Goal: Task Accomplishment & Management: Manage account settings

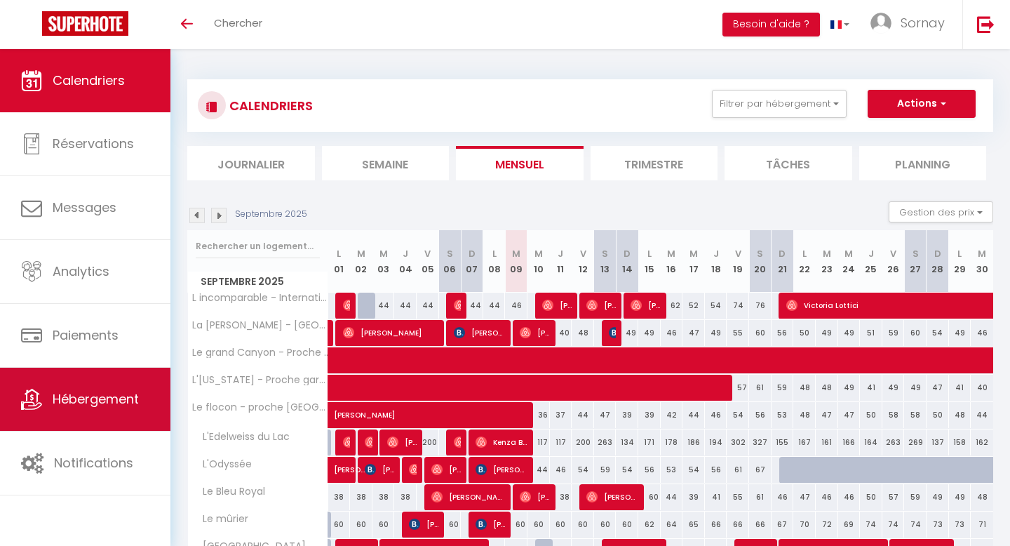
click at [87, 402] on span "Hébergement" at bounding box center [96, 399] width 86 height 18
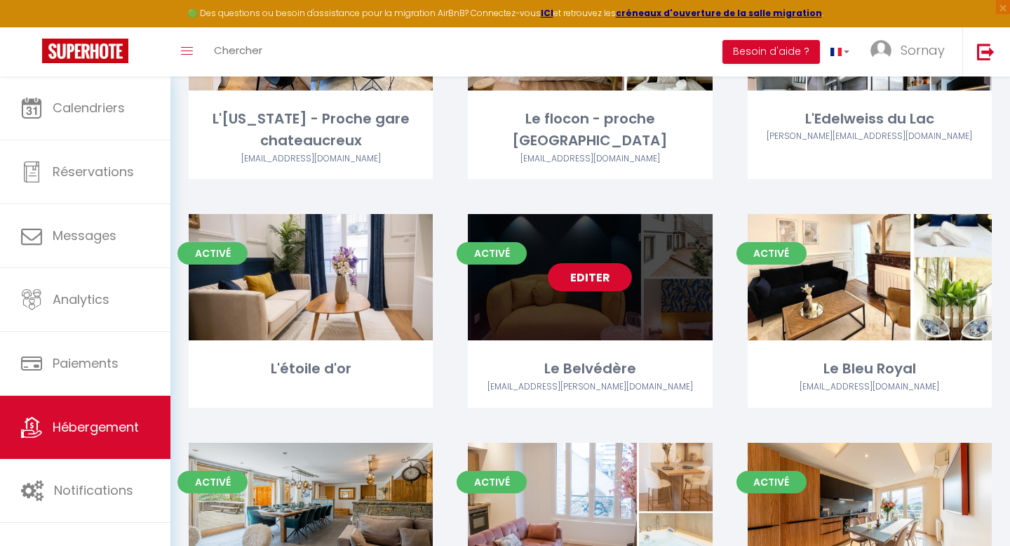
scroll to position [2607, 0]
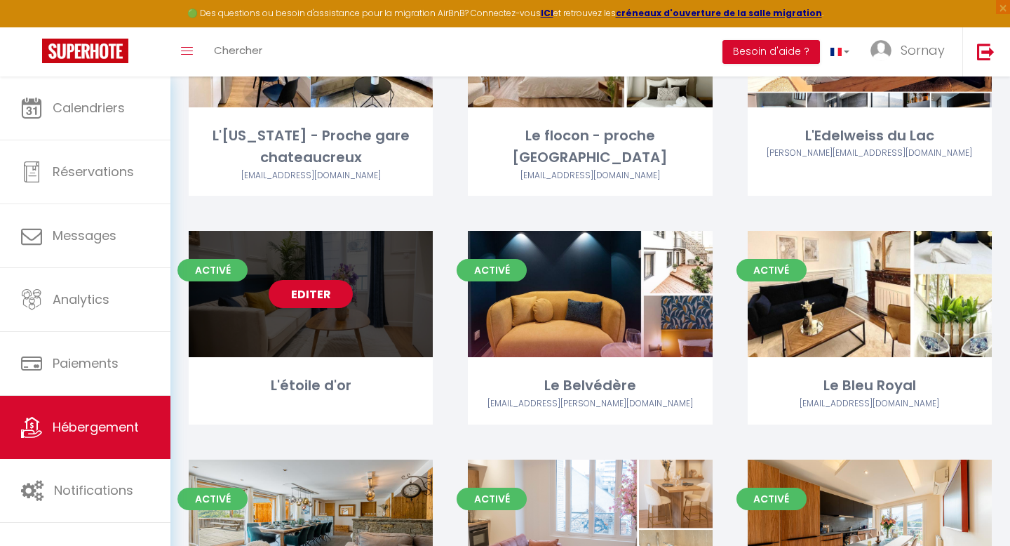
click at [292, 324] on div "Editer" at bounding box center [311, 294] width 244 height 126
select select "3"
select select "2"
select select "1"
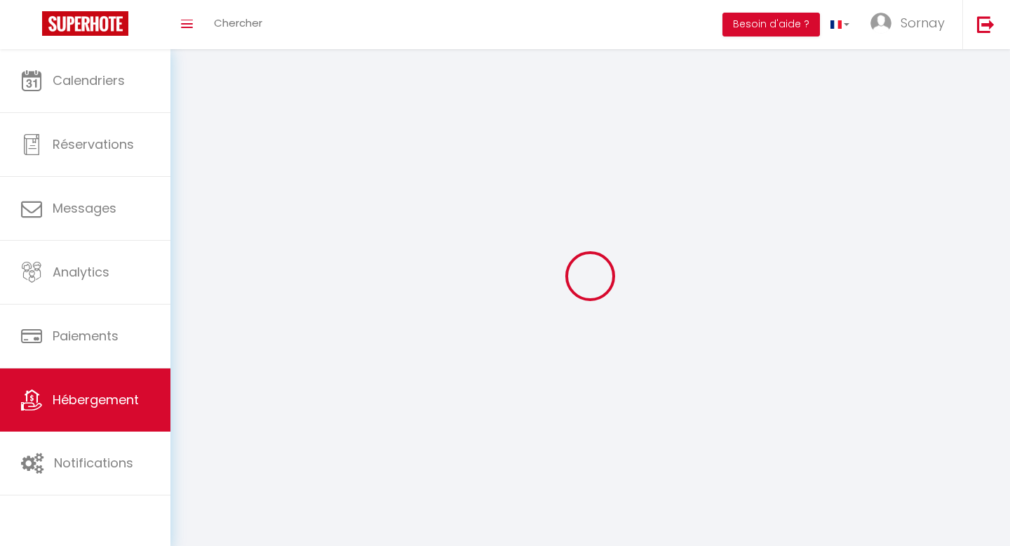
select select
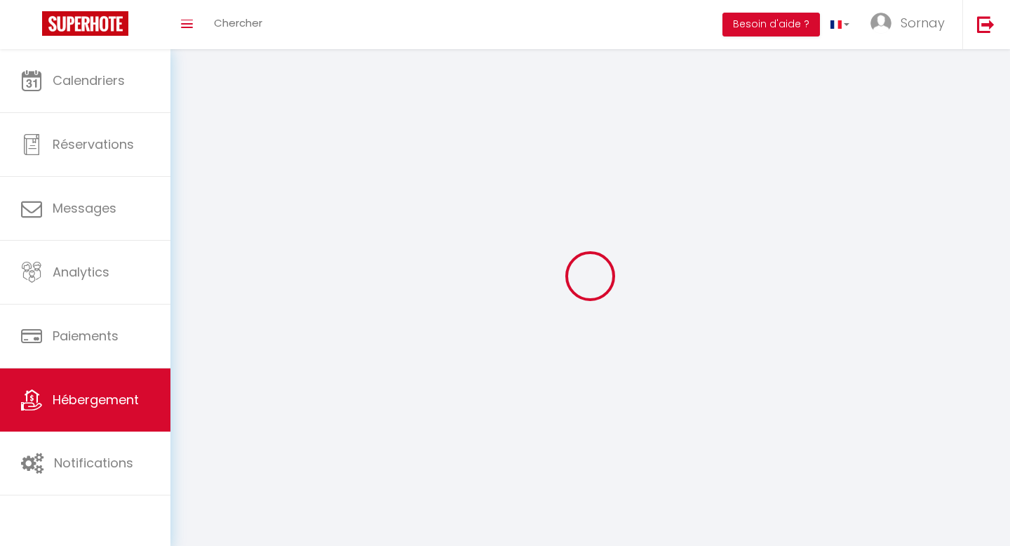
select select
checkbox input "false"
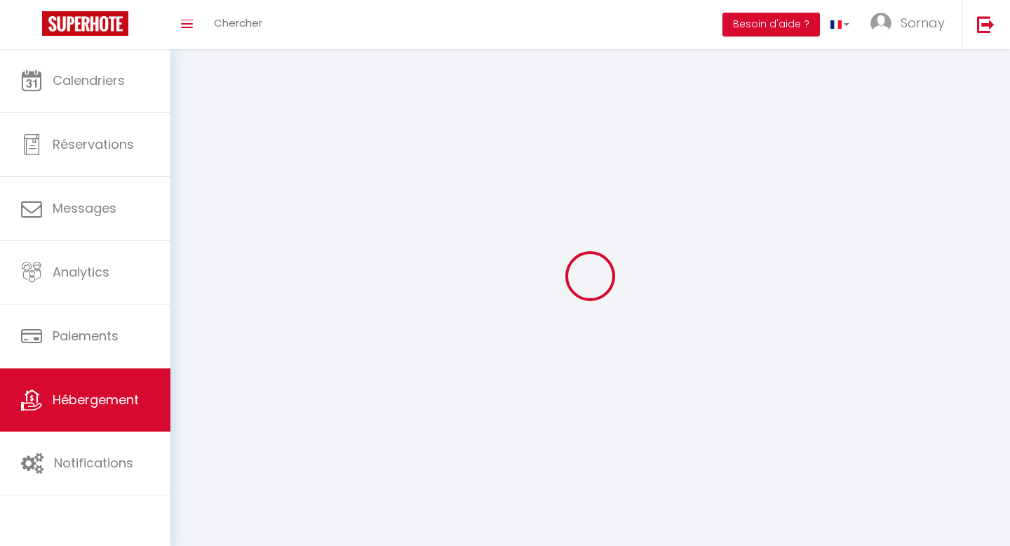
checkbox input "false"
select select
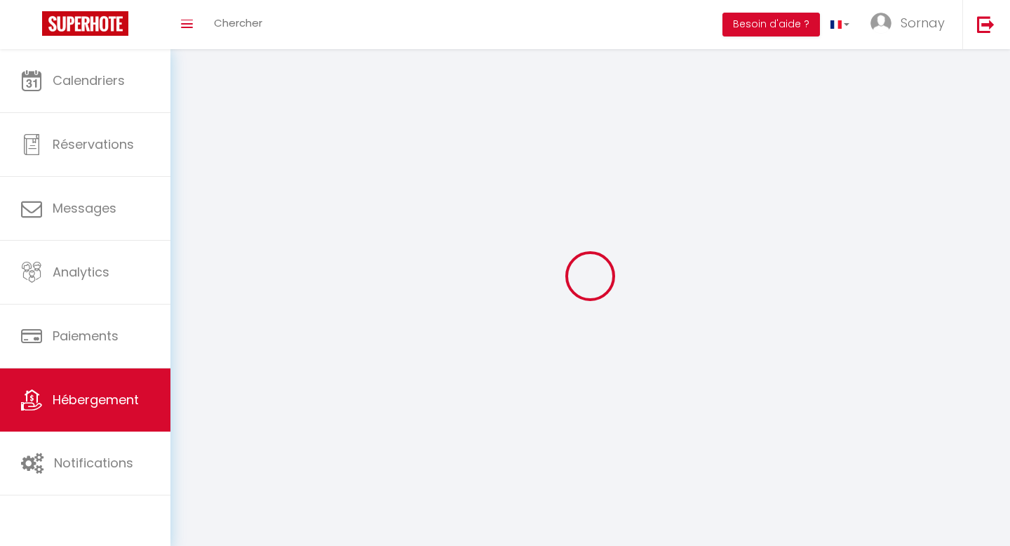
select select
checkbox input "false"
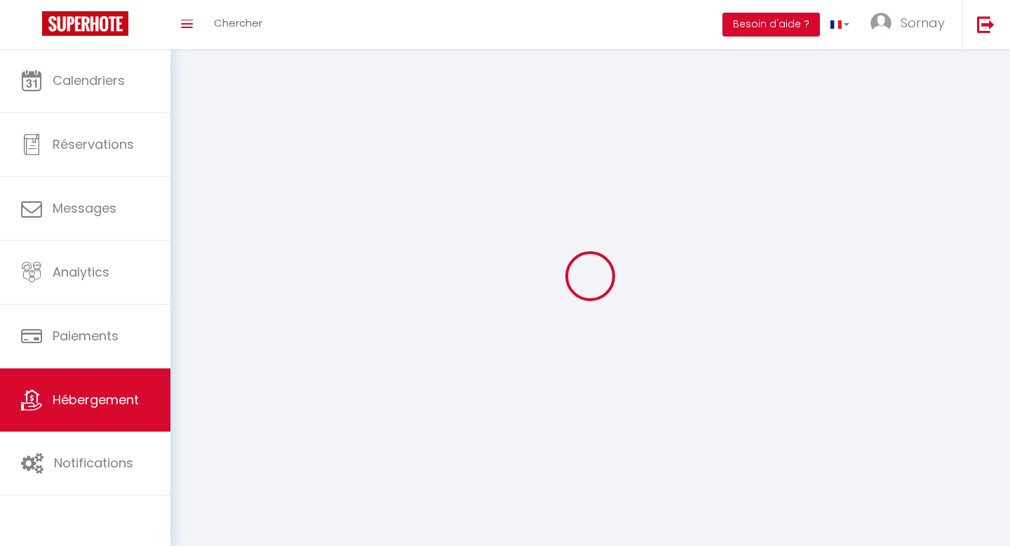
checkbox input "false"
select select
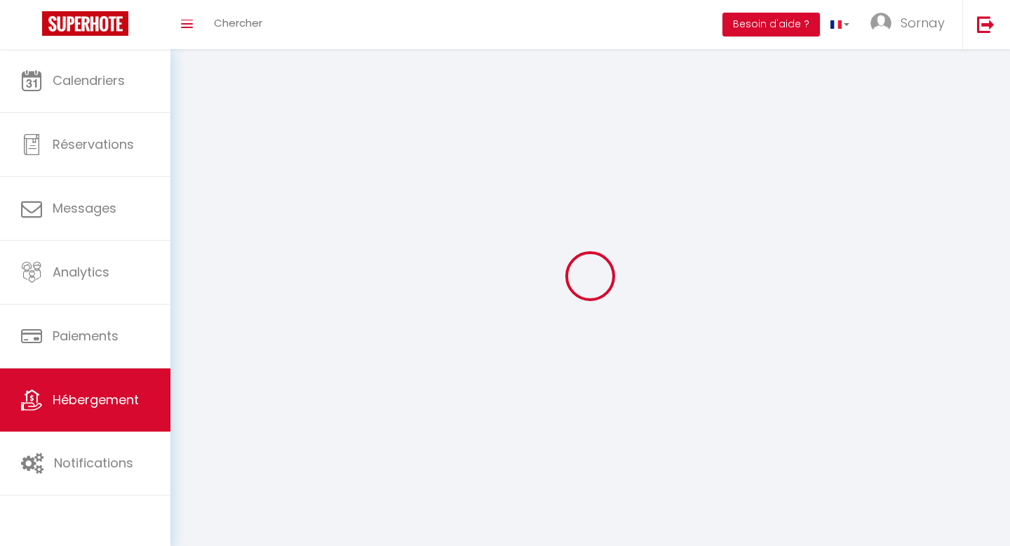
select select "1"
select select
select select "28"
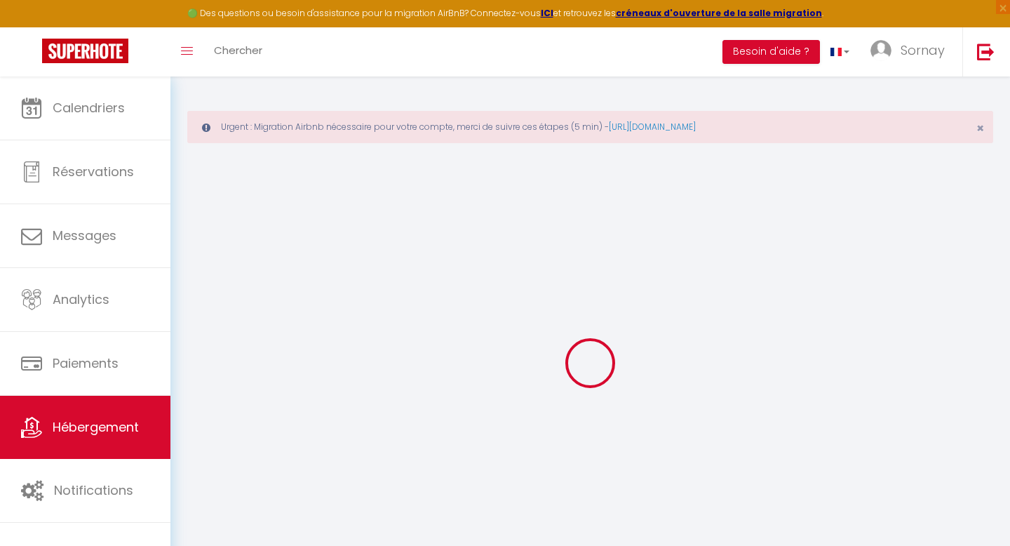
select select
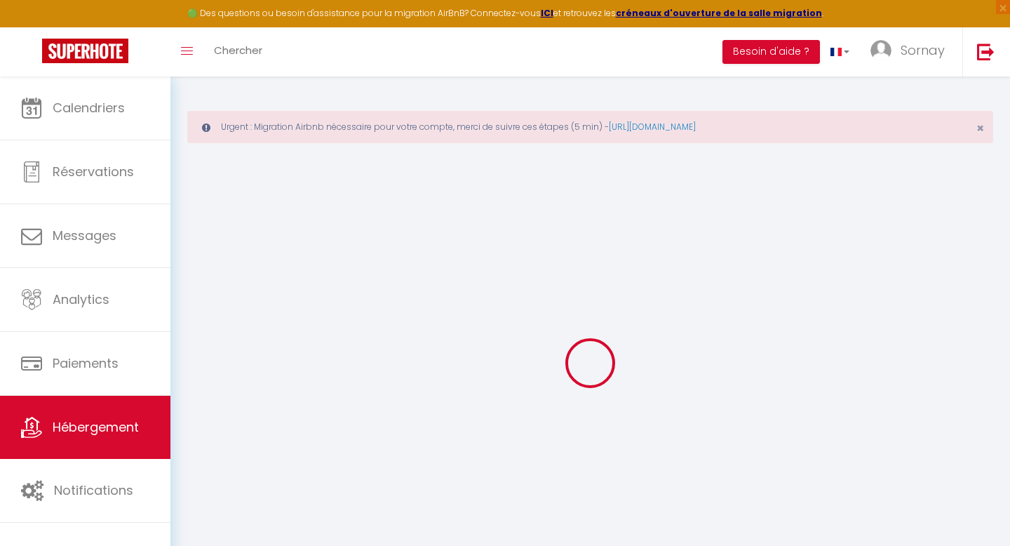
select select
checkbox input "false"
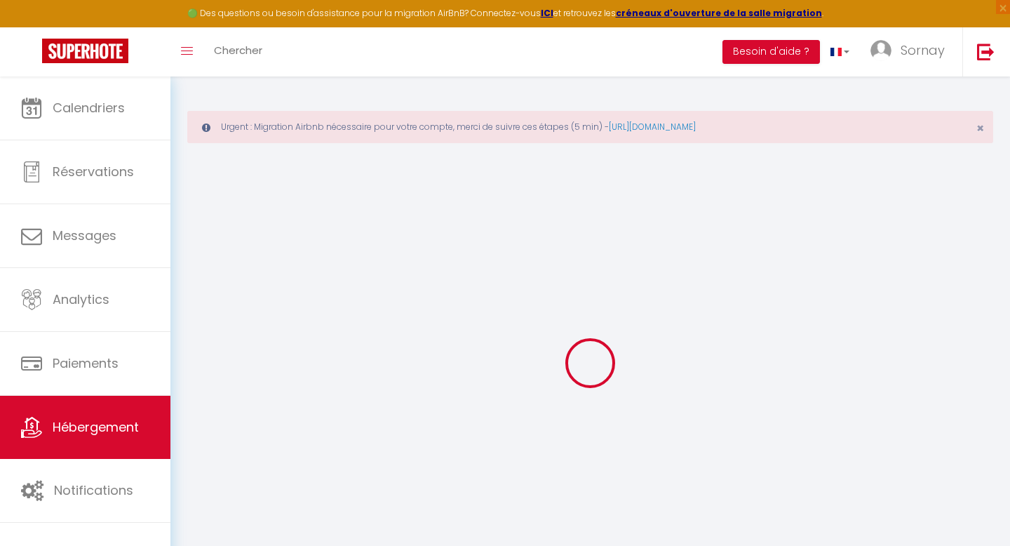
select select
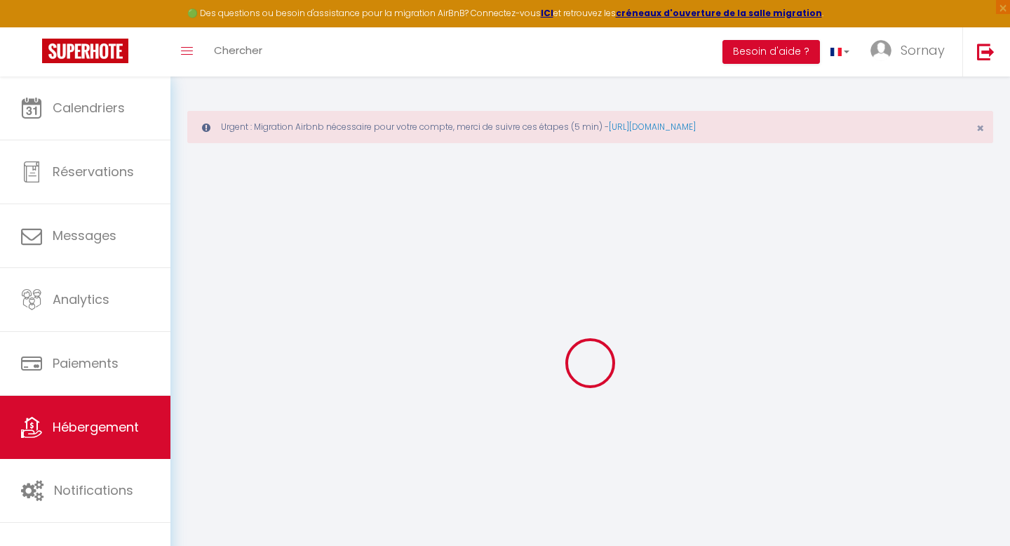
select select
checkbox input "false"
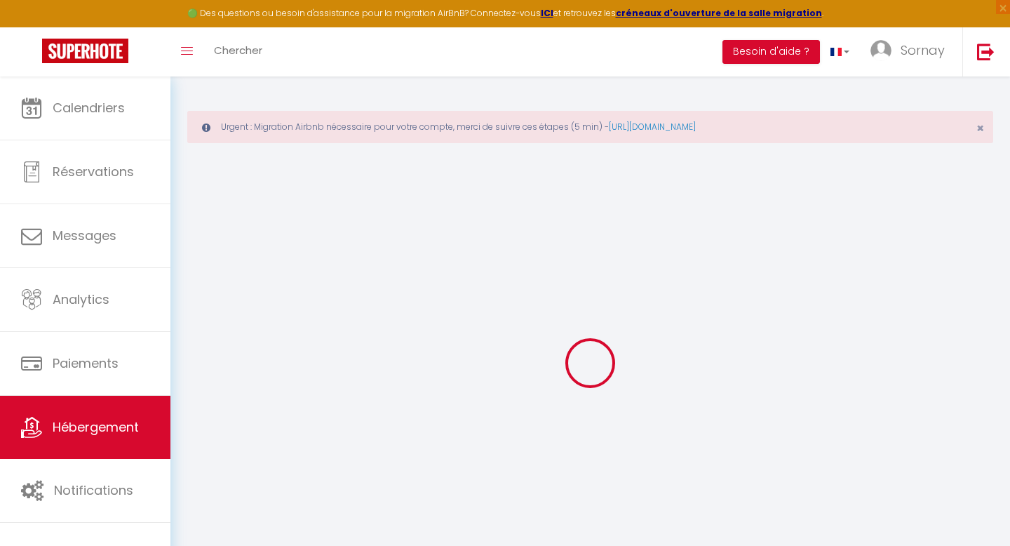
checkbox input "false"
select select
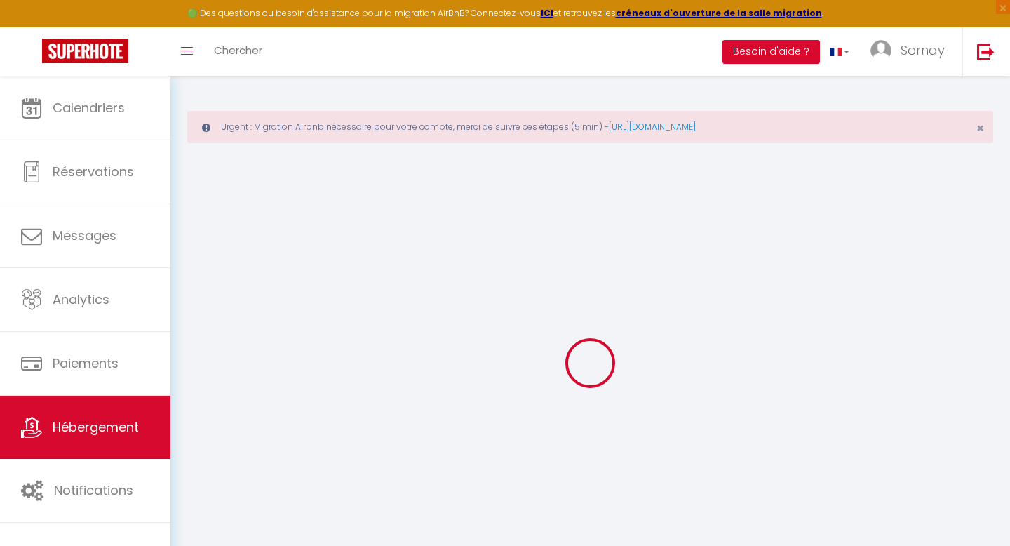
select select
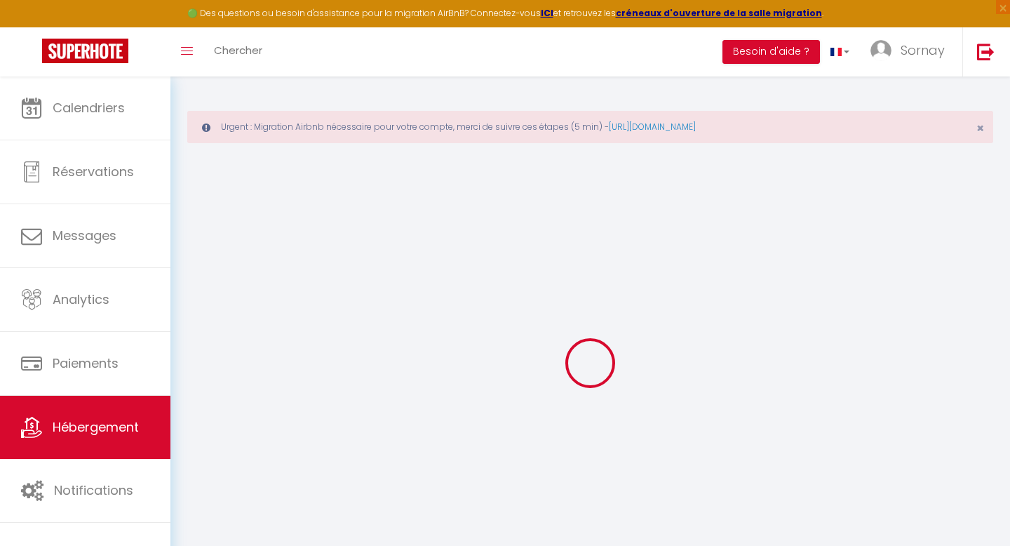
checkbox input "false"
select select
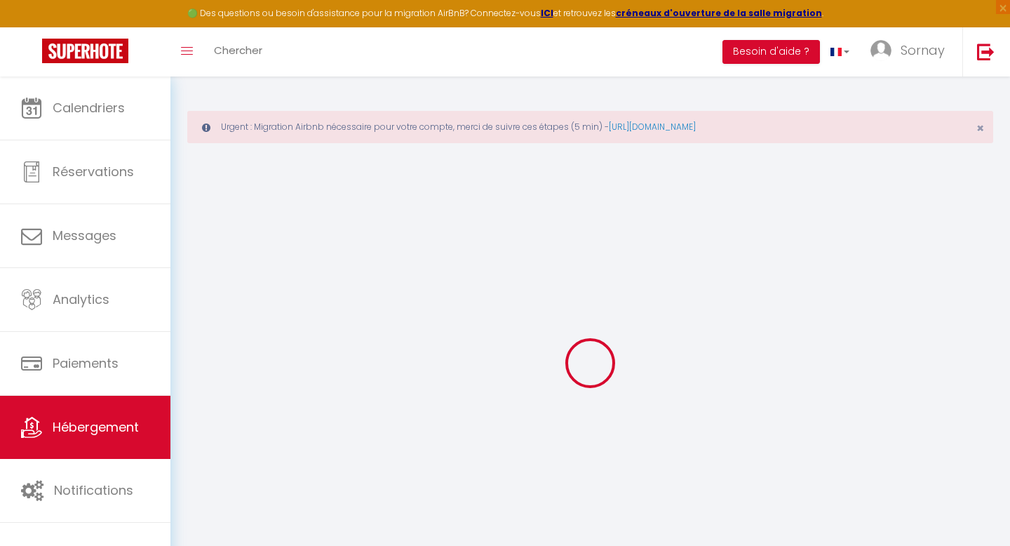
select select
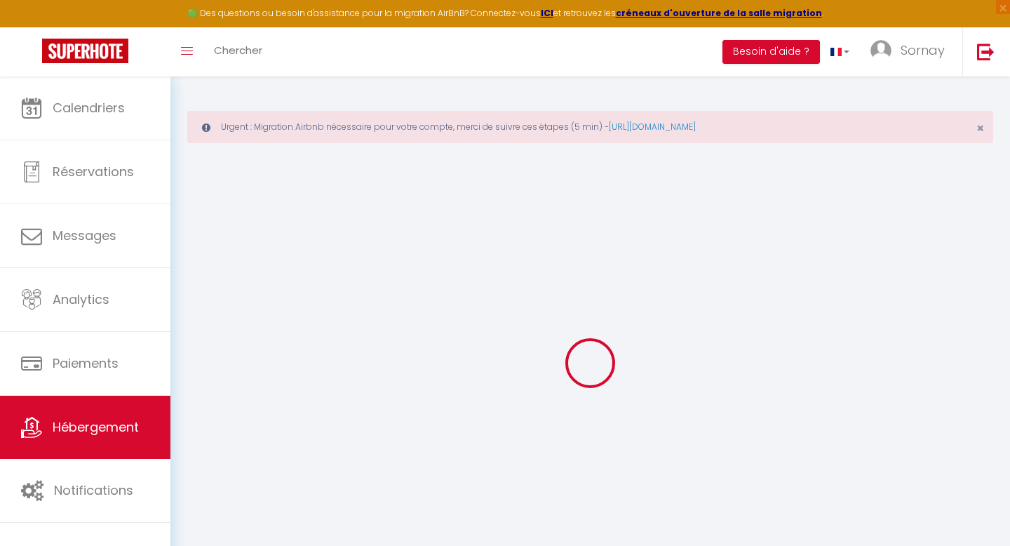
select select
checkbox input "false"
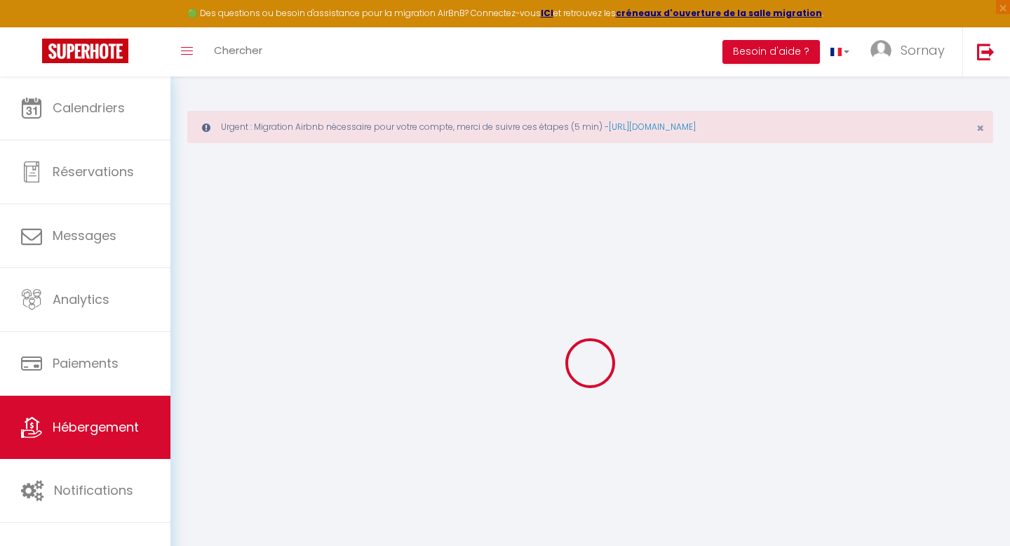
checkbox input "false"
select select
type input "L'étoile d'or"
type input "[PERSON_NAME]"
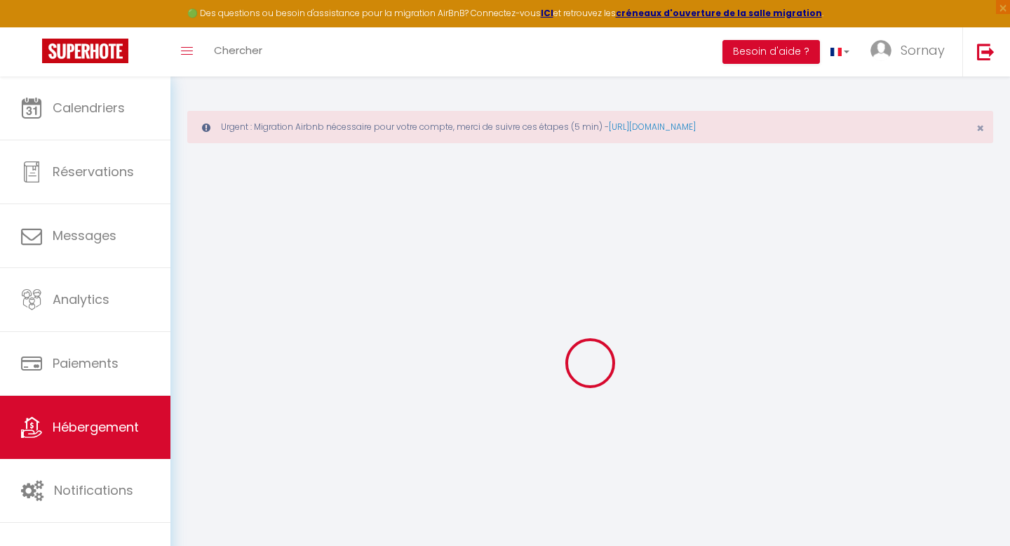
type input "Bidaud"
select select "2"
type input "25"
type input "34"
type input "298"
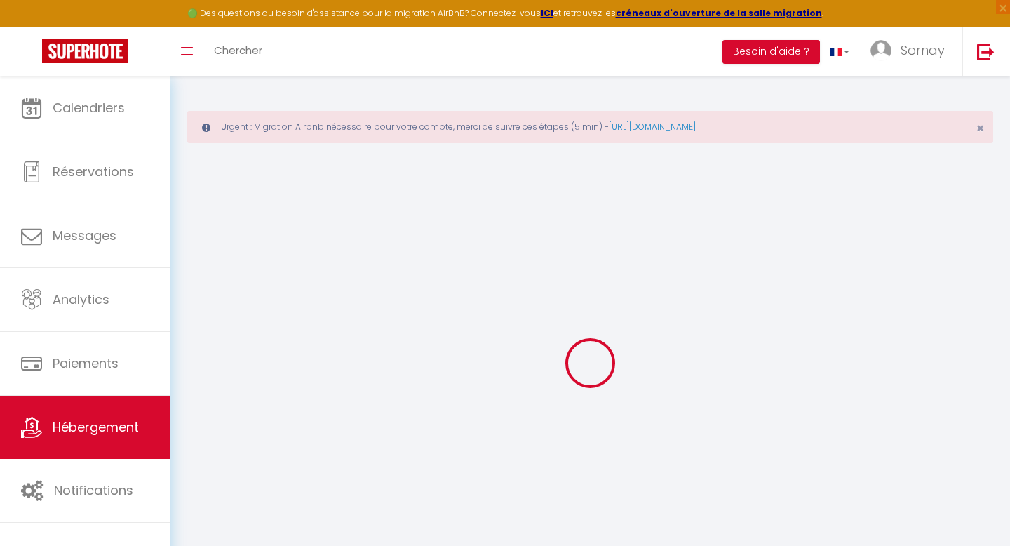
select select
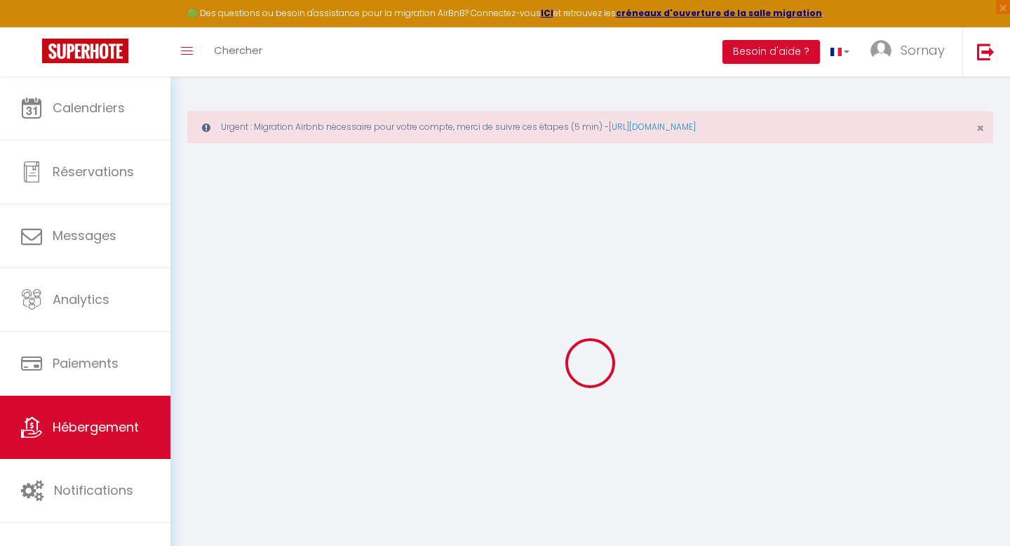
type input "[STREET_ADDRESS][PERSON_NAME]"
type input "03200"
type input "vichy"
type input "[EMAIL_ADDRESS][DOMAIN_NAME]"
select select
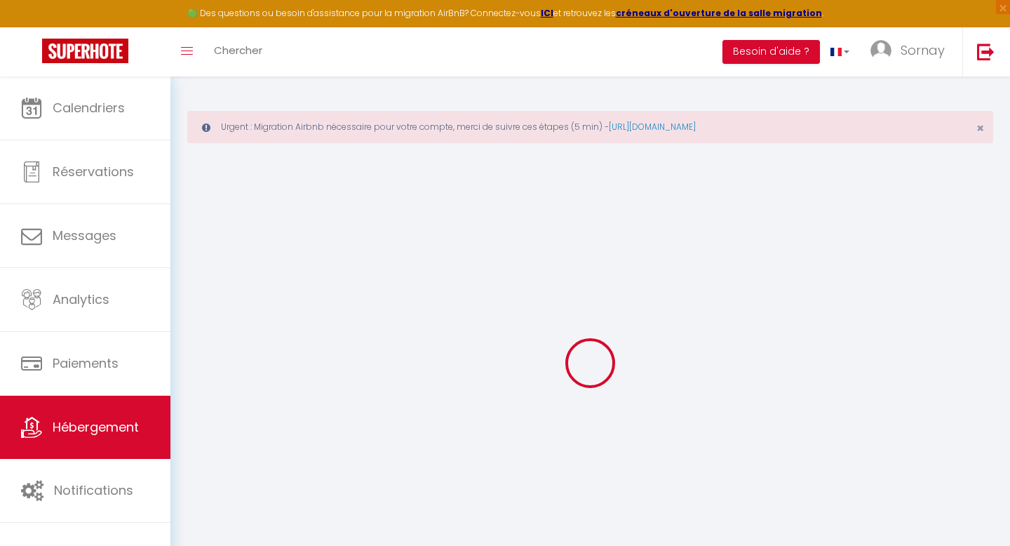
checkbox input "false"
type input "0"
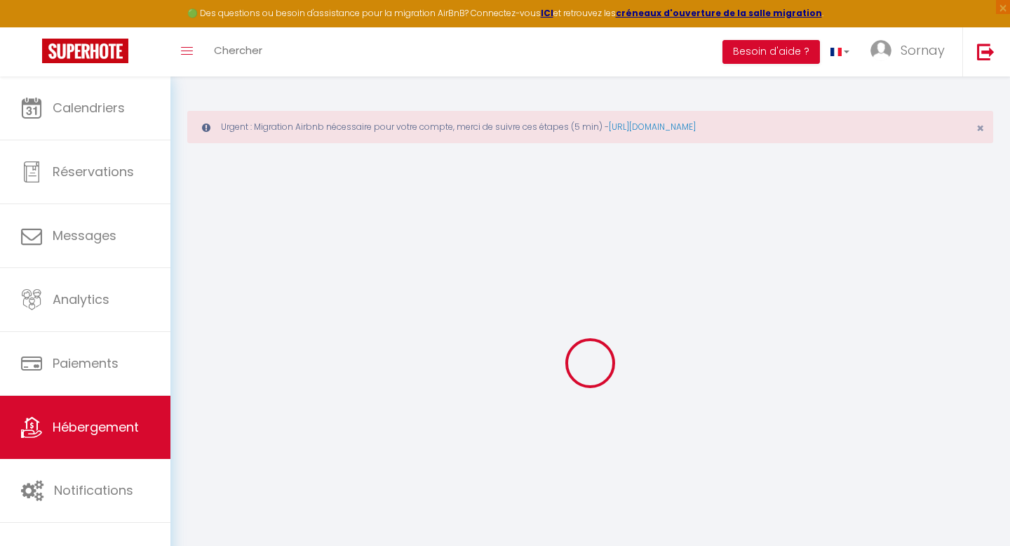
type input "0"
select select
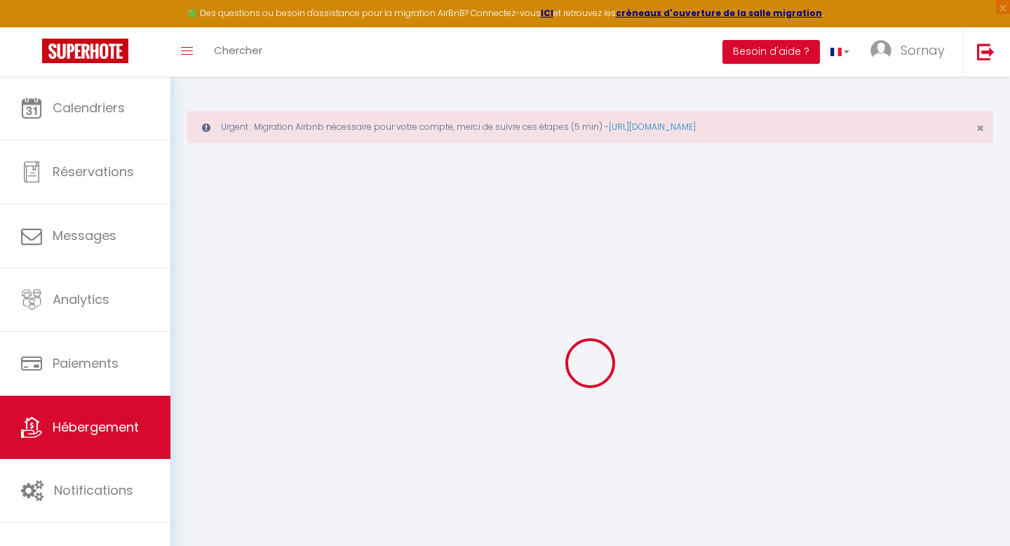
select select
checkbox input "false"
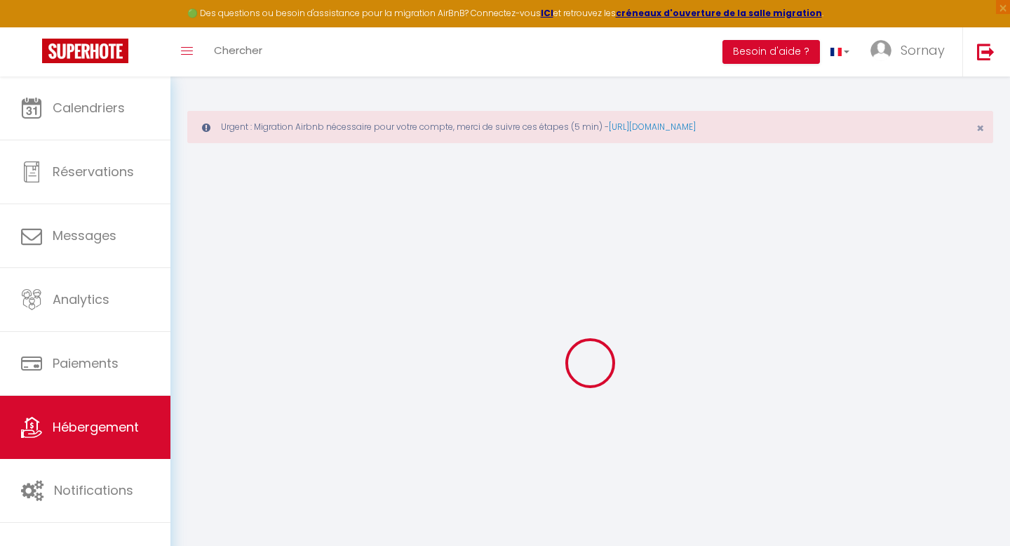
checkbox input "false"
select select
checkbox input "false"
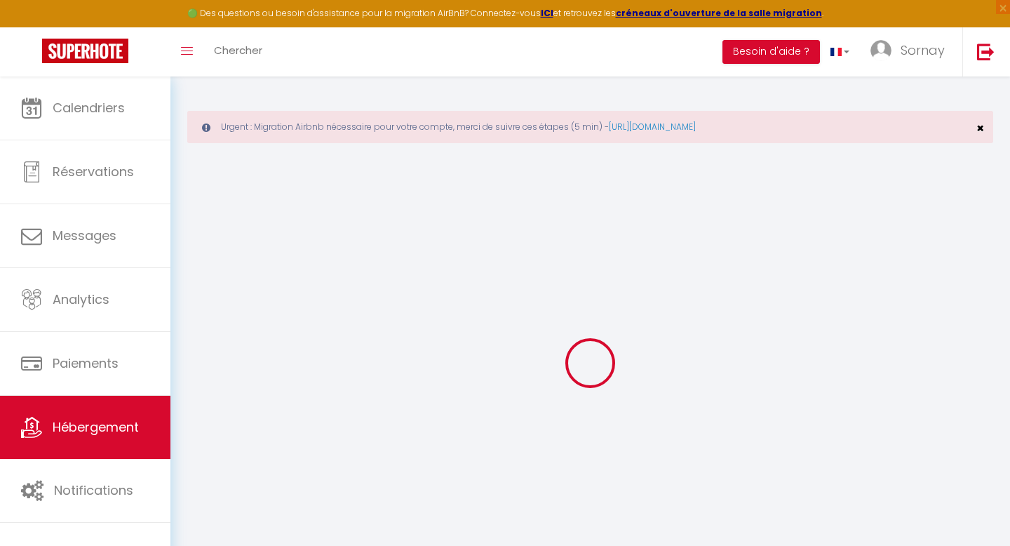
checkbox input "false"
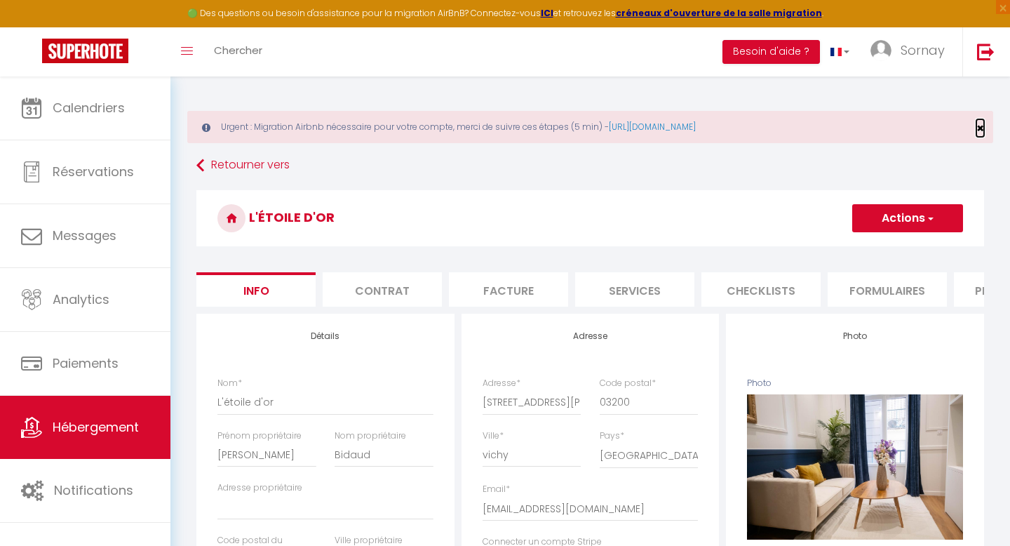
click at [982, 128] on span "×" at bounding box center [981, 128] width 8 height 18
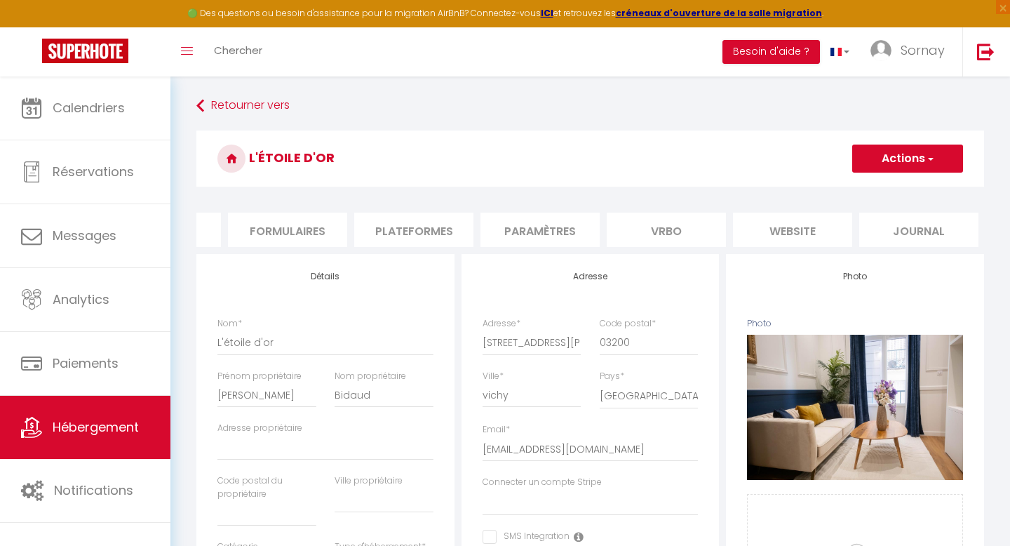
scroll to position [0, 601]
click at [387, 232] on li "Plateformes" at bounding box center [412, 230] width 119 height 34
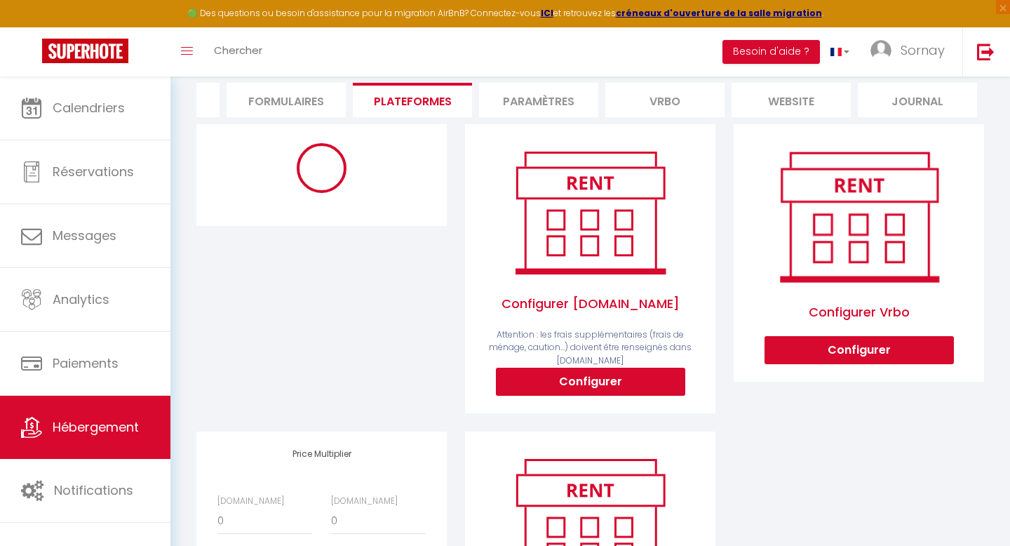
scroll to position [122, 0]
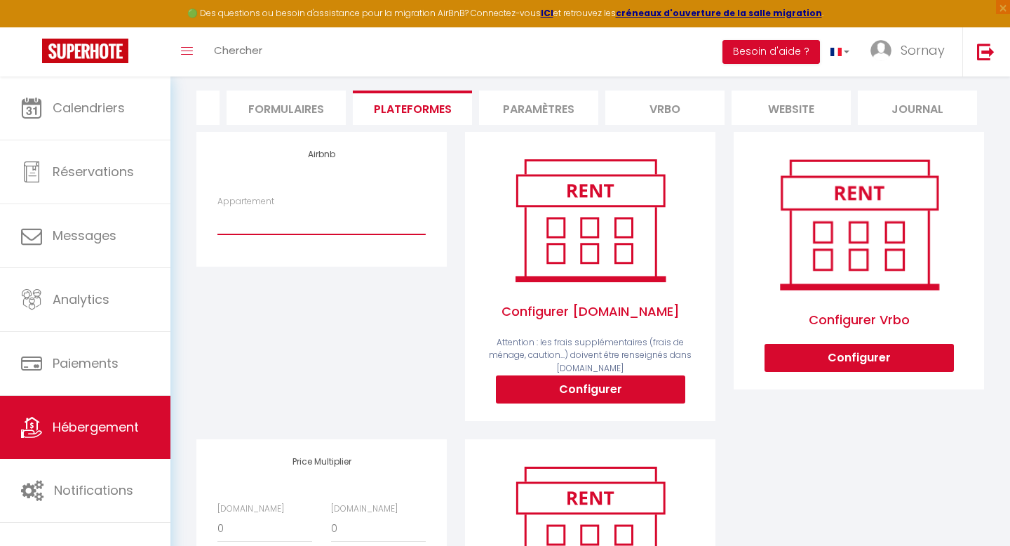
click at [246, 217] on select "L incomparable - International Palace · L incomparable - International Palace -…" at bounding box center [322, 221] width 208 height 27
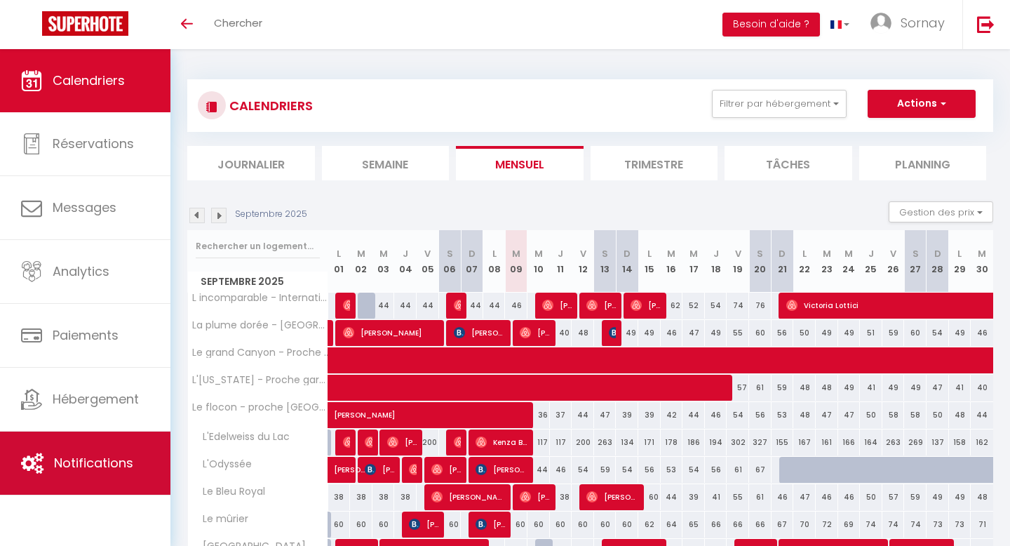
click at [71, 486] on link "Notifications" at bounding box center [85, 463] width 171 height 63
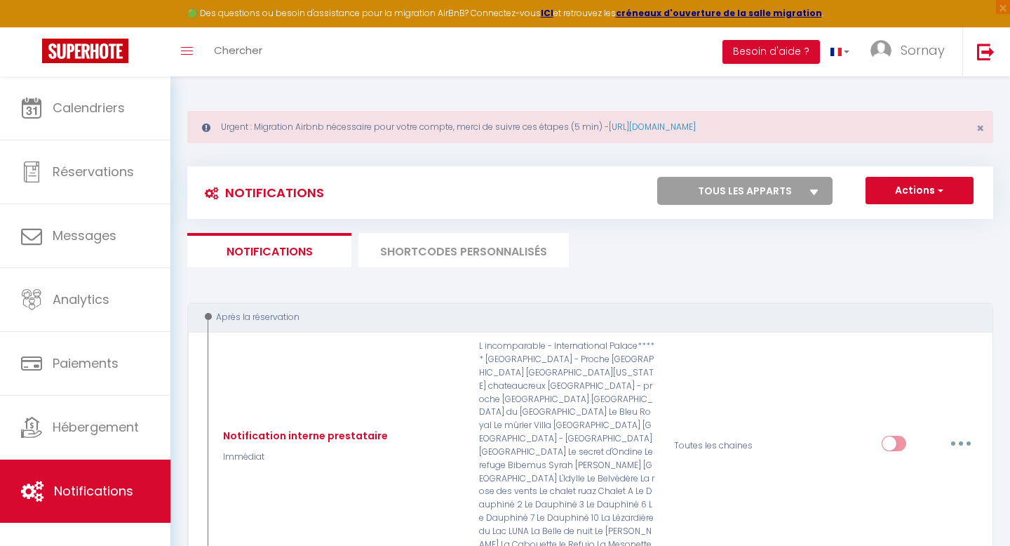
click at [462, 243] on li "SHORTCODES PERSONNALISÉS" at bounding box center [464, 250] width 210 height 34
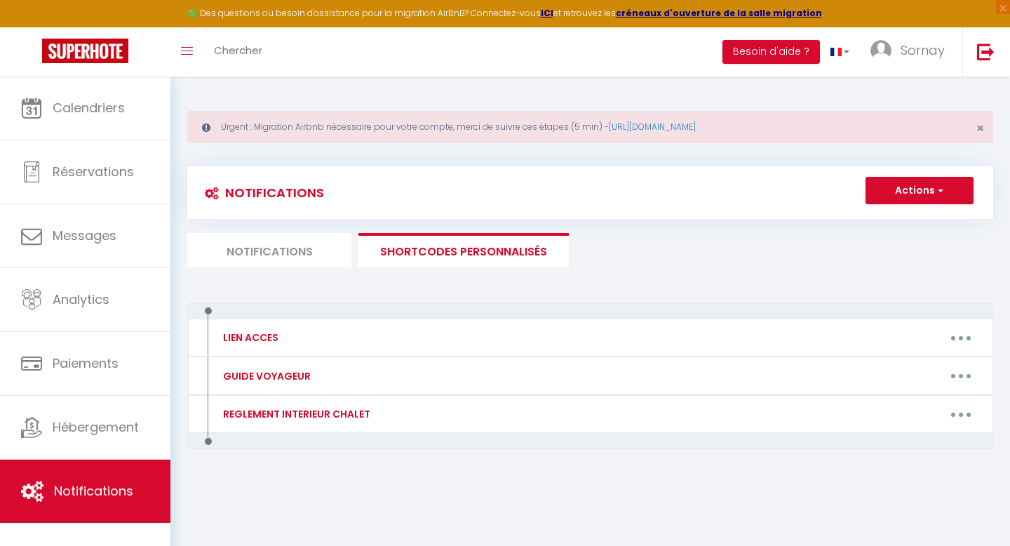
scroll to position [76, 0]
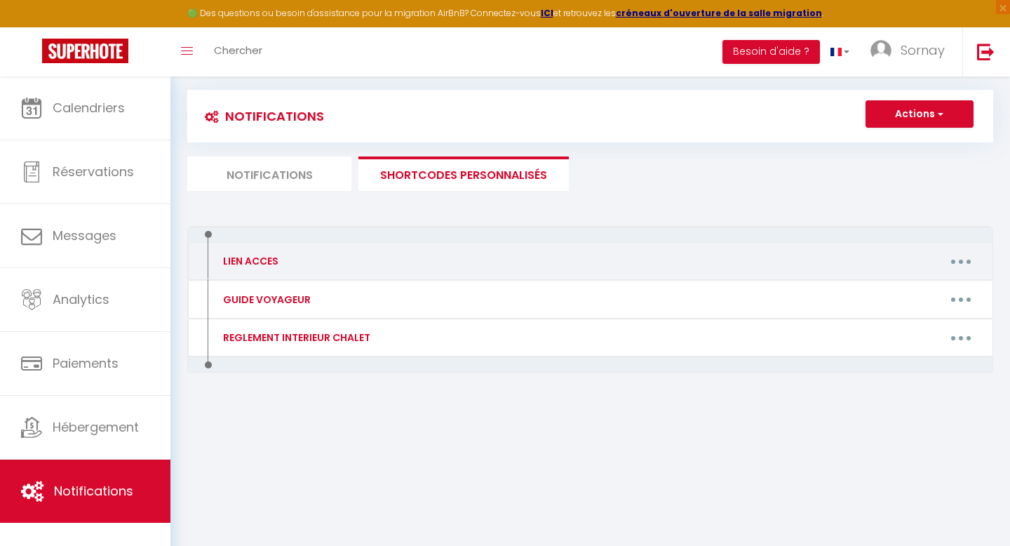
click at [954, 259] on button "button" at bounding box center [961, 261] width 39 height 22
click at [909, 293] on link "Editer" at bounding box center [925, 293] width 104 height 24
type input "LIEN ACCES"
type textarea "LIEN ACCES"
type textarea "[URL][DOMAIN_NAME]"
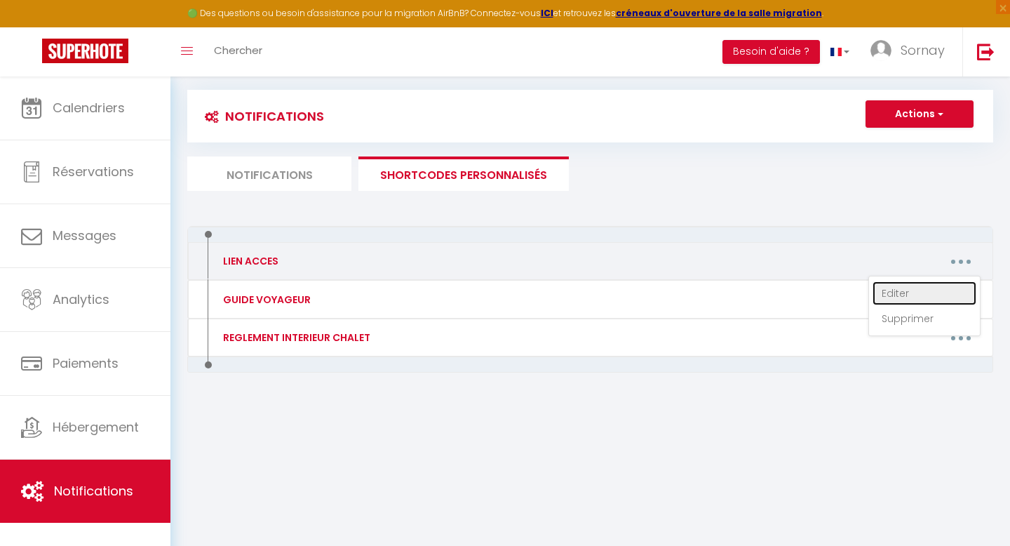
type textarea "[URL][DOMAIN_NAME]"
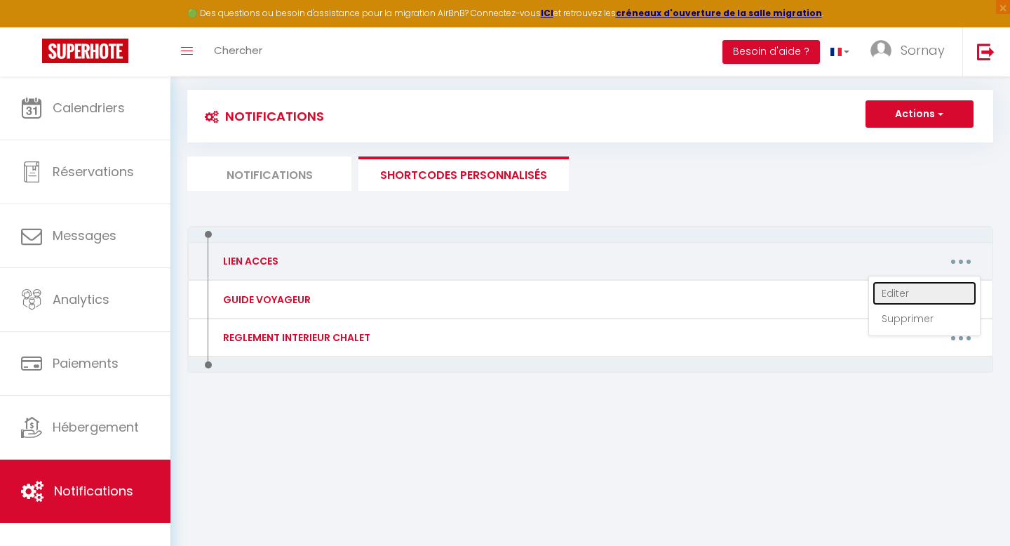
type textarea "[URL][DOMAIN_NAME]"
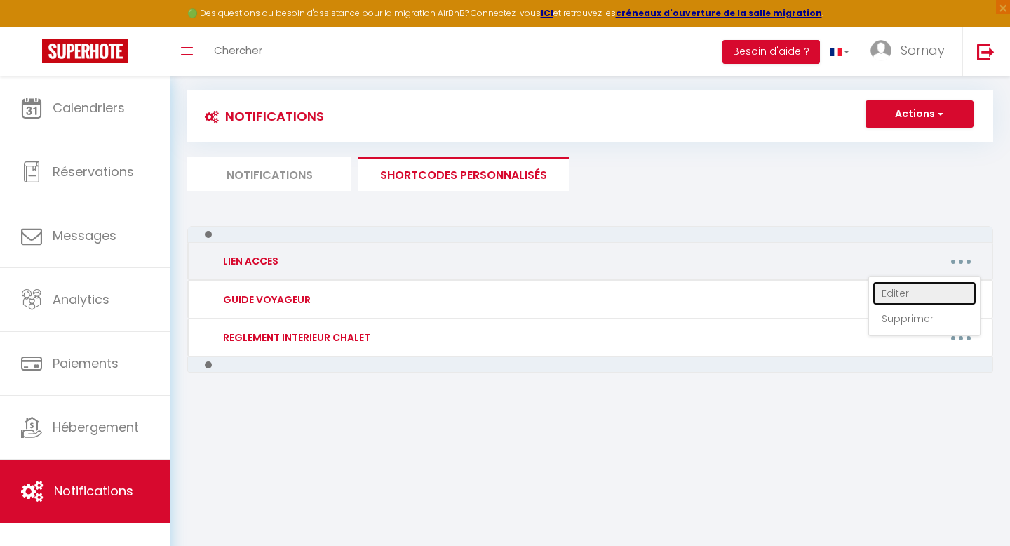
type textarea "[URL][DOMAIN_NAME]"
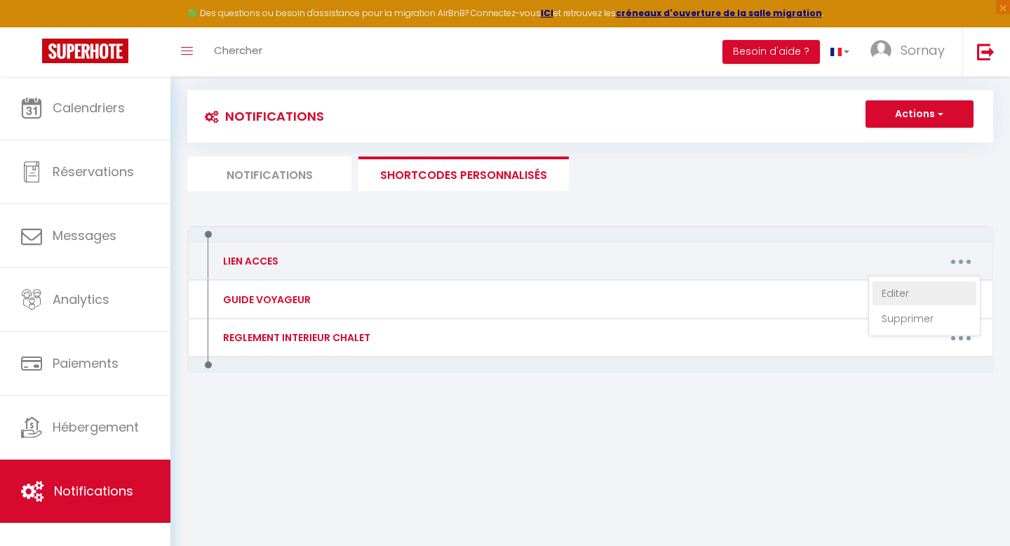
type textarea "[URL][DOMAIN_NAME]"
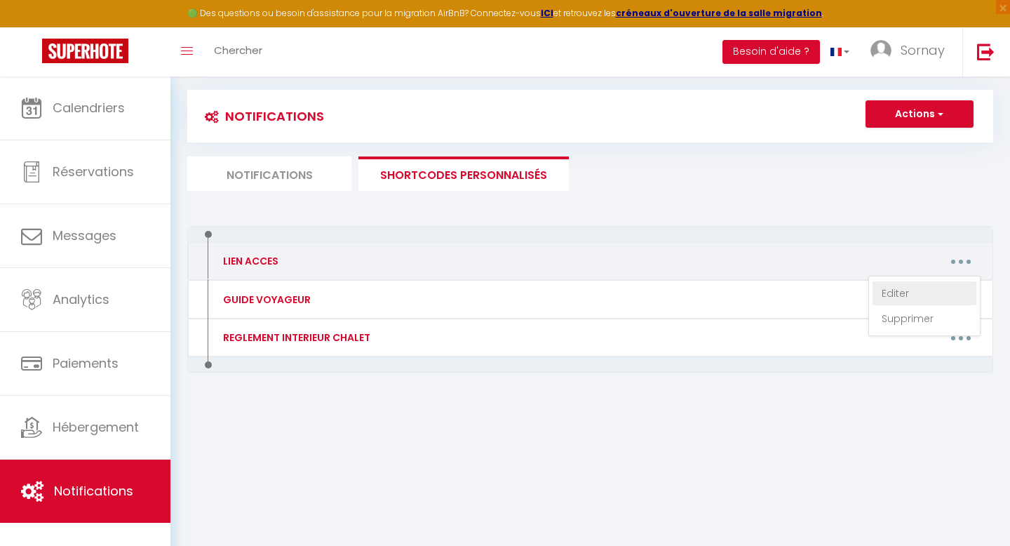
type textarea "[URL][DOMAIN_NAME]"
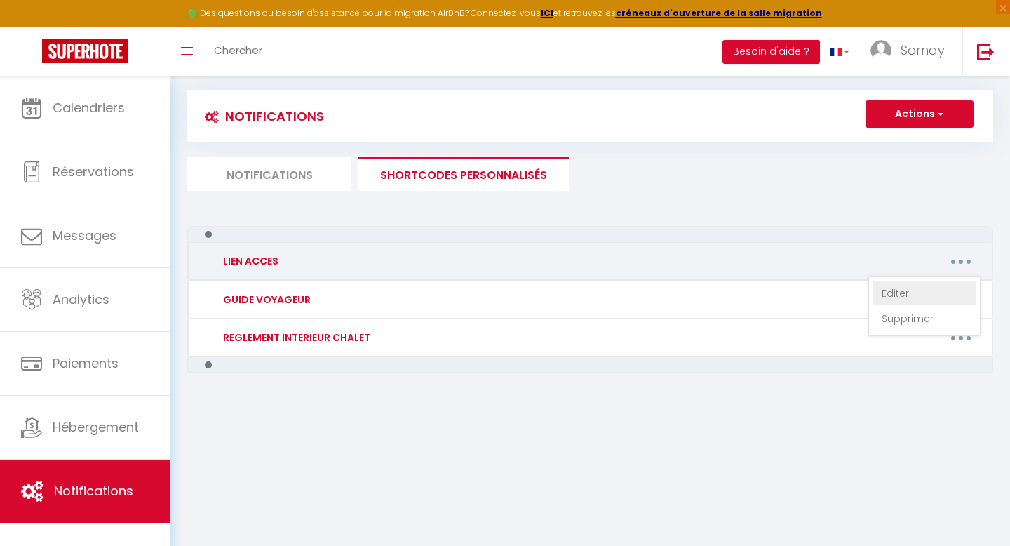
type textarea "[URL][DOMAIN_NAME]"
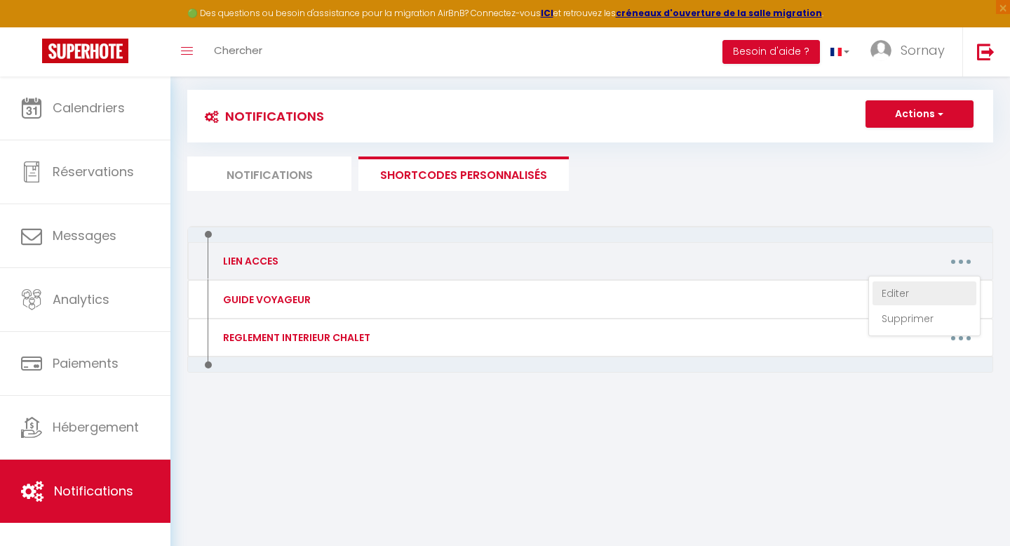
type textarea "[URL][DOMAIN_NAME]"
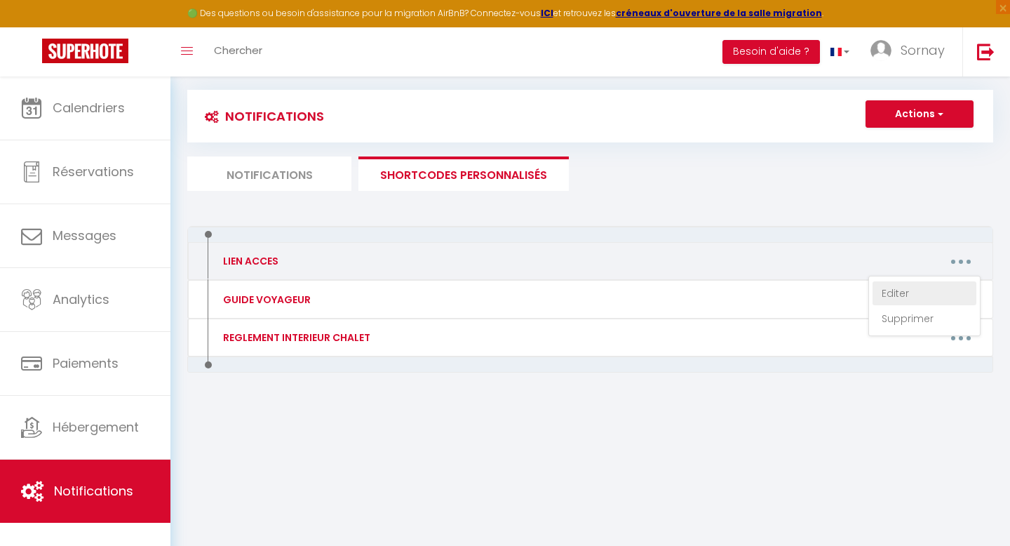
type textarea "[URL][DOMAIN_NAME]"
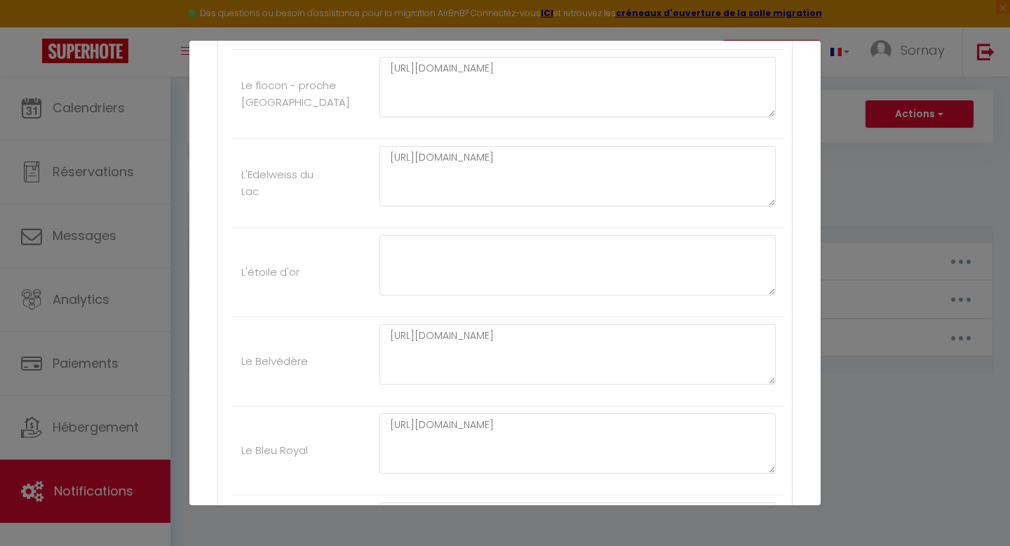
scroll to position [3063, 0]
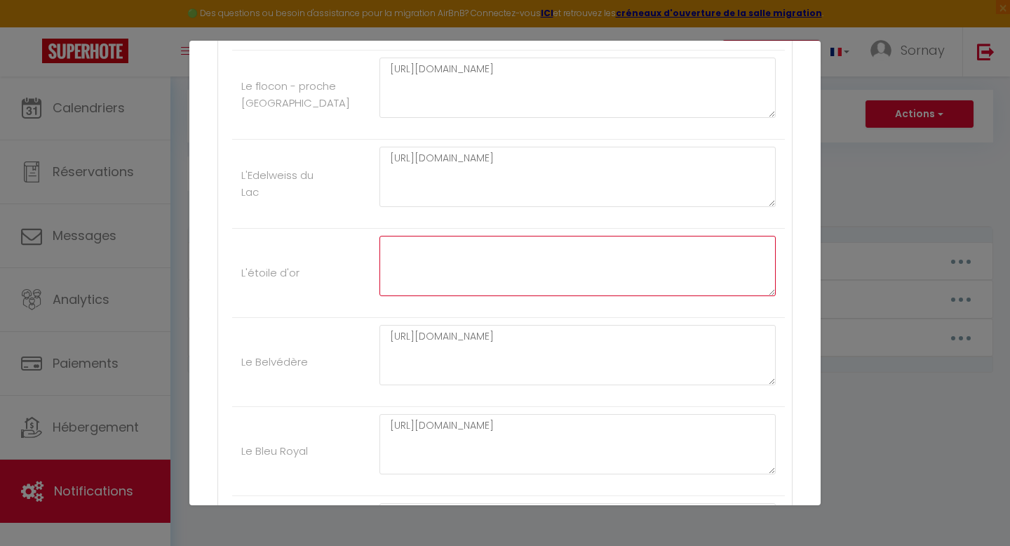
click at [441, 287] on textarea at bounding box center [578, 266] width 396 height 60
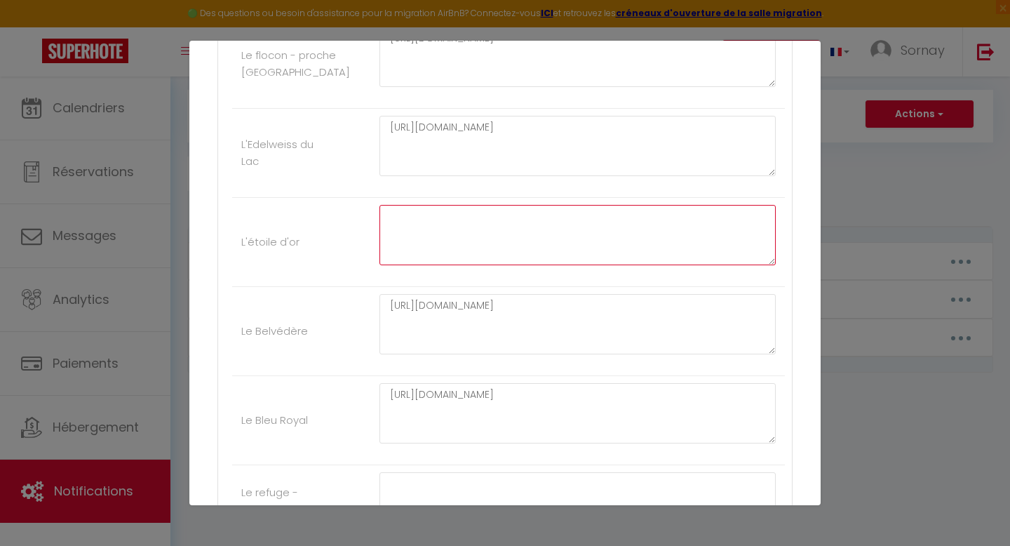
paste textarea "[URL][DOMAIN_NAME]"
type textarea "[URL][DOMAIN_NAME]"
click at [345, 255] on li "L'étoile d'or [URL][DOMAIN_NAME]" at bounding box center [508, 242] width 553 height 89
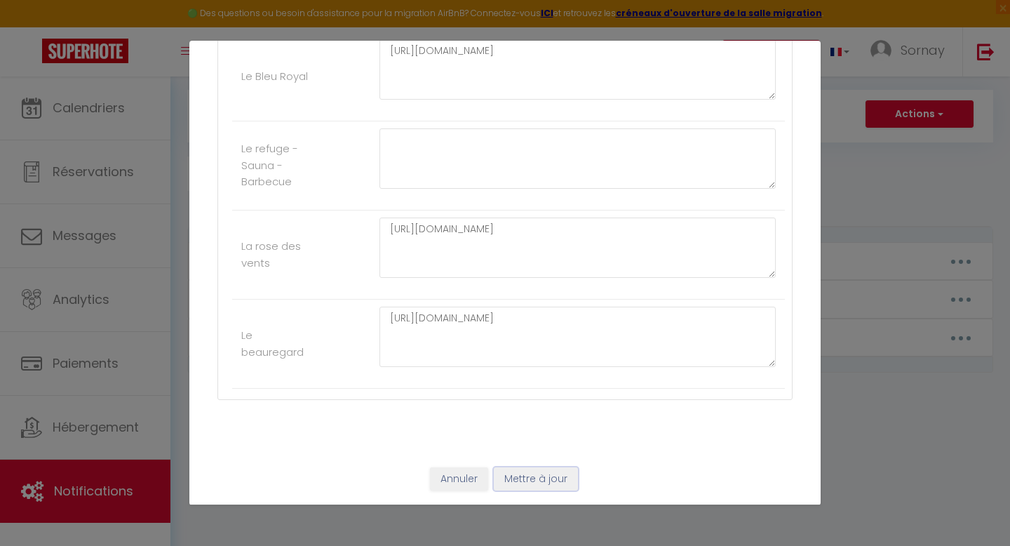
click at [518, 487] on button "Mettre à jour" at bounding box center [536, 479] width 84 height 24
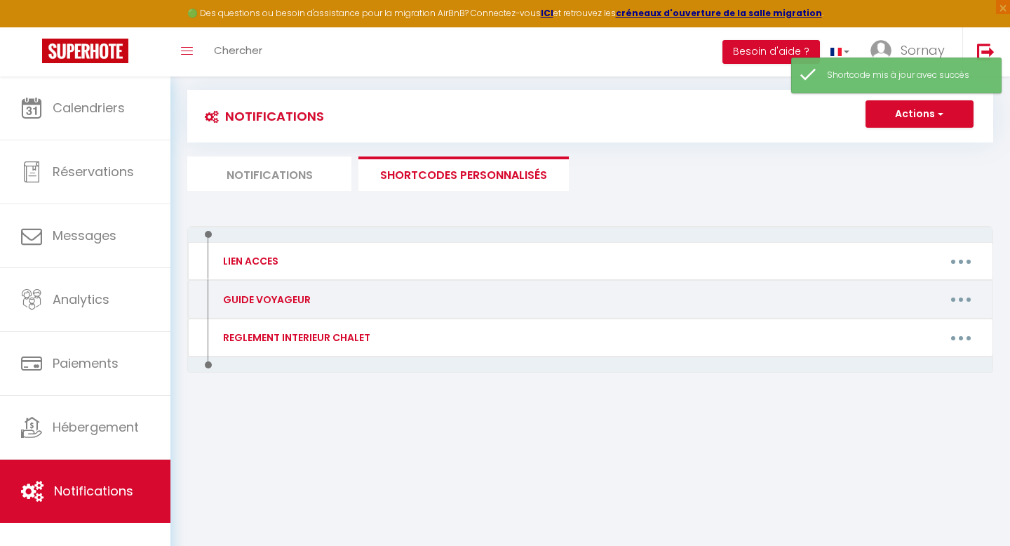
click at [964, 298] on button "button" at bounding box center [961, 299] width 39 height 22
click at [906, 329] on link "Editer" at bounding box center [925, 331] width 104 height 24
type input "GUIDE VOYAGEUR"
type textarea "LIEN VOYAGEUR"
type textarea "[URL][DOMAIN_NAME]"
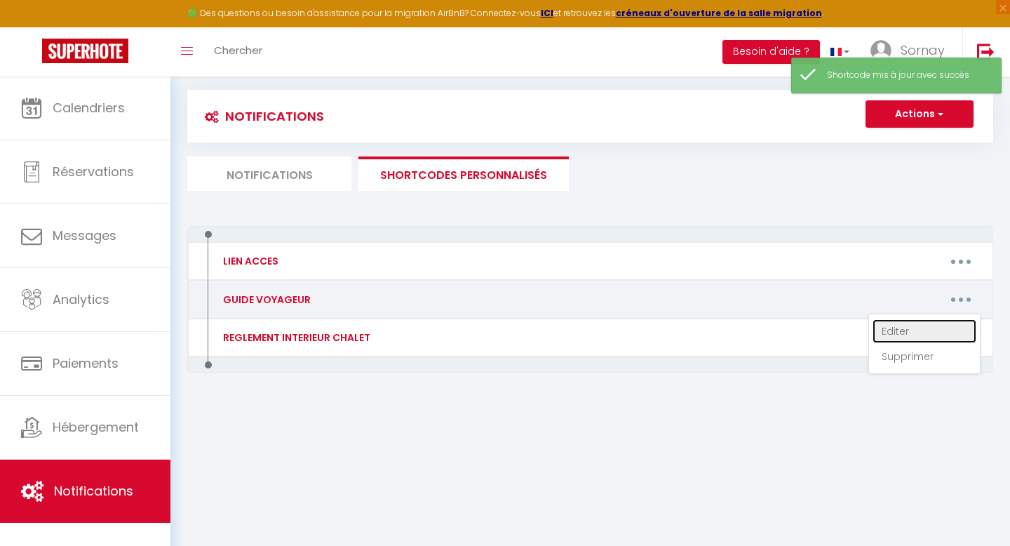
type textarea "[URL][DOMAIN_NAME]"
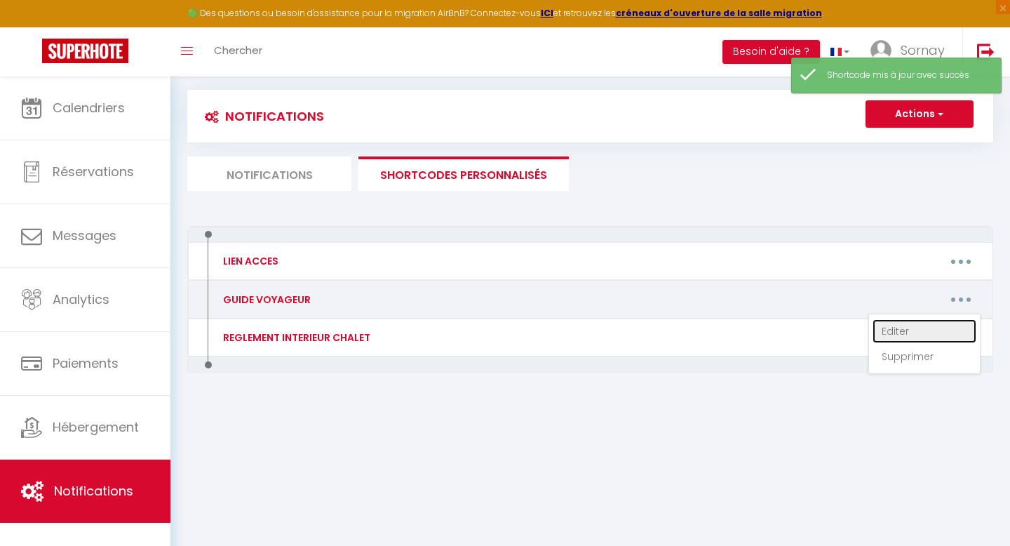
type textarea "[URL][DOMAIN_NAME]"
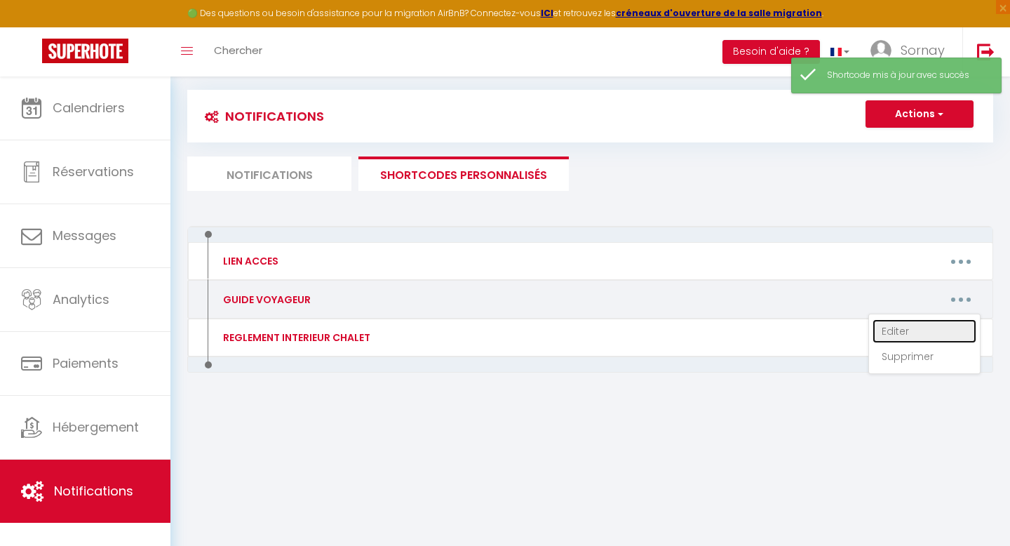
type textarea "[URL][DOMAIN_NAME]"
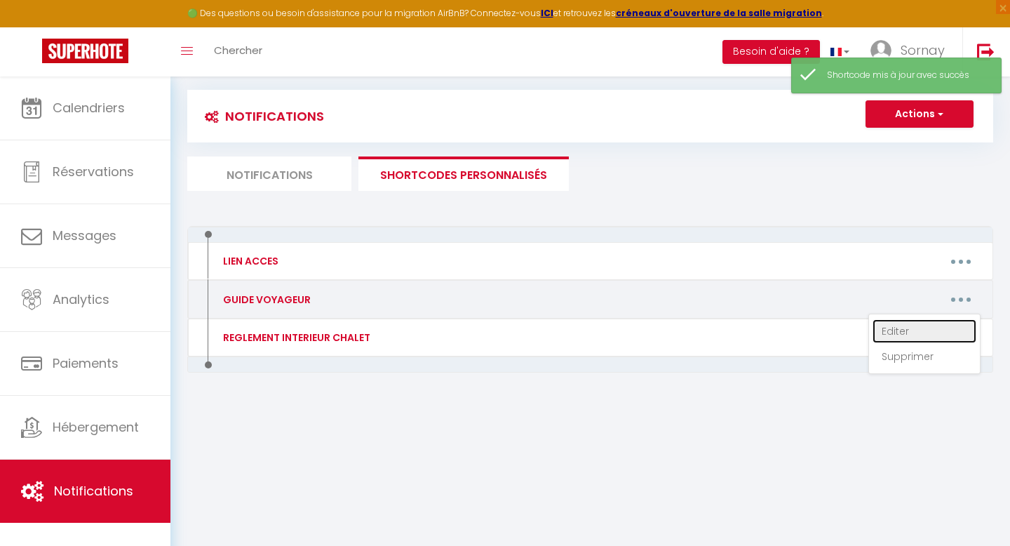
type textarea "[URL][DOMAIN_NAME]"
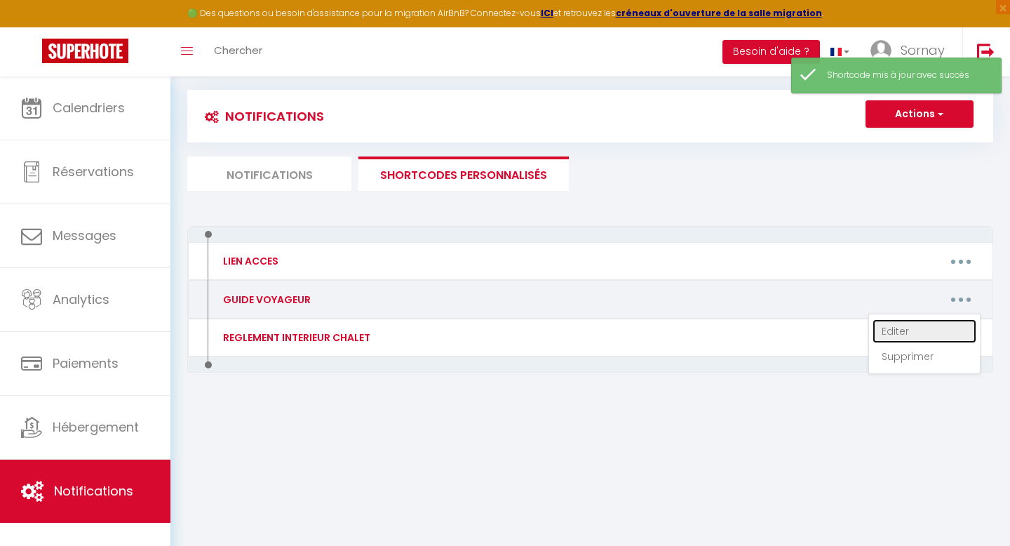
type textarea "[URL][DOMAIN_NAME]"
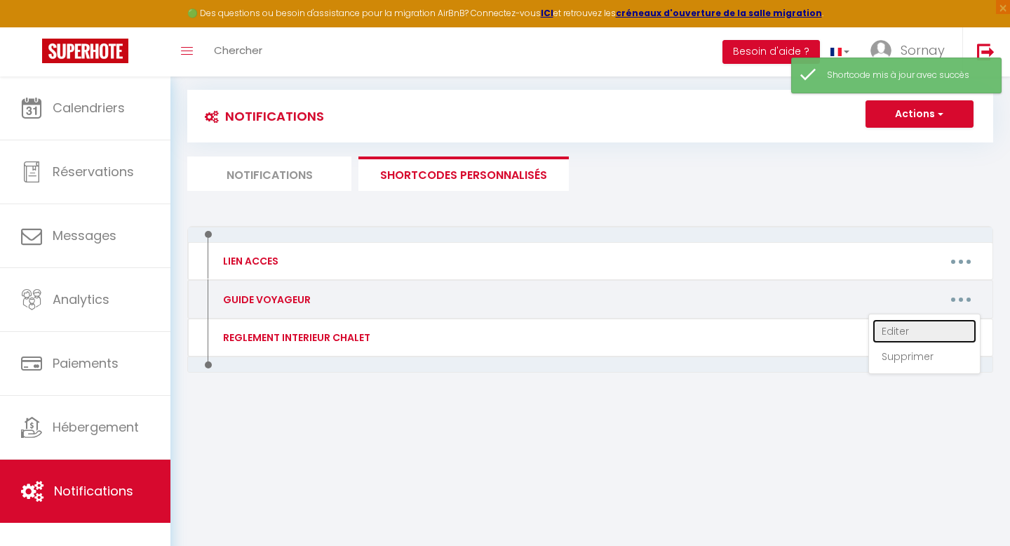
type textarea "[URL][DOMAIN_NAME]"
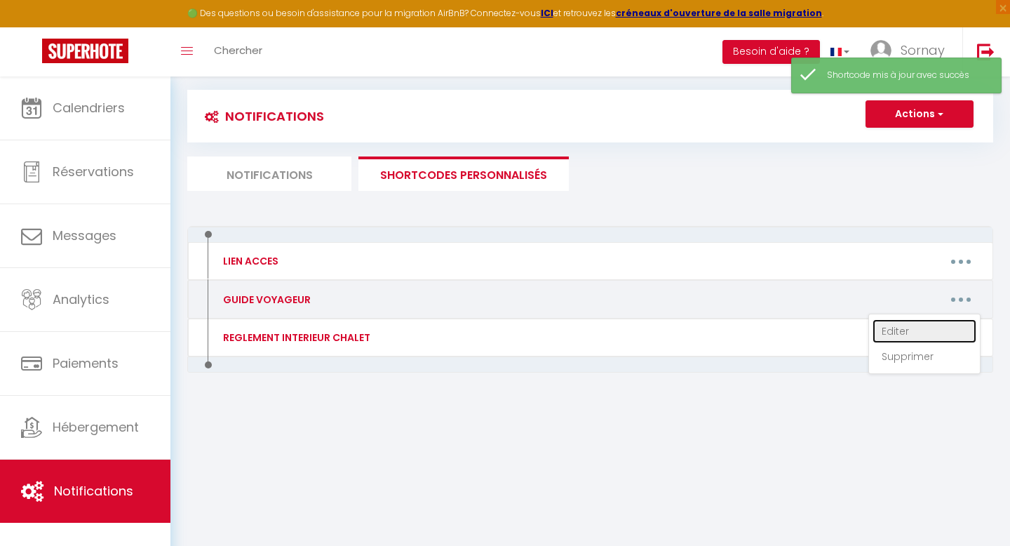
type textarea "[URL][DOMAIN_NAME]"
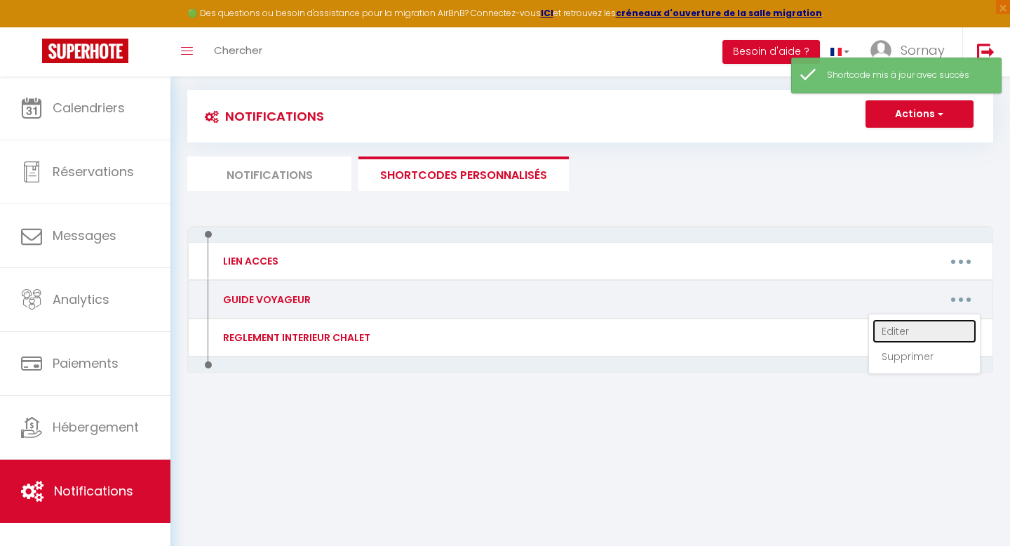
type textarea "[URL][DOMAIN_NAME]"
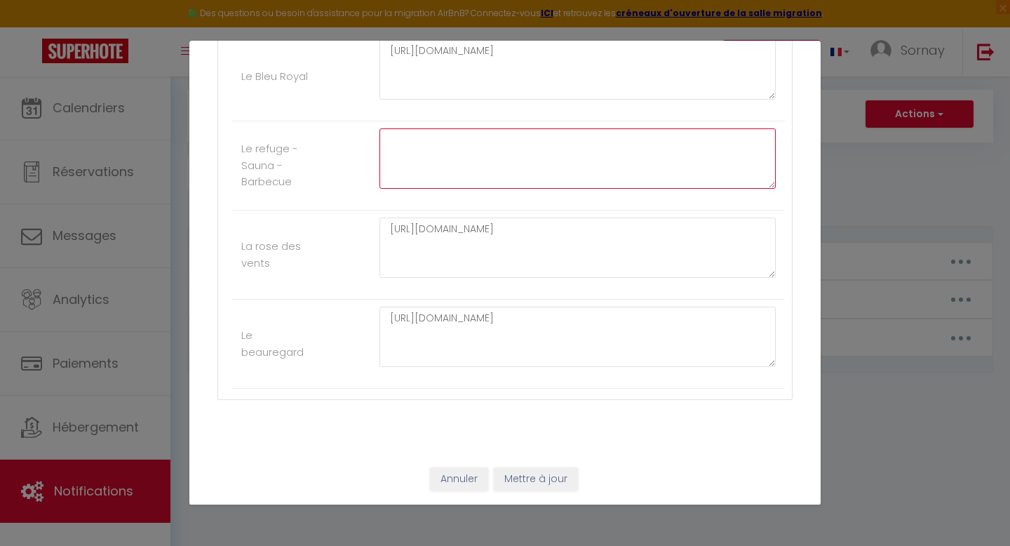
click at [427, 152] on textarea at bounding box center [578, 158] width 396 height 60
click at [462, 488] on button "Annuler" at bounding box center [459, 479] width 58 height 24
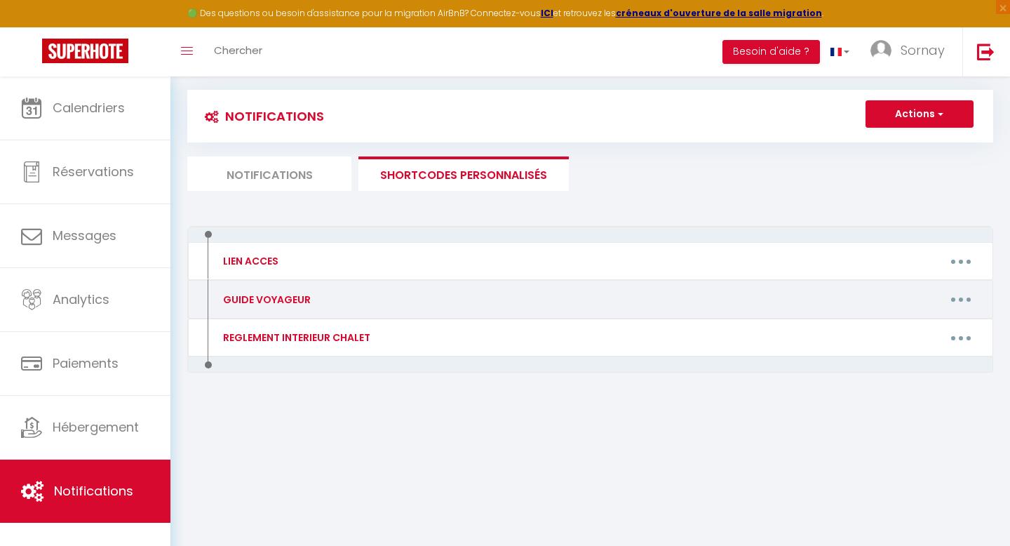
click at [959, 296] on button "button" at bounding box center [961, 299] width 39 height 22
click at [907, 330] on link "Editer" at bounding box center [925, 331] width 104 height 24
type input "GUIDE VOYAGEUR"
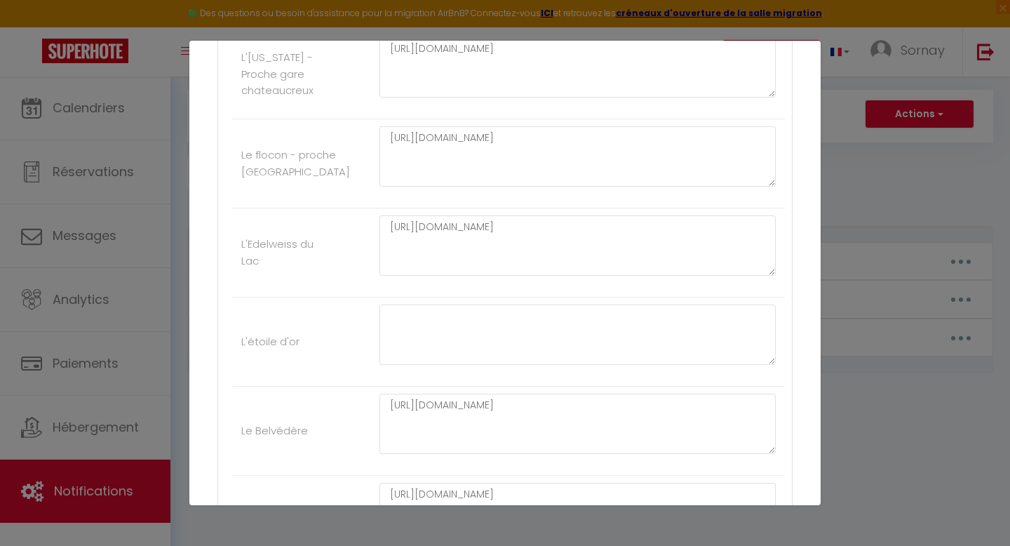
scroll to position [2982, 0]
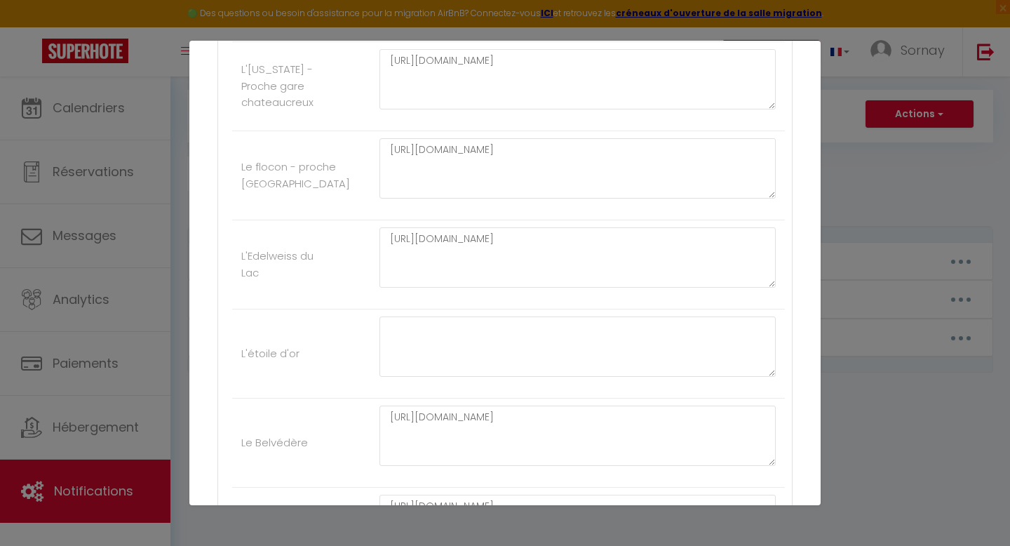
click at [496, 391] on div at bounding box center [577, 353] width 415 height 74
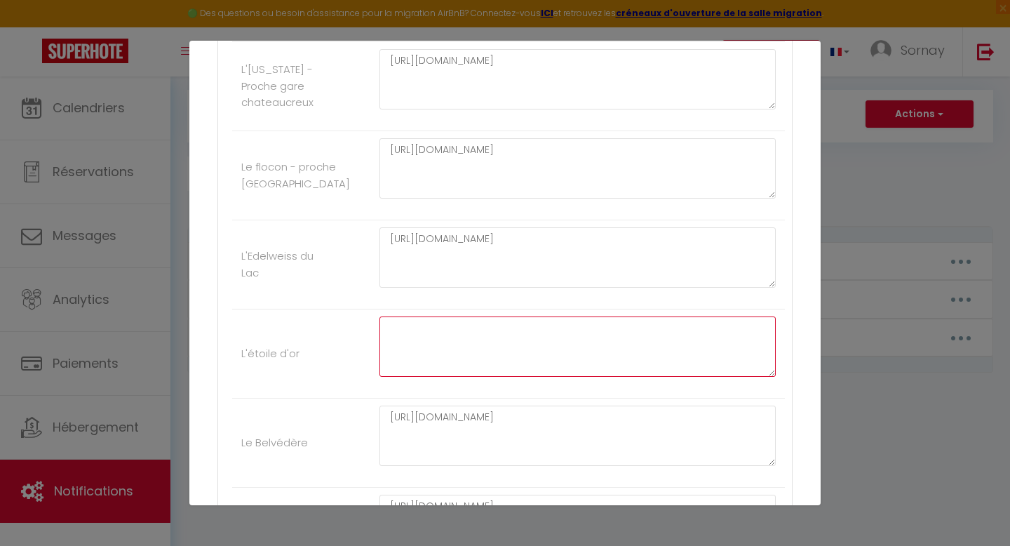
click at [471, 368] on textarea at bounding box center [578, 346] width 396 height 60
paste textarea "[URL][DOMAIN_NAME]"
type textarea "[URL][DOMAIN_NAME]"
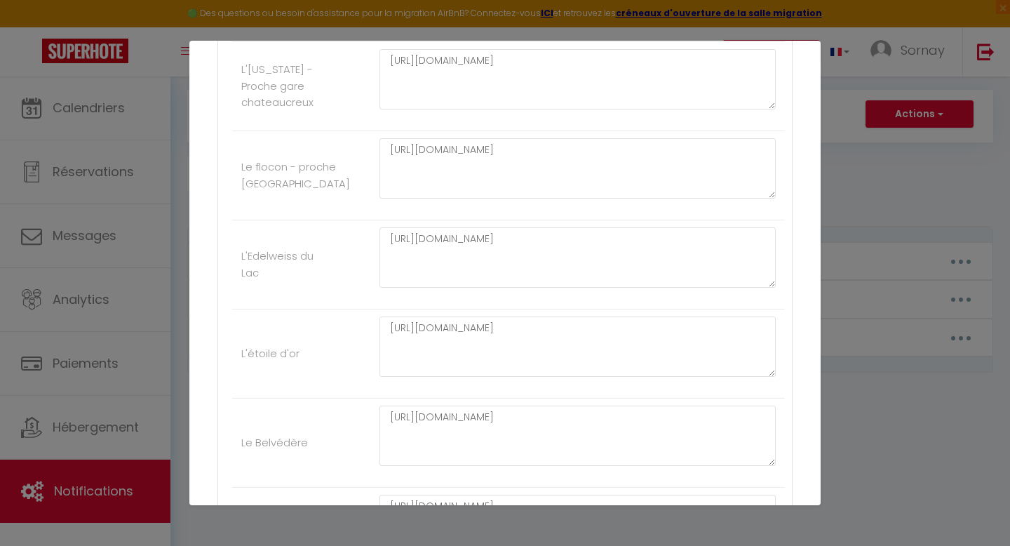
click at [314, 347] on li "L'étoile d'or [URL][DOMAIN_NAME]" at bounding box center [508, 353] width 553 height 89
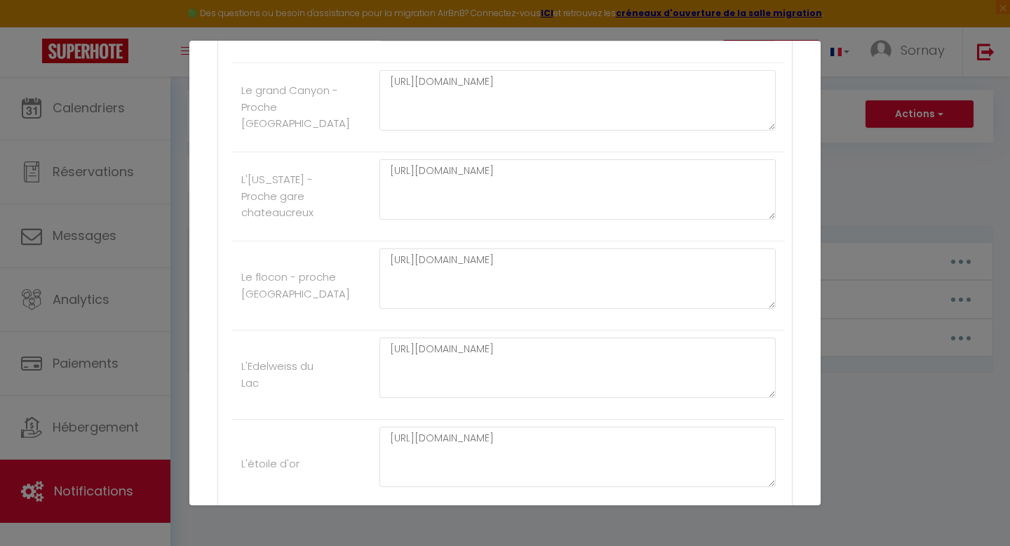
scroll to position [2867, 0]
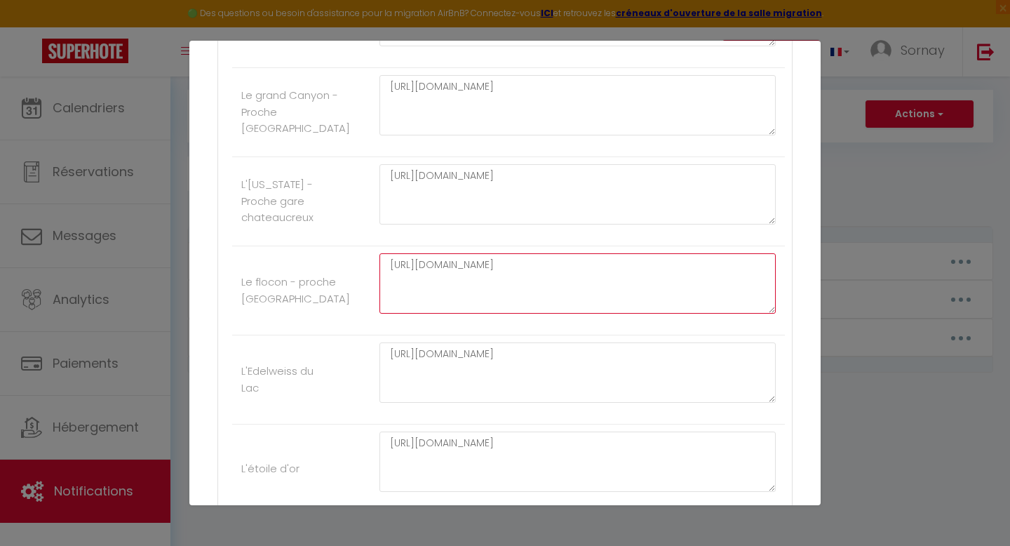
click at [495, 303] on textarea "[URL][DOMAIN_NAME]" at bounding box center [578, 283] width 396 height 60
drag, startPoint x: 504, startPoint y: 310, endPoint x: 360, endPoint y: 252, distance: 155.8
paste textarea "[DOMAIN_NAME][URL]"
type textarea "[URL][DOMAIN_NAME]"
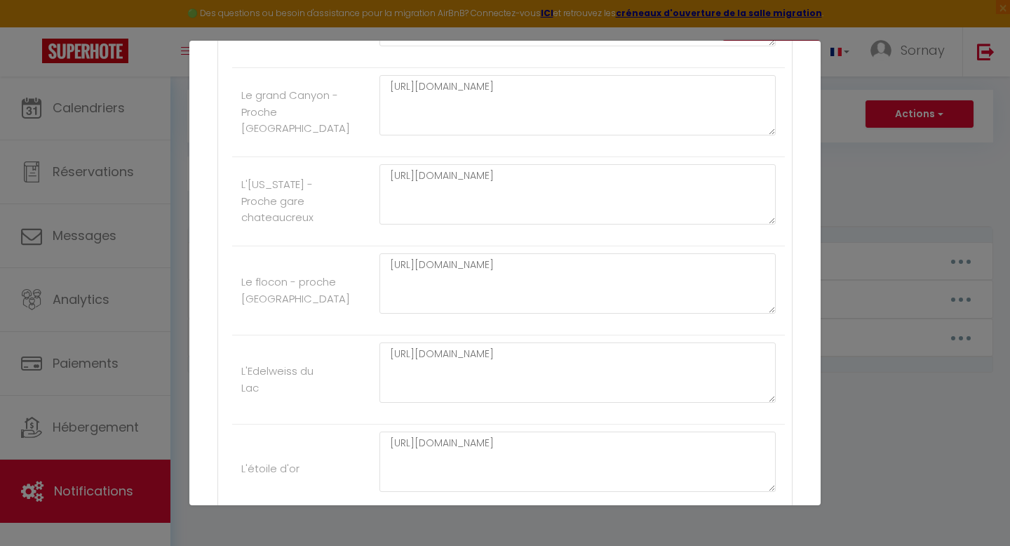
click at [343, 263] on li "Le flocon - proche gare Châteaucreux [URL][DOMAIN_NAME]" at bounding box center [508, 290] width 553 height 89
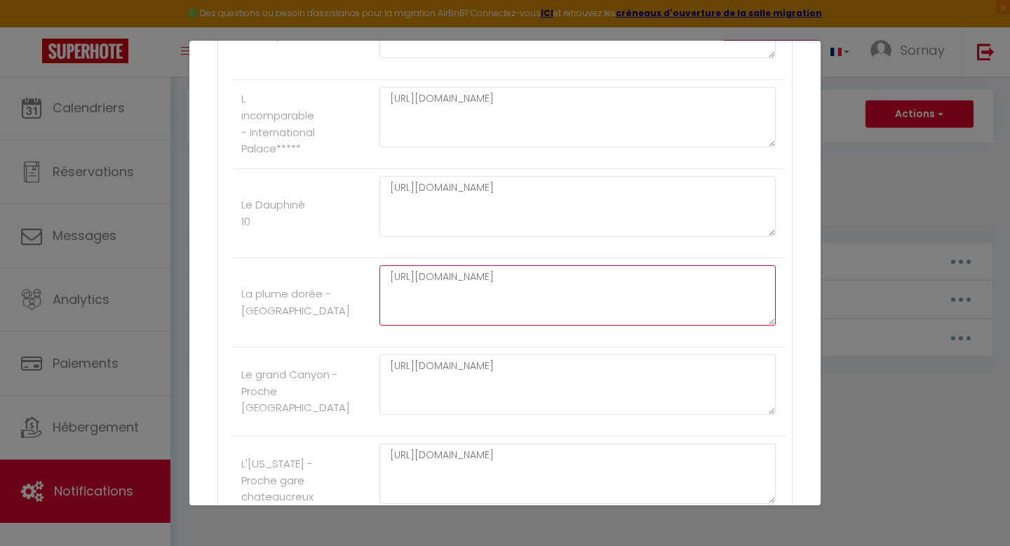
click at [434, 297] on textarea "[URL][DOMAIN_NAME]" at bounding box center [578, 295] width 396 height 60
drag, startPoint x: 525, startPoint y: 315, endPoint x: 358, endPoint y: 269, distance: 173.3
click at [358, 269] on li "La plume dorée - [GEOGRAPHIC_DATA] [URL][DOMAIN_NAME]" at bounding box center [508, 302] width 553 height 89
paste textarea "[DOMAIN_NAME][URL]"
type textarea "[URL][DOMAIN_NAME]"
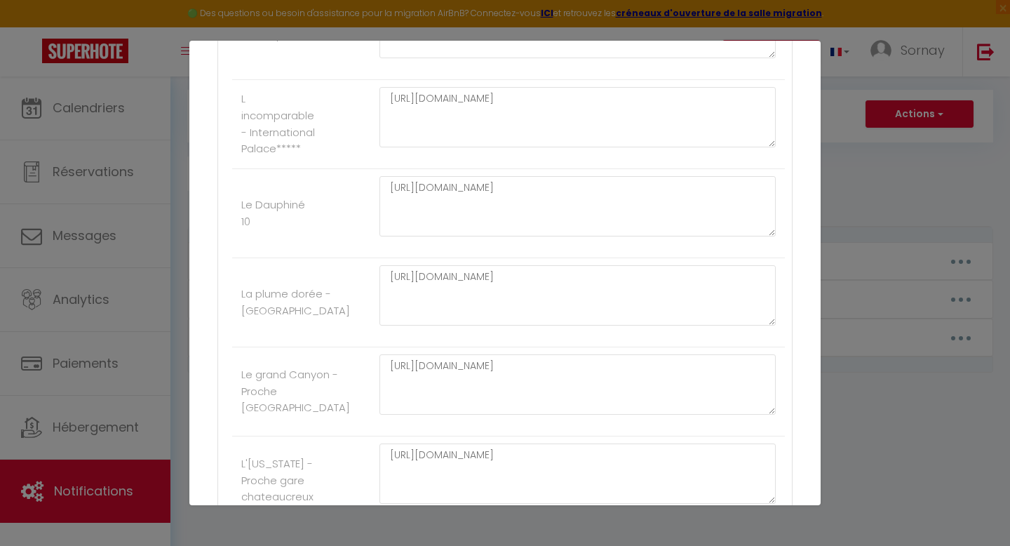
click at [347, 242] on li "Le Dauphiné 10 [URL][DOMAIN_NAME]" at bounding box center [508, 213] width 553 height 89
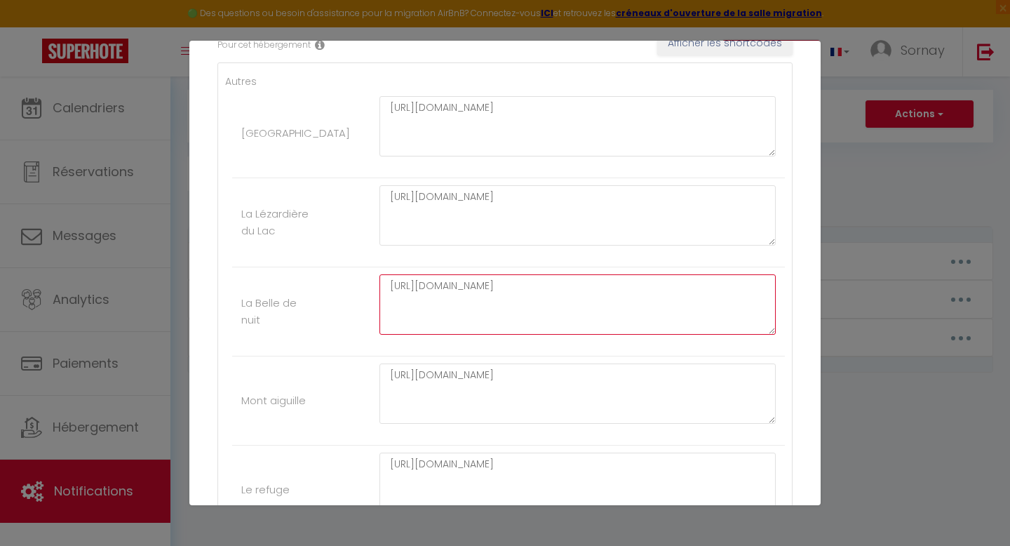
drag, startPoint x: 571, startPoint y: 309, endPoint x: 345, endPoint y: 263, distance: 231.3
paste textarea "[DOMAIN_NAME][URL]"
type textarea "[URL][DOMAIN_NAME]"
click at [346, 294] on li "La Belle de nuit [URL][DOMAIN_NAME]" at bounding box center [508, 311] width 553 height 89
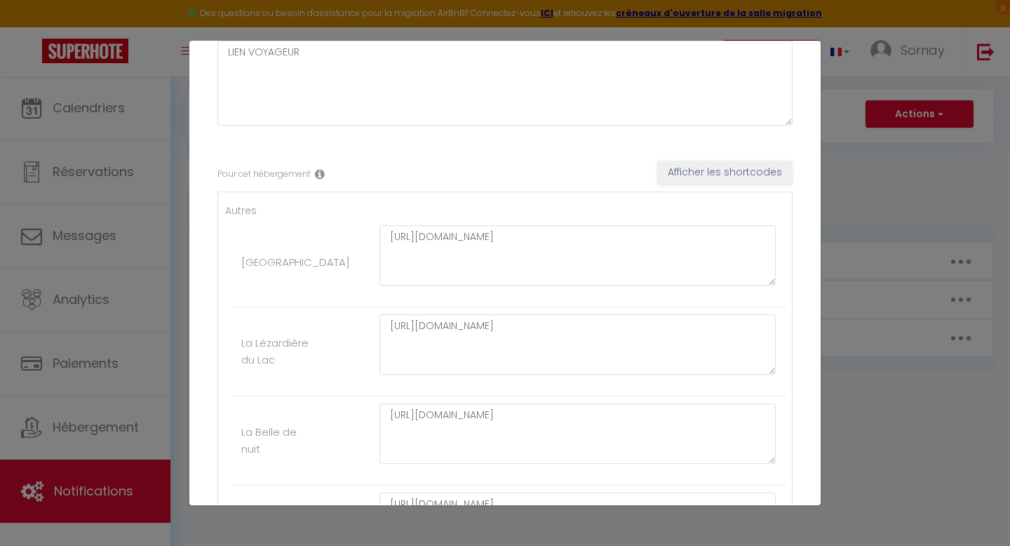
scroll to position [166, 0]
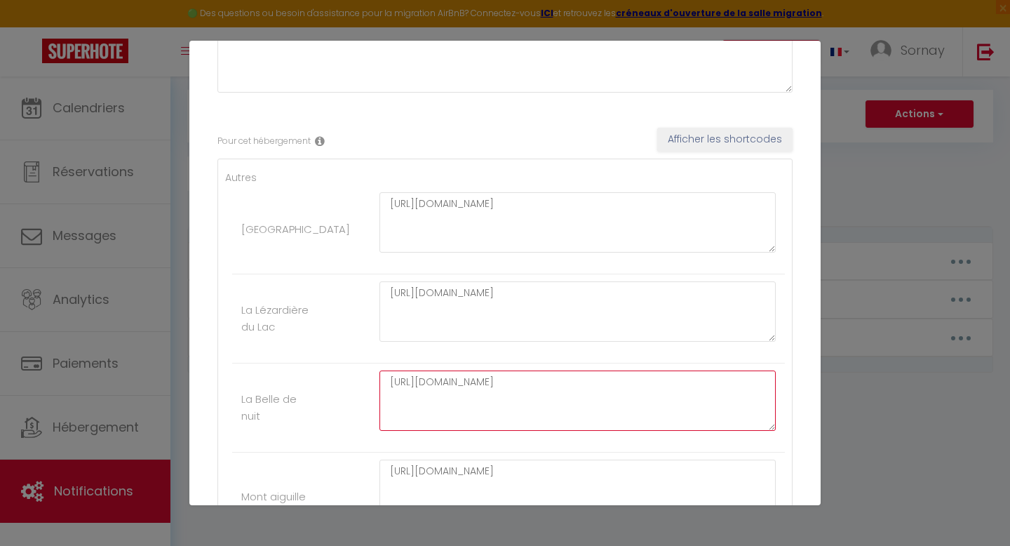
click at [434, 401] on textarea "[URL][DOMAIN_NAME]" at bounding box center [578, 400] width 396 height 60
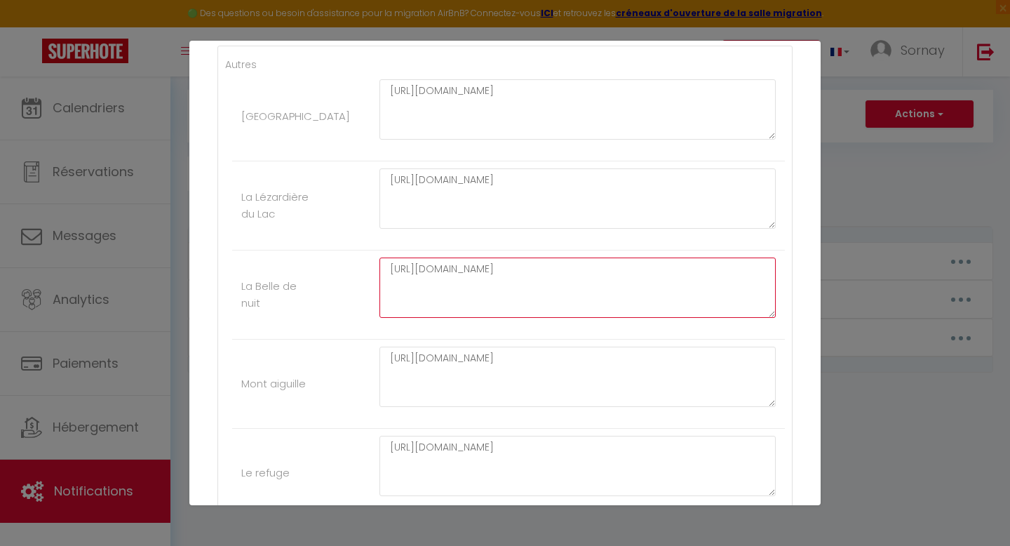
scroll to position [283, 0]
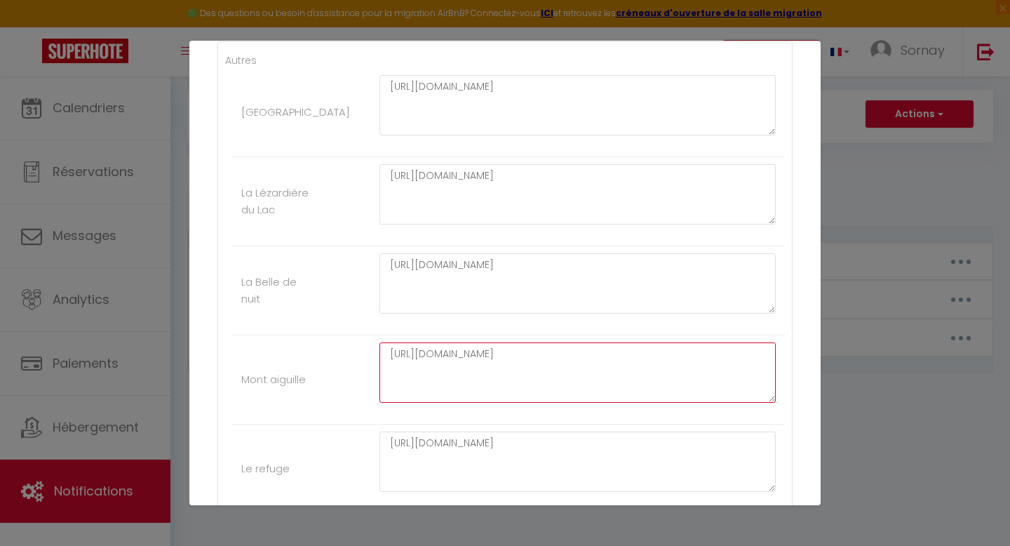
click at [447, 373] on textarea "[URL][DOMAIN_NAME]" at bounding box center [578, 372] width 396 height 60
paste textarea "[DOMAIN_NAME][URL]"
type textarea "[URL][DOMAIN_NAME]"
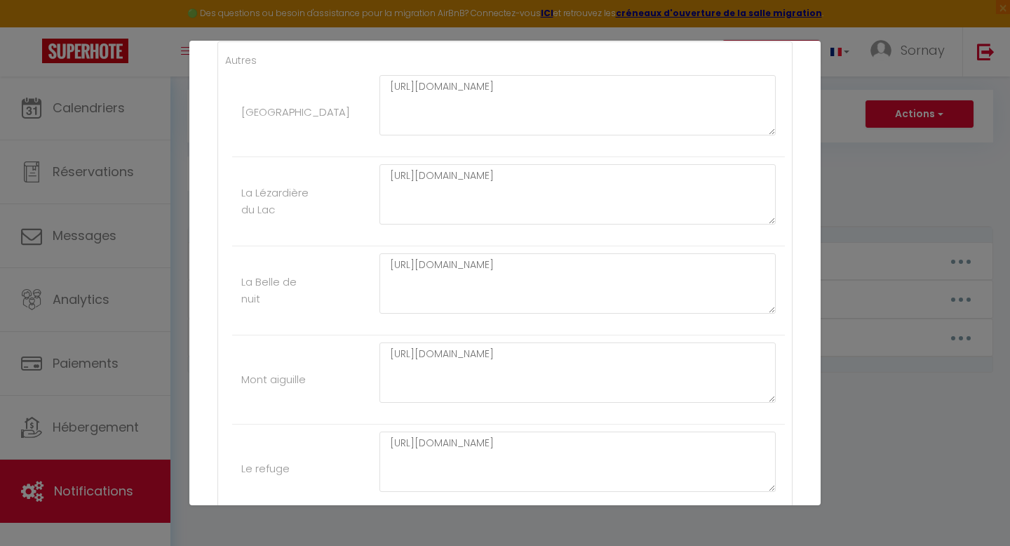
click at [354, 375] on li "Mont aiguille [URL][DOMAIN_NAME]" at bounding box center [508, 379] width 553 height 89
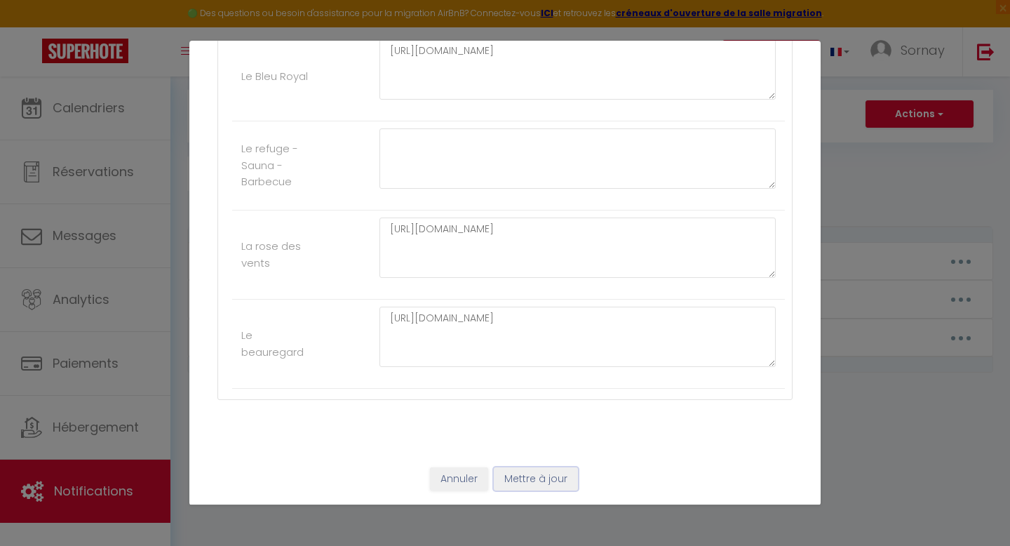
click at [523, 475] on button "Mettre à jour" at bounding box center [536, 479] width 84 height 24
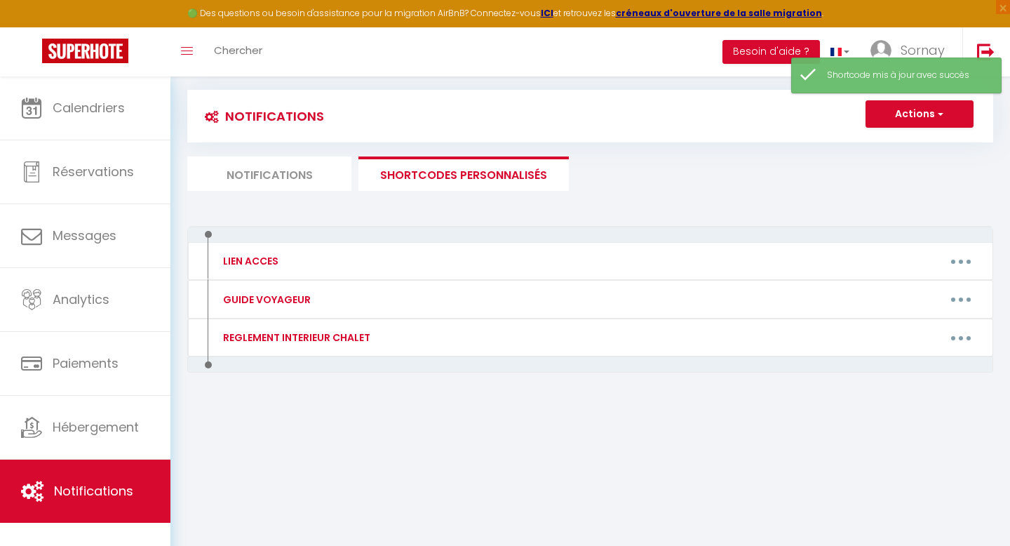
click at [304, 174] on li "Notifications" at bounding box center [269, 173] width 164 height 34
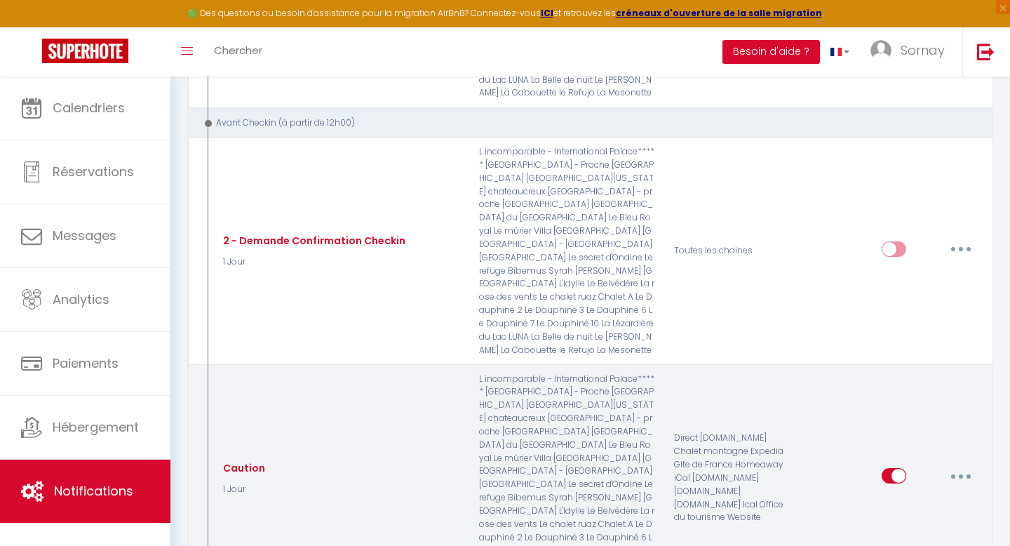
scroll to position [681, 0]
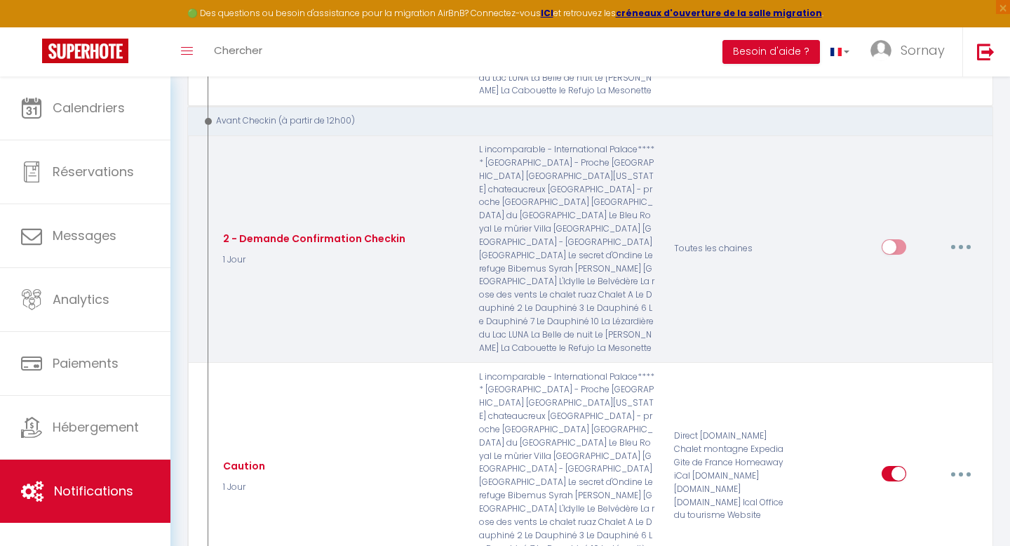
click at [957, 236] on button "button" at bounding box center [961, 247] width 39 height 22
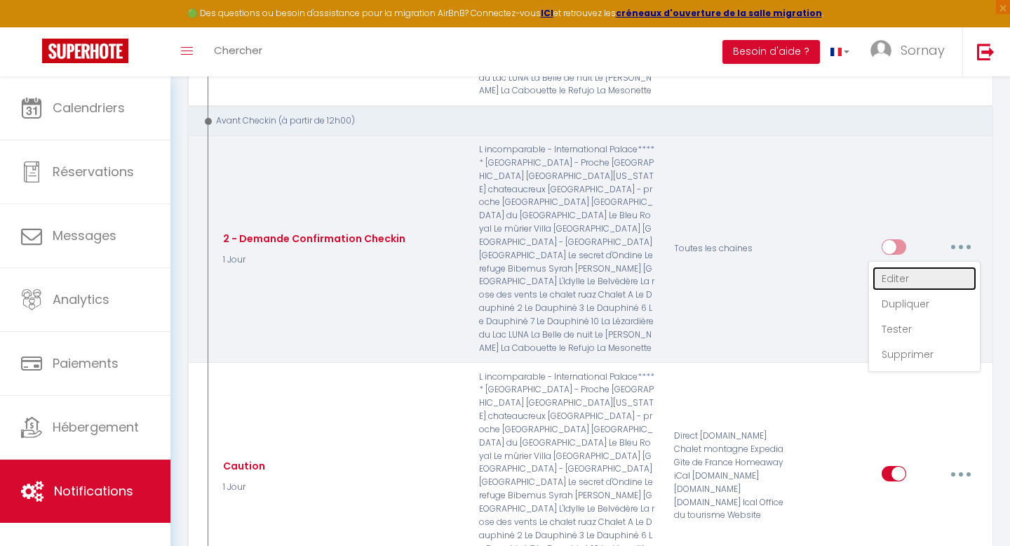
click at [908, 267] on link "Editer" at bounding box center [925, 279] width 104 height 24
type input "2 - Demande Confirmation Checkin"
checkbox input "true"
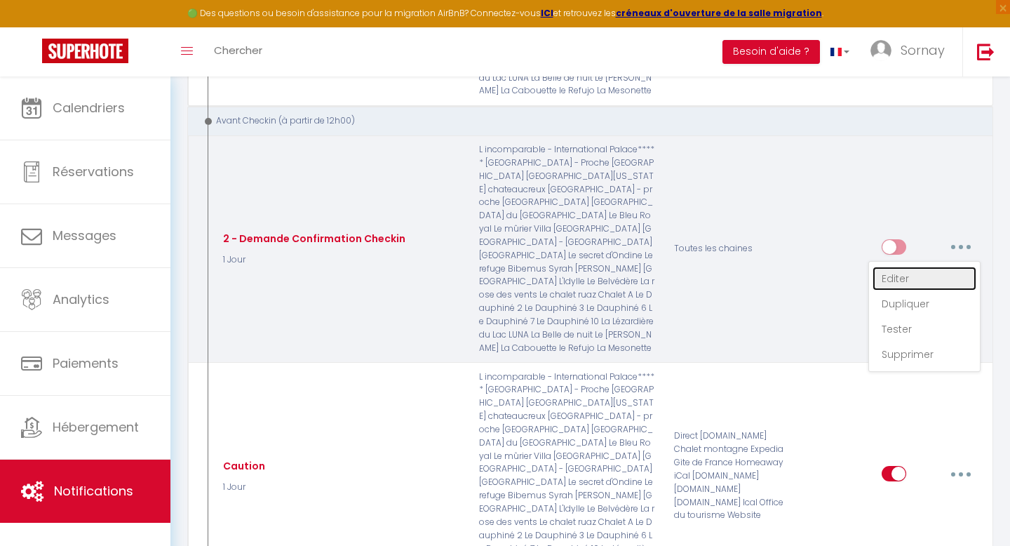
checkbox input "true"
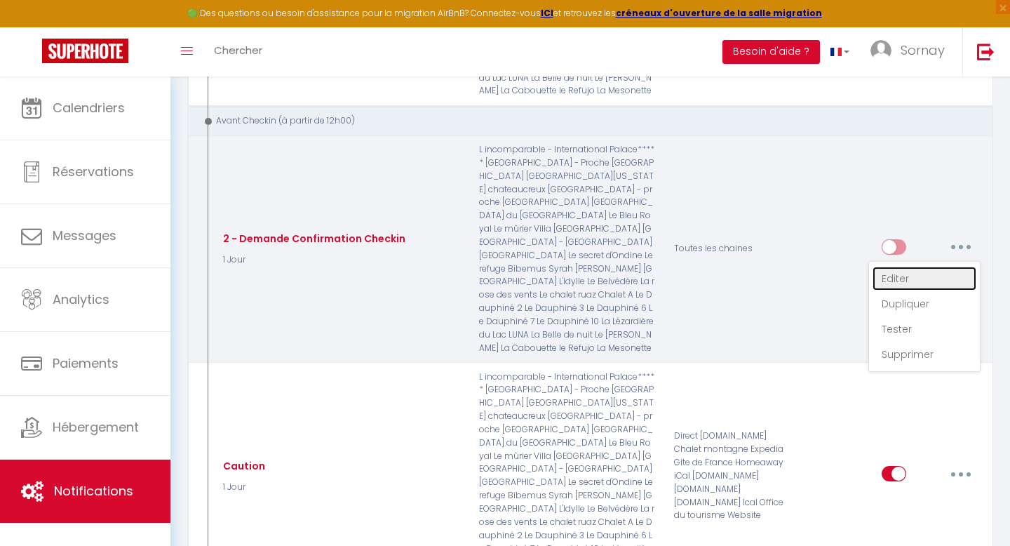
checkbox input "true"
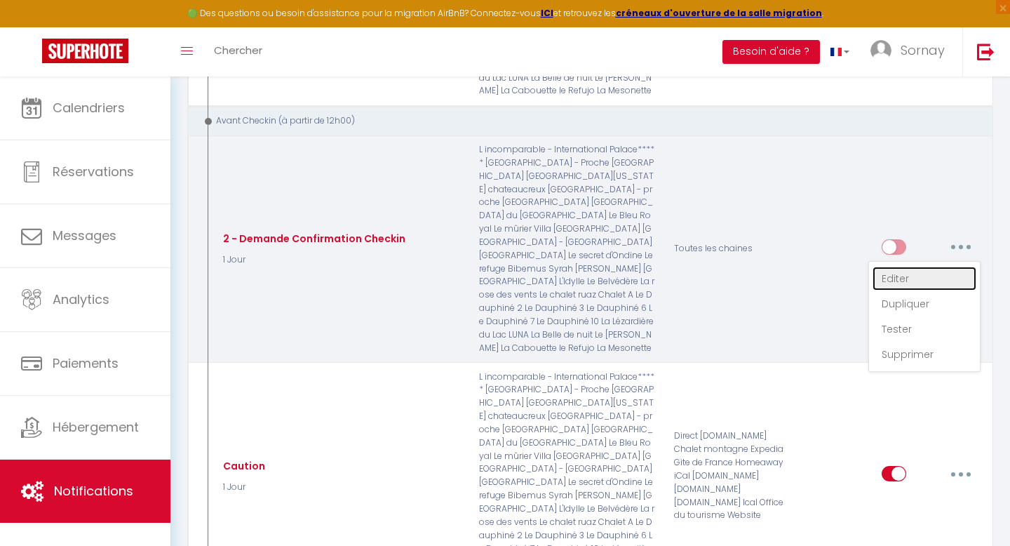
checkbox input "true"
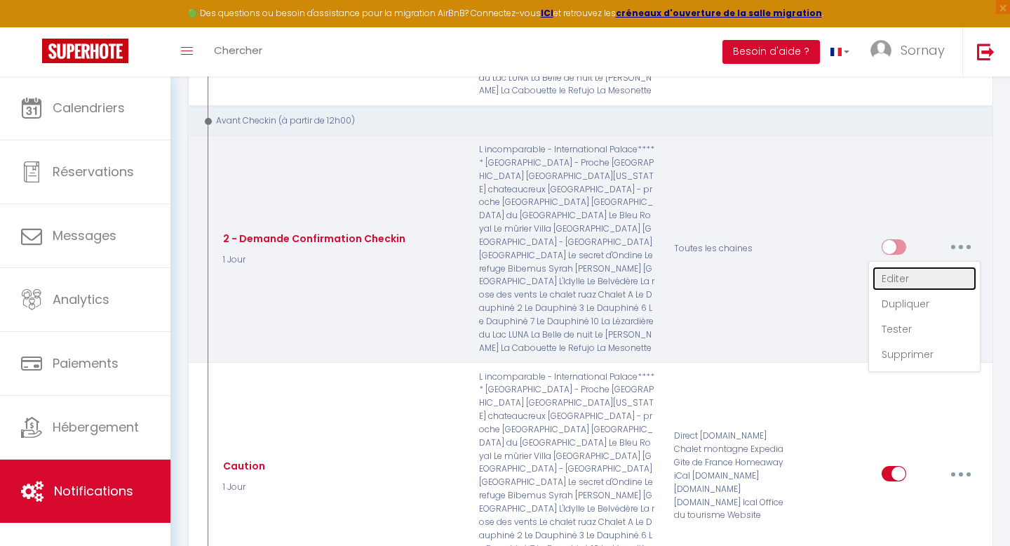
checkbox input "true"
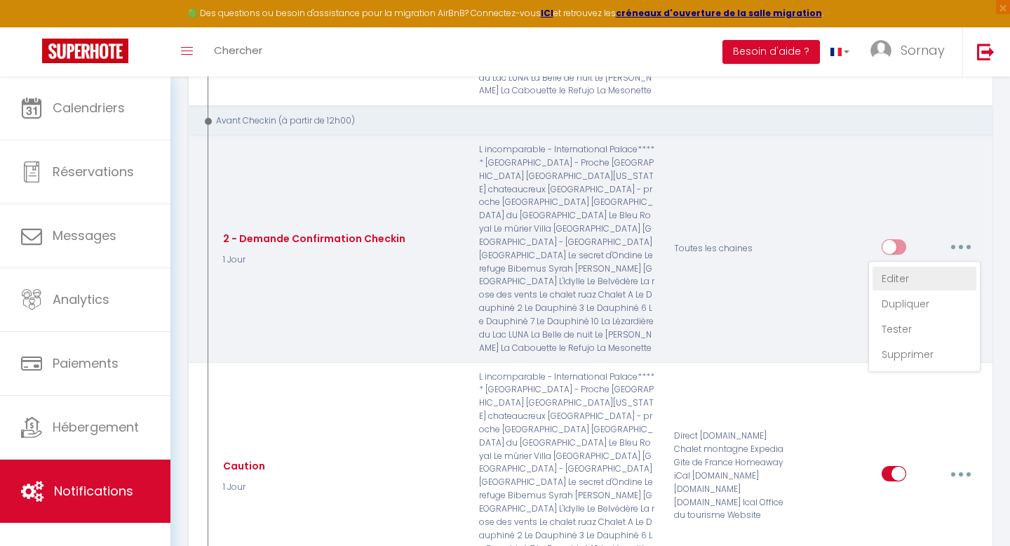
checkbox input "true"
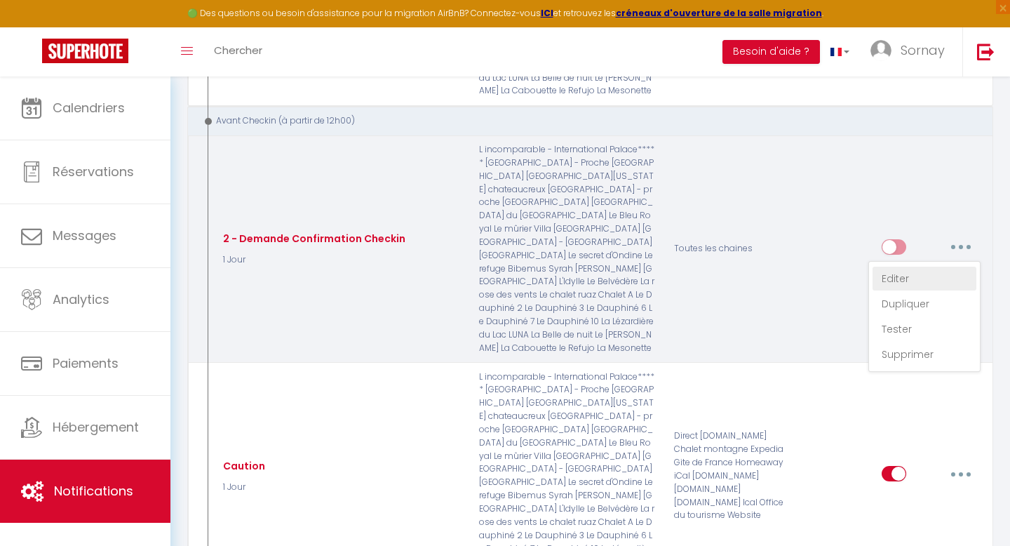
checkbox input "true"
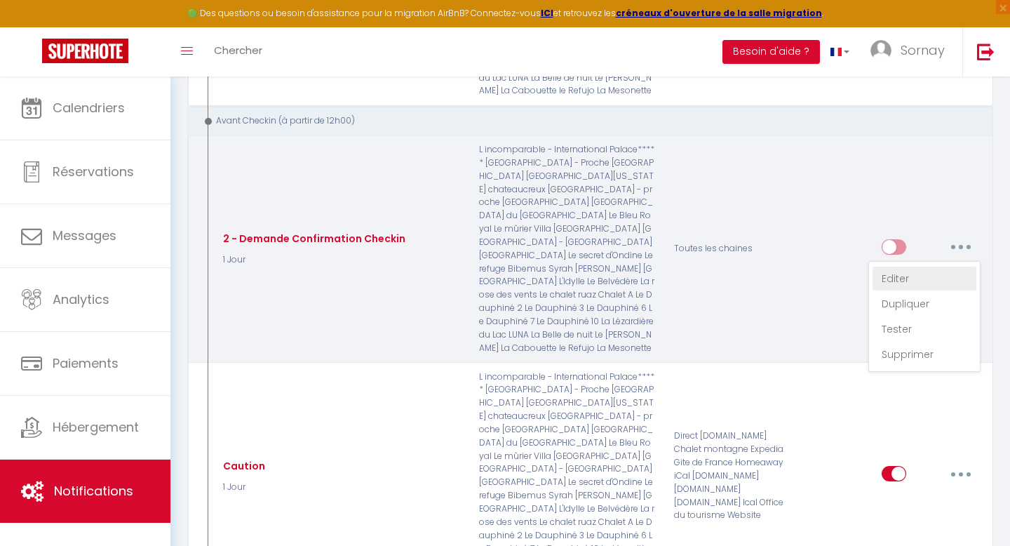
checkbox input "false"
checkbox input "true"
checkbox input "false"
checkbox input "true"
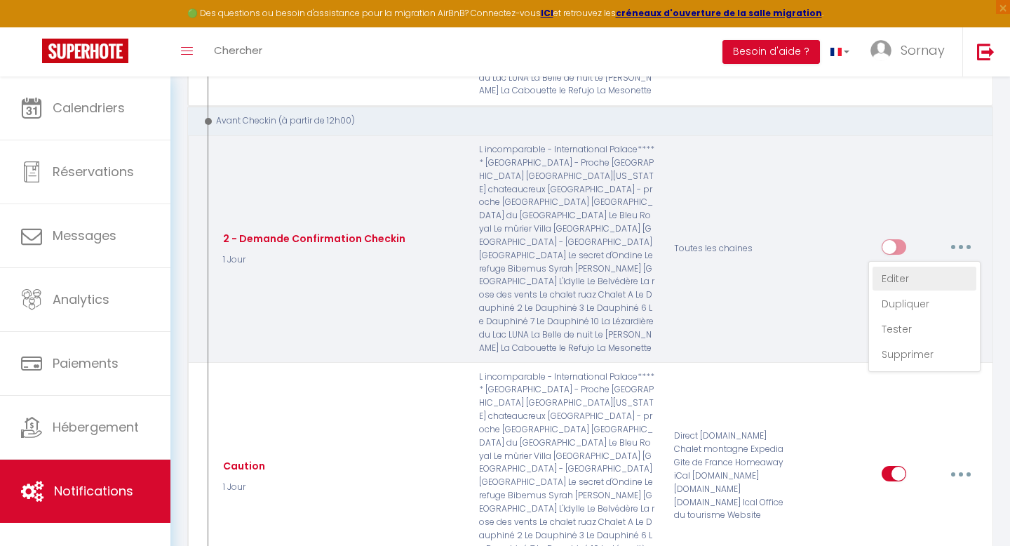
checkbox input "true"
select select "1 Jour"
select select "if_booking_is_paid"
checkbox input "true"
checkbox input "false"
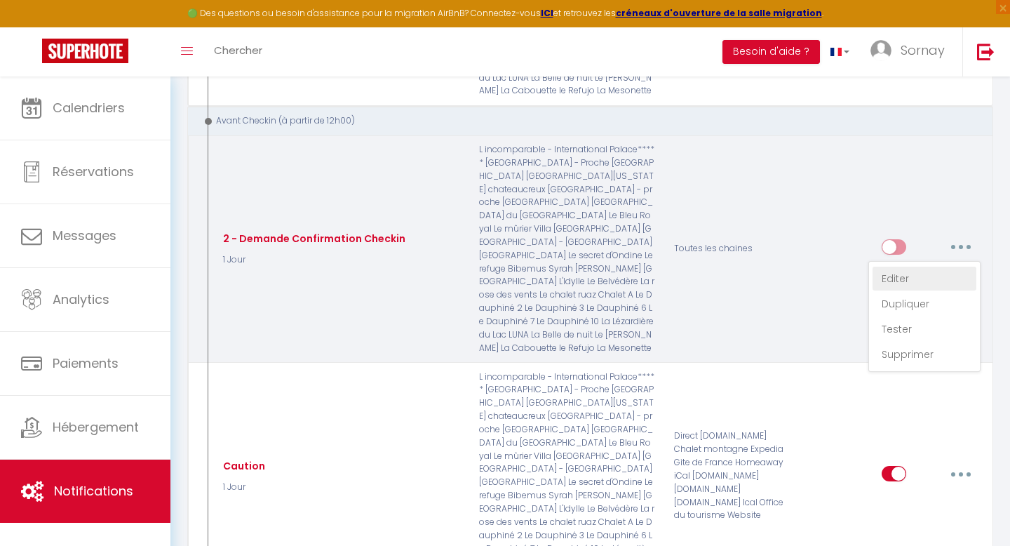
checkbox input "false"
radio input "true"
type input "Procédure pour le checkin - [RENTAL:NAME]"
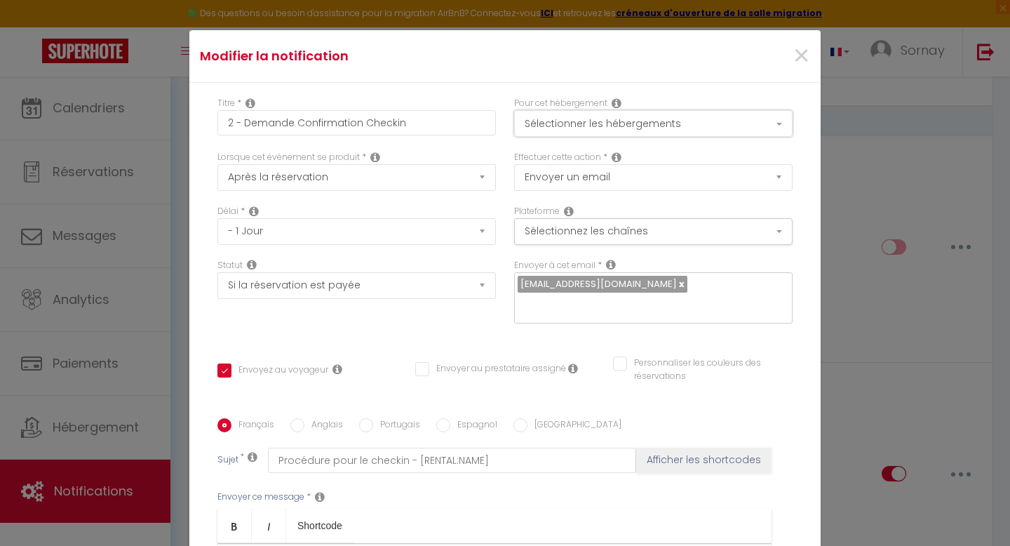
click at [599, 128] on button "Sélectionner les hébergements" at bounding box center [653, 123] width 279 height 27
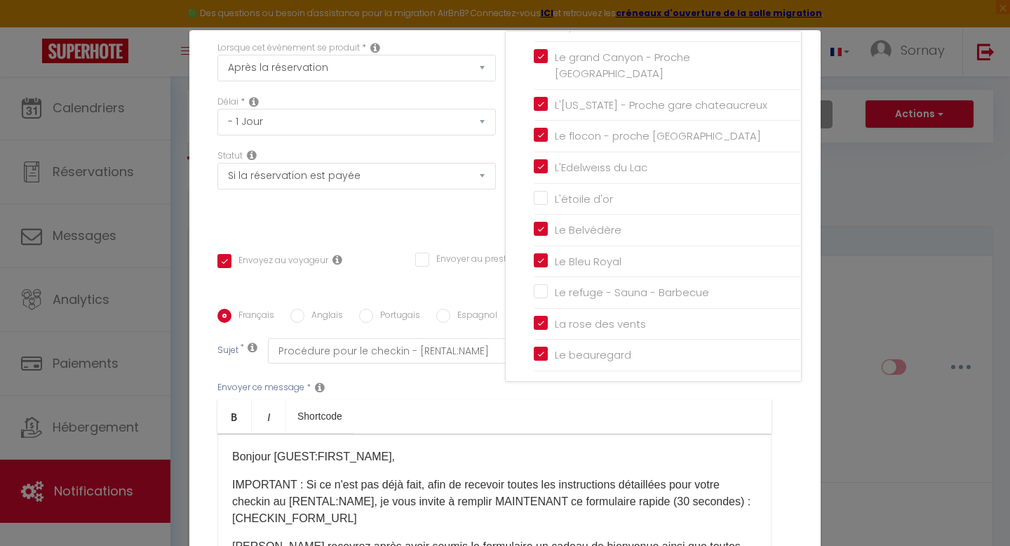
scroll to position [102, 0]
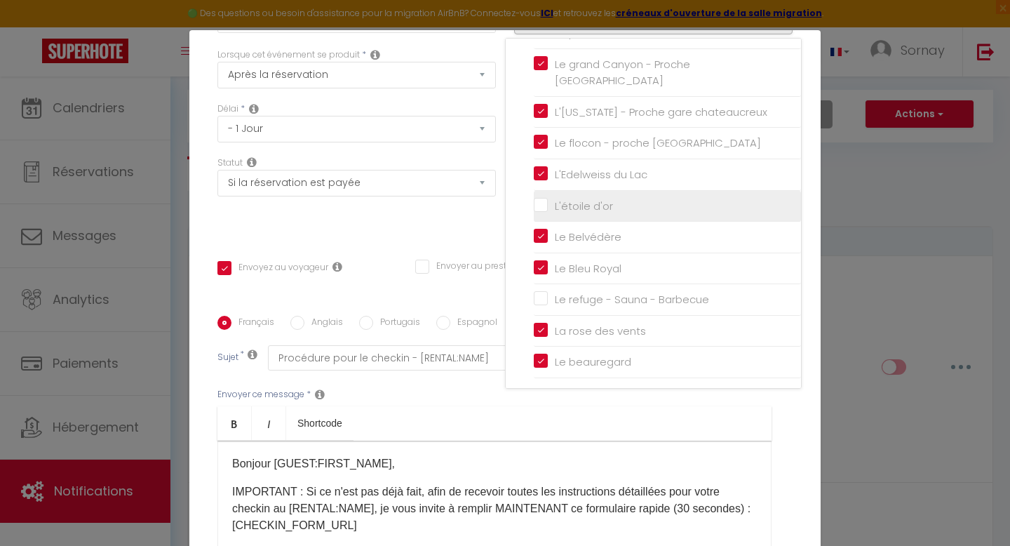
click at [584, 203] on input "L'étoile d'or" at bounding box center [667, 206] width 267 height 14
checkbox input "true"
checkbox input "false"
checkbox input "true"
checkbox input "false"
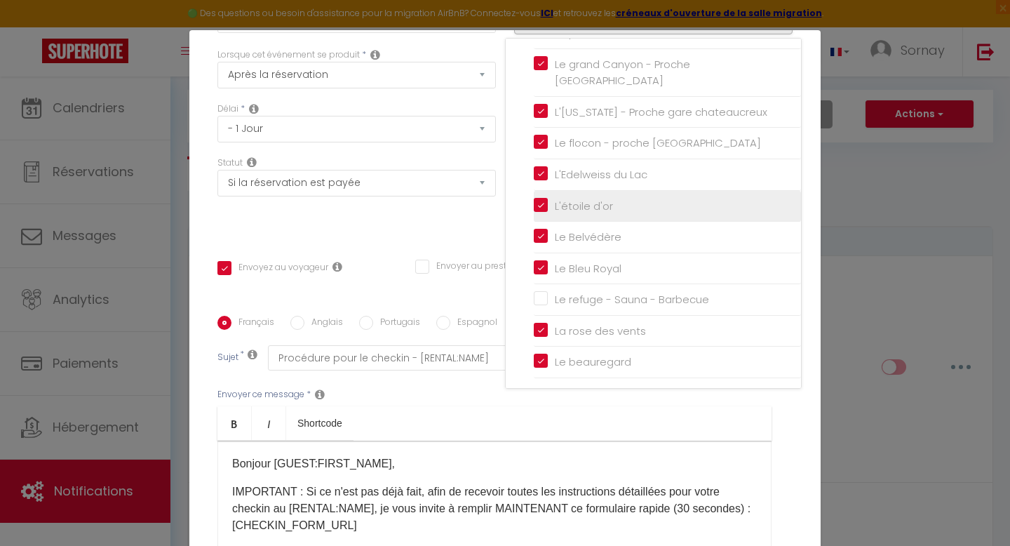
checkbox input "false"
click at [485, 410] on ul "Bold Italic Shortcode" at bounding box center [495, 423] width 554 height 34
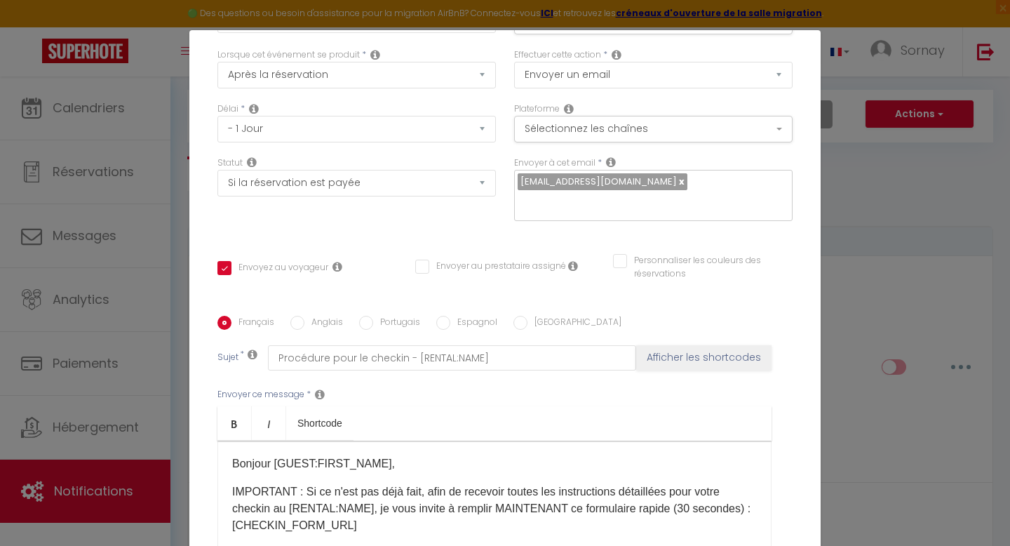
scroll to position [237, 0]
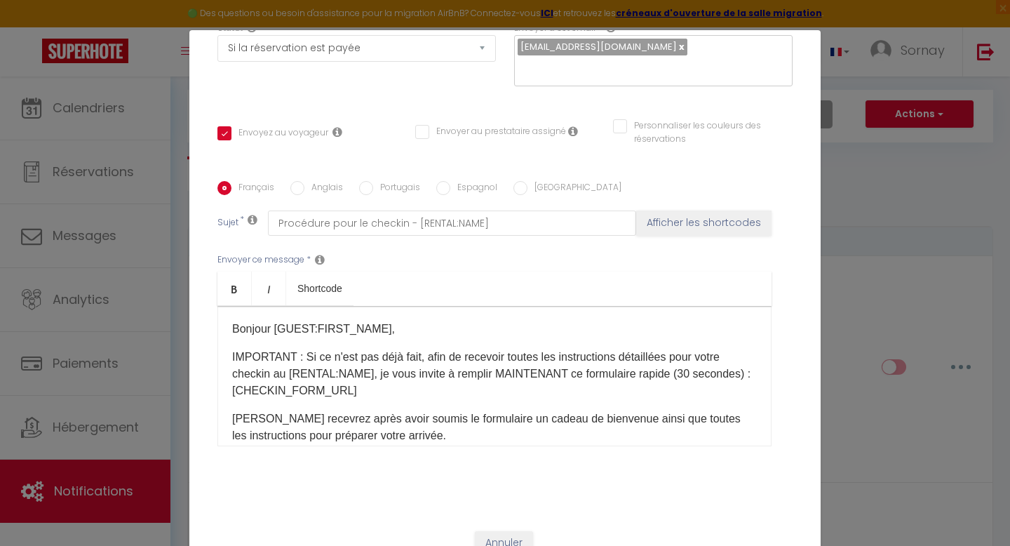
checkbox input "true"
checkbox input "false"
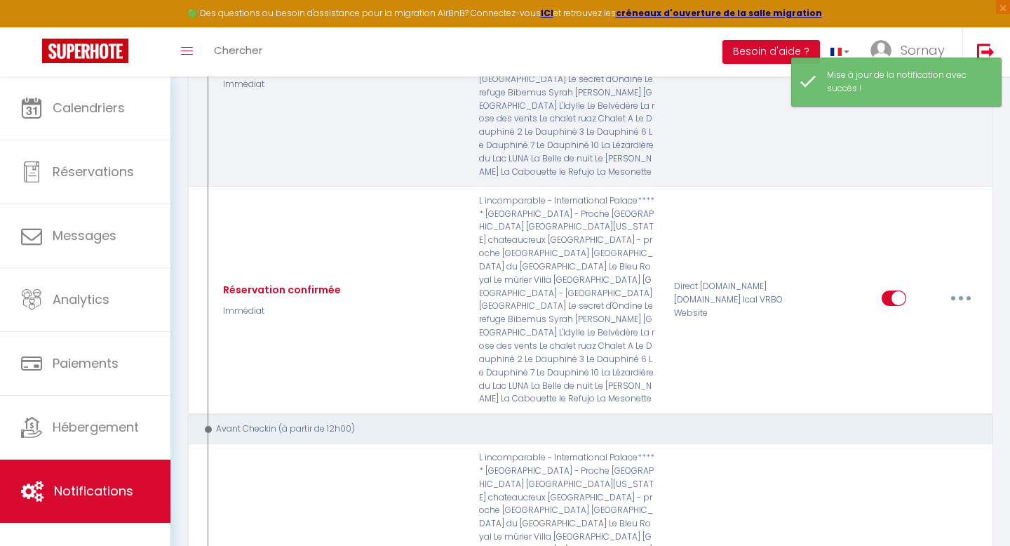
scroll to position [375, 0]
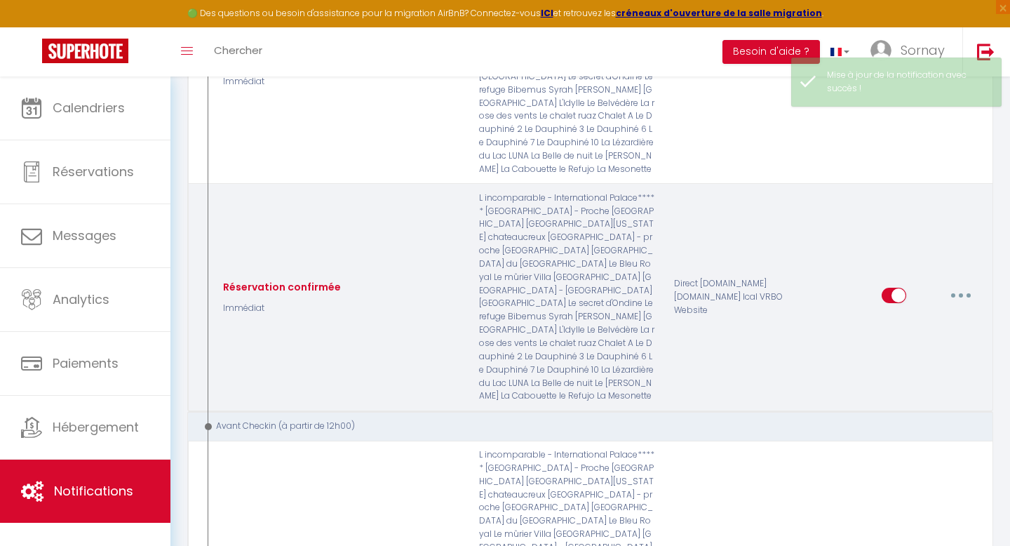
click at [965, 284] on button "button" at bounding box center [961, 295] width 39 height 22
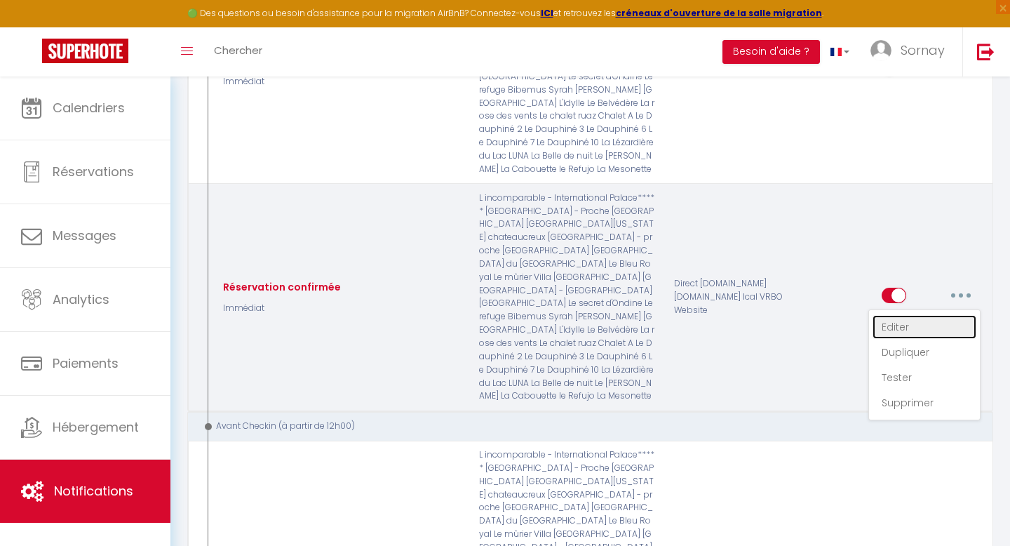
click at [892, 315] on link "Editer" at bounding box center [925, 327] width 104 height 24
type input "Réservation confirmée"
checkbox input "false"
select select "Immédiat"
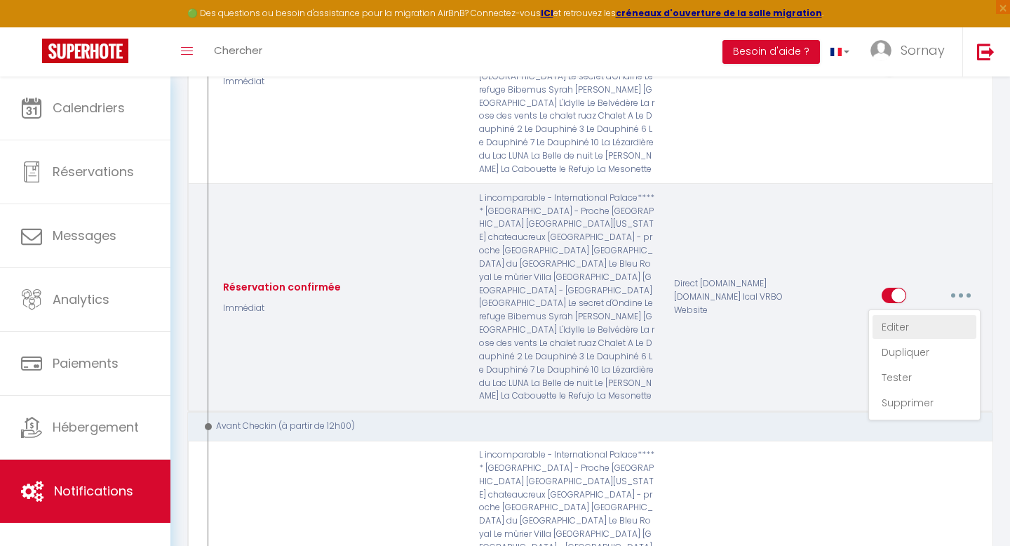
select select "if_booking_is_paid"
checkbox input "true"
checkbox input "false"
radio input "true"
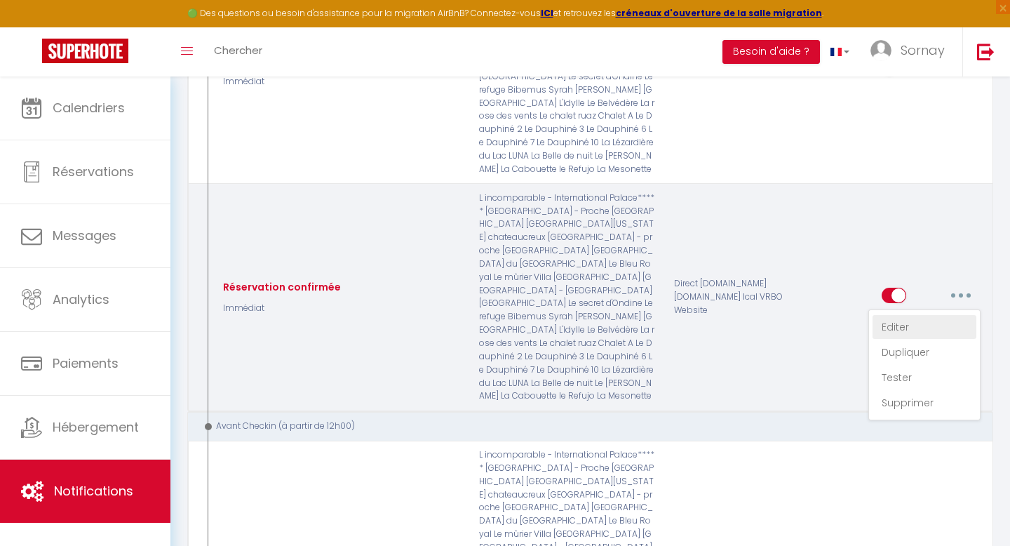
type input "Confirmation de réservation de notre propriété [RENTAL:NAME] du [CHECKING:DD-MM…"
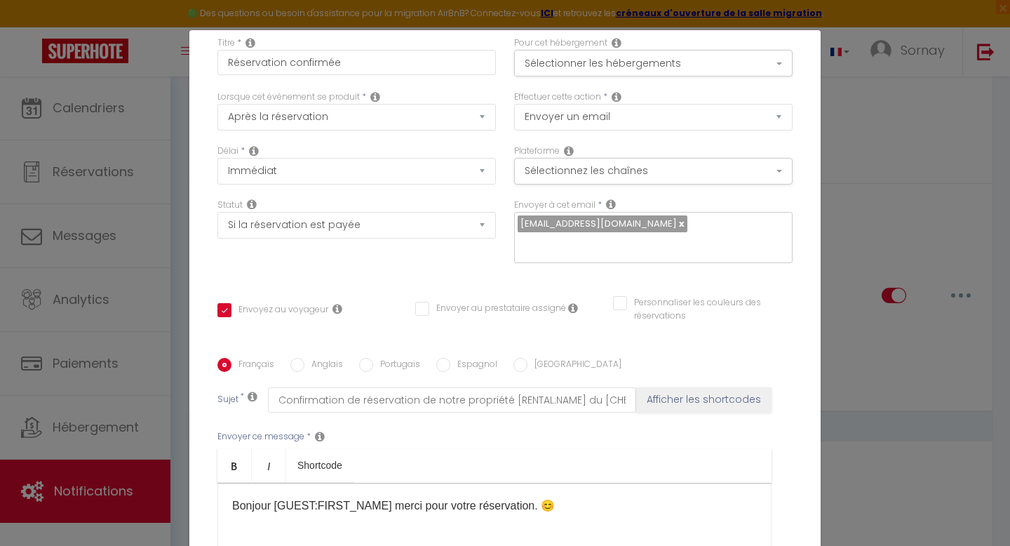
scroll to position [0, 0]
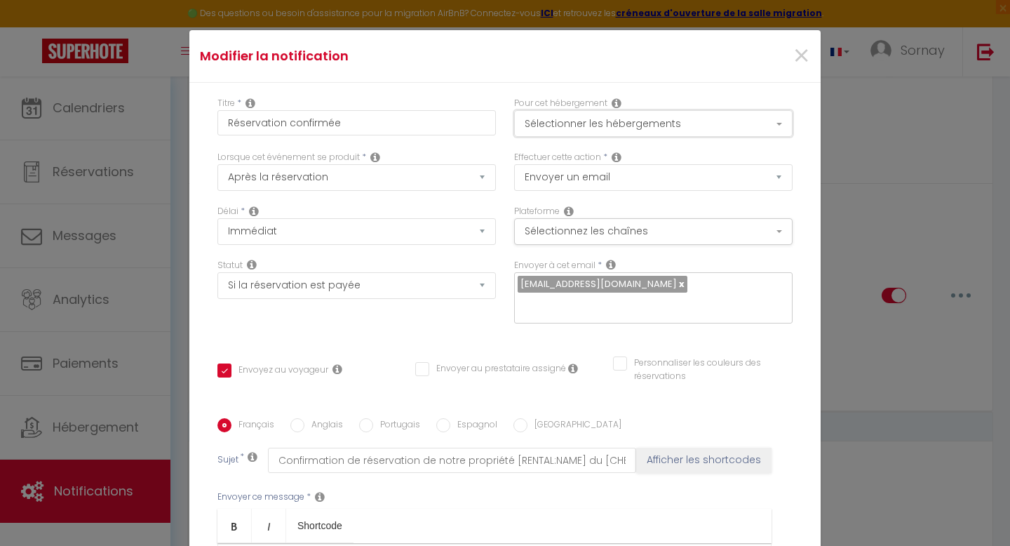
click at [609, 123] on button "Sélectionner les hébergements" at bounding box center [653, 123] width 279 height 27
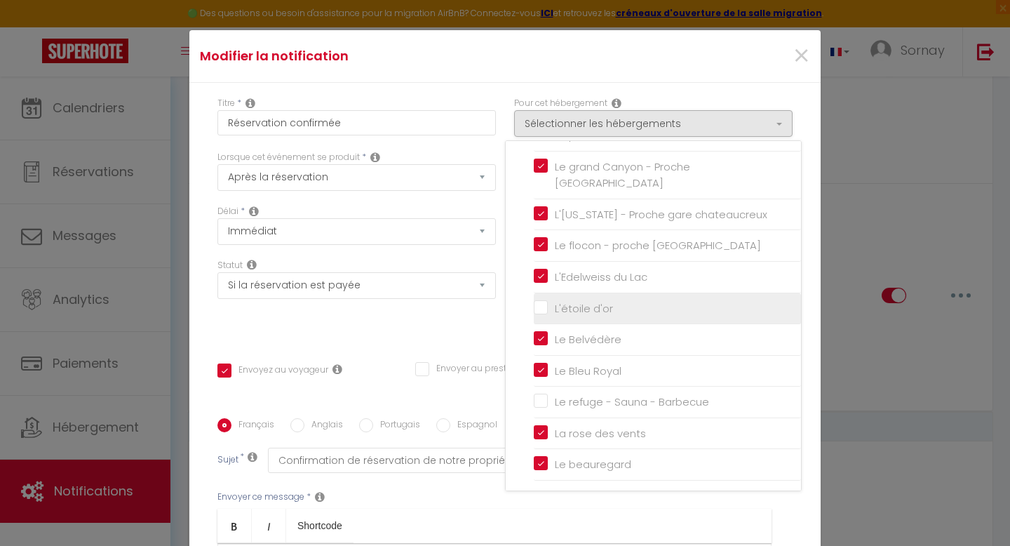
click at [588, 321] on li "L'étoile d'or" at bounding box center [667, 309] width 267 height 32
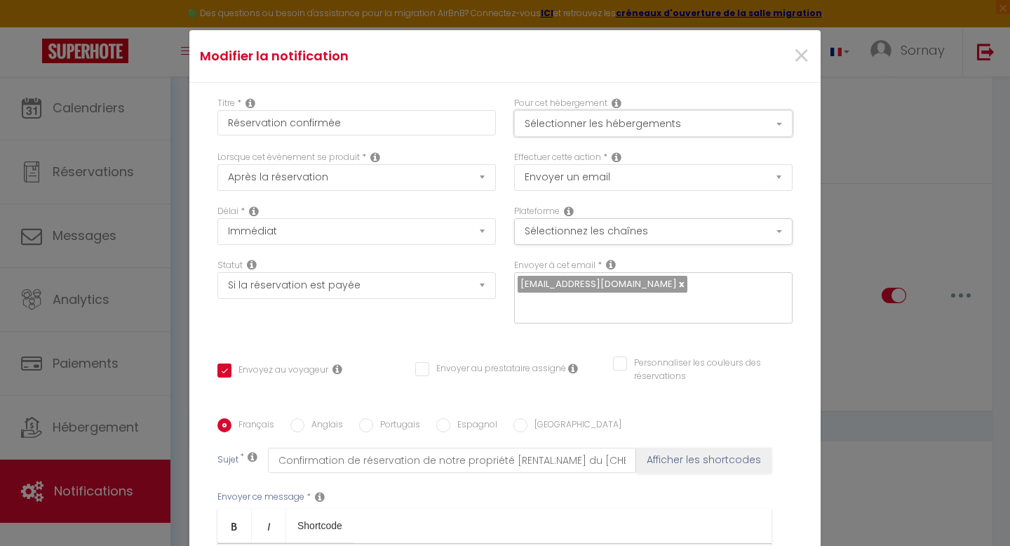
click at [667, 126] on button "Sélectionner les hébergements" at bounding box center [653, 123] width 279 height 27
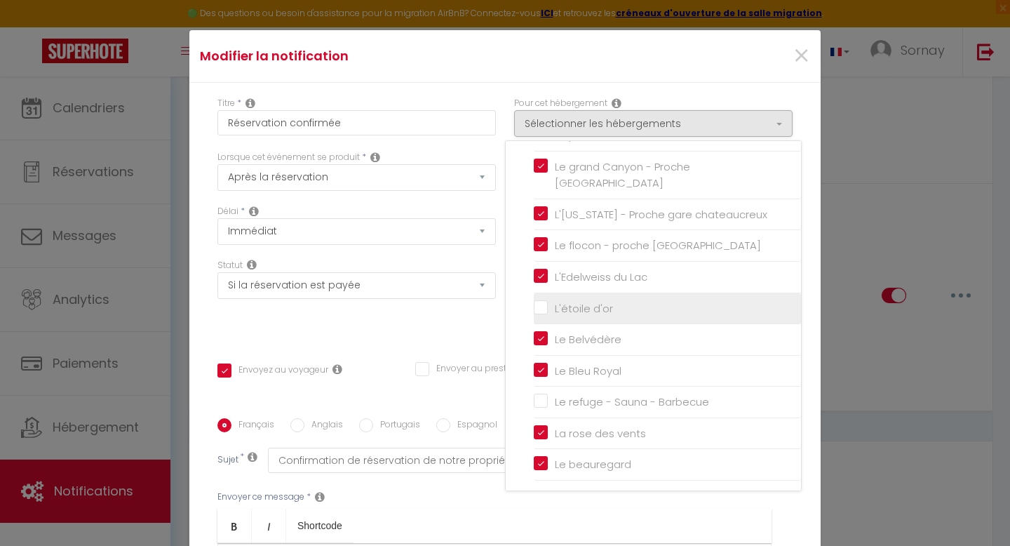
click at [541, 307] on input "L'étoile d'or" at bounding box center [667, 308] width 267 height 14
checkbox input "true"
checkbox input "false"
checkbox input "true"
checkbox input "false"
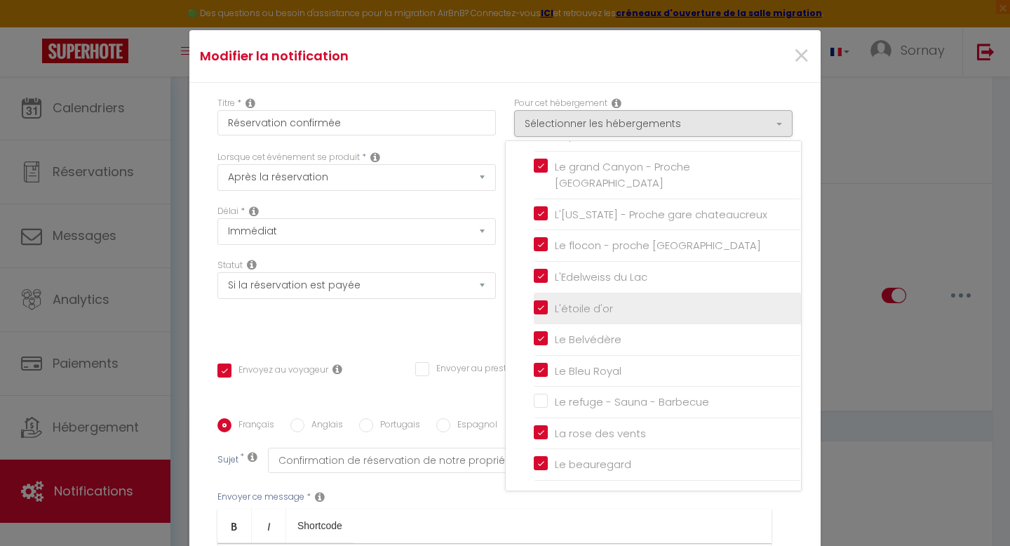
checkbox input "false"
click at [500, 322] on div "Titre * Réservation confirmée Pour cet hébergement Sélectionner les hébergement…" at bounding box center [504, 418] width 631 height 671
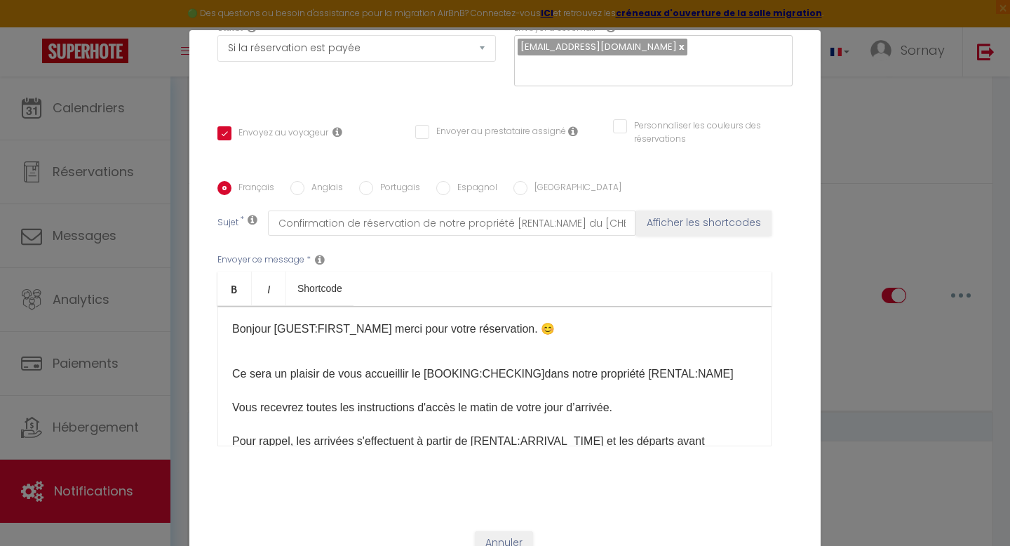
scroll to position [60, 0]
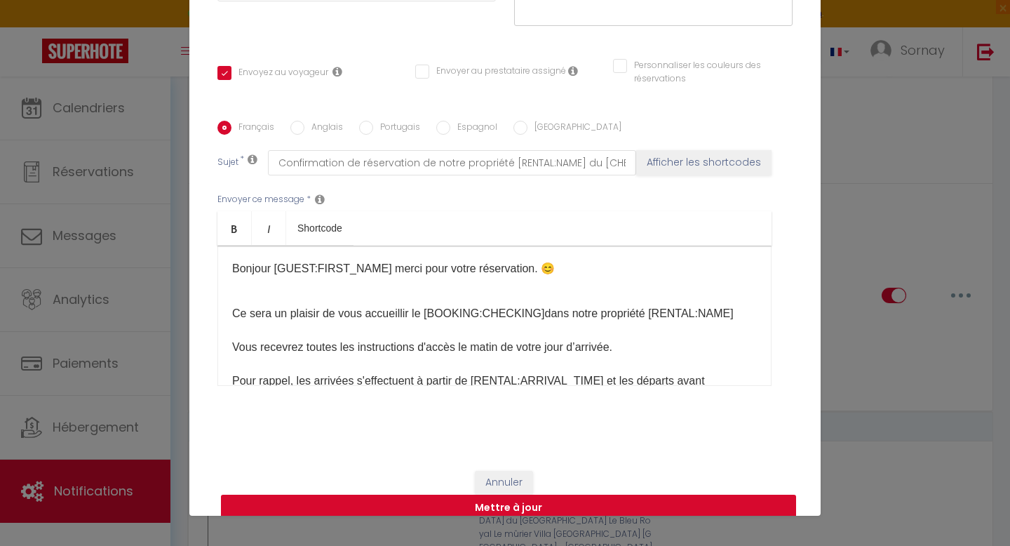
click at [427, 495] on button "Mettre à jour" at bounding box center [508, 508] width 575 height 27
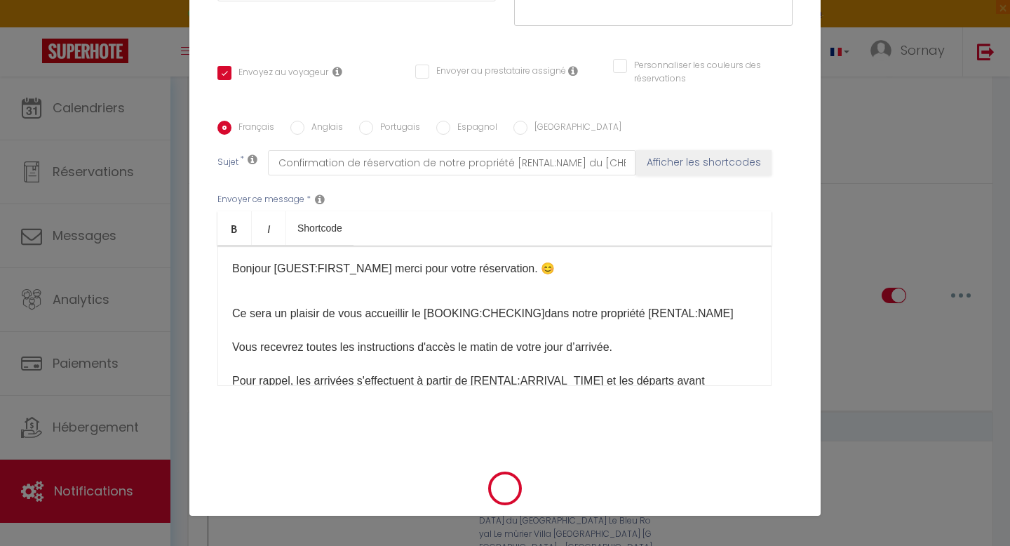
checkbox input "true"
checkbox input "false"
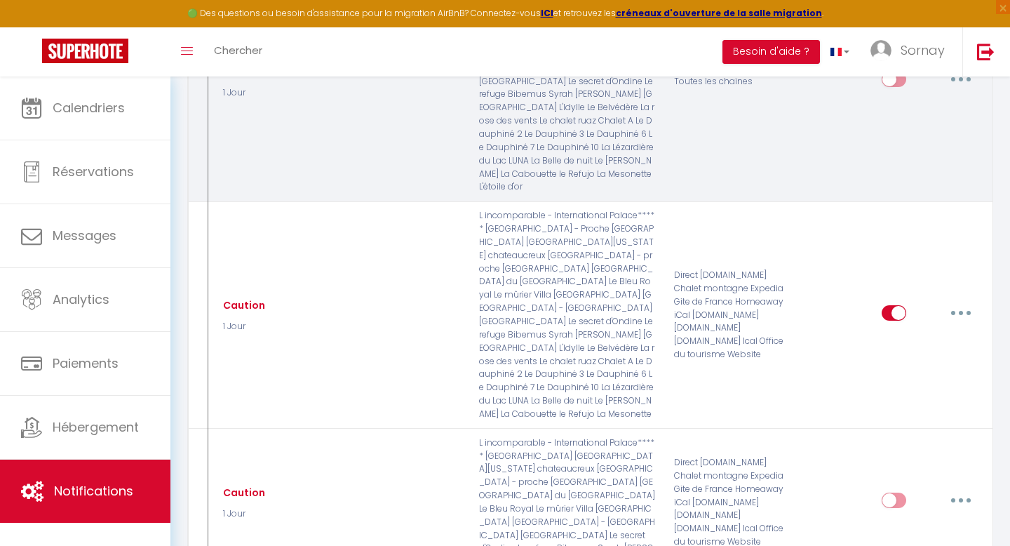
scroll to position [869, 0]
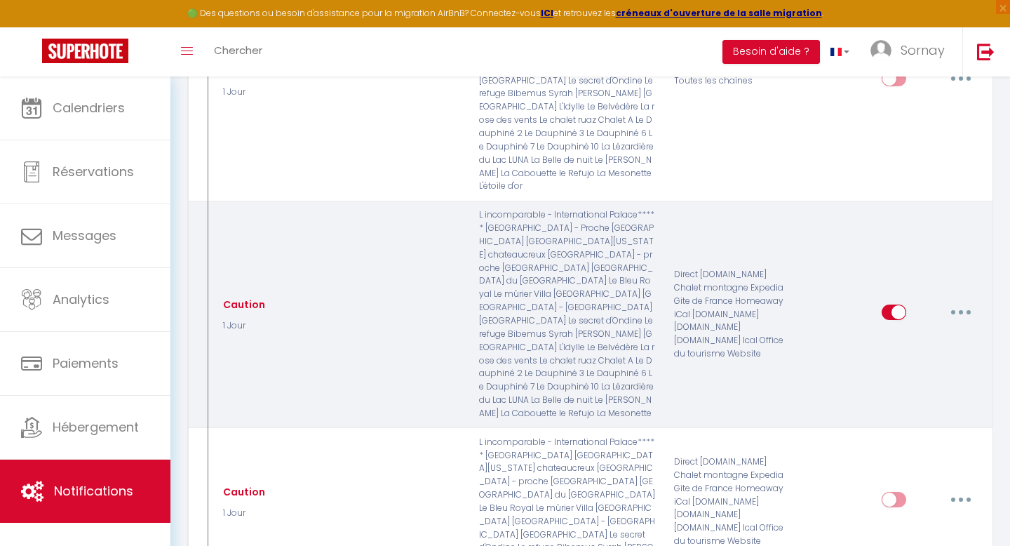
click at [956, 301] on button "button" at bounding box center [961, 312] width 39 height 22
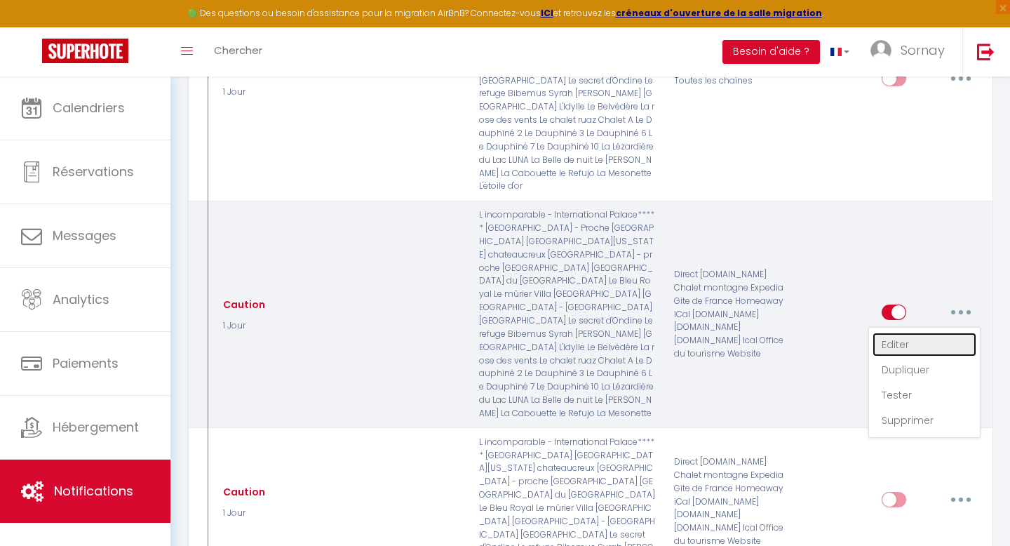
click at [915, 333] on link "Editer" at bounding box center [925, 345] width 104 height 24
type input "Caution"
select select "1 Jour"
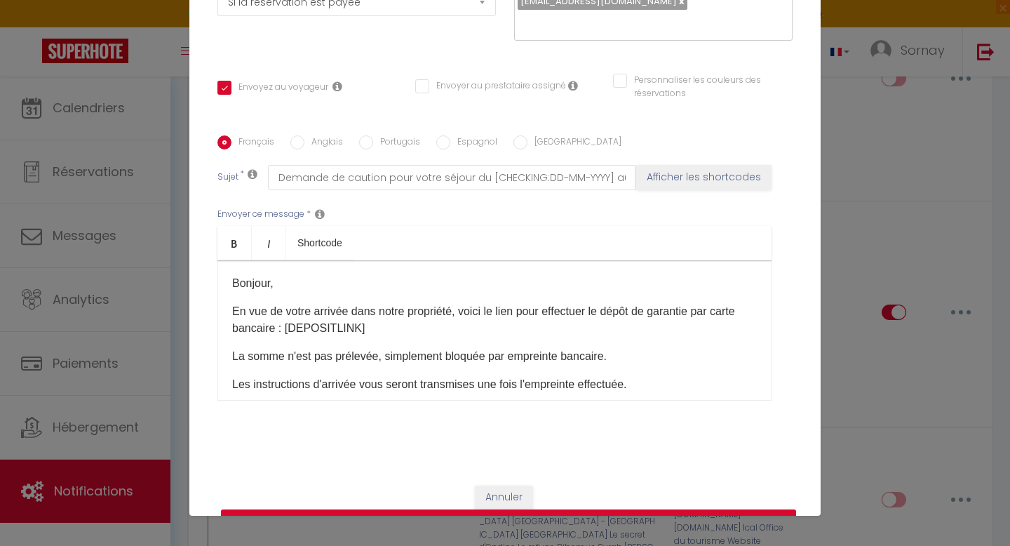
scroll to position [0, 0]
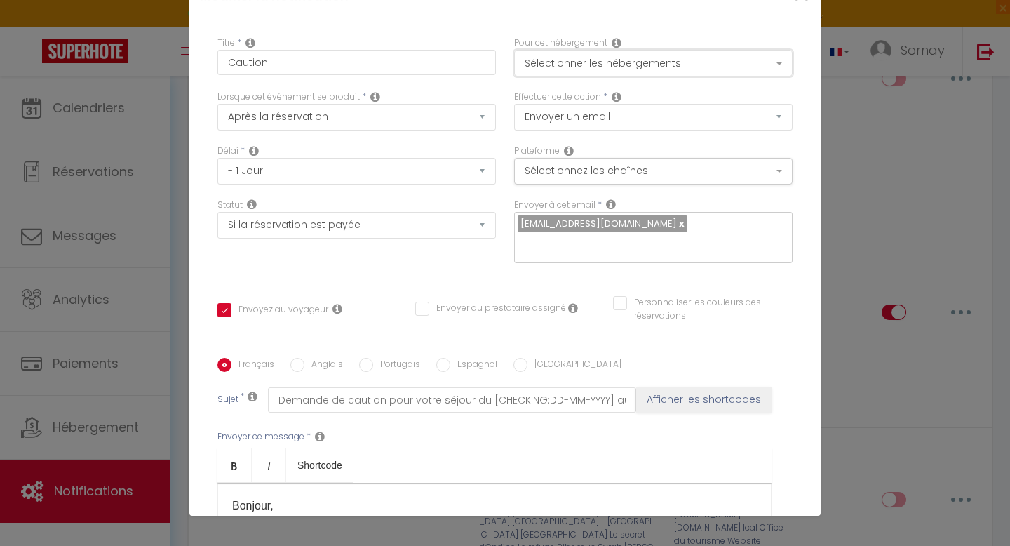
click at [637, 58] on button "Sélectionner les hébergements" at bounding box center [653, 63] width 279 height 27
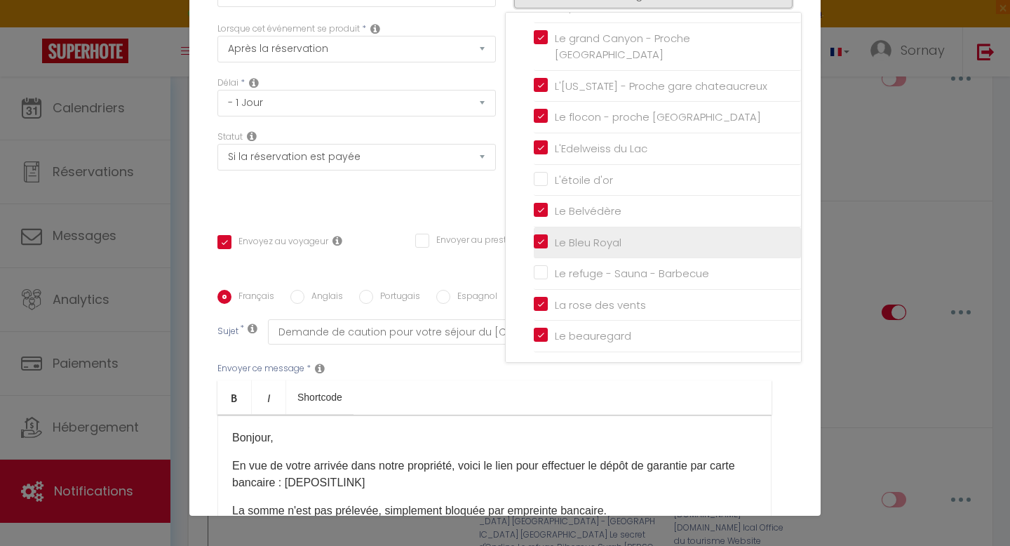
scroll to position [41, 0]
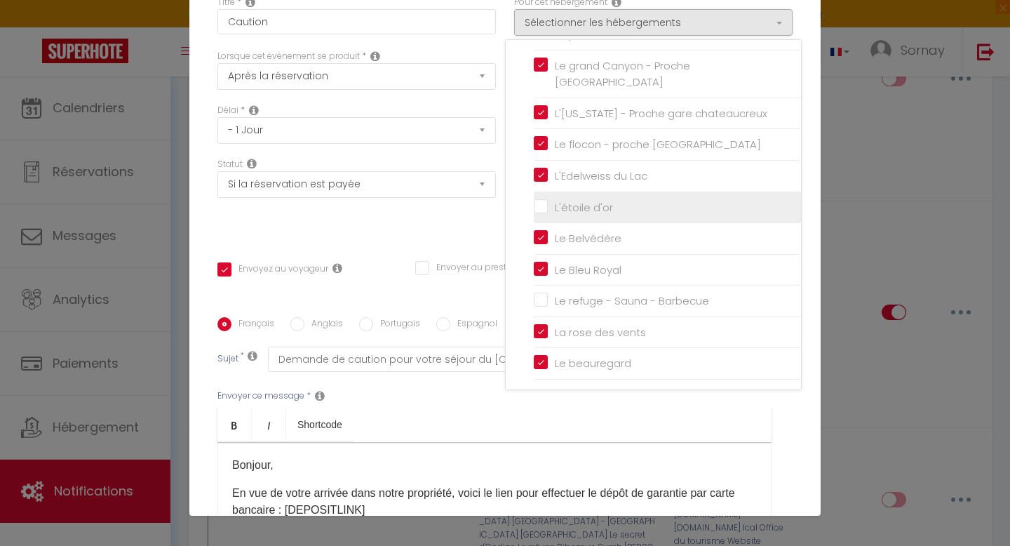
click at [545, 205] on input "L'étoile d'or" at bounding box center [667, 207] width 267 height 14
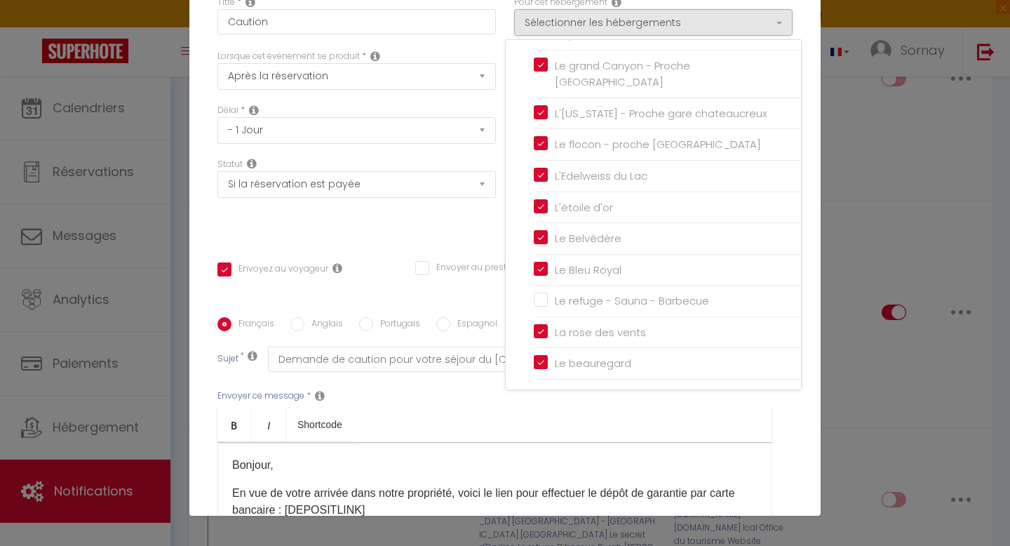
click at [484, 215] on div "Statut Aucun Si la réservation est payée Si réservation non payée Si la caution…" at bounding box center [356, 197] width 297 height 79
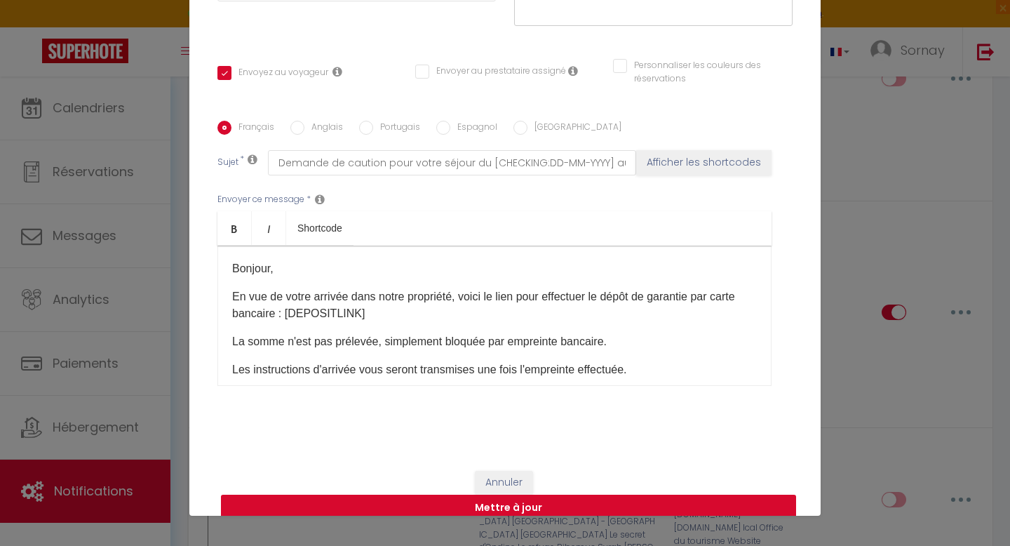
click at [456, 495] on button "Mettre à jour" at bounding box center [508, 508] width 575 height 27
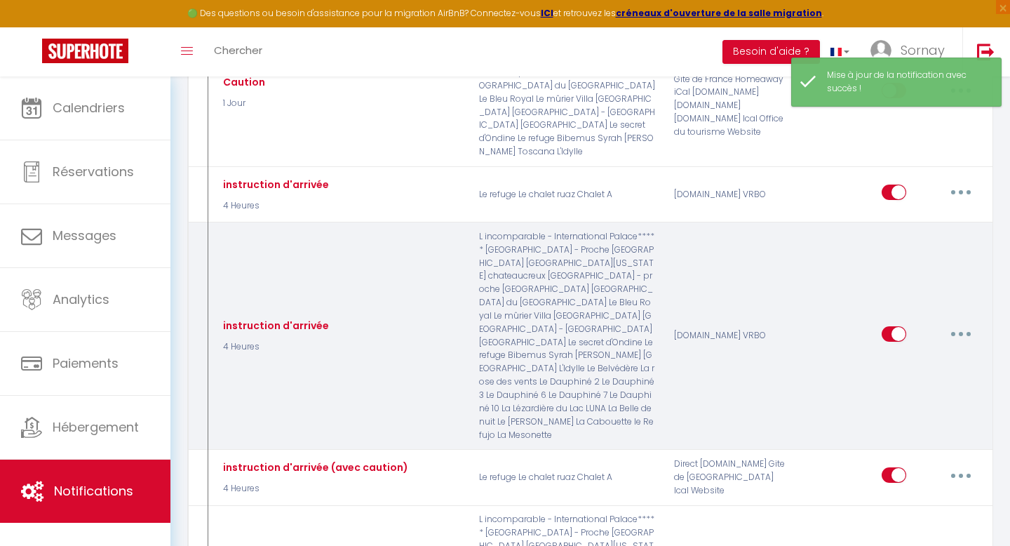
scroll to position [1294, 0]
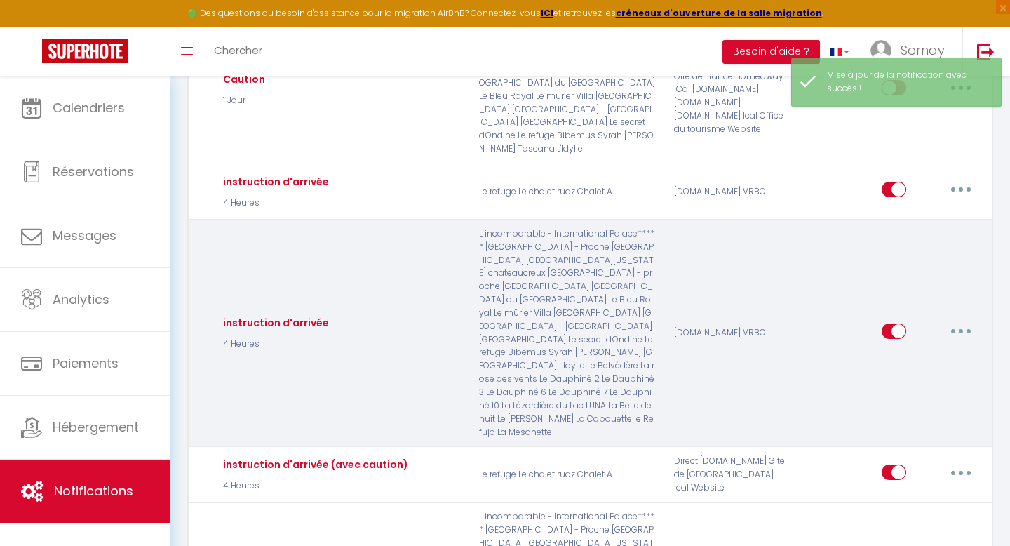
click at [958, 320] on button "button" at bounding box center [961, 331] width 39 height 22
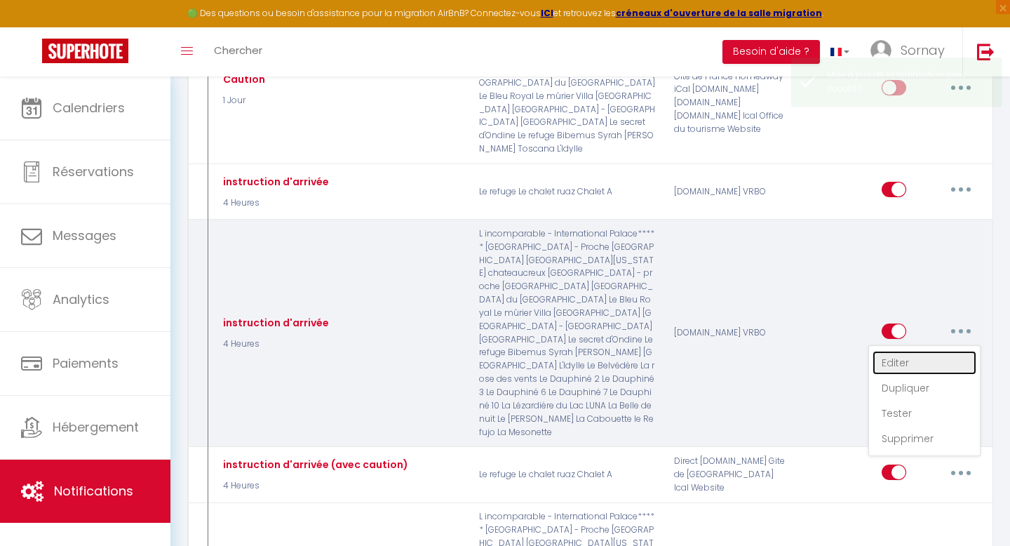
click at [891, 351] on link "Editer" at bounding box center [925, 363] width 104 height 24
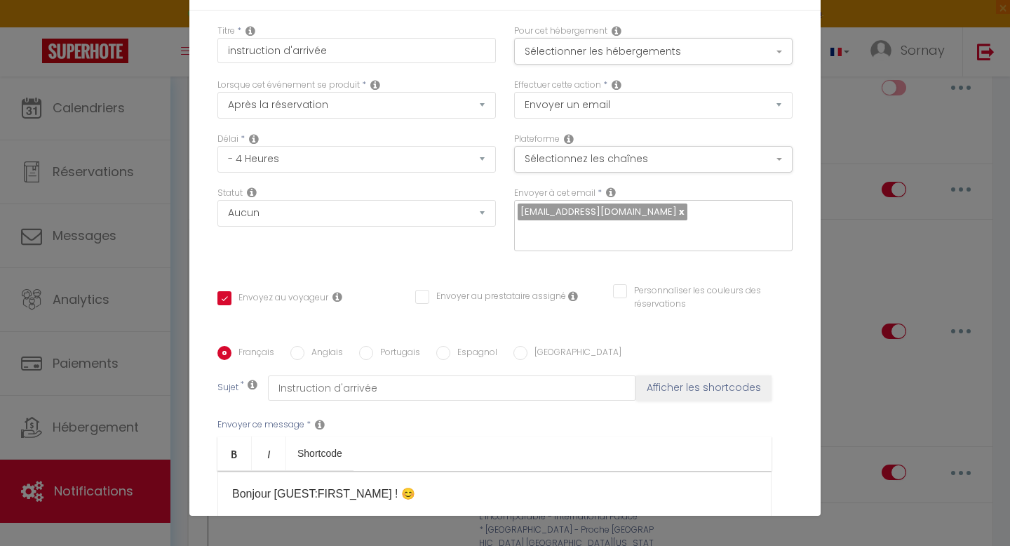
scroll to position [0, 0]
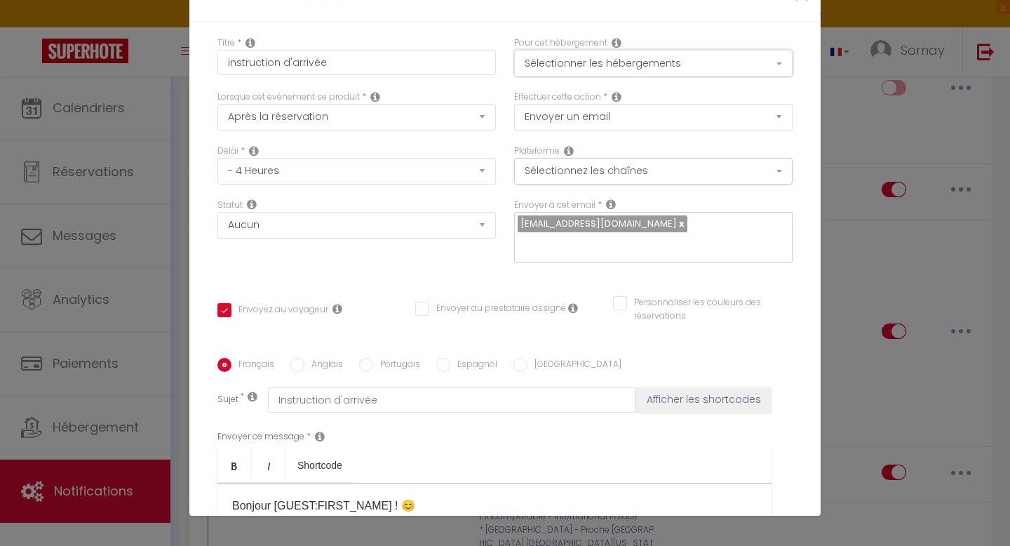
click at [657, 58] on button "Sélectionner les hébergements" at bounding box center [653, 63] width 279 height 27
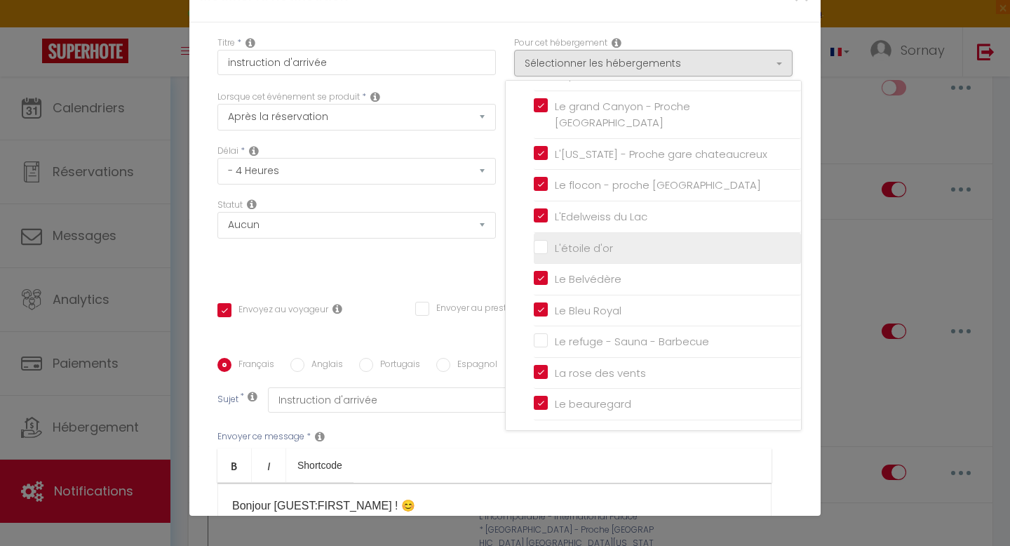
click at [538, 248] on input "L'étoile d'or" at bounding box center [667, 248] width 267 height 14
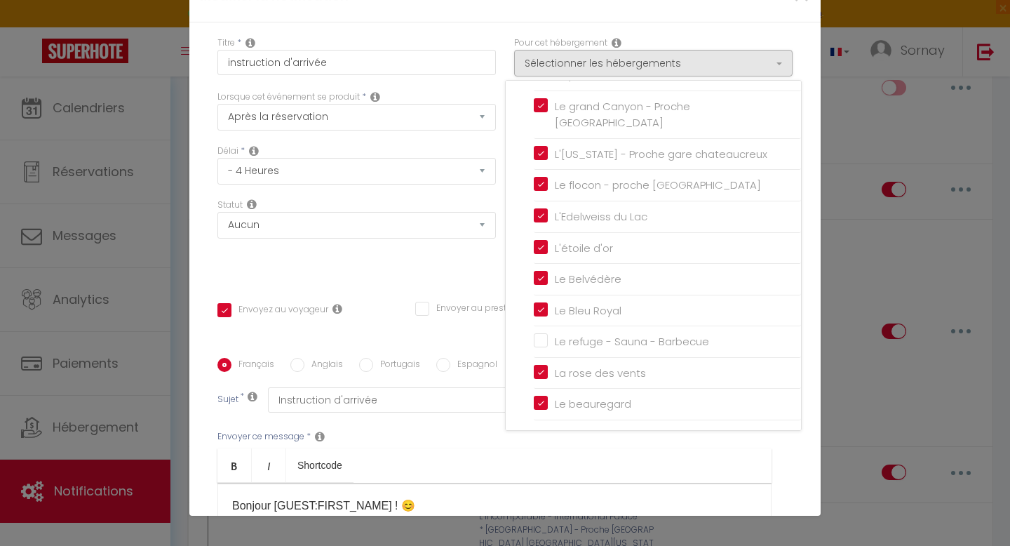
click at [490, 255] on div "Statut Aucun Si la réservation est payée Si réservation non payée Si la caution…" at bounding box center [356, 238] width 297 height 79
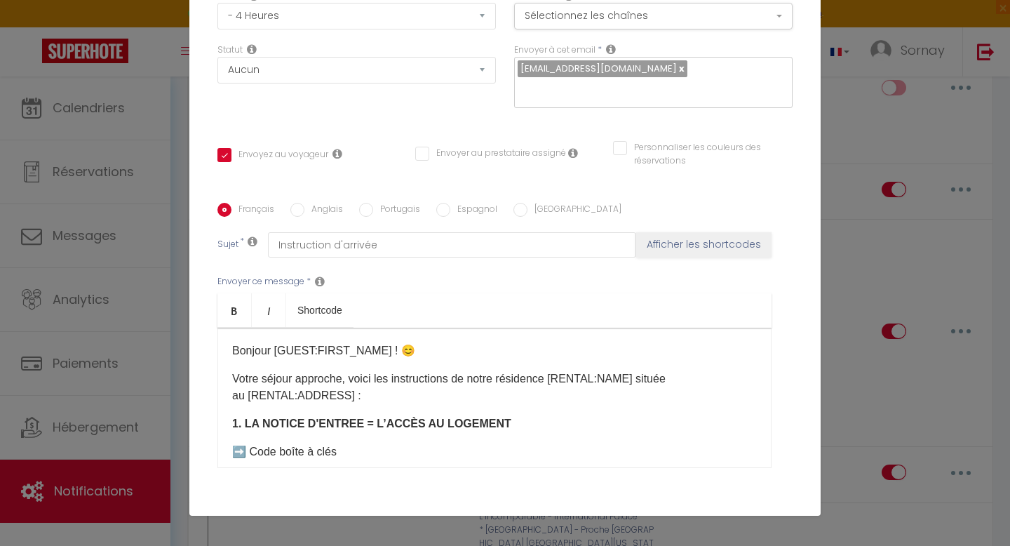
scroll to position [237, 0]
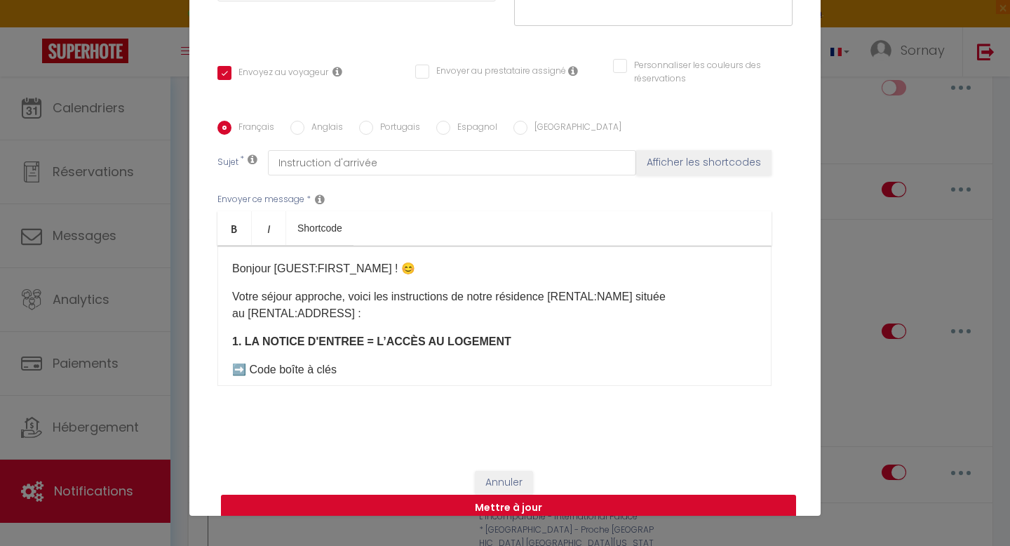
click at [507, 497] on button "Mettre à jour" at bounding box center [508, 508] width 575 height 27
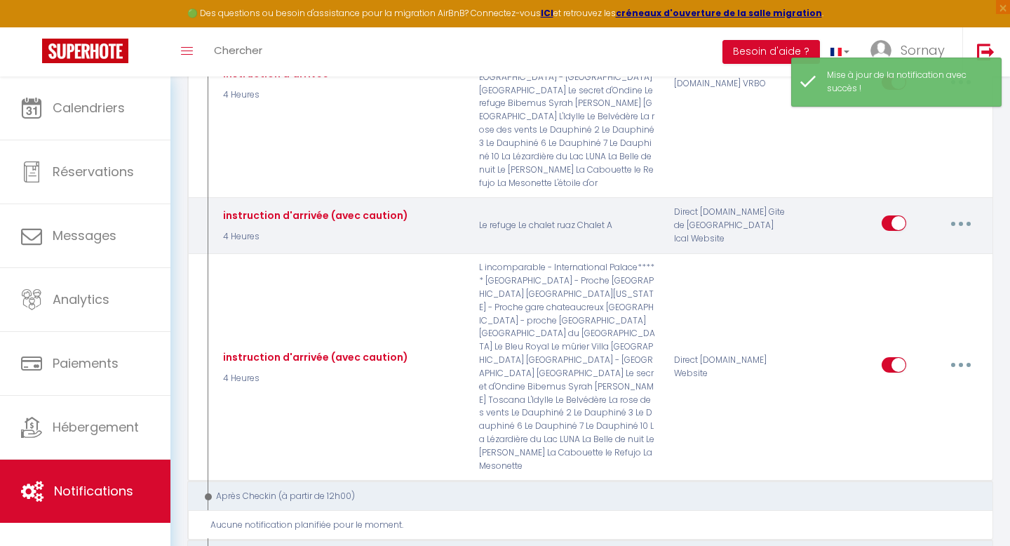
scroll to position [1558, 0]
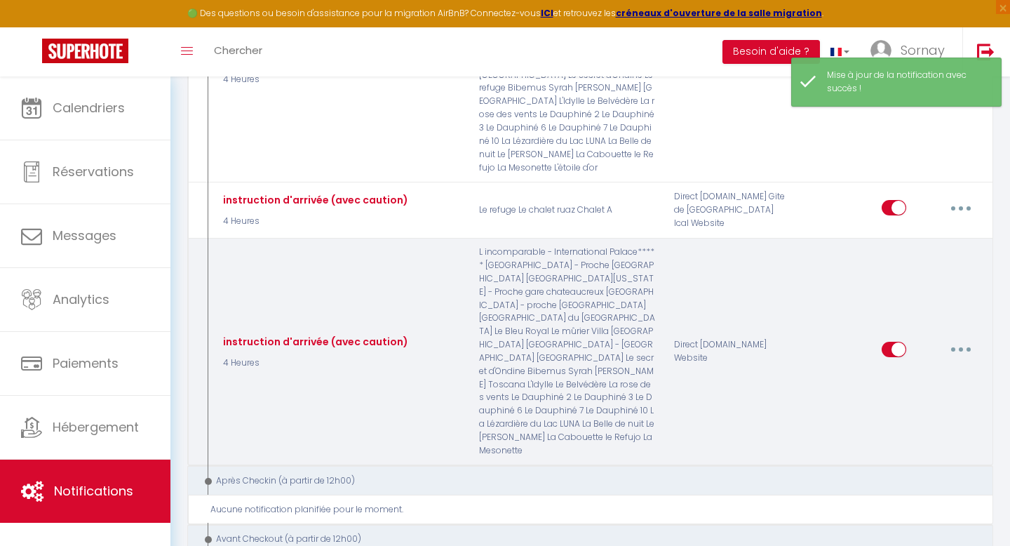
click at [963, 338] on button "button" at bounding box center [961, 349] width 39 height 22
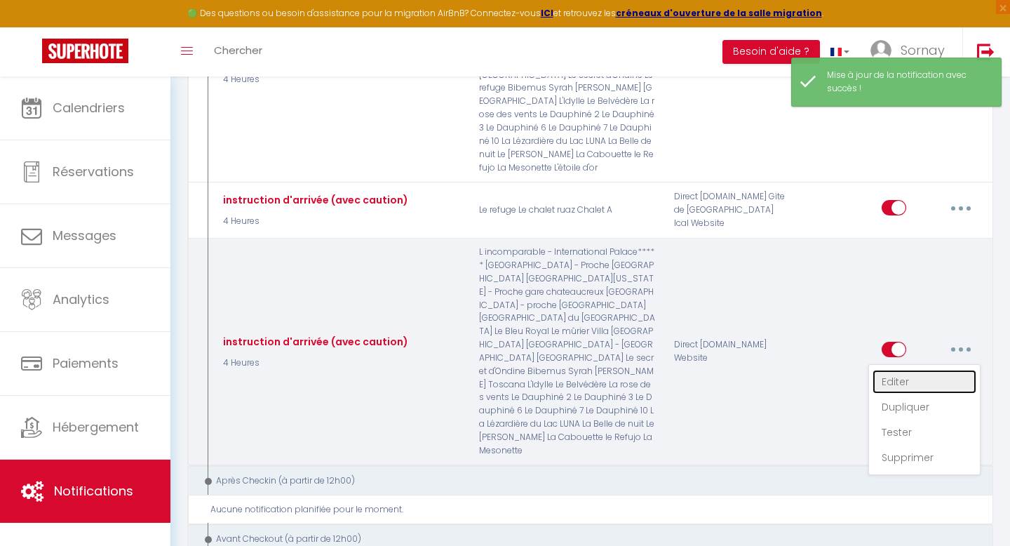
click at [900, 370] on link "Editer" at bounding box center [925, 382] width 104 height 24
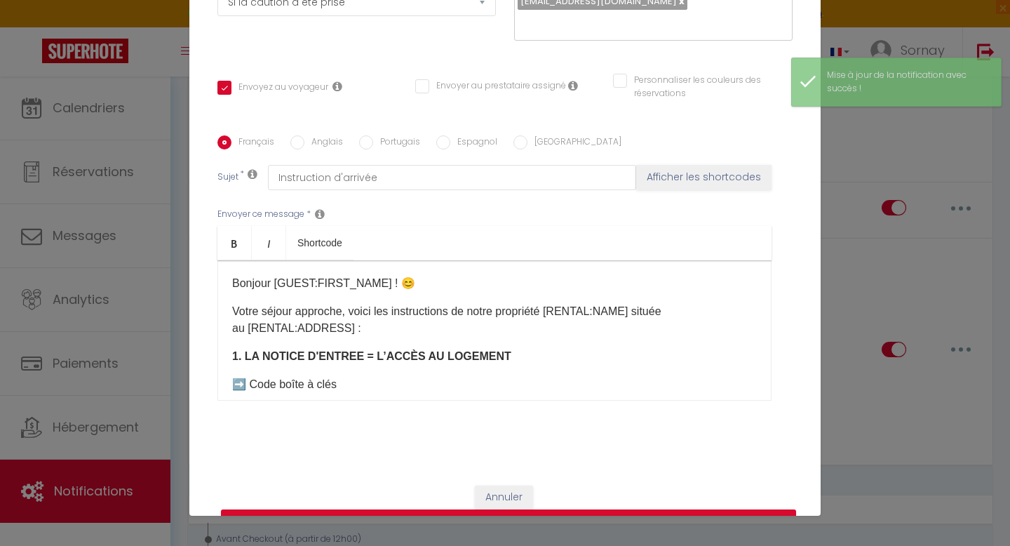
scroll to position [0, 0]
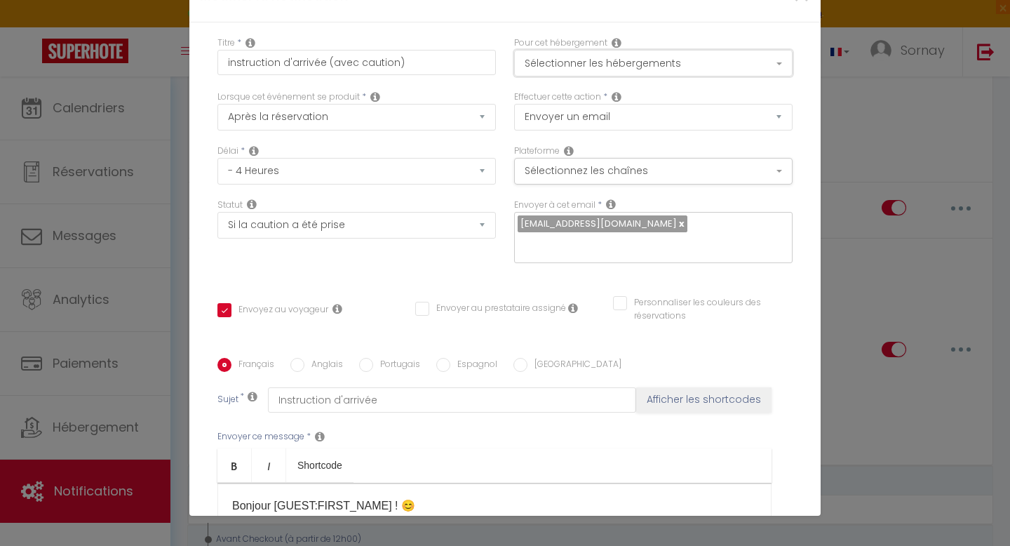
click at [620, 66] on button "Sélectionner les hébergements" at bounding box center [653, 63] width 279 height 27
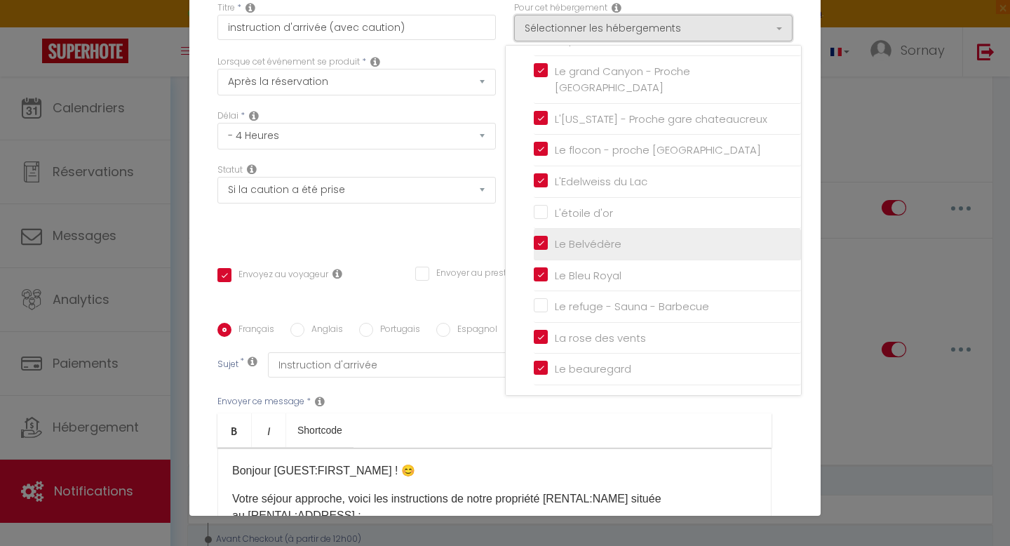
scroll to position [36, 0]
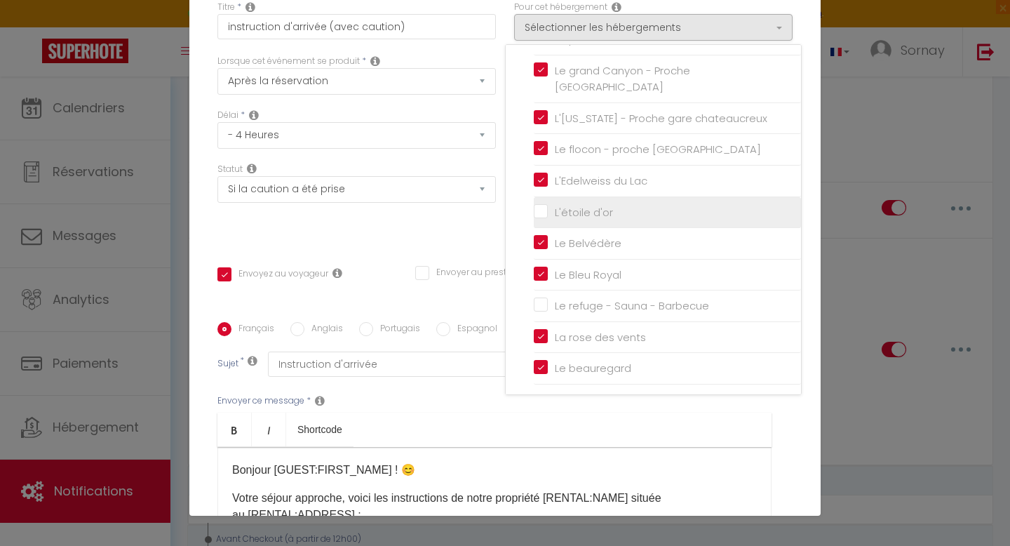
click at [573, 209] on input "L'étoile d'or" at bounding box center [667, 212] width 267 height 14
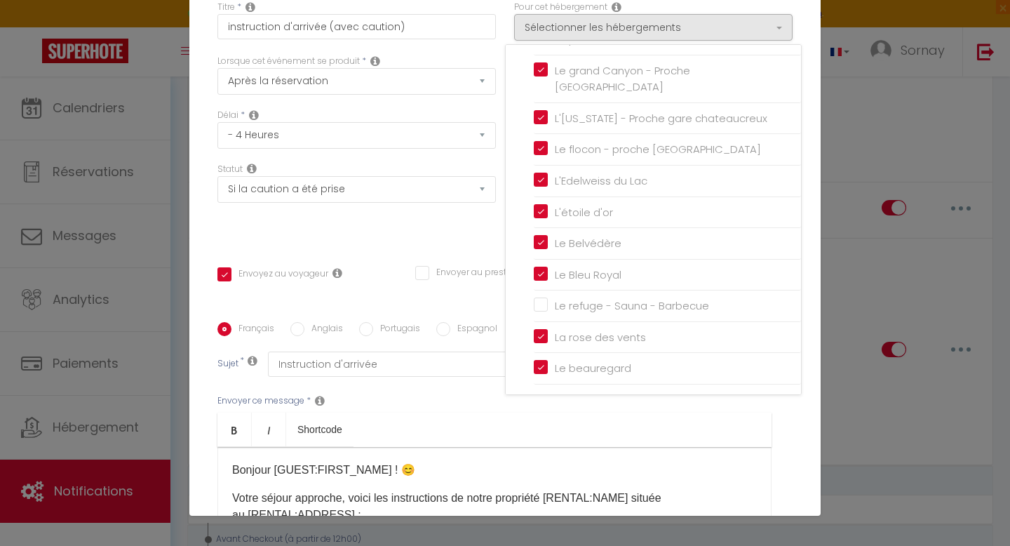
click at [478, 230] on div "Titre * instruction d'arrivée (avec caution) Pour cet hébergement Sélectionner …" at bounding box center [504, 322] width 631 height 671
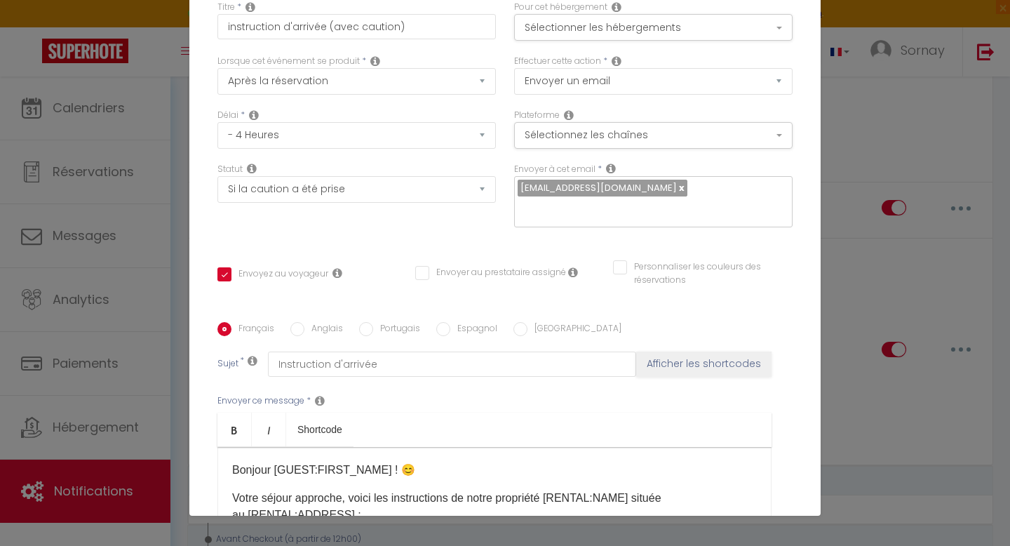
scroll to position [237, 0]
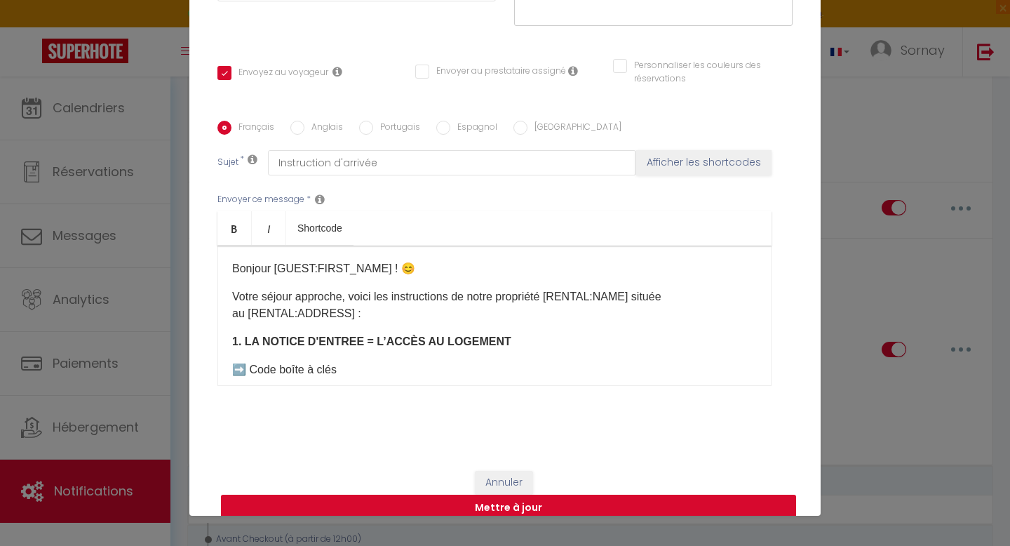
click at [479, 495] on button "Mettre à jour" at bounding box center [508, 508] width 575 height 27
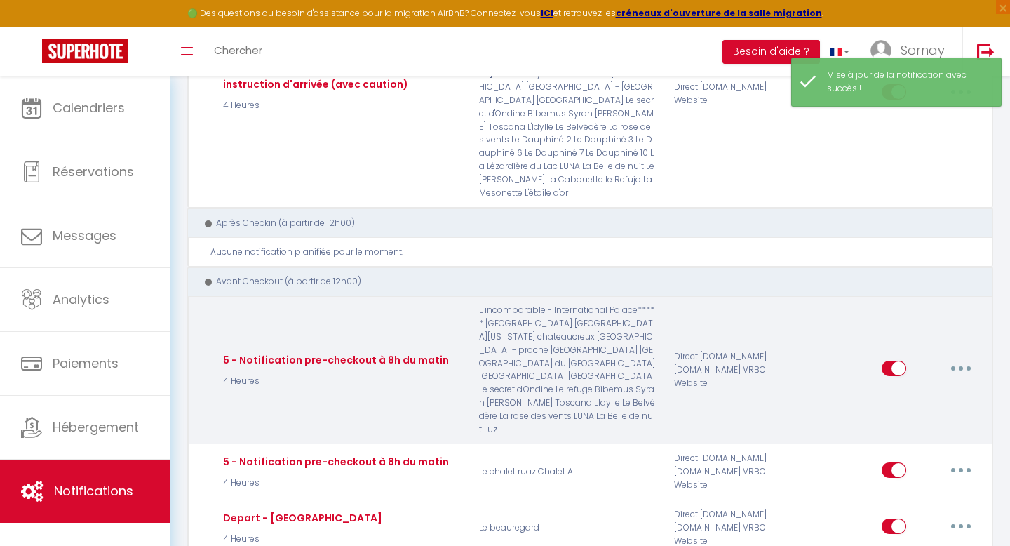
scroll to position [1824, 0]
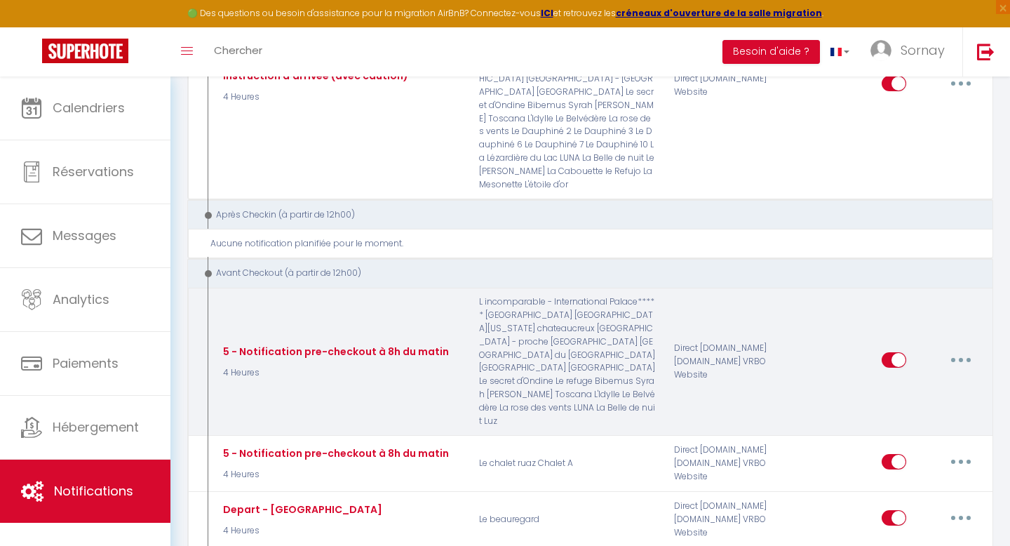
click at [667, 295] on div "Direct [DOMAIN_NAME] [DOMAIN_NAME] VRBO Website" at bounding box center [730, 361] width 130 height 132
click at [959, 349] on button "button" at bounding box center [961, 360] width 39 height 22
click at [908, 380] on link "Editer" at bounding box center [925, 392] width 104 height 24
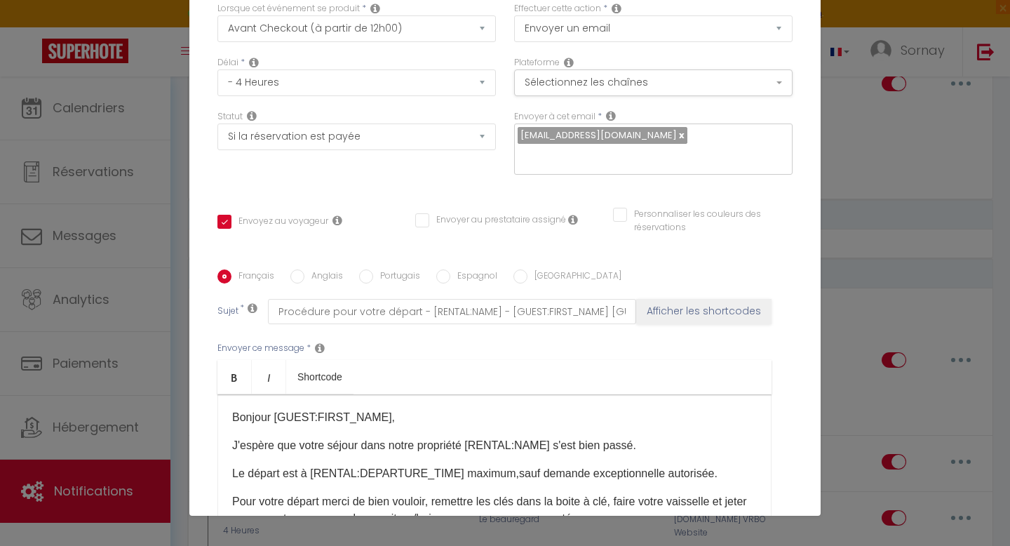
scroll to position [0, 0]
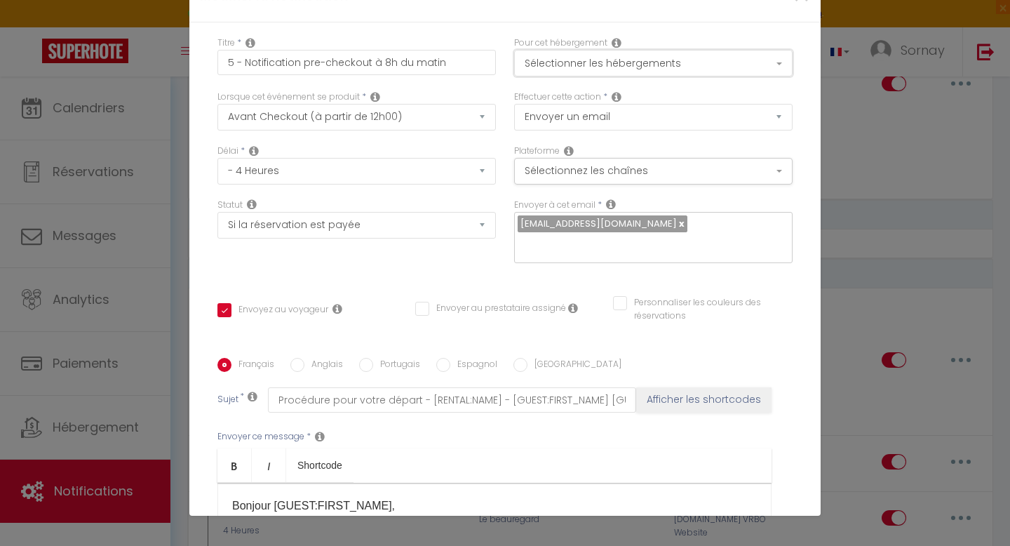
click at [577, 60] on button "Sélectionner les hébergements" at bounding box center [653, 63] width 279 height 27
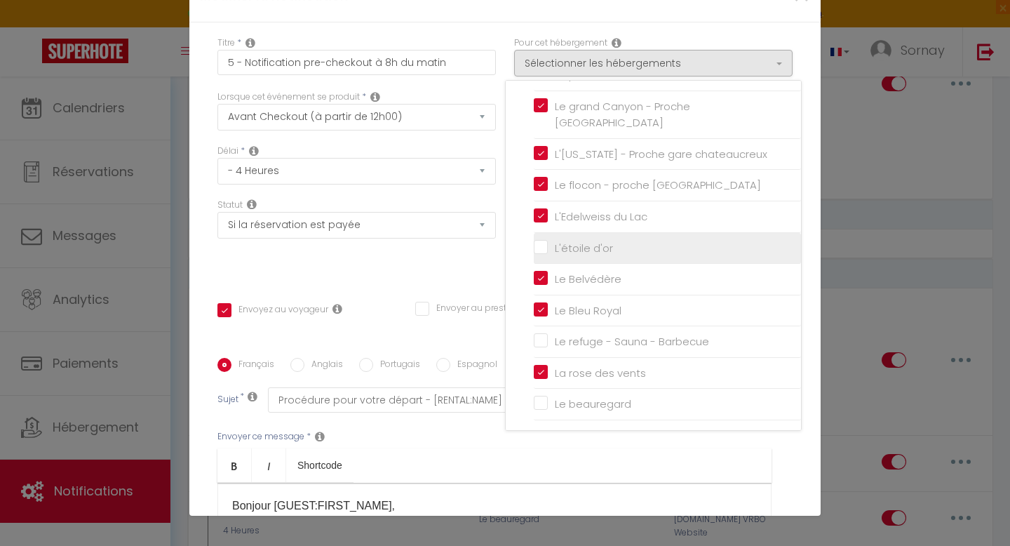
click at [538, 246] on input "L'étoile d'or" at bounding box center [667, 248] width 267 height 14
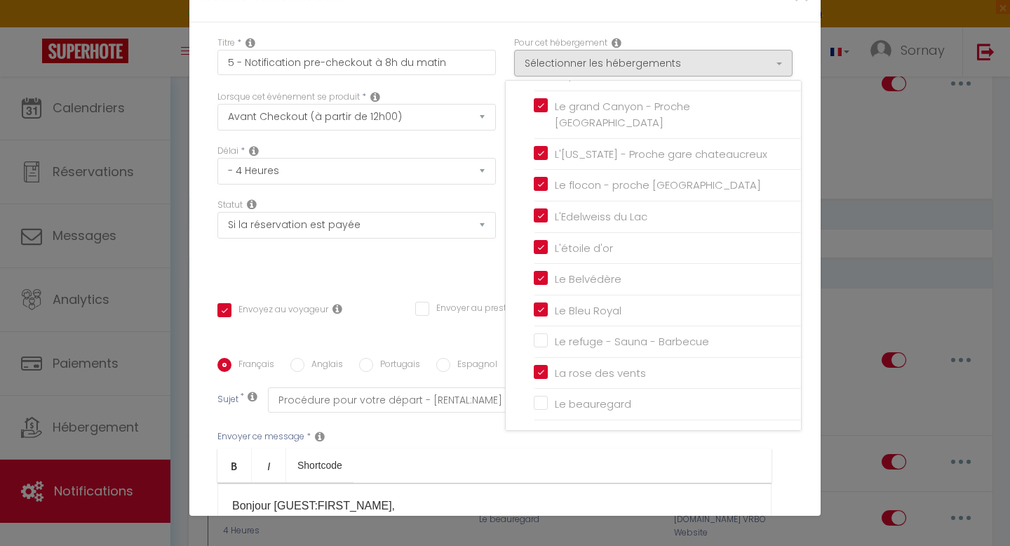
click at [481, 255] on div "Statut Aucun Si la réservation est payée Si réservation non payée Si la caution…" at bounding box center [356, 238] width 297 height 79
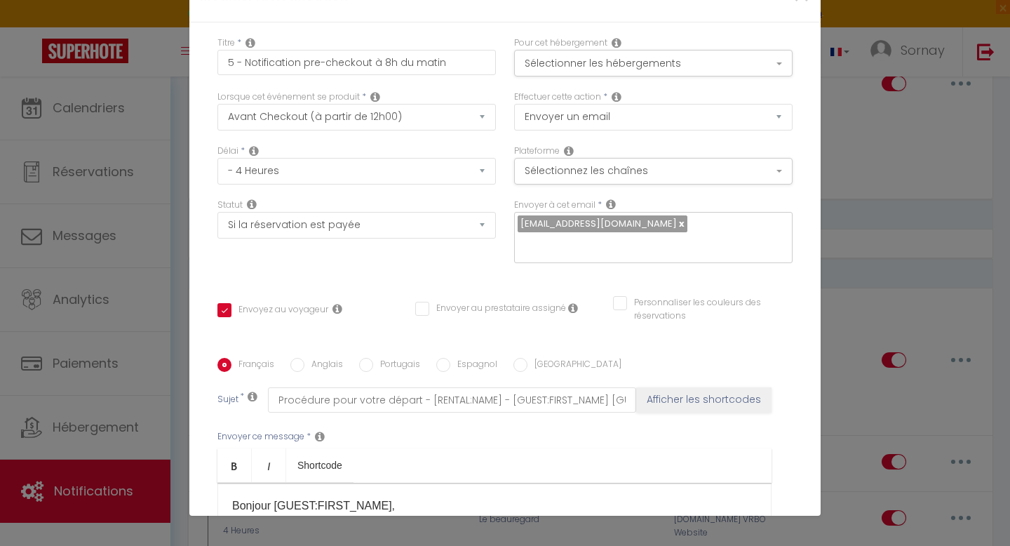
scroll to position [237, 0]
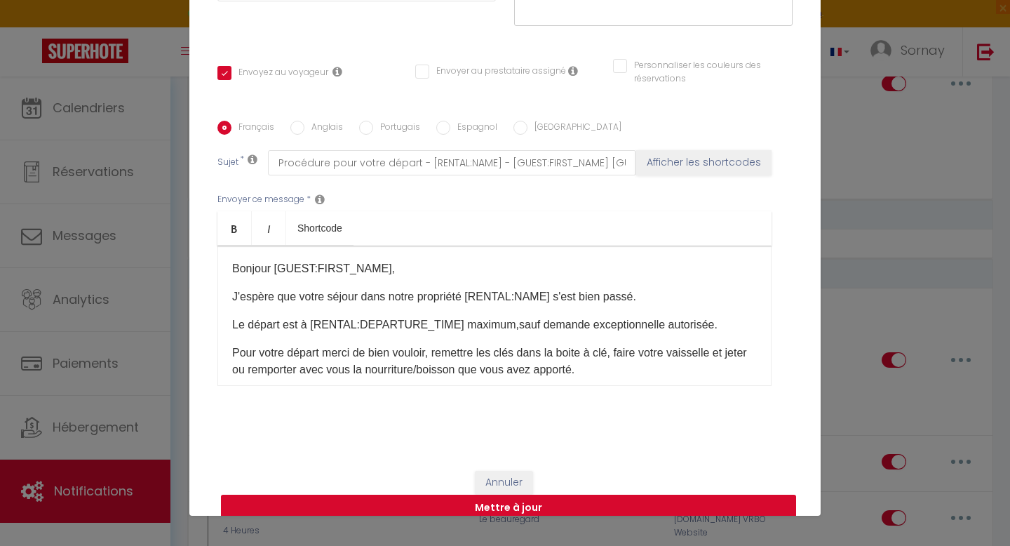
click at [465, 495] on button "Mettre à jour" at bounding box center [508, 508] width 575 height 27
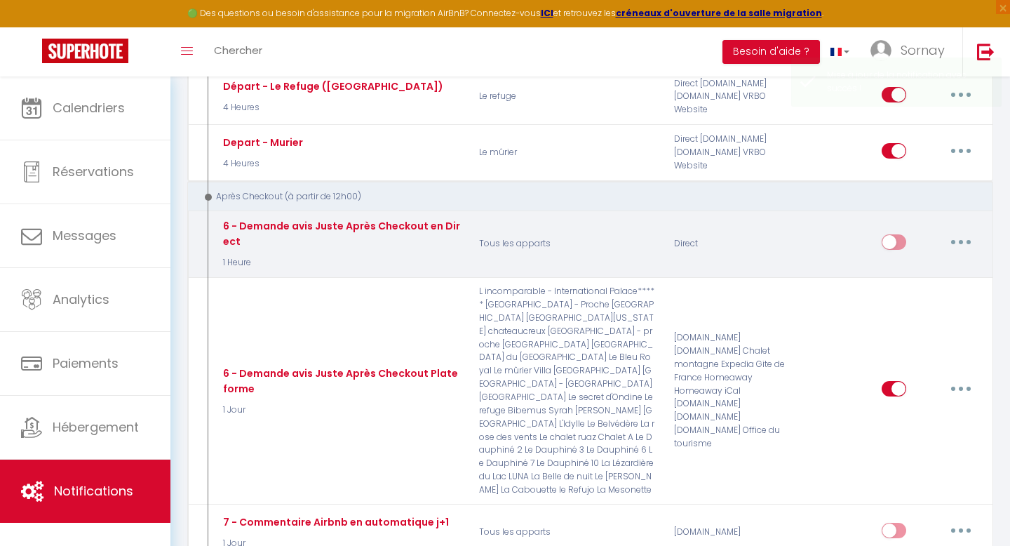
scroll to position [2441, 0]
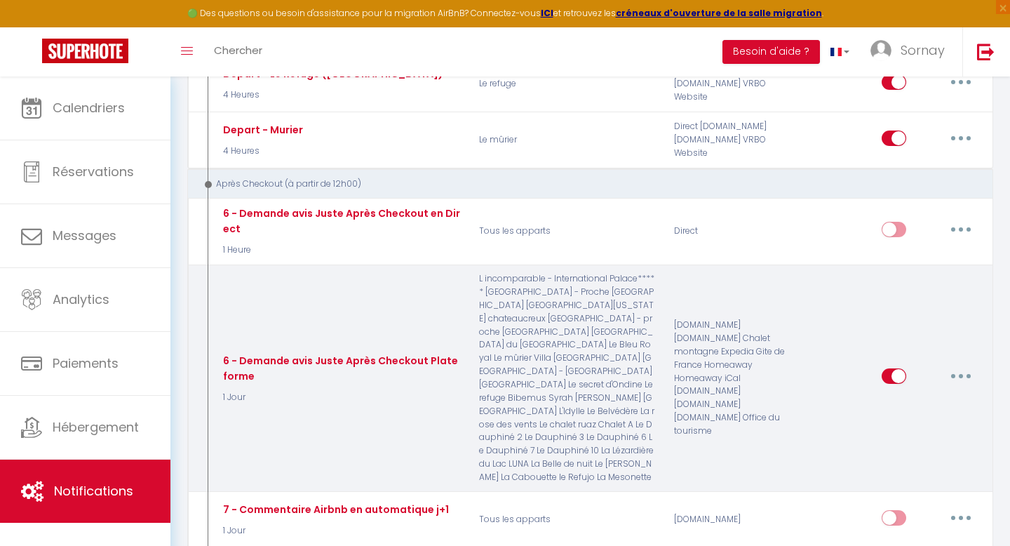
click at [959, 365] on button "button" at bounding box center [961, 376] width 39 height 22
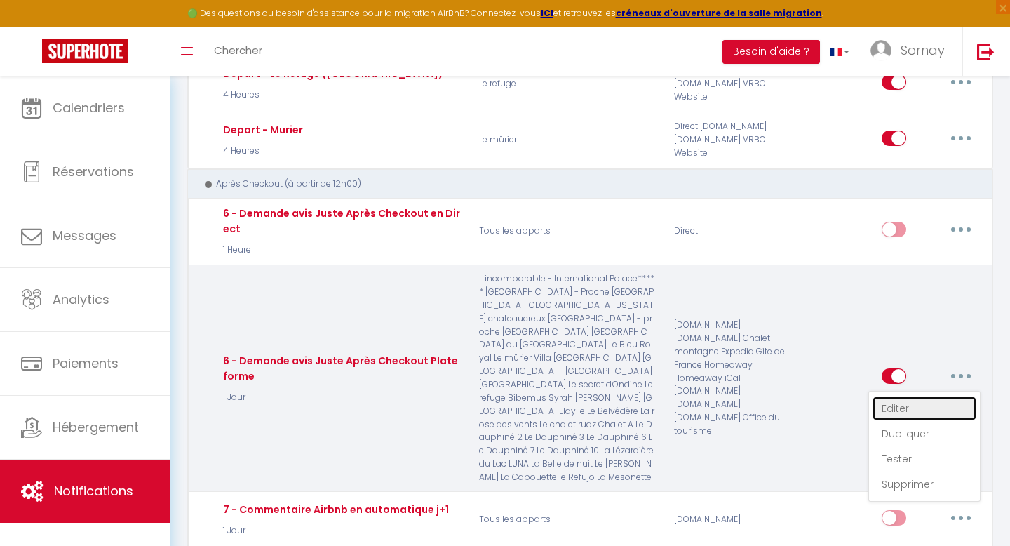
click at [900, 396] on link "Editer" at bounding box center [925, 408] width 104 height 24
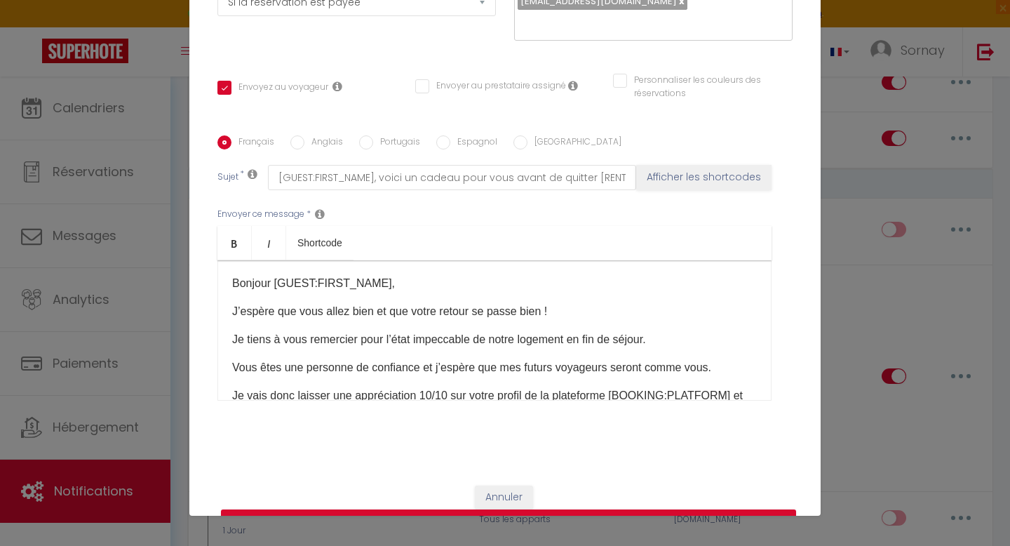
scroll to position [0, 0]
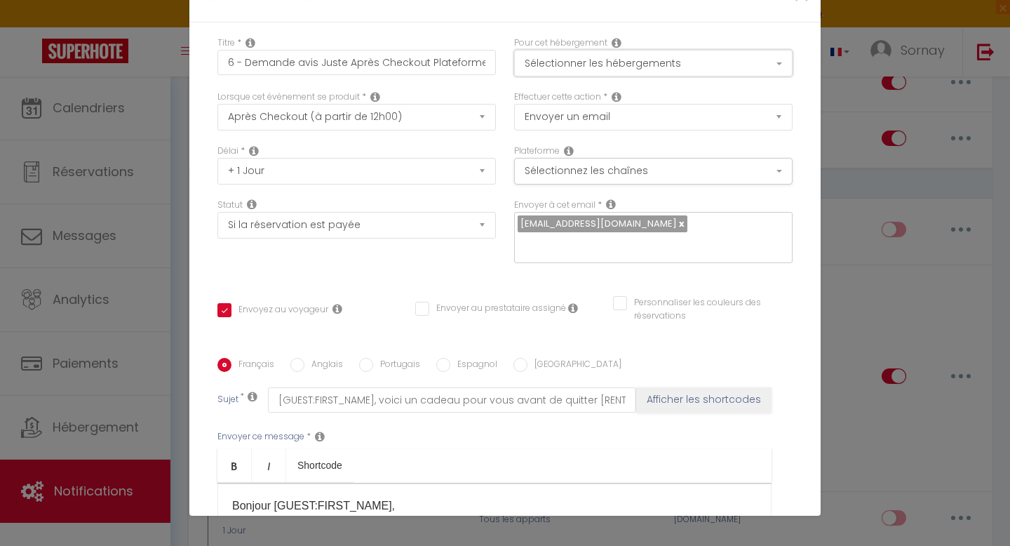
click at [599, 66] on button "Sélectionner les hébergements" at bounding box center [653, 63] width 279 height 27
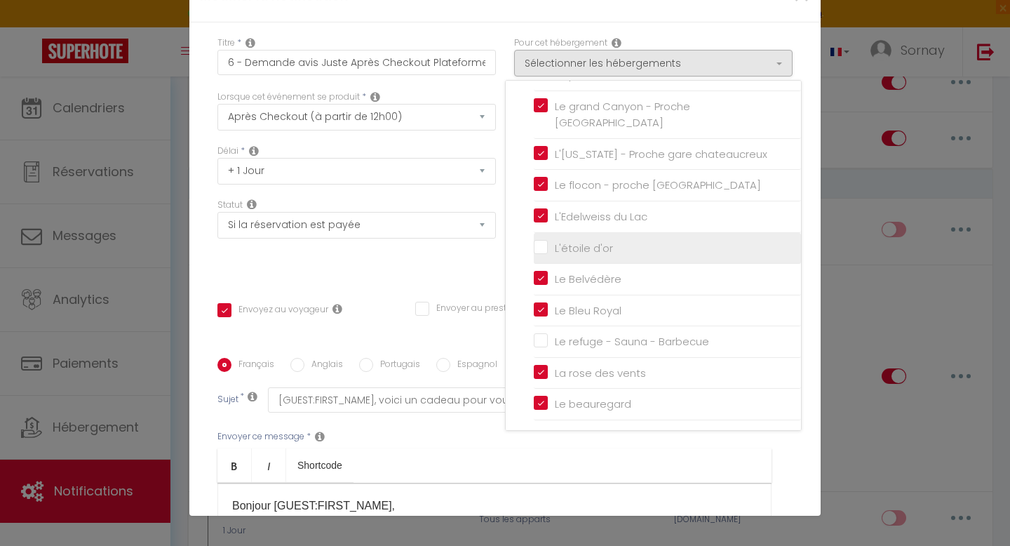
click at [540, 241] on input "L'étoile d'or" at bounding box center [667, 248] width 267 height 14
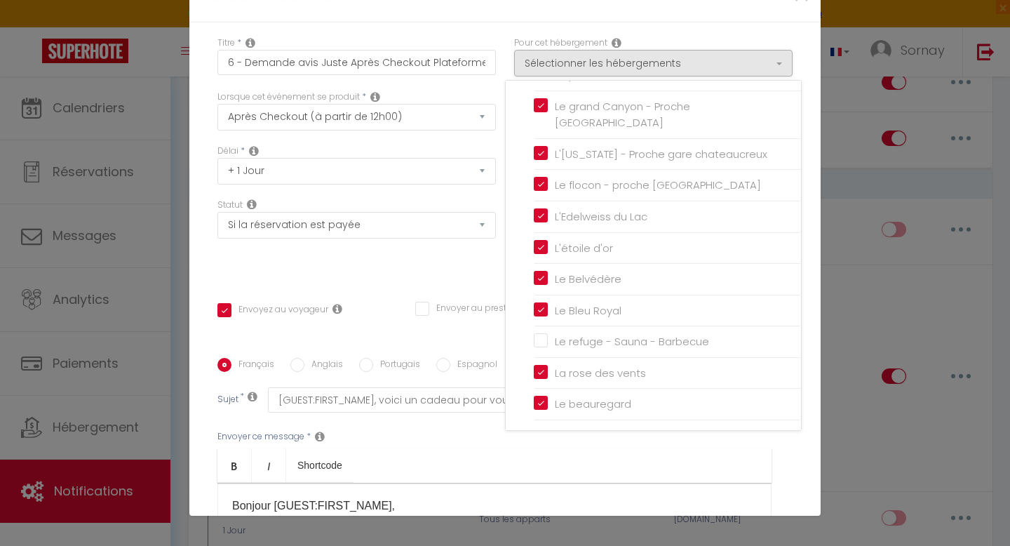
click at [497, 255] on div "Statut Aucun Si la réservation est payée Si réservation non payée Si la caution…" at bounding box center [356, 238] width 297 height 79
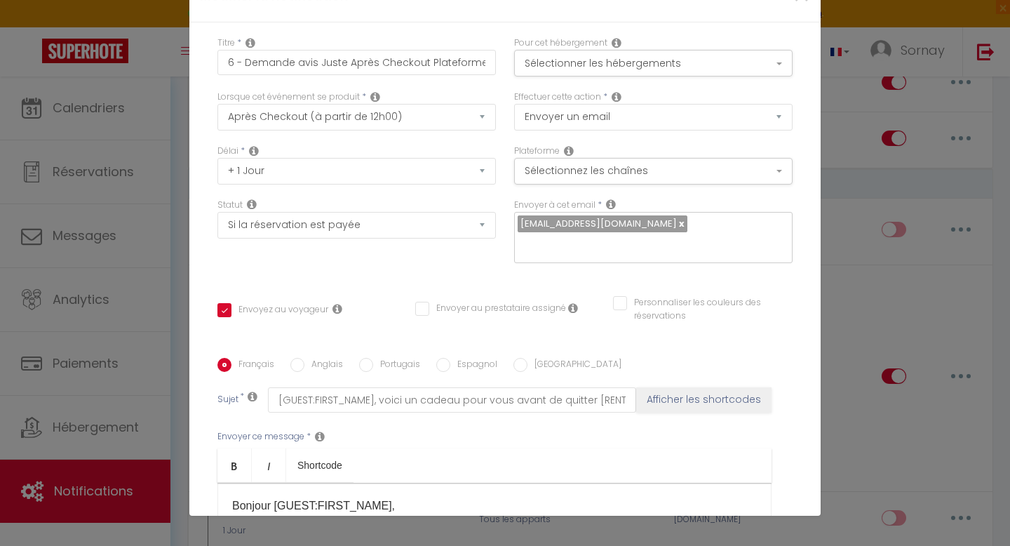
scroll to position [237, 0]
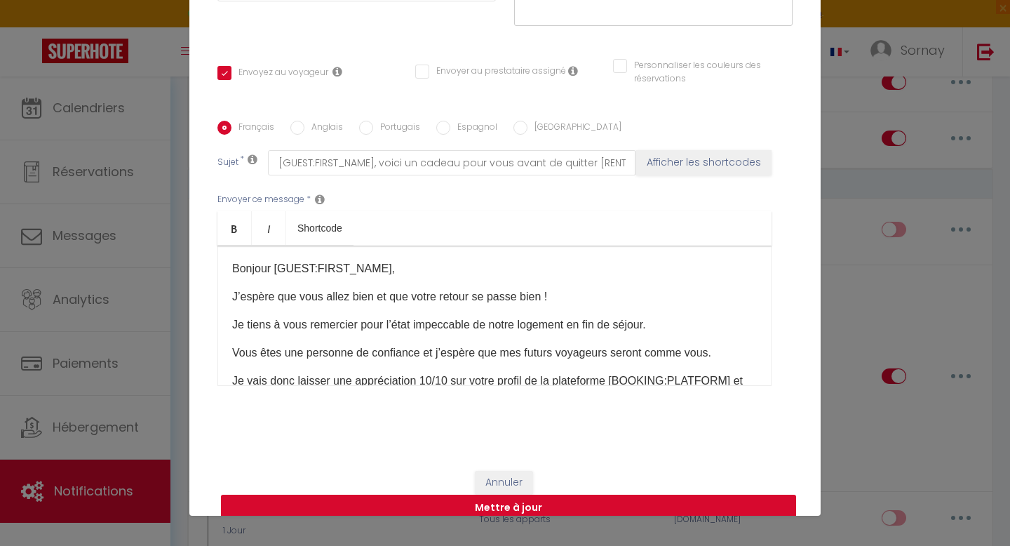
click at [469, 495] on button "Mettre à jour" at bounding box center [508, 508] width 575 height 27
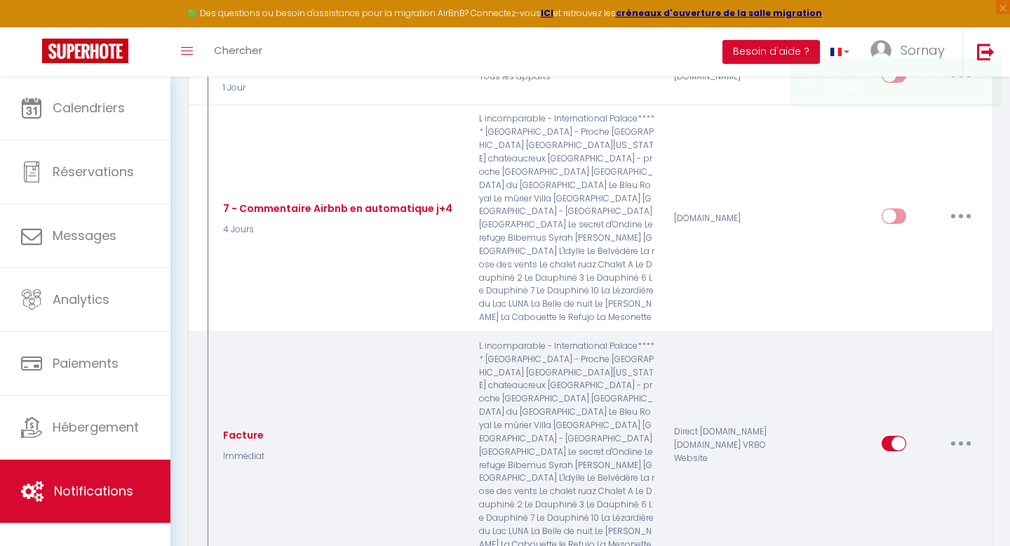
scroll to position [2900, 0]
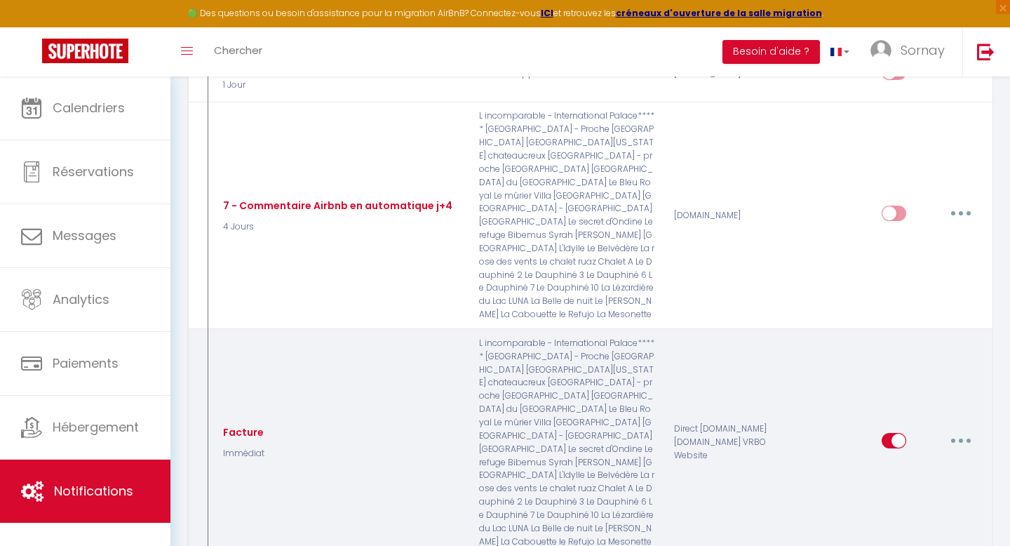
click at [961, 429] on button "button" at bounding box center [961, 440] width 39 height 22
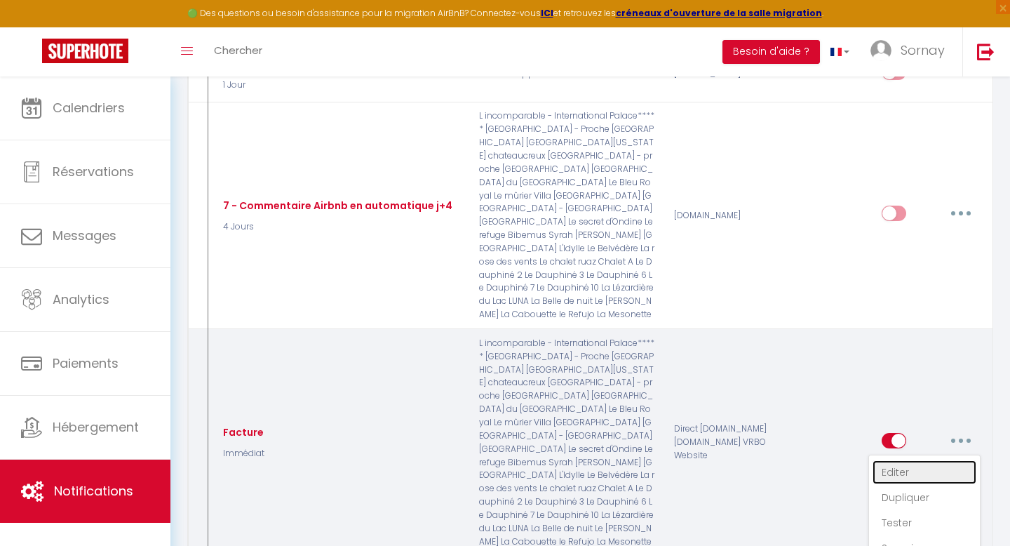
click at [898, 460] on link "Editer" at bounding box center [925, 472] width 104 height 24
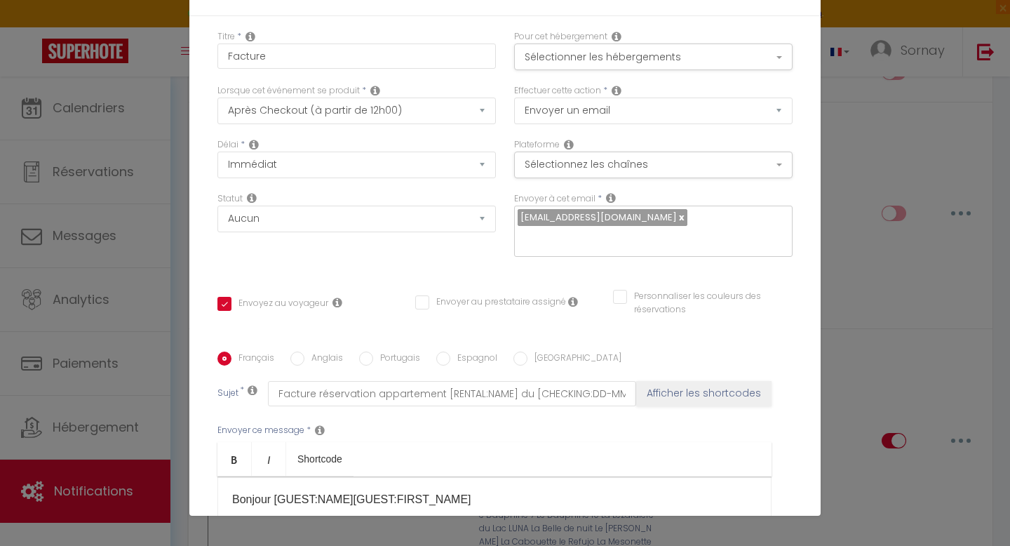
scroll to position [0, 0]
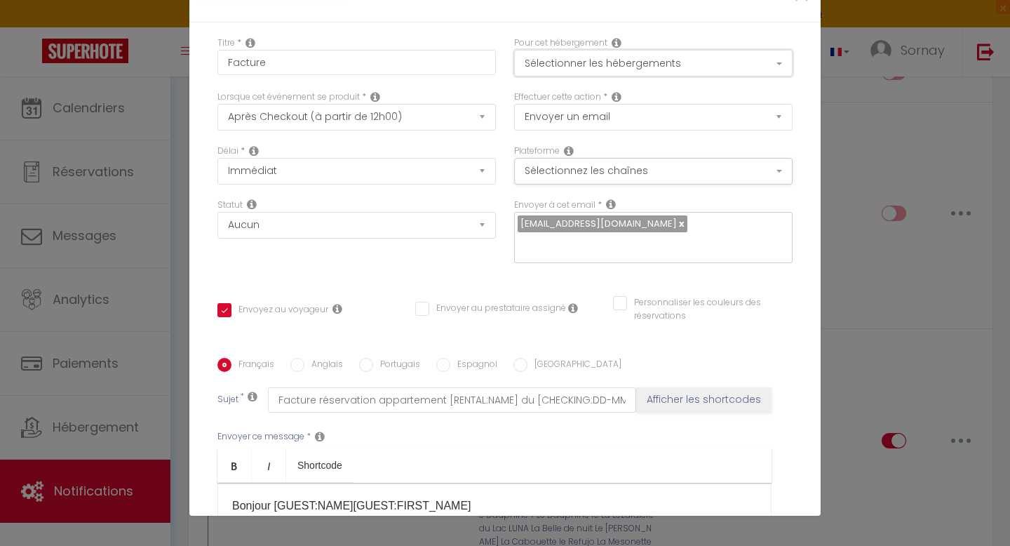
click at [637, 62] on button "Sélectionner les hébergements" at bounding box center [653, 63] width 279 height 27
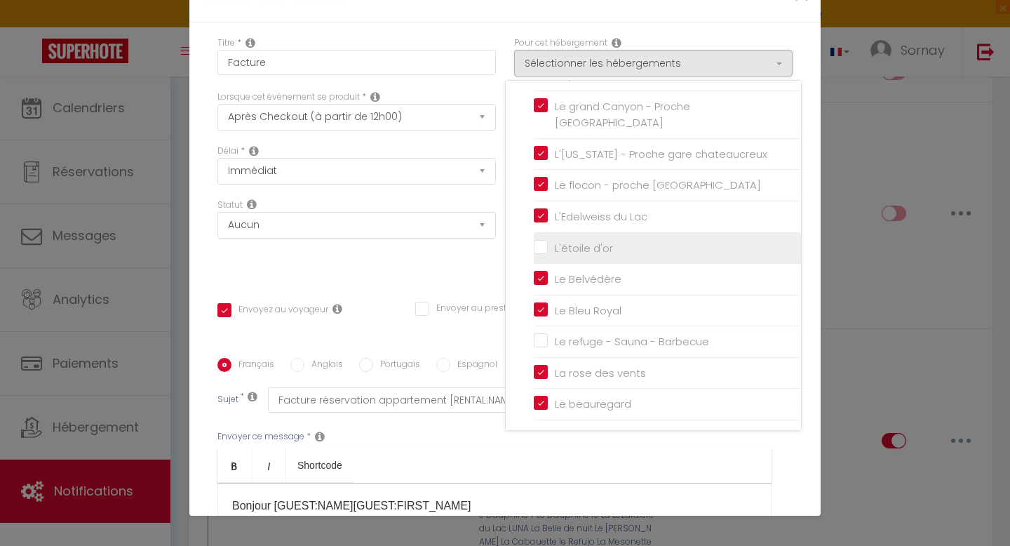
click at [543, 247] on input "L'étoile d'or" at bounding box center [667, 248] width 267 height 14
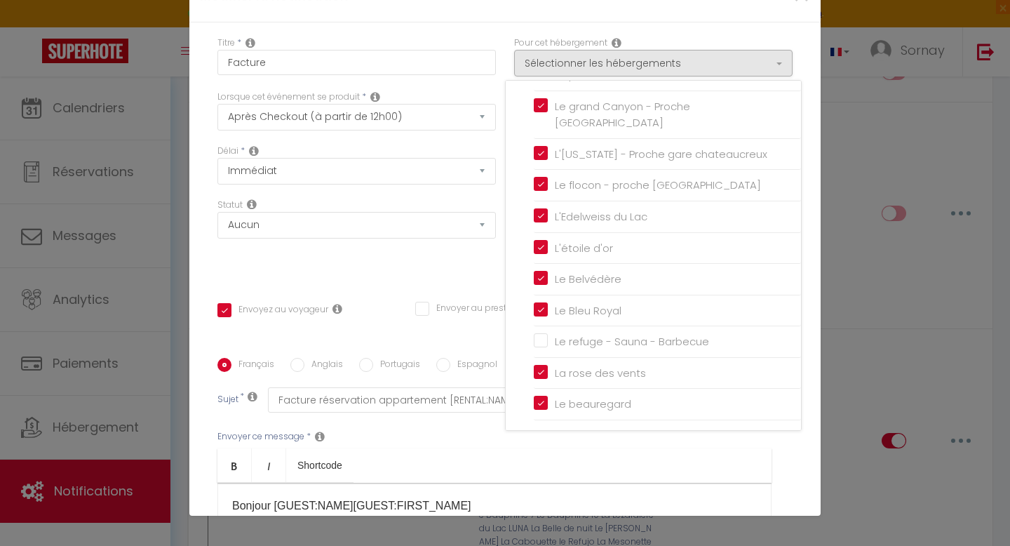
click at [497, 260] on div "Titre * Facture Pour cet hébergement Sélectionner les hébergements Tous les app…" at bounding box center [504, 357] width 631 height 671
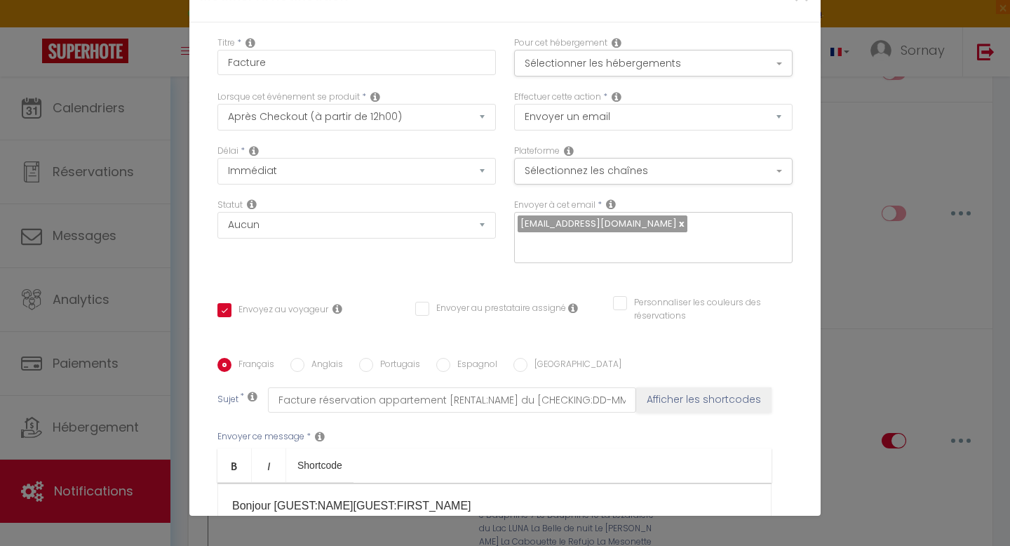
scroll to position [237, 0]
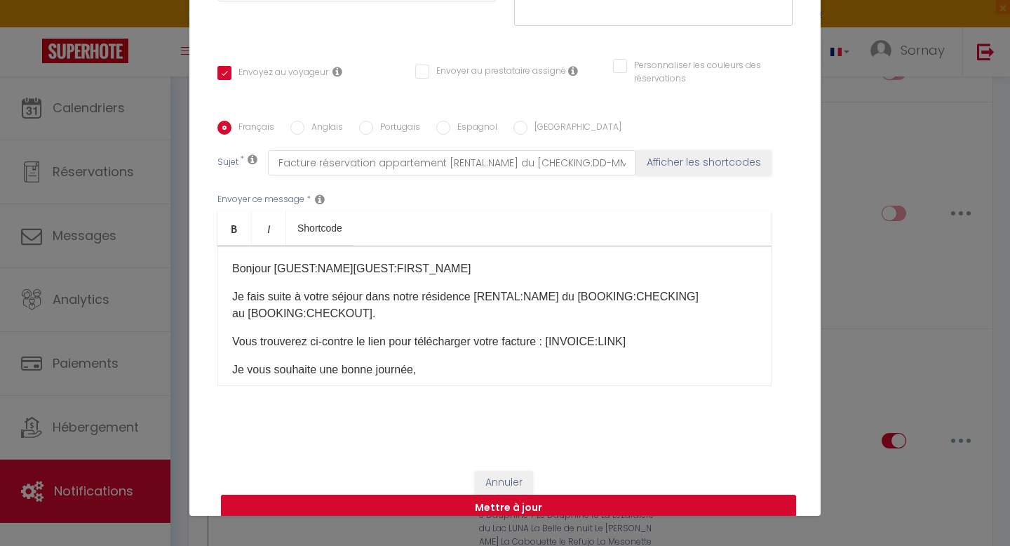
click at [490, 495] on button "Mettre à jour" at bounding box center [508, 508] width 575 height 27
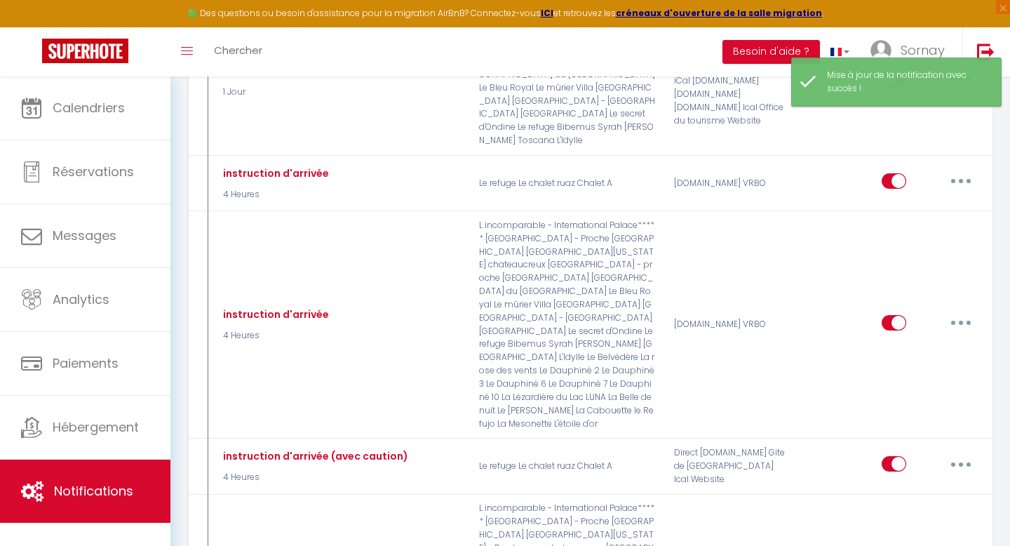
scroll to position [0, 0]
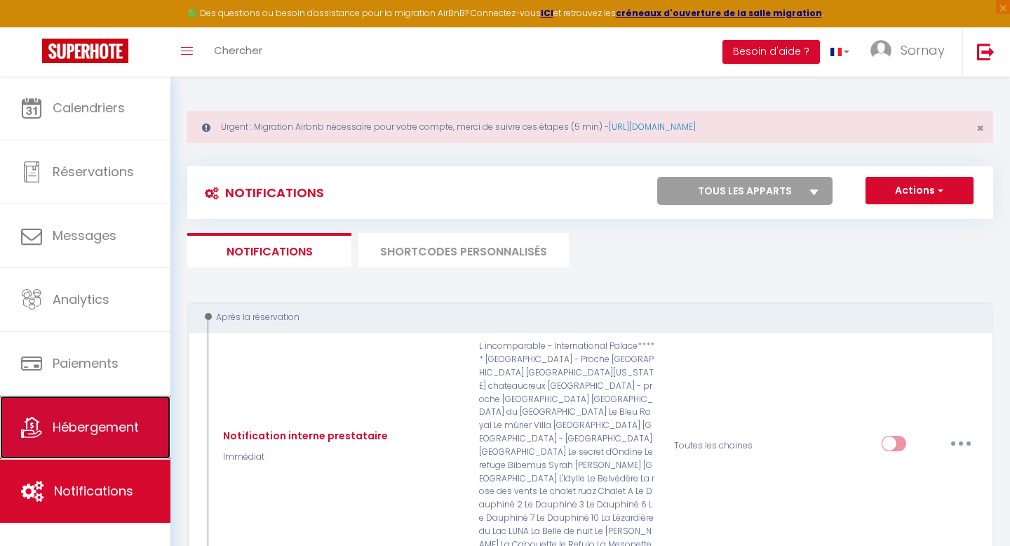
click at [96, 424] on span "Hébergement" at bounding box center [96, 427] width 86 height 18
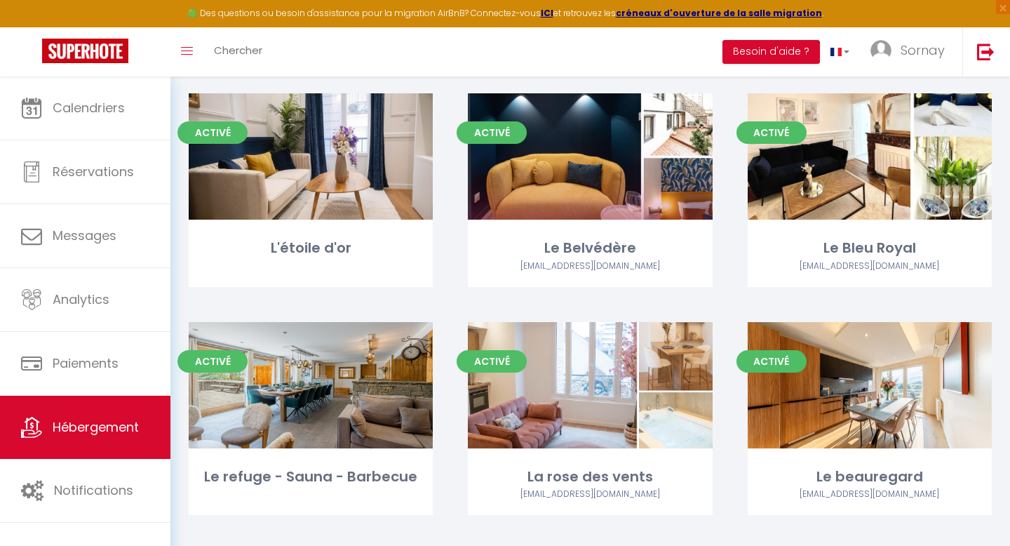
scroll to position [2766, 0]
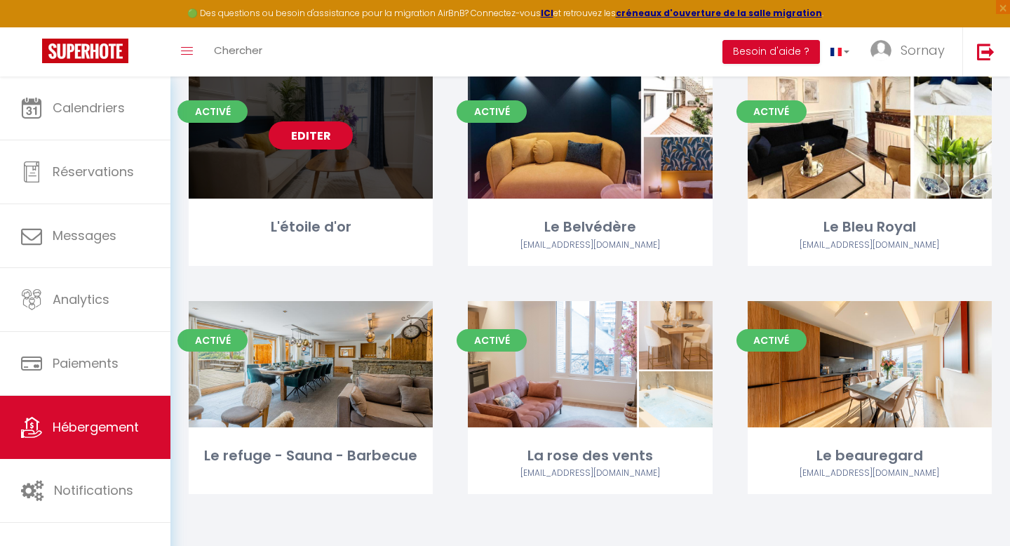
click at [286, 129] on link "Editer" at bounding box center [311, 135] width 84 height 28
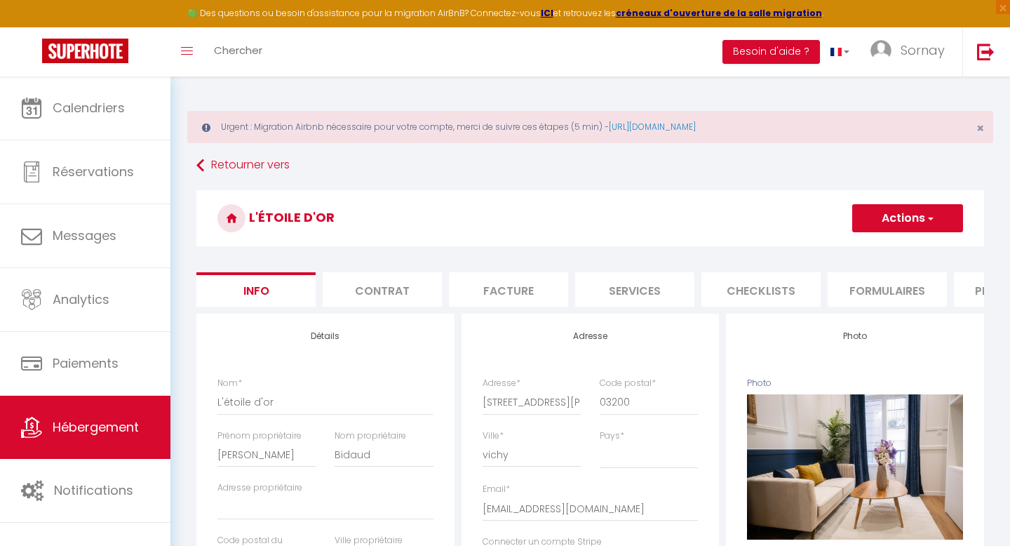
click at [869, 300] on li "Formulaires" at bounding box center [887, 289] width 119 height 34
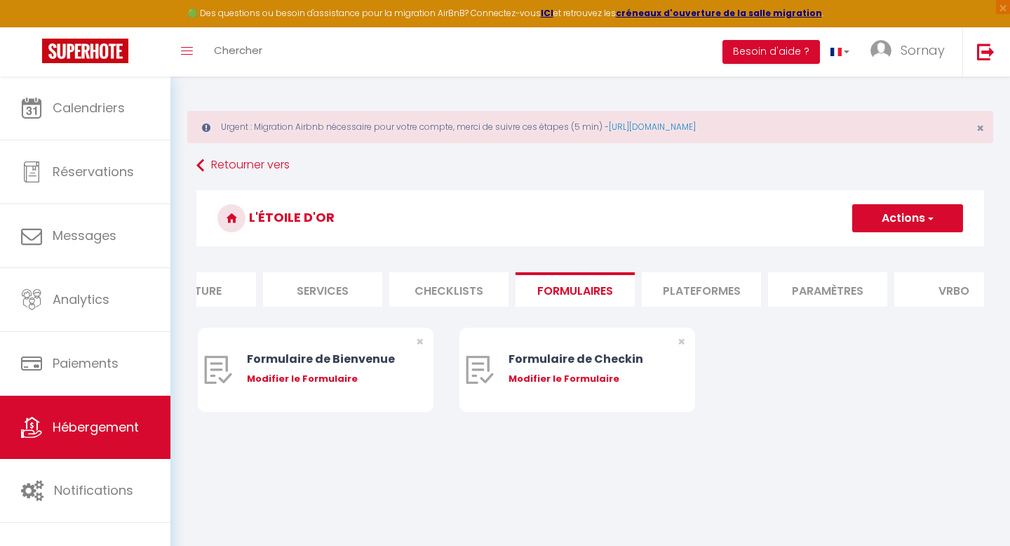
scroll to position [0, 359]
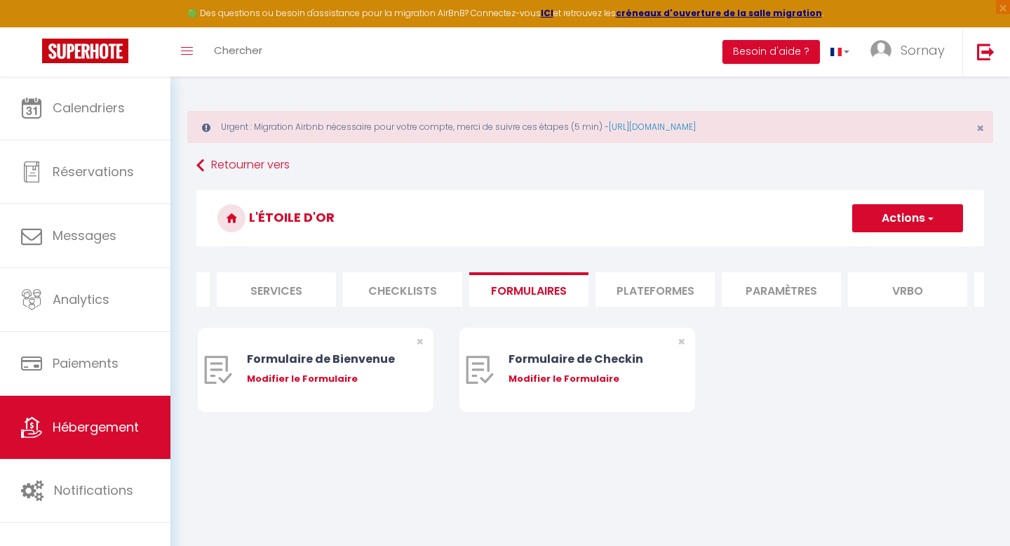
click at [740, 277] on li "Paramètres" at bounding box center [781, 289] width 119 height 34
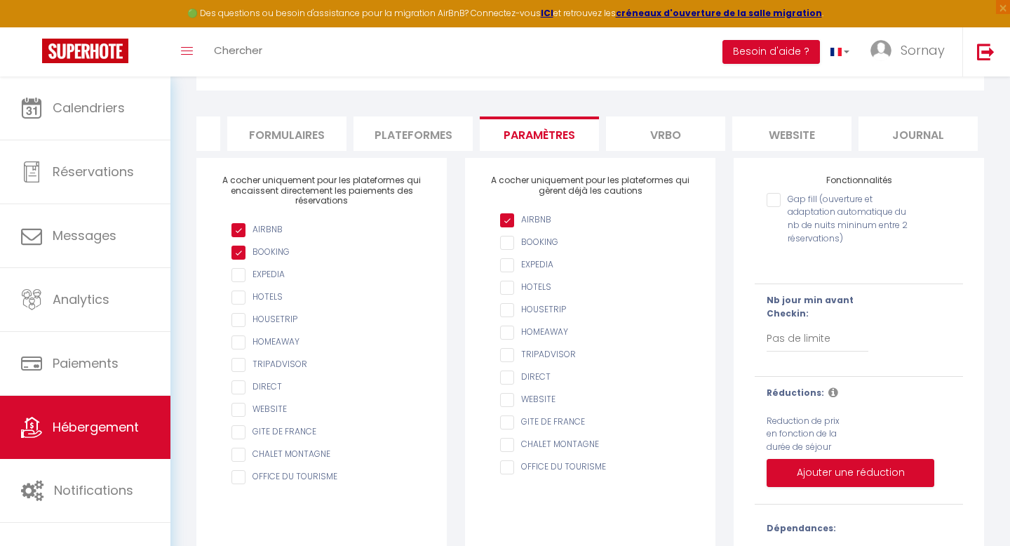
scroll to position [0, 601]
click at [801, 131] on li "website" at bounding box center [791, 133] width 119 height 34
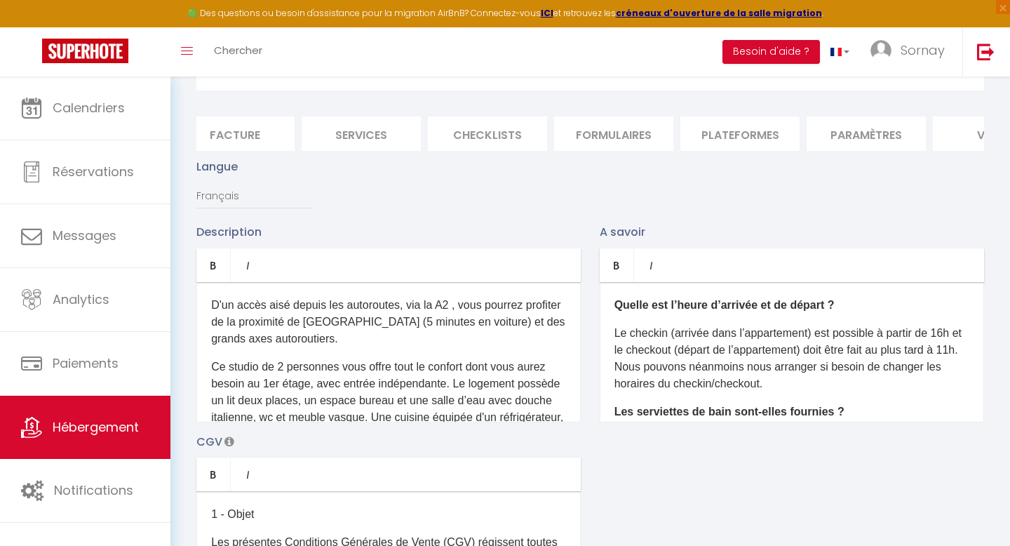
scroll to position [0, 269]
click at [356, 127] on li "Services" at bounding box center [366, 133] width 119 height 34
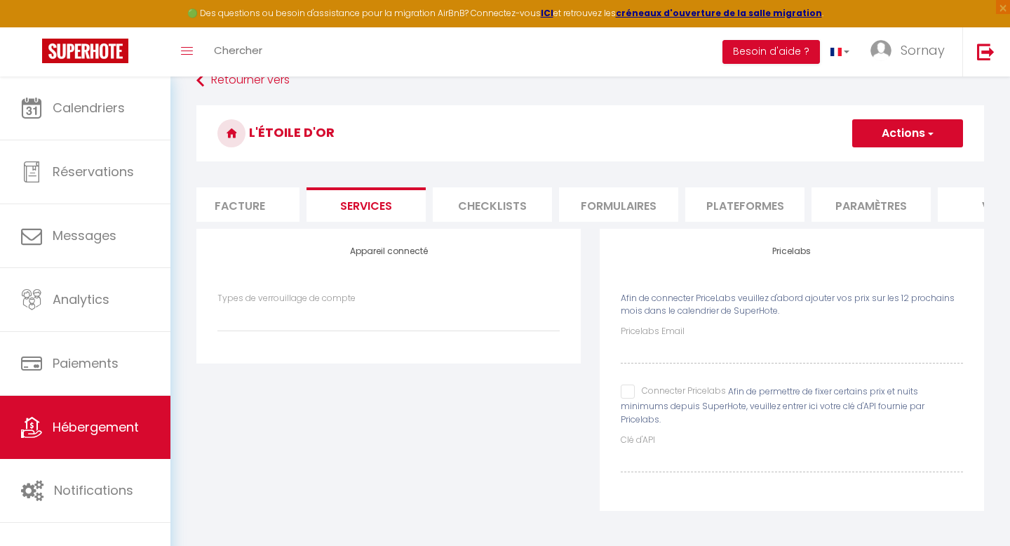
scroll to position [76, 0]
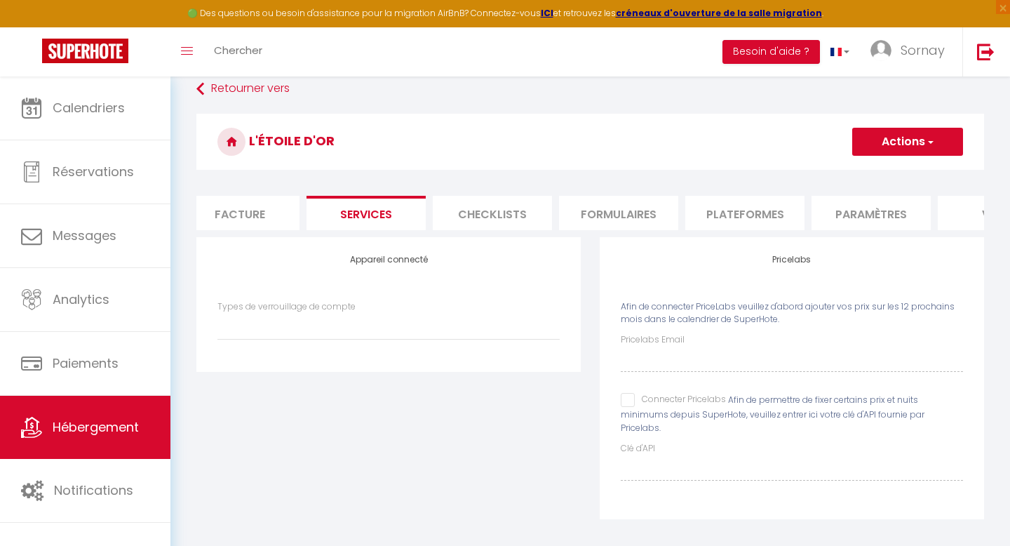
click at [628, 401] on input "Connecter Pricelabs" at bounding box center [673, 400] width 105 height 14
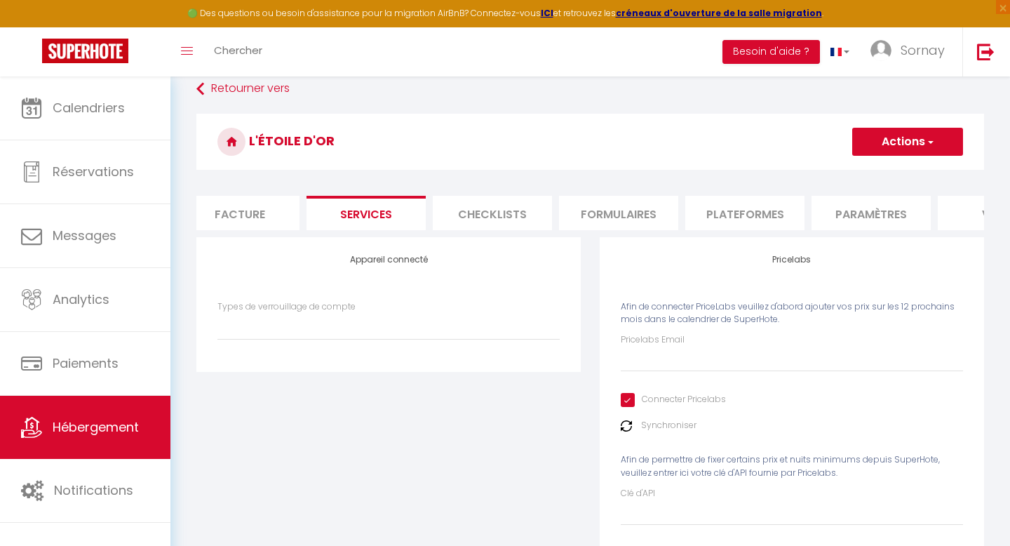
scroll to position [130, 0]
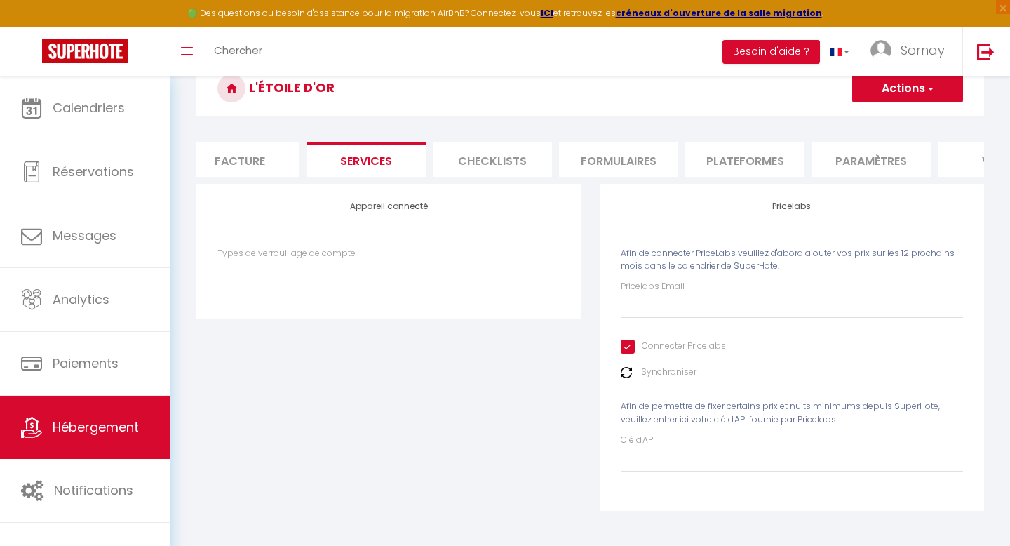
click at [943, 91] on button "Actions" at bounding box center [908, 88] width 111 height 28
click at [902, 119] on link "Enregistrer" at bounding box center [907, 119] width 111 height 18
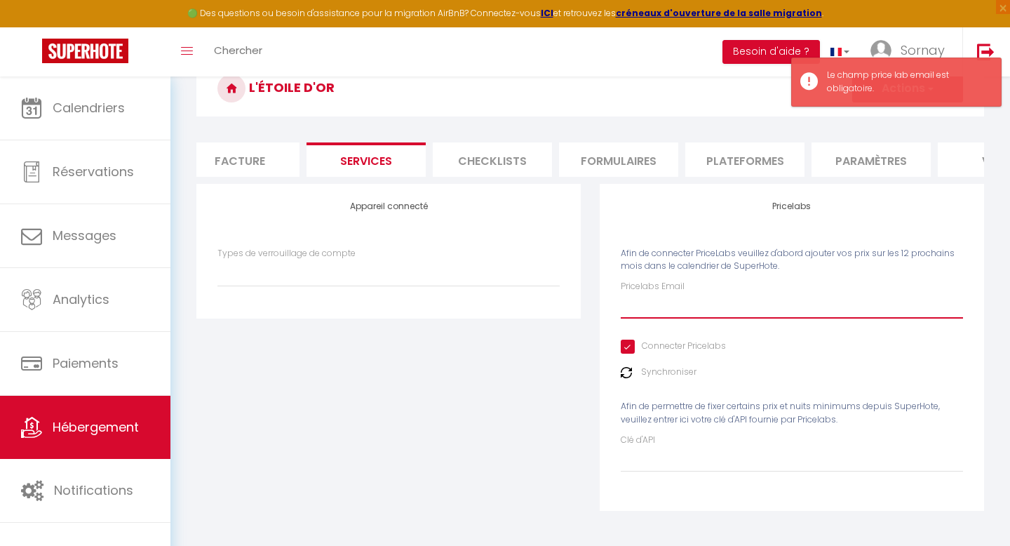
click at [650, 305] on input "Pricelabs Email" at bounding box center [792, 305] width 342 height 25
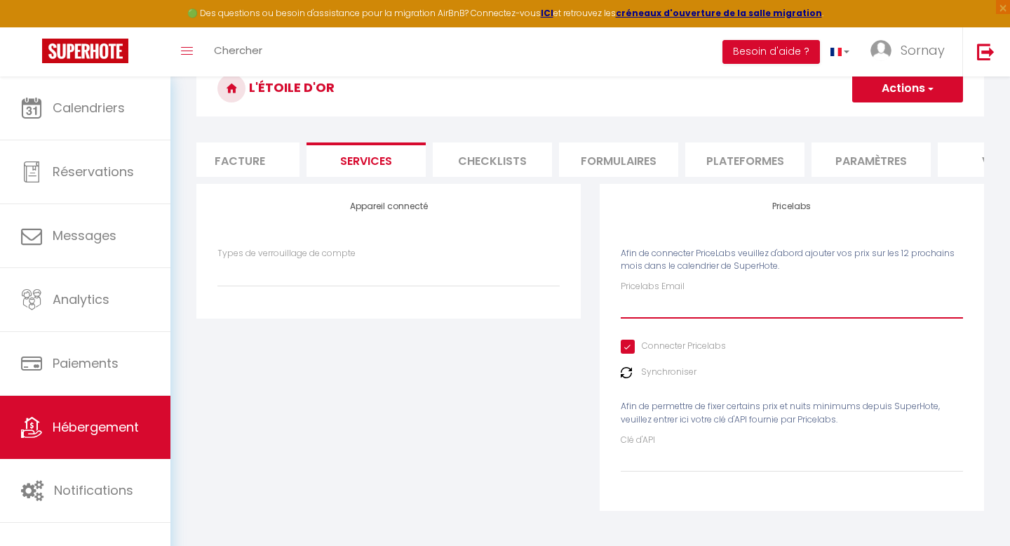
paste input "[EMAIL_ADDRESS][DOMAIN_NAME]"
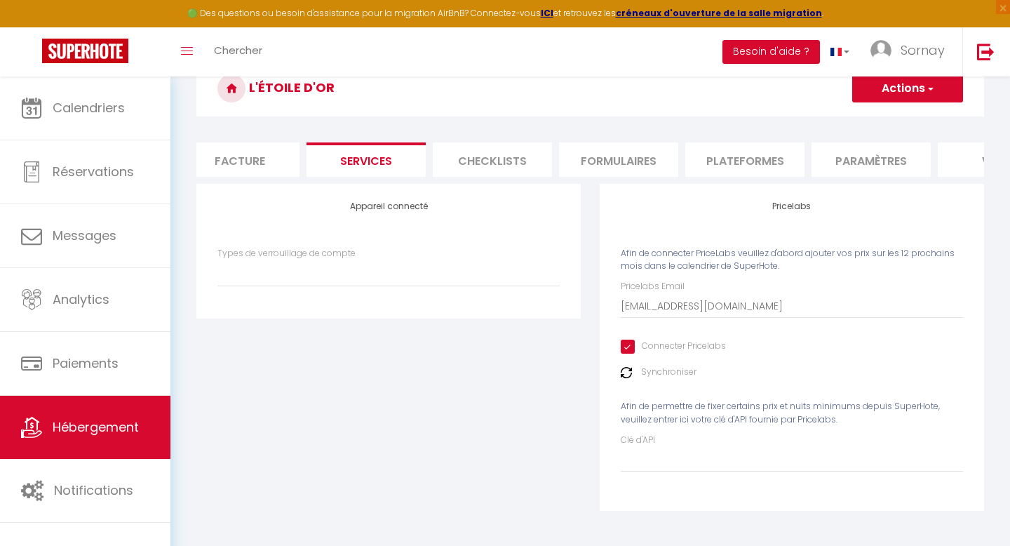
click at [592, 316] on div "Pricelabs Afin de connecter PriceLabs veuillez d'abord ajouter vos prix sur les…" at bounding box center [792, 356] width 403 height 345
click at [917, 91] on button "Actions" at bounding box center [908, 88] width 111 height 28
click at [894, 118] on link "Enregistrer" at bounding box center [907, 119] width 111 height 18
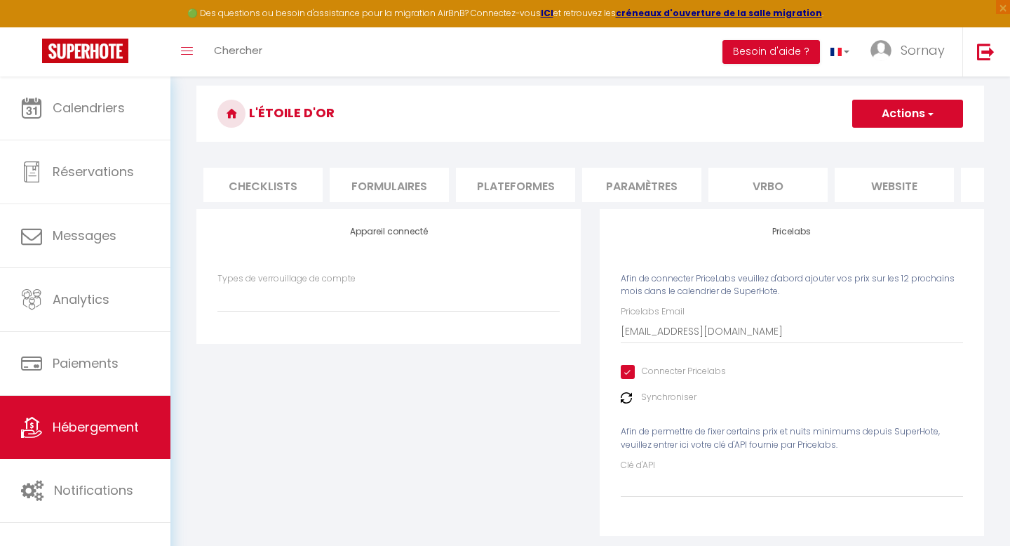
scroll to position [0, 601]
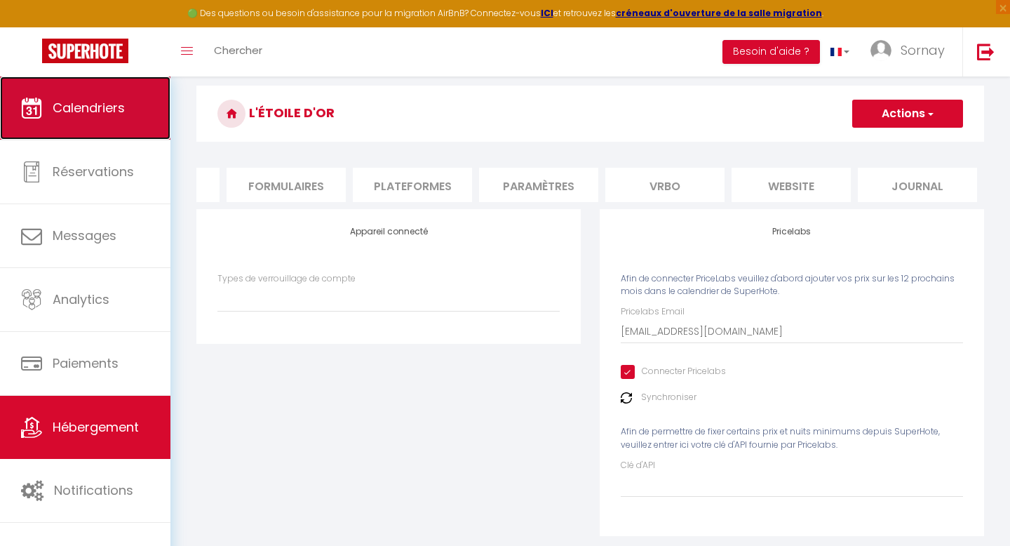
click at [75, 108] on span "Calendriers" at bounding box center [89, 108] width 72 height 18
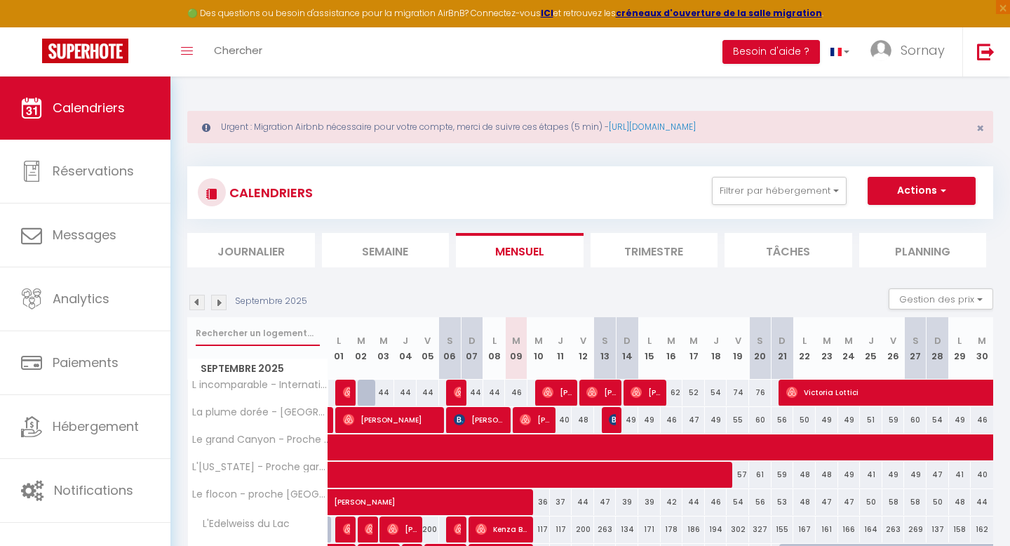
click at [256, 333] on input "text" at bounding box center [258, 333] width 124 height 25
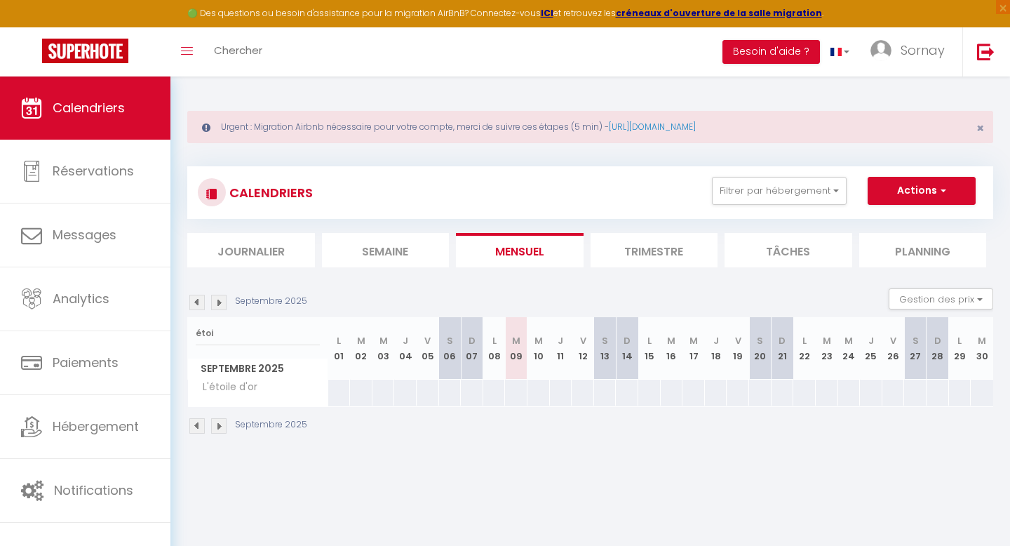
click at [241, 392] on span "L'étoile d'or" at bounding box center [225, 387] width 71 height 15
click at [901, 199] on button "Actions" at bounding box center [922, 191] width 108 height 28
click at [860, 181] on ul "Filtrer par hébergement Tous Villa [GEOGRAPHIC_DATA] La Lézardière du Lac La Be…" at bounding box center [836, 191] width 280 height 28
click at [229, 387] on span "L'étoile d'or" at bounding box center [225, 387] width 71 height 15
click at [927, 300] on button "Gestion des prix" at bounding box center [941, 298] width 105 height 21
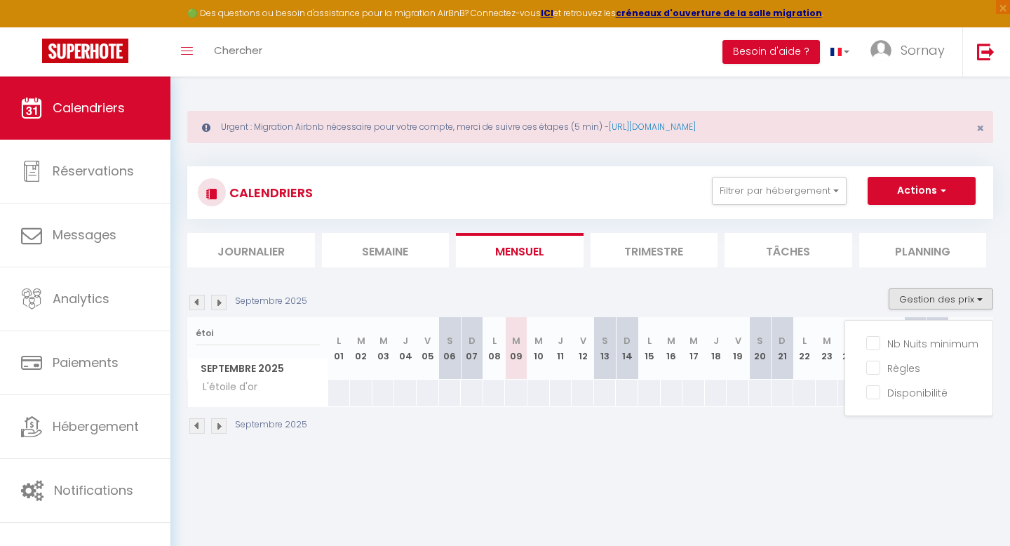
click at [579, 423] on div "Septembre 2025" at bounding box center [590, 427] width 806 height 41
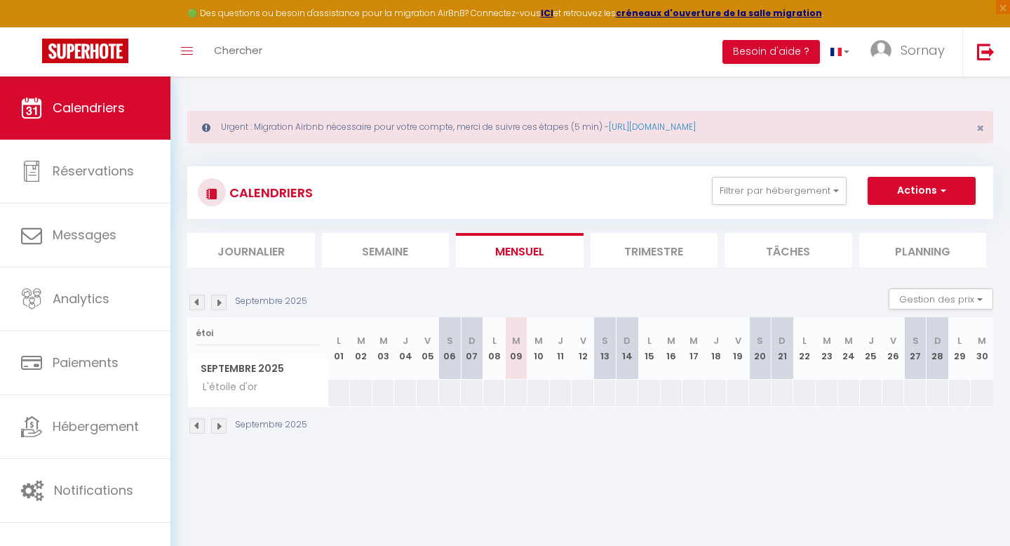
click at [806, 251] on li "Tâches" at bounding box center [789, 250] width 128 height 34
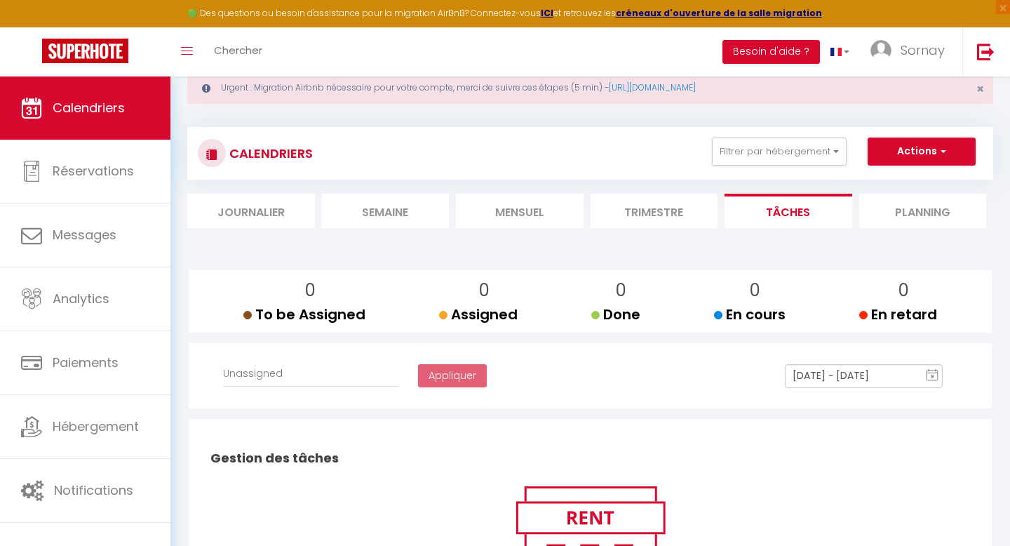
scroll to position [41, 0]
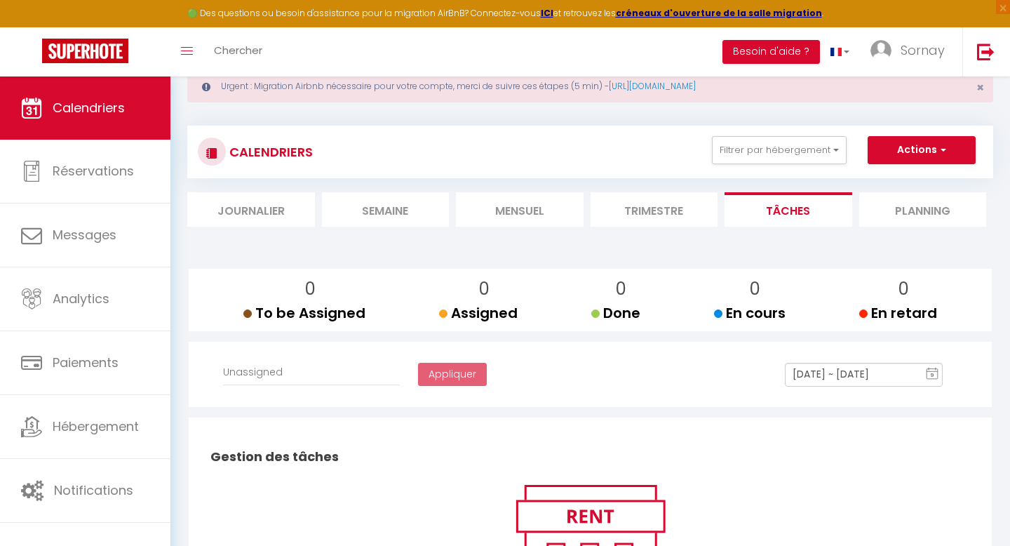
click at [911, 204] on li "Planning" at bounding box center [924, 209] width 128 height 34
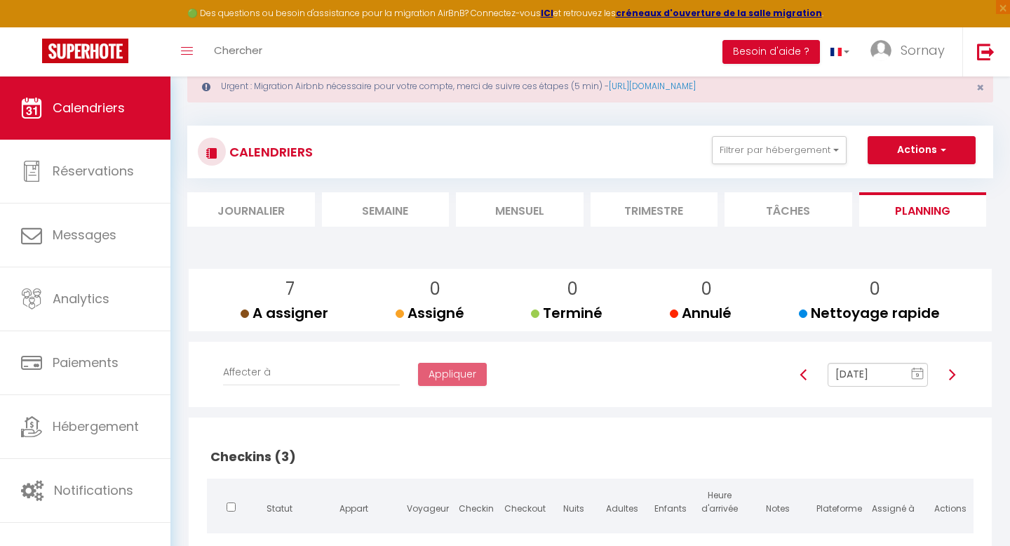
click at [817, 207] on li "Tâches" at bounding box center [789, 209] width 128 height 34
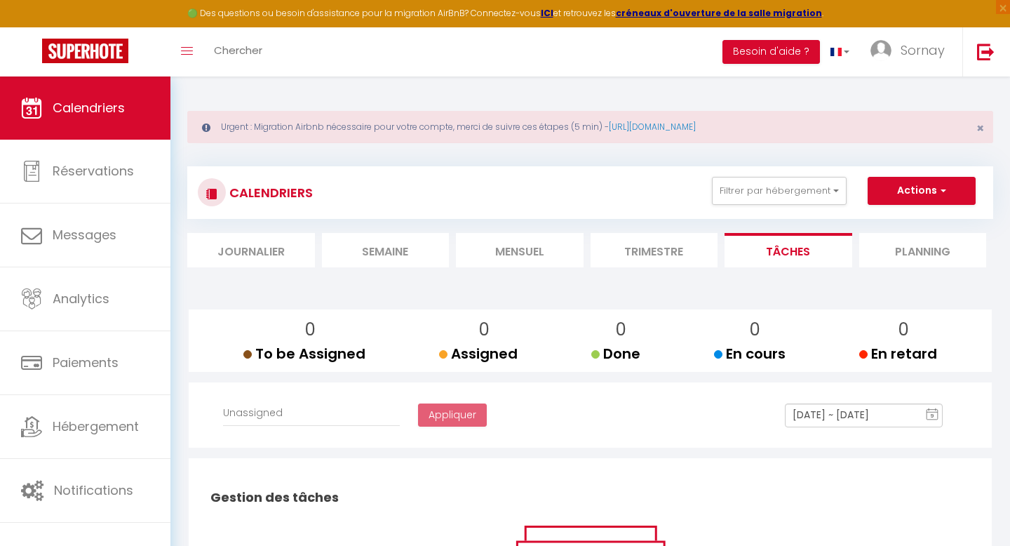
scroll to position [62, 0]
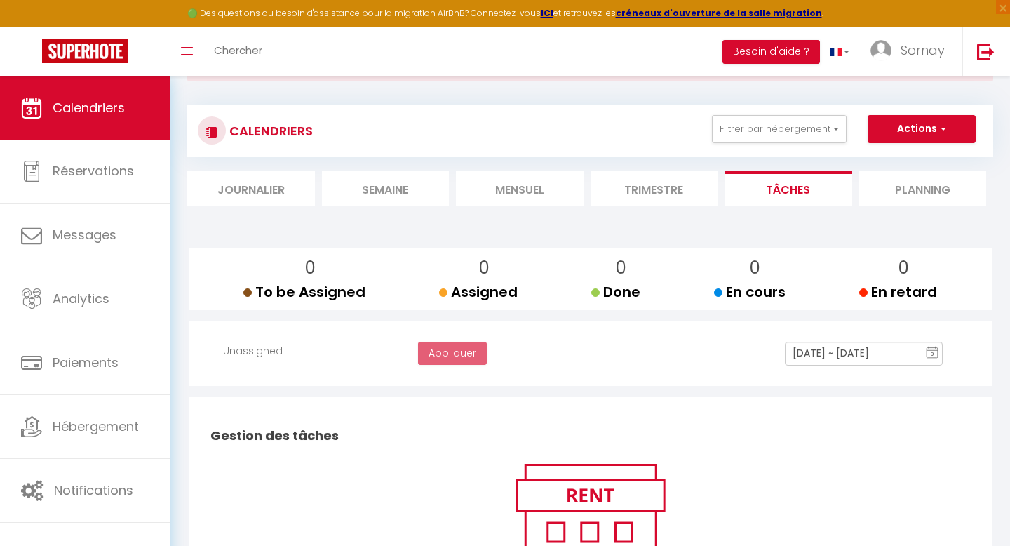
click at [271, 129] on h3 "CALENDRIERS" at bounding box center [269, 131] width 87 height 32
click at [773, 132] on button "Filtrer par hébergement" at bounding box center [779, 129] width 135 height 28
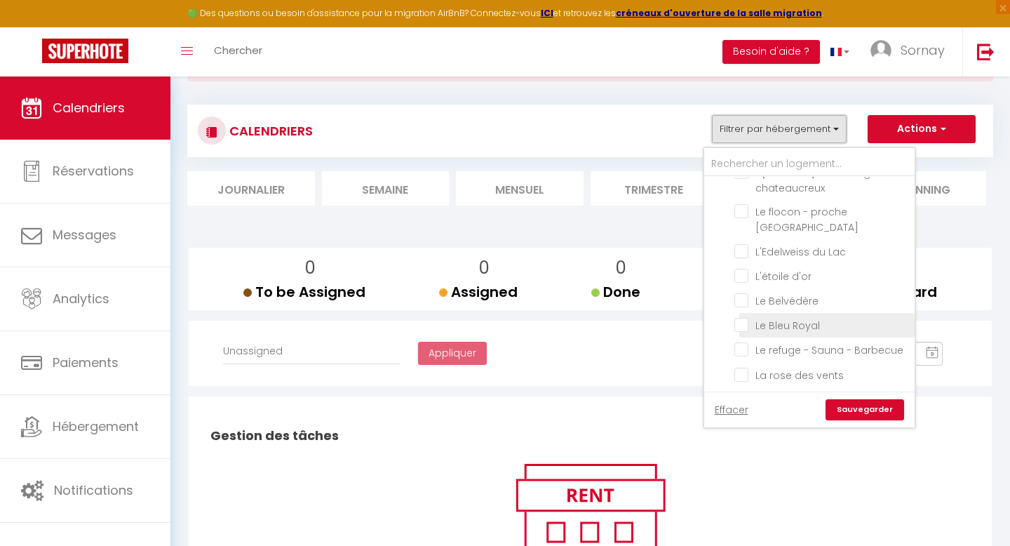
scroll to position [824, 0]
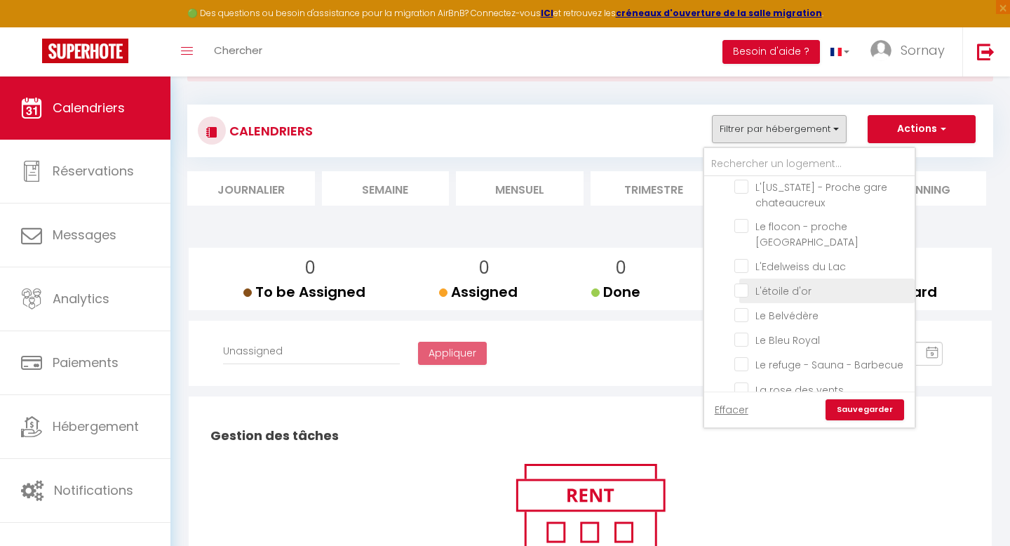
click at [791, 283] on input "L'étoile d'or" at bounding box center [822, 290] width 175 height 14
click at [856, 410] on link "Sauvegarder" at bounding box center [865, 409] width 79 height 21
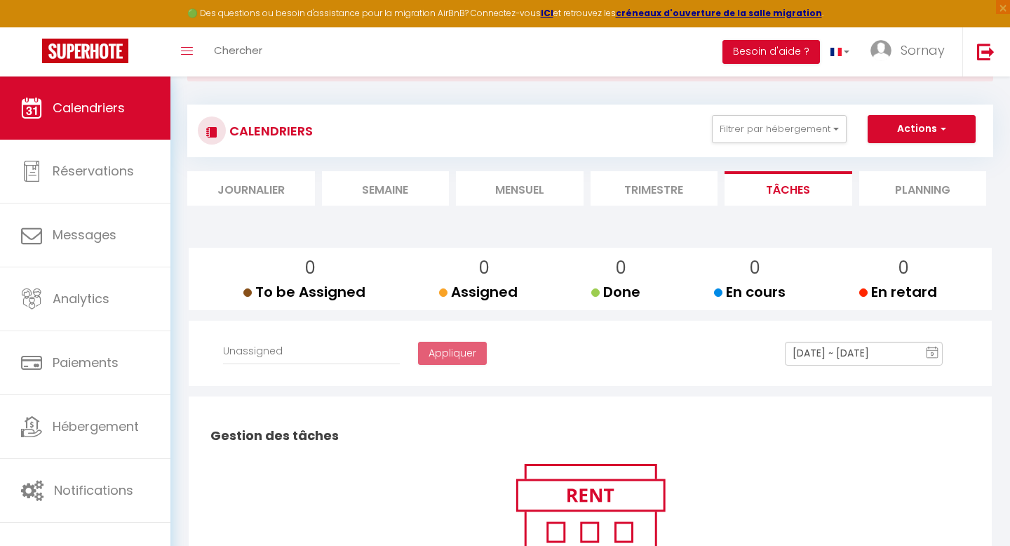
click at [276, 194] on li "Journalier" at bounding box center [251, 188] width 128 height 34
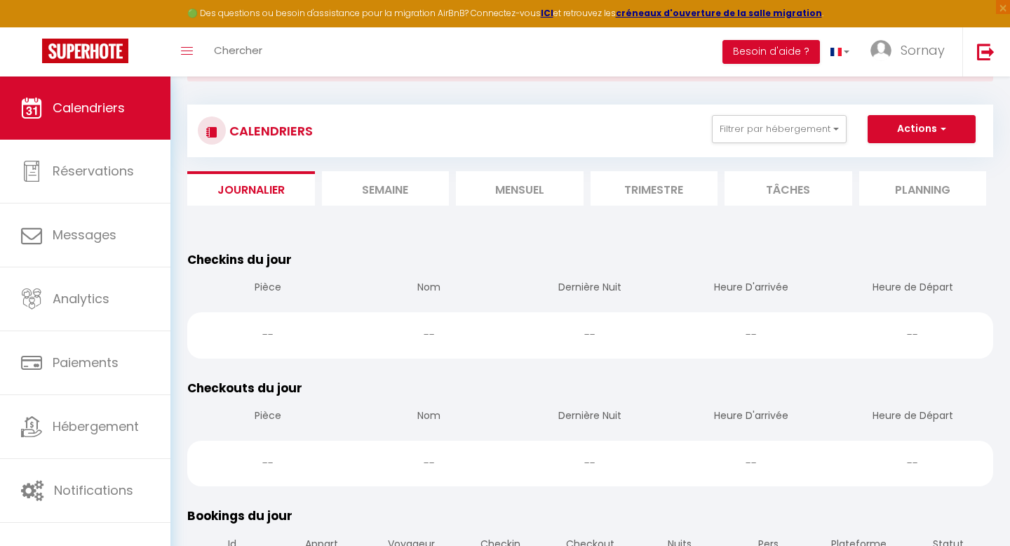
click at [380, 188] on li "Semaine" at bounding box center [386, 188] width 128 height 34
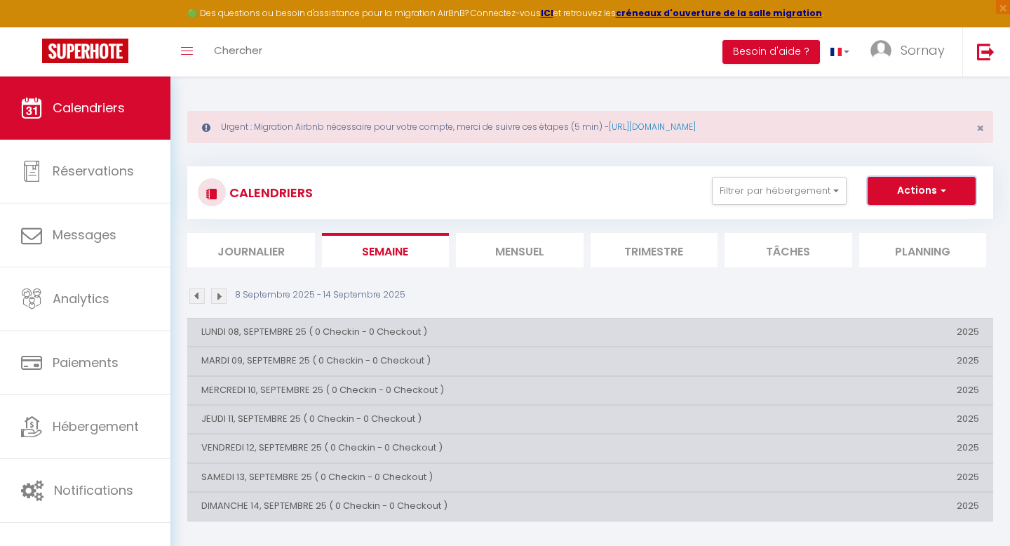
click at [915, 185] on button "Actions" at bounding box center [922, 191] width 108 height 28
click at [743, 191] on button "Filtrer par hébergement" at bounding box center [779, 191] width 135 height 28
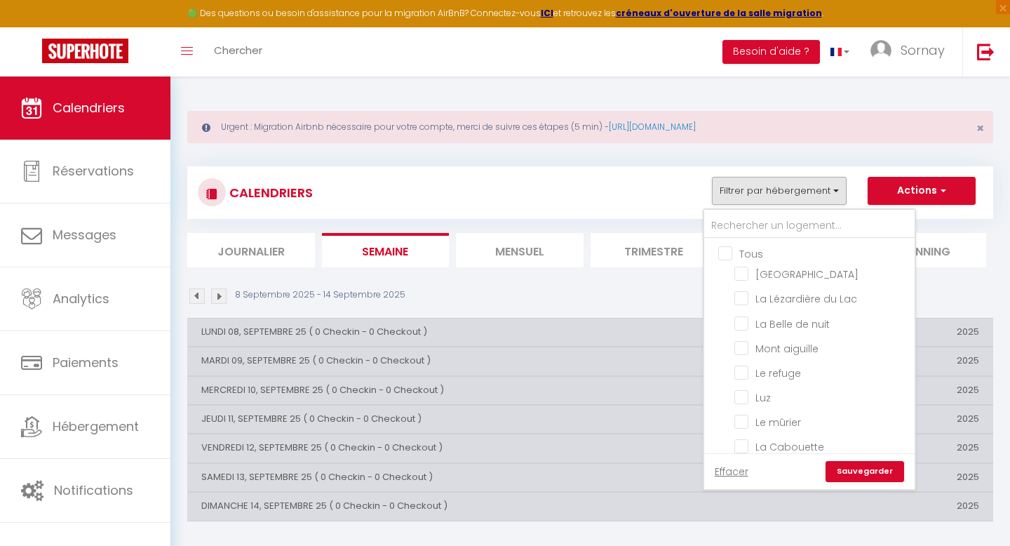
click at [606, 192] on div "CALENDRIERS Filtrer par hébergement Tous Villa [GEOGRAPHIC_DATA] La Lézardière …" at bounding box center [590, 193] width 785 height 32
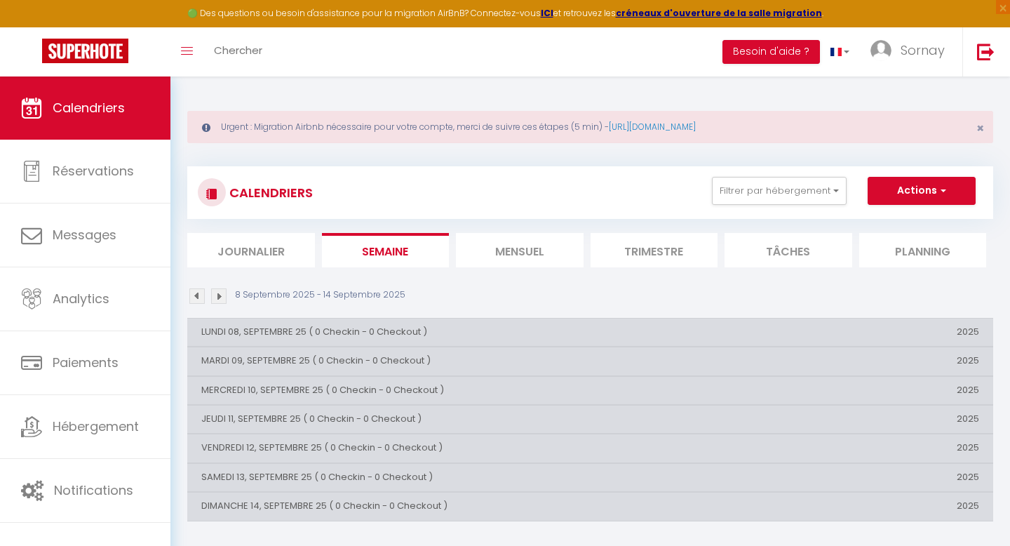
click at [280, 235] on li "Journalier" at bounding box center [251, 250] width 128 height 34
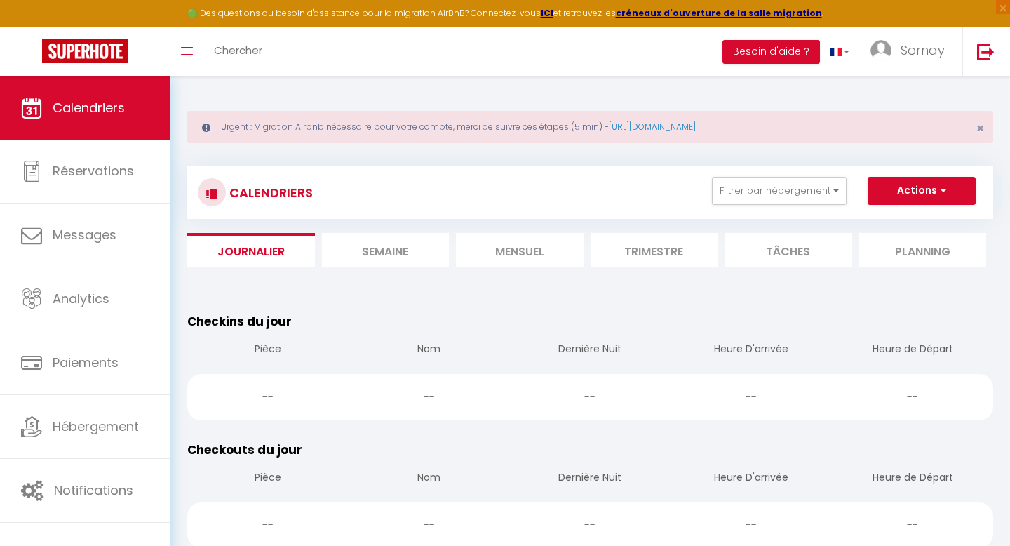
click at [677, 253] on li "Trimestre" at bounding box center [655, 250] width 128 height 34
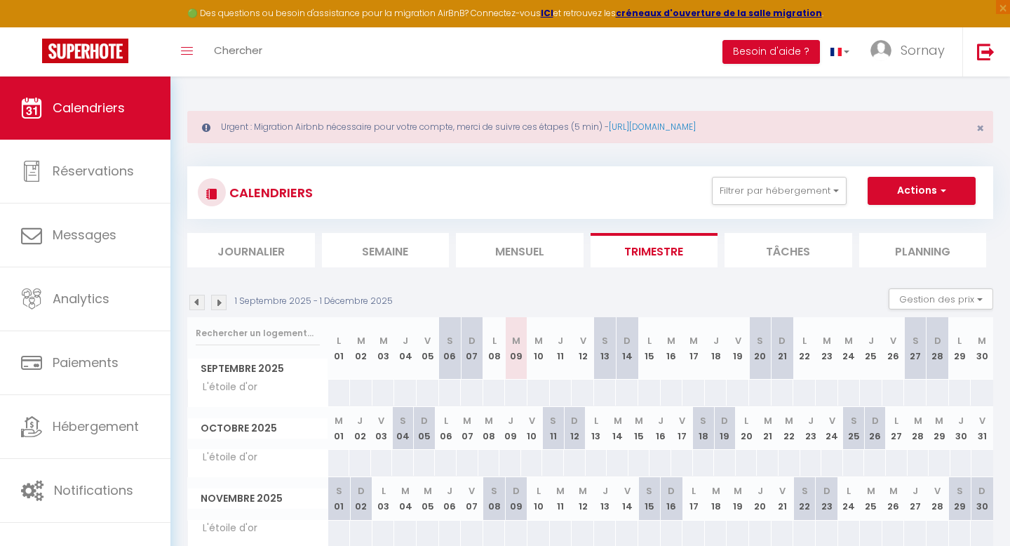
click at [789, 255] on li "Tâches" at bounding box center [789, 250] width 128 height 34
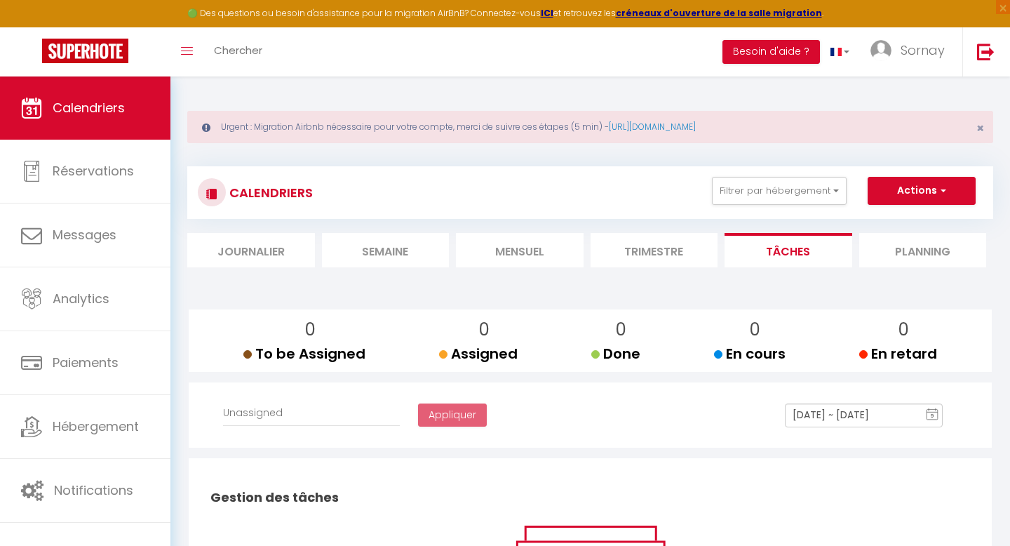
click at [878, 258] on li "Planning" at bounding box center [924, 250] width 128 height 34
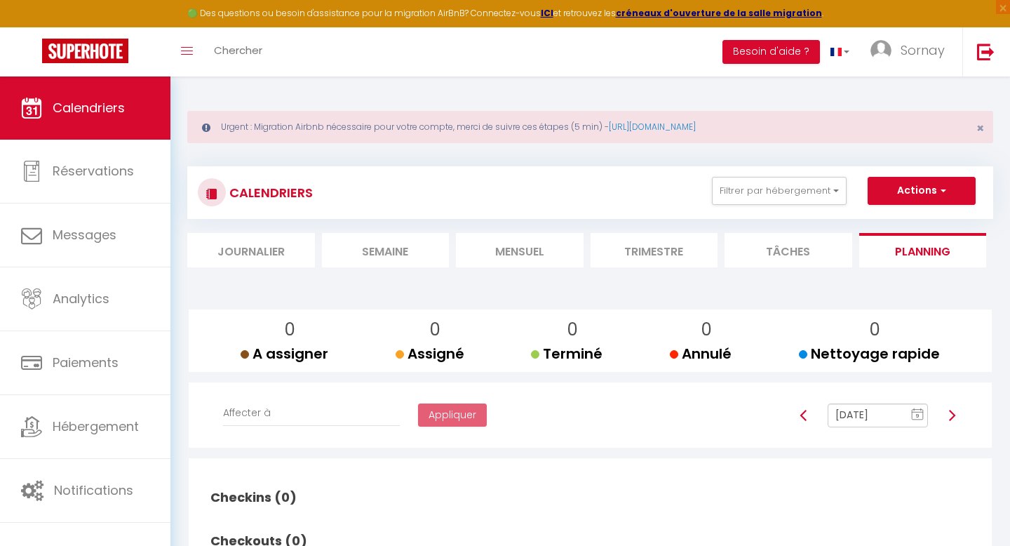
click at [330, 243] on li "Semaine" at bounding box center [386, 250] width 128 height 34
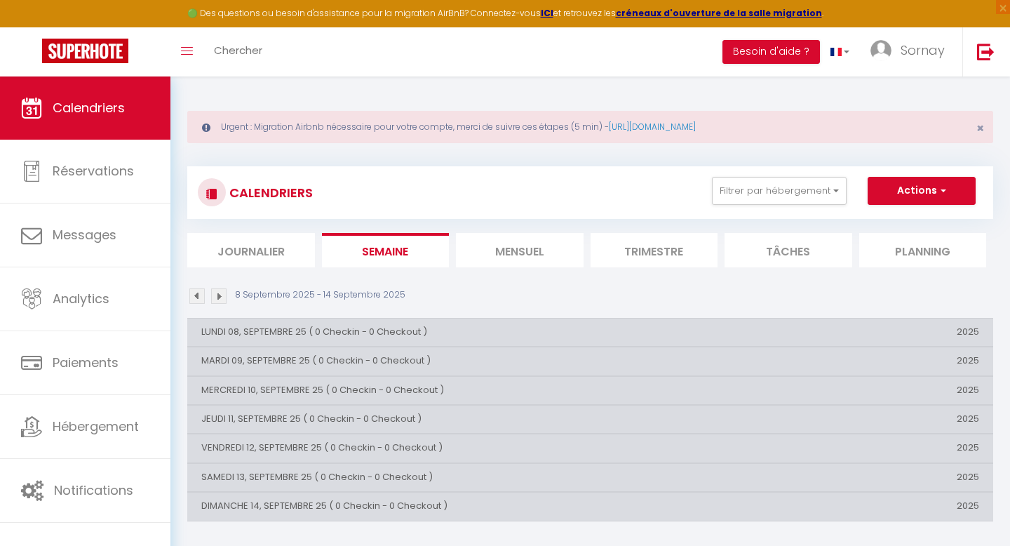
click at [275, 196] on h3 "CALENDRIERS" at bounding box center [269, 193] width 87 height 32
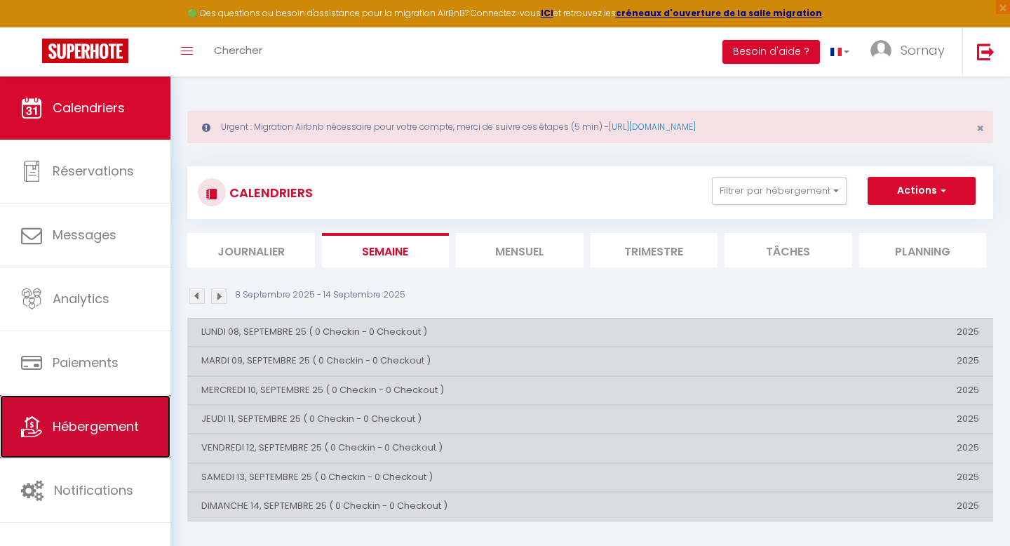
click at [98, 436] on link "Hébergement" at bounding box center [85, 426] width 171 height 63
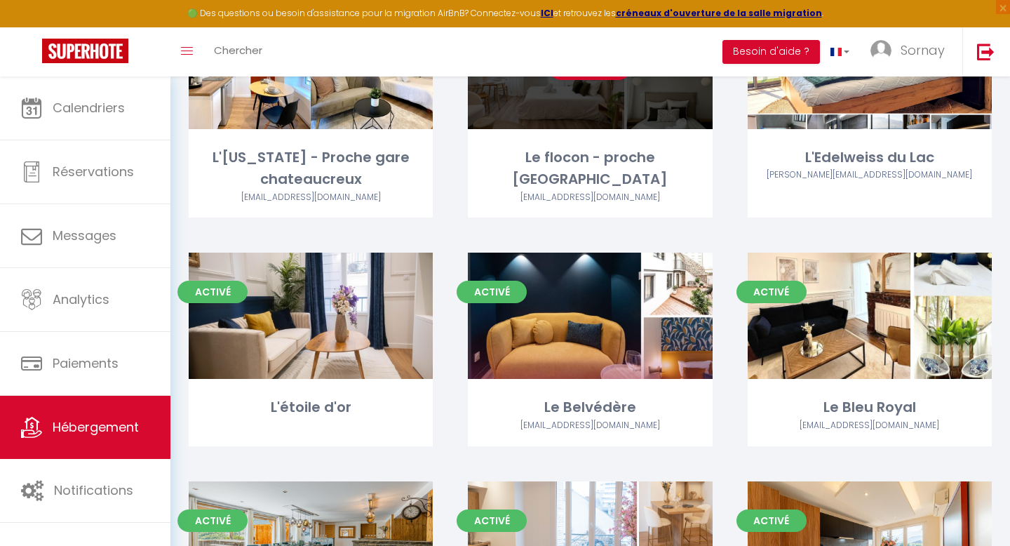
scroll to position [2616, 0]
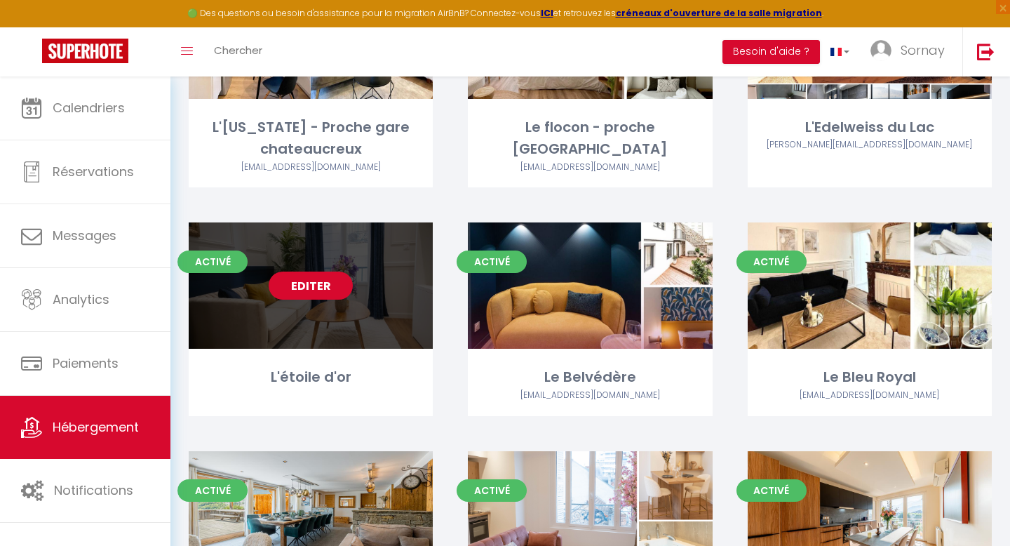
click at [334, 283] on link "Editer" at bounding box center [311, 286] width 84 height 28
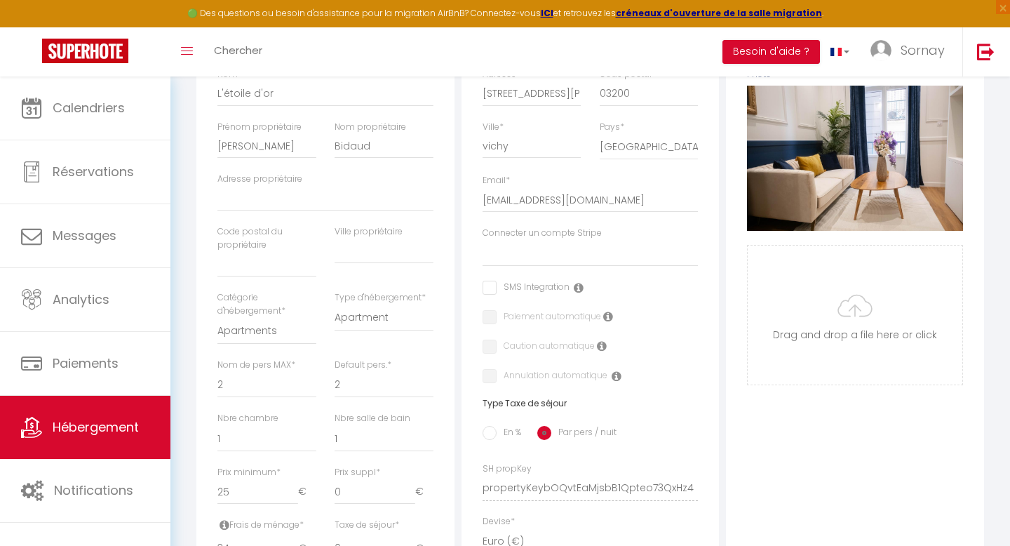
scroll to position [319, 0]
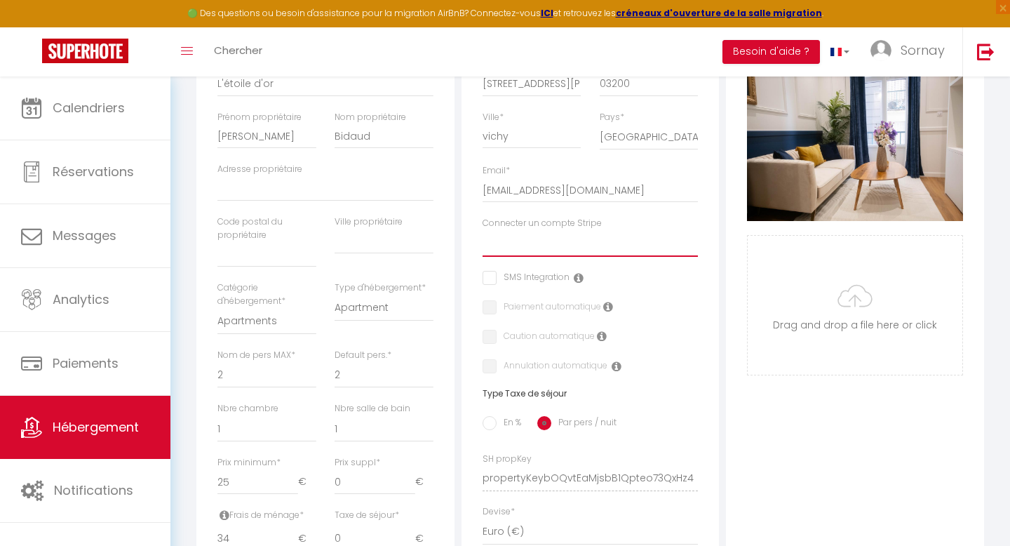
click at [521, 241] on select "Sornay investissement [PERSON_NAME] [PERSON_NAME] [PERSON_NAME] [PERSON_NAME] […" at bounding box center [591, 243] width 216 height 27
click at [552, 241] on select "Sornay investissement [PERSON_NAME] [PERSON_NAME] [PERSON_NAME] [PERSON_NAME] […" at bounding box center [591, 243] width 216 height 27
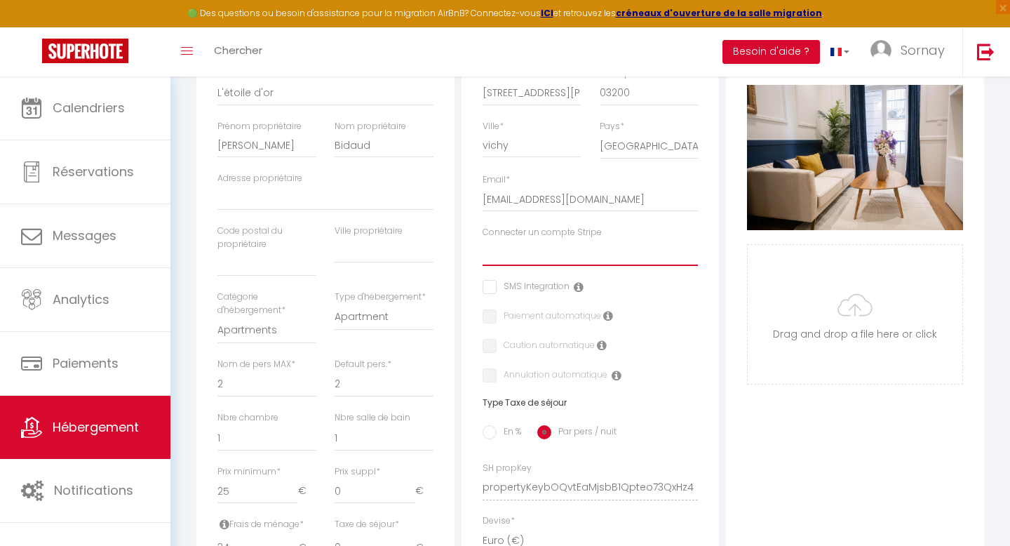
scroll to position [265, 0]
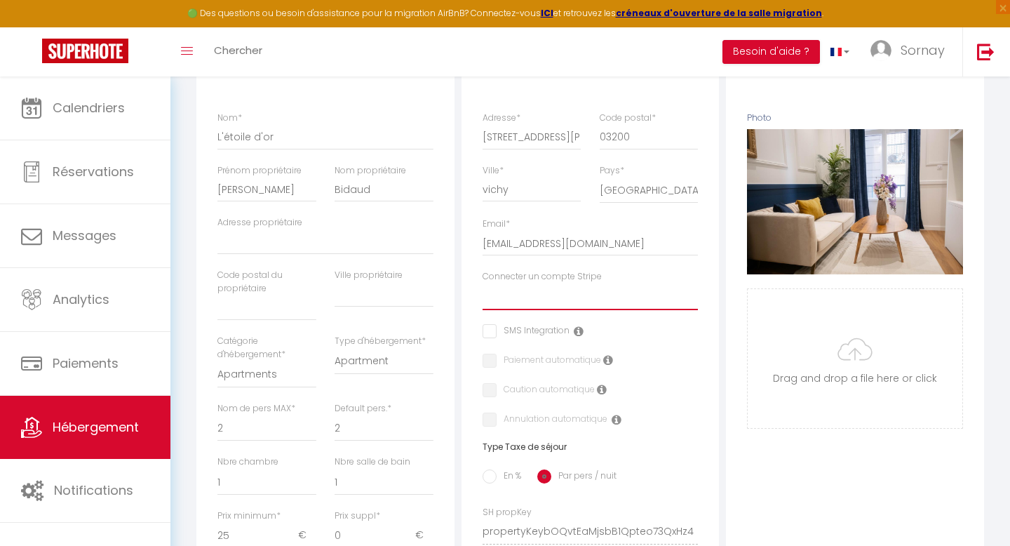
click at [638, 292] on select "Sornay investissement [PERSON_NAME] [PERSON_NAME] [PERSON_NAME] [PERSON_NAME] […" at bounding box center [591, 296] width 216 height 27
click at [483, 283] on select "Sornay investissement [PERSON_NAME] [PERSON_NAME] [PERSON_NAME] [PERSON_NAME] […" at bounding box center [591, 296] width 216 height 27
click at [639, 307] on select "Sornay investissement [PERSON_NAME] [PERSON_NAME] [PERSON_NAME] [PERSON_NAME] […" at bounding box center [591, 296] width 216 height 27
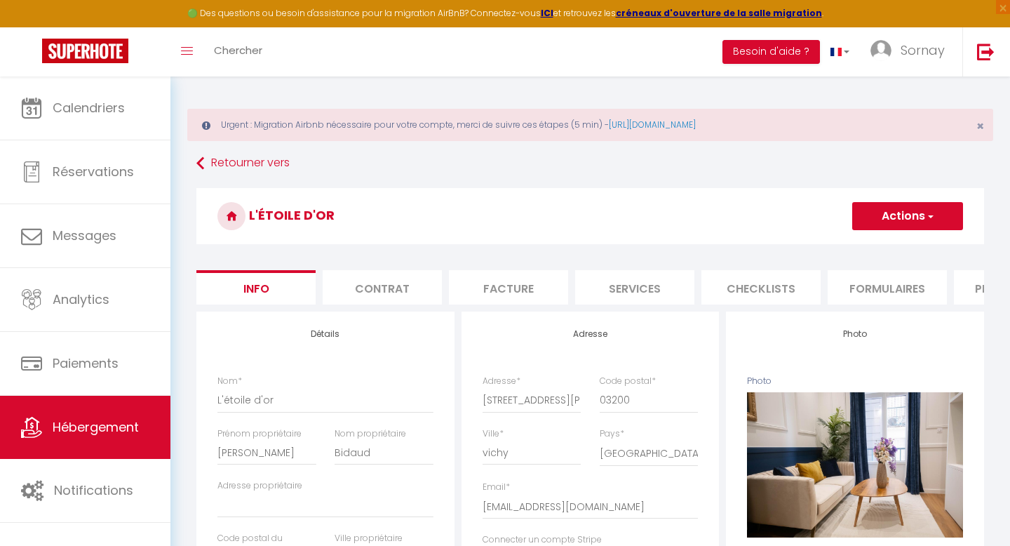
scroll to position [0, 0]
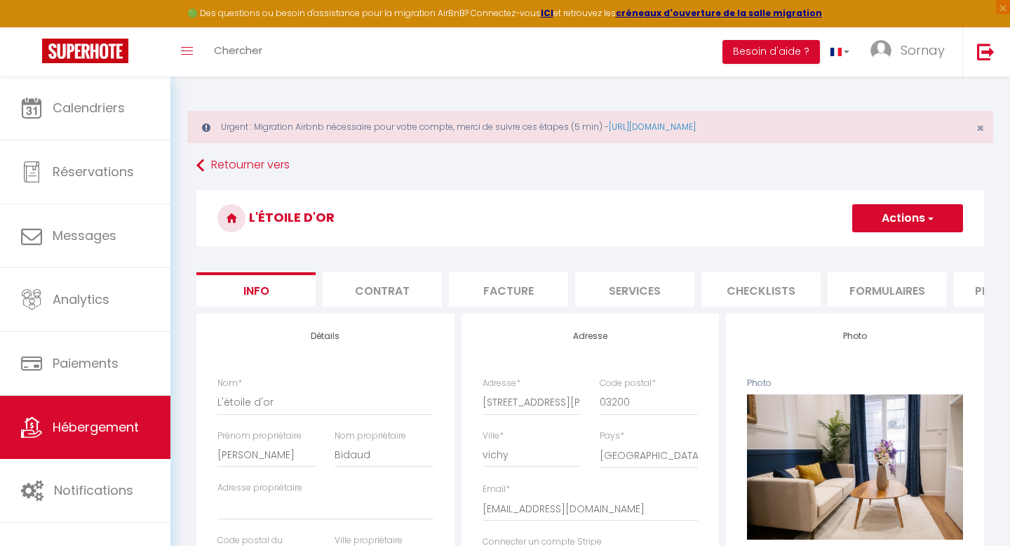
click at [874, 226] on button "Actions" at bounding box center [908, 218] width 111 height 28
click at [871, 248] on input "Enregistrer" at bounding box center [853, 249] width 52 height 14
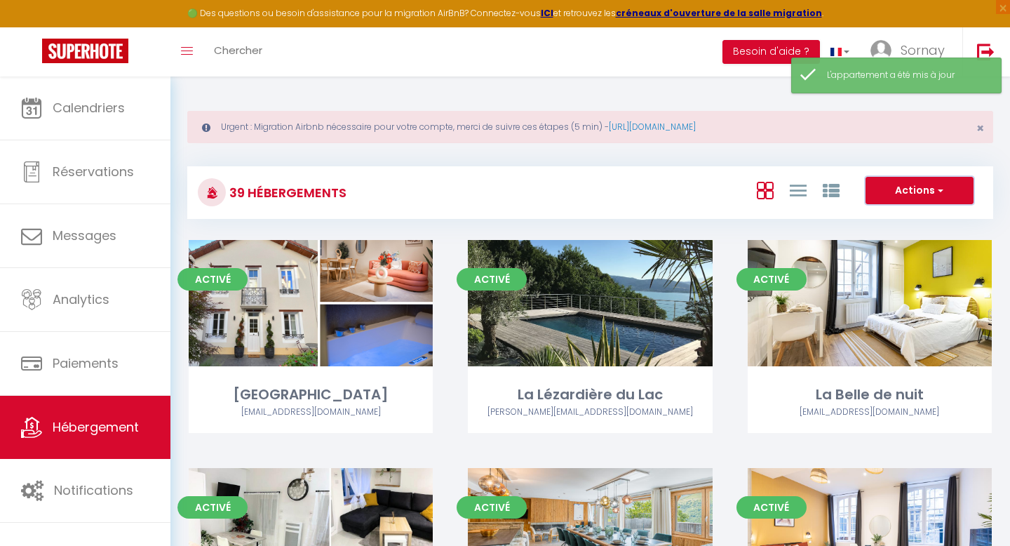
click at [961, 187] on button "Actions" at bounding box center [920, 191] width 108 height 28
click at [636, 166] on div "39 Hébergements Actions Créer un Hébergement Nouveau groupe" at bounding box center [590, 192] width 806 height 53
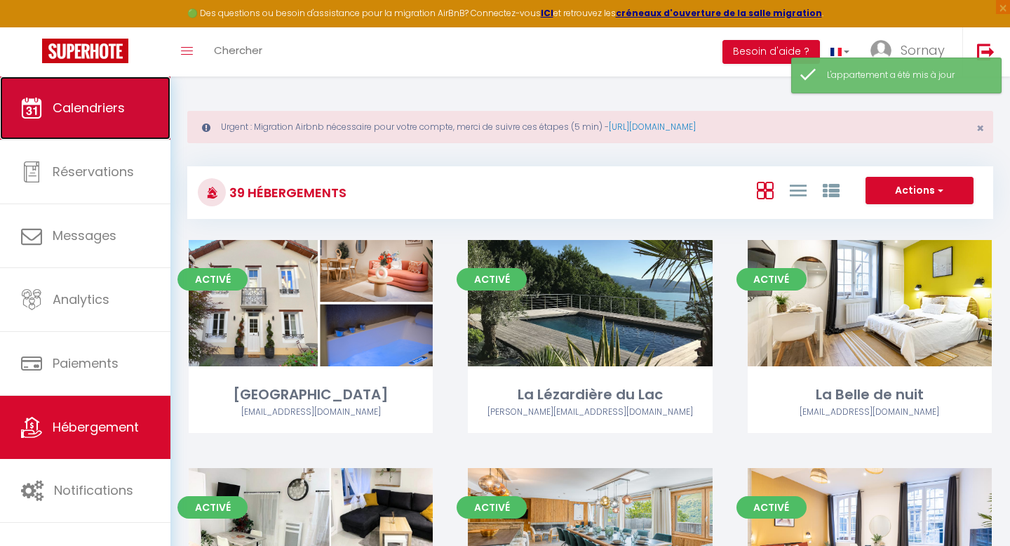
click at [85, 130] on link "Calendriers" at bounding box center [85, 107] width 171 height 63
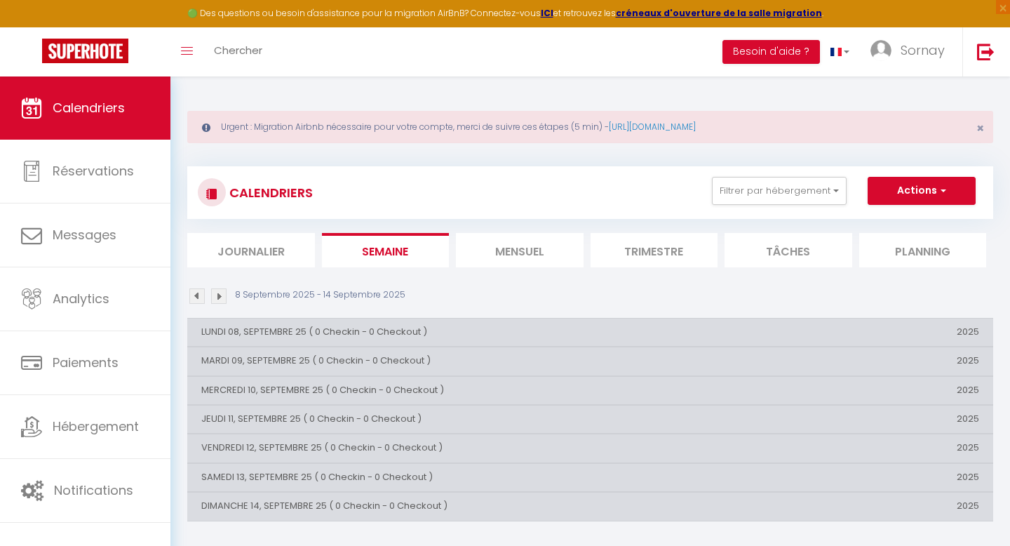
click at [514, 242] on li "Mensuel" at bounding box center [520, 250] width 128 height 34
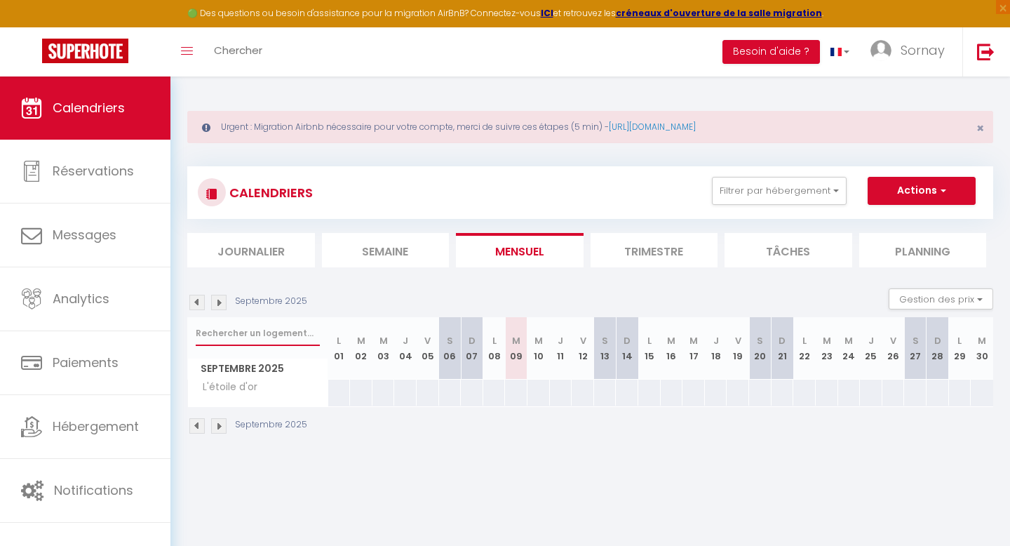
click at [255, 328] on input "text" at bounding box center [258, 333] width 124 height 25
click at [238, 380] on span "L'étoile d'or" at bounding box center [225, 387] width 71 height 15
click at [447, 395] on div at bounding box center [450, 393] width 23 height 26
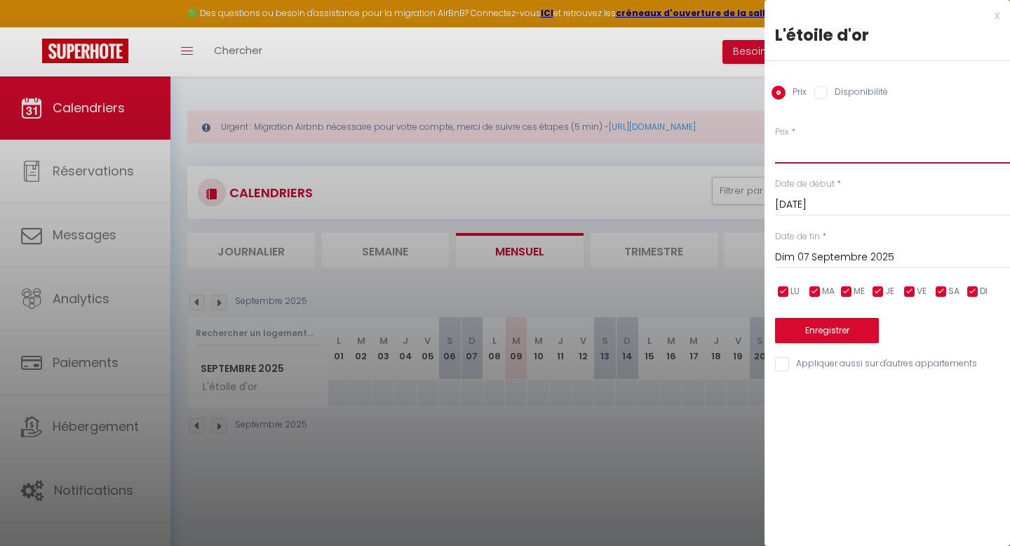
click at [798, 154] on input "Prix" at bounding box center [892, 150] width 235 height 25
click at [829, 344] on div "Prix * 50 Statut * Disponible Indisponible Date de début * [DATE] < [DATE] > Di…" at bounding box center [888, 240] width 246 height 265
click at [829, 336] on button "Enregistrer" at bounding box center [827, 330] width 104 height 25
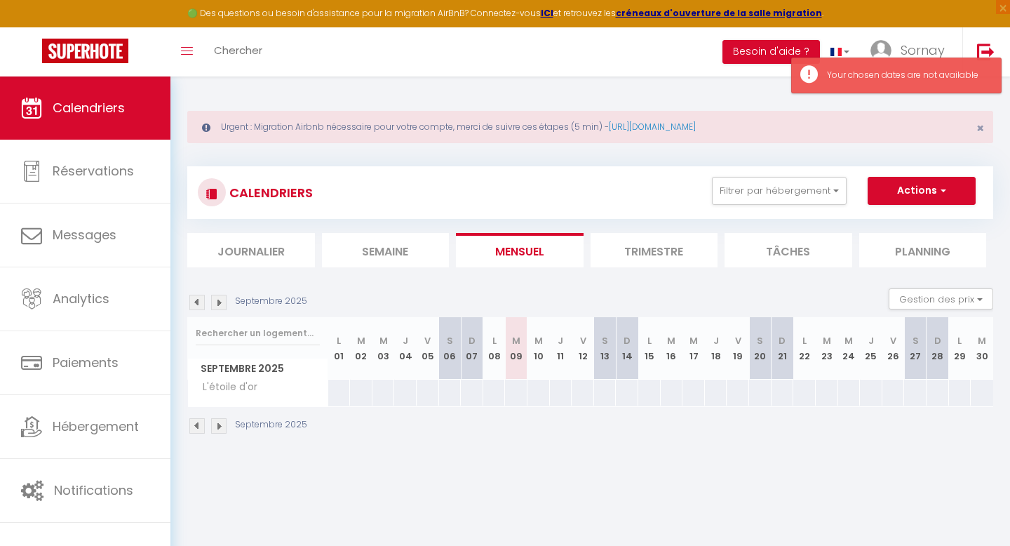
click at [540, 392] on div at bounding box center [538, 393] width 23 height 26
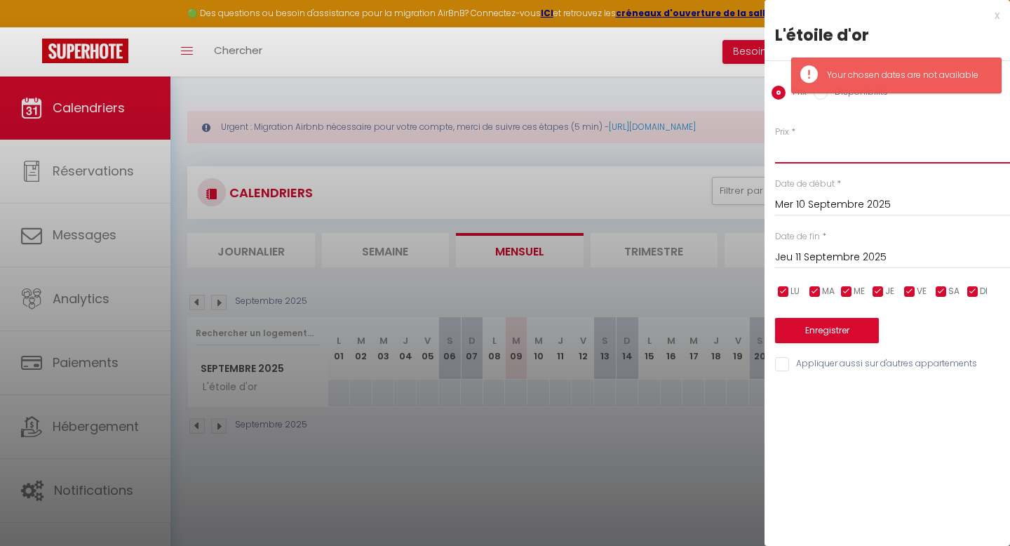
click at [820, 147] on input "Prix" at bounding box center [892, 150] width 235 height 25
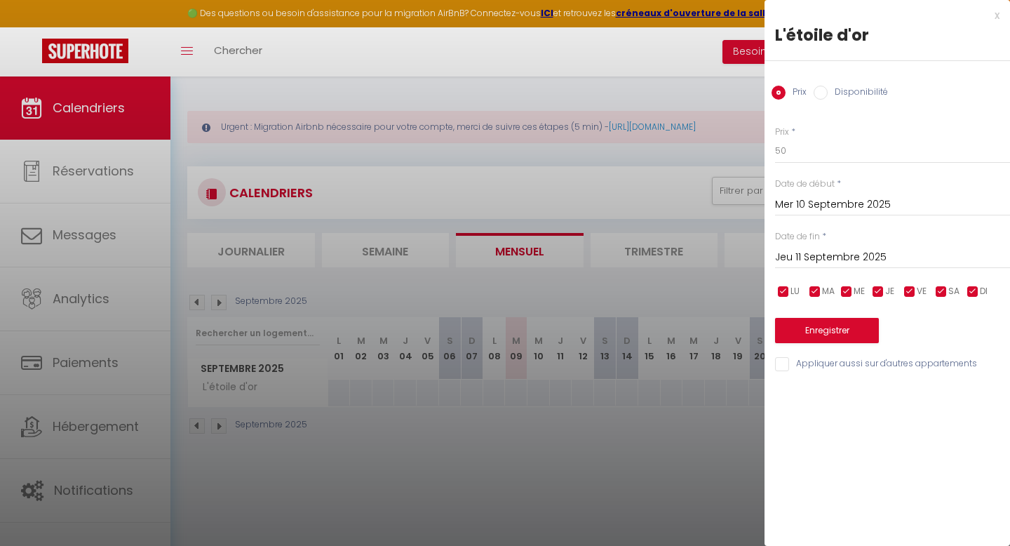
click at [855, 397] on div "x L'étoile d'or Prix Disponibilité Prix * 50 Statut * Disponible Indisponible D…" at bounding box center [888, 273] width 246 height 546
click at [827, 255] on input "Jeu 11 Septembre 2025" at bounding box center [892, 257] width 235 height 18
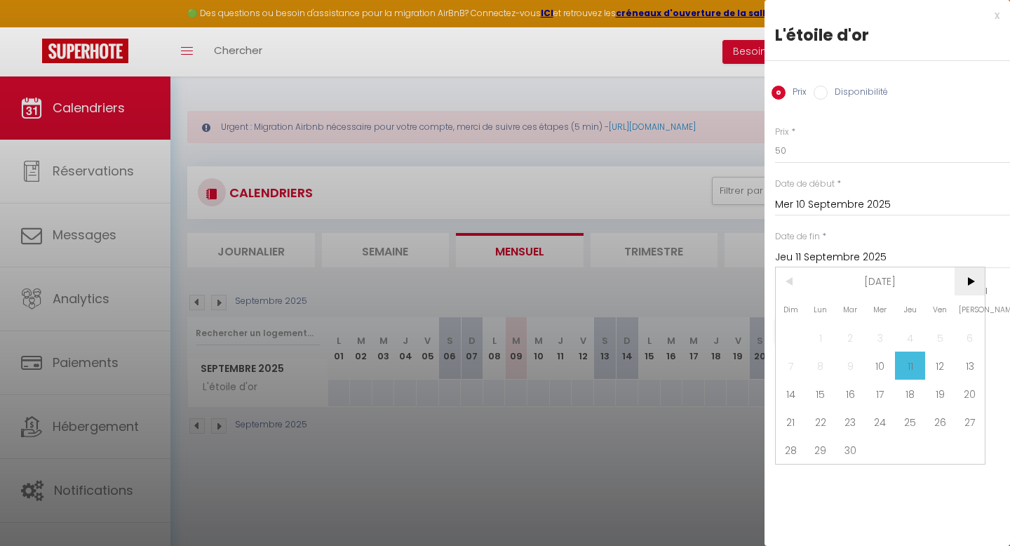
click at [966, 279] on span ">" at bounding box center [970, 281] width 30 height 28
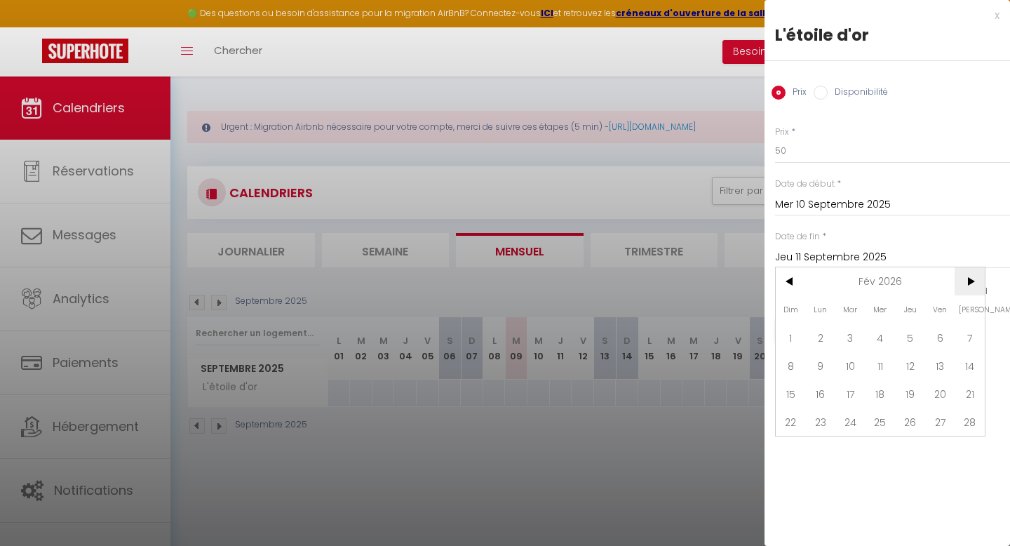
click at [966, 279] on span ">" at bounding box center [970, 281] width 30 height 28
click at [887, 332] on span "1" at bounding box center [881, 337] width 30 height 28
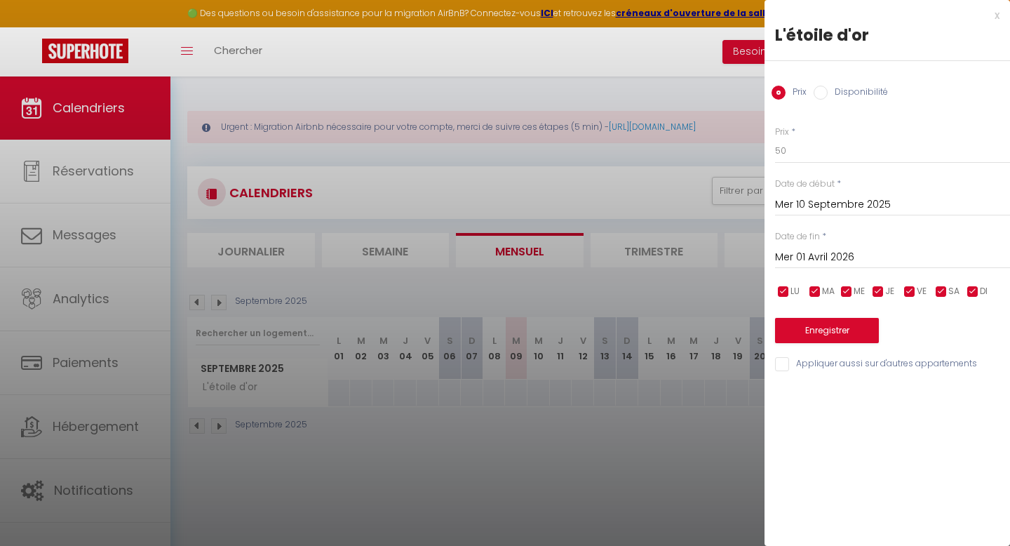
click at [867, 428] on div "x L'étoile d'or Prix Disponibilité Prix * 50 Statut * Disponible Indisponible D…" at bounding box center [888, 273] width 246 height 546
click at [836, 333] on button "Enregistrer" at bounding box center [827, 330] width 104 height 25
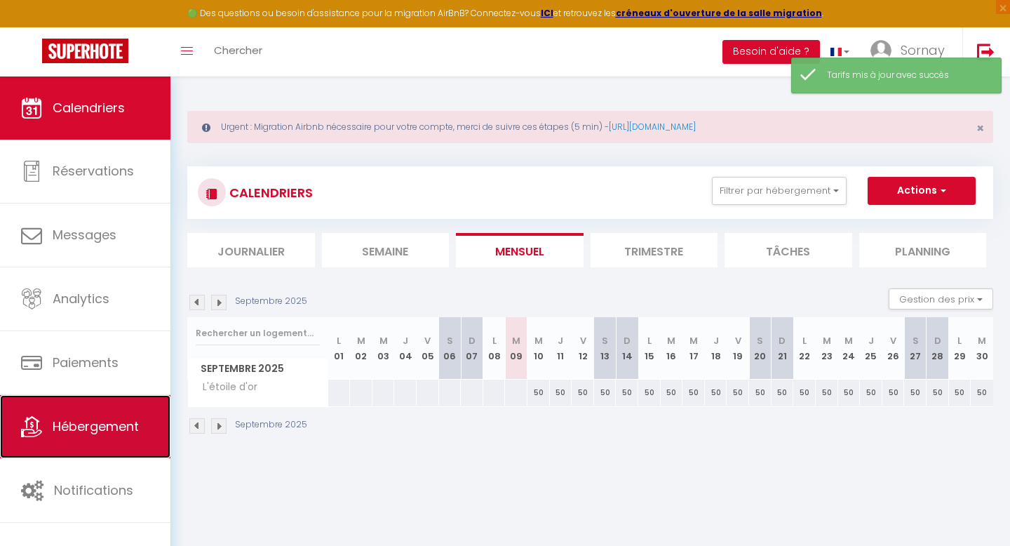
click at [100, 429] on span "Hébergement" at bounding box center [96, 426] width 86 height 18
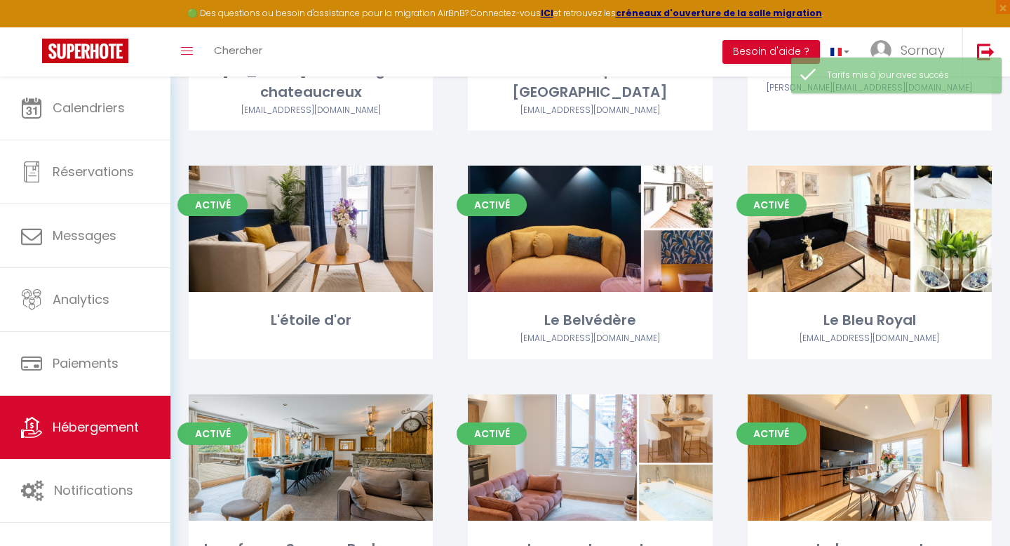
scroll to position [2689, 0]
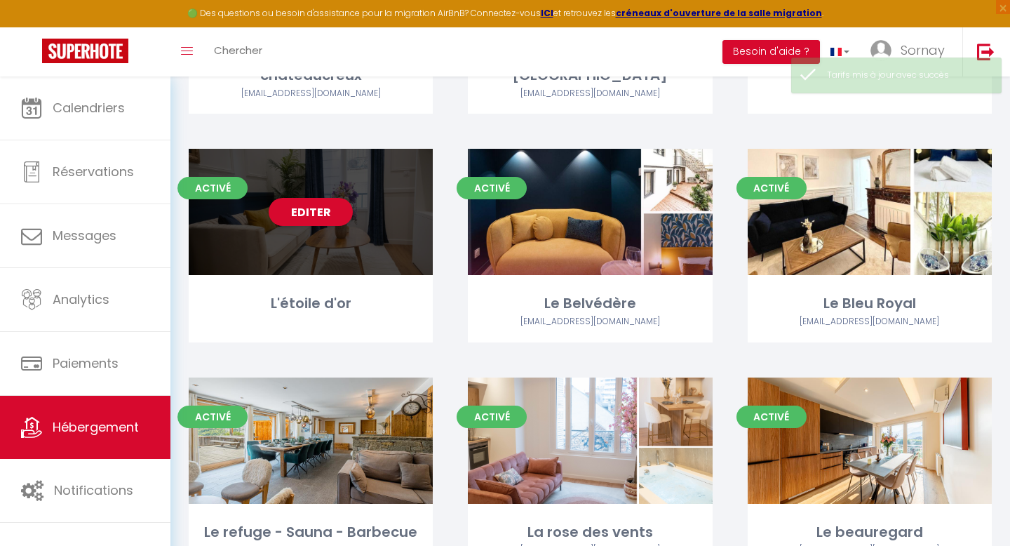
click at [373, 220] on div "Editer" at bounding box center [311, 212] width 244 height 126
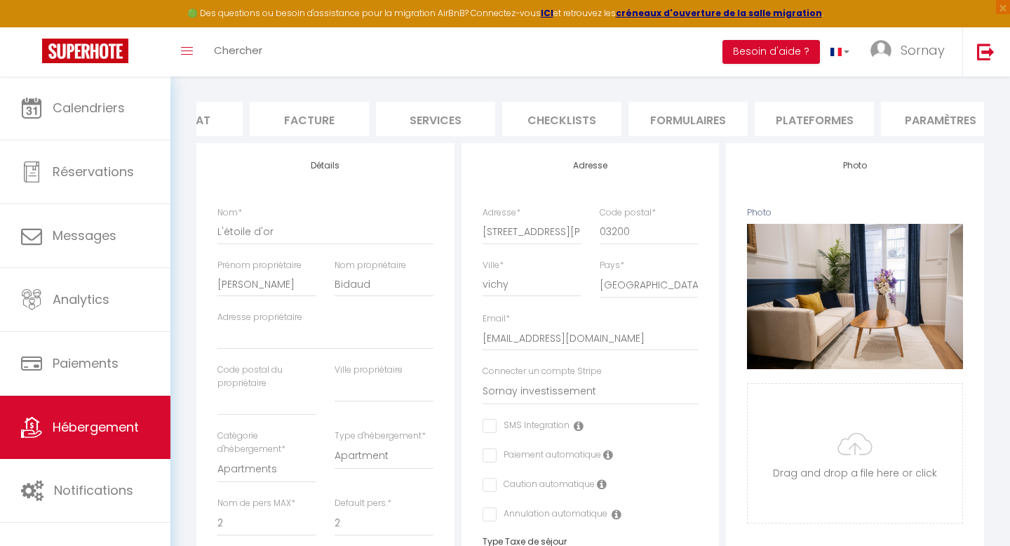
scroll to position [0, 192]
click at [446, 116] on li "Services" at bounding box center [443, 119] width 119 height 34
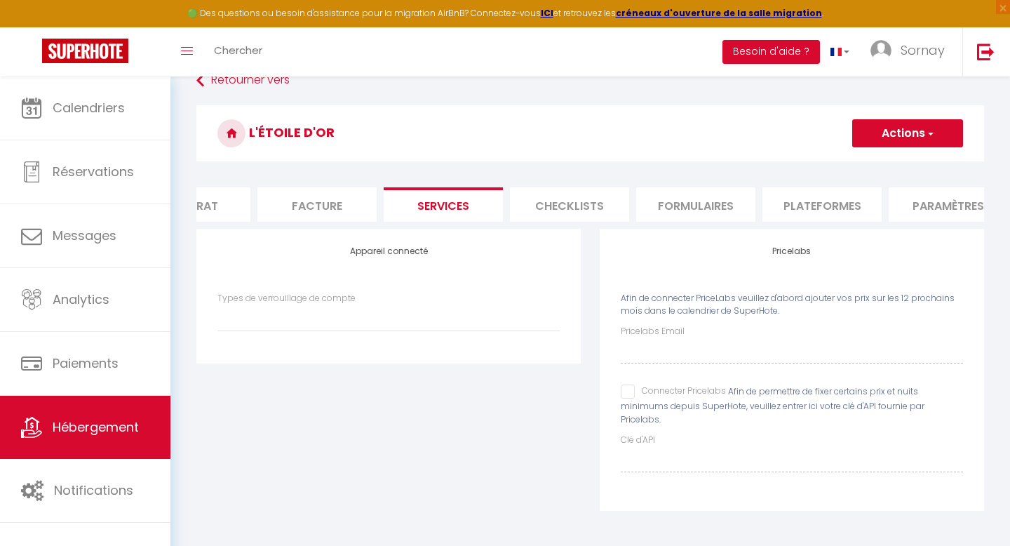
scroll to position [76, 0]
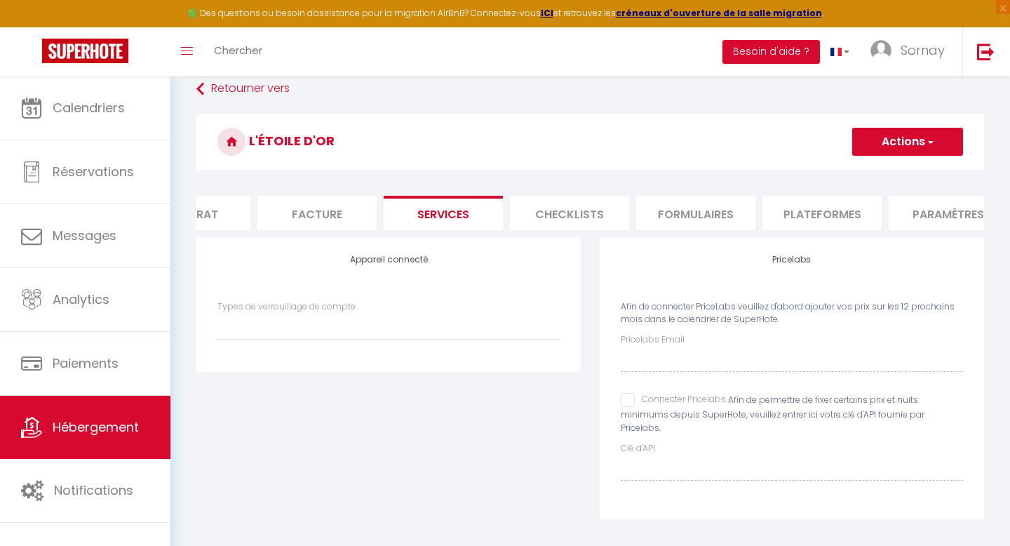
click at [629, 399] on input "Connecter Pricelabs" at bounding box center [673, 400] width 105 height 14
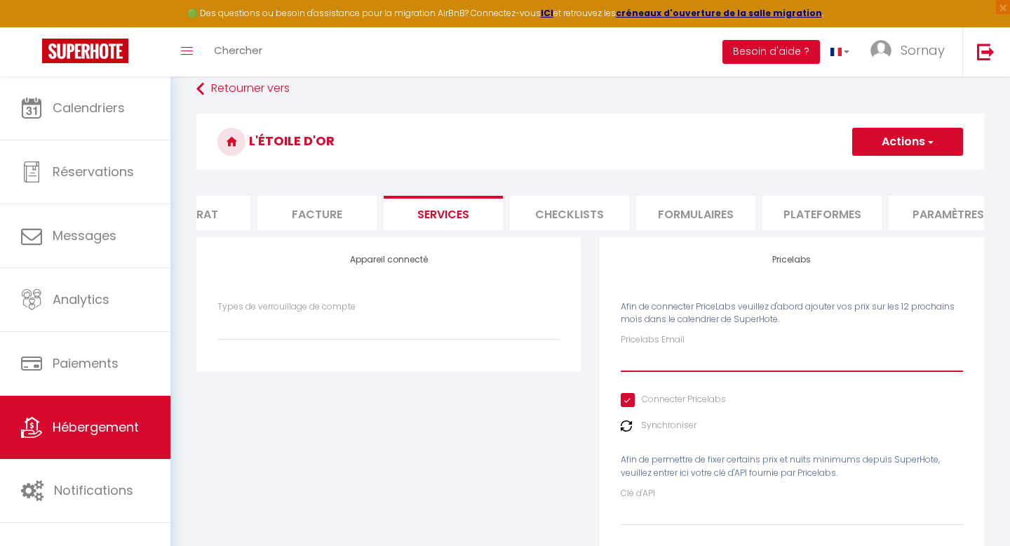
click at [654, 363] on input "Pricelabs Email" at bounding box center [792, 359] width 342 height 25
paste input "[EMAIL_ADDRESS][DOMAIN_NAME]"
click at [897, 141] on button "Actions" at bounding box center [908, 142] width 111 height 28
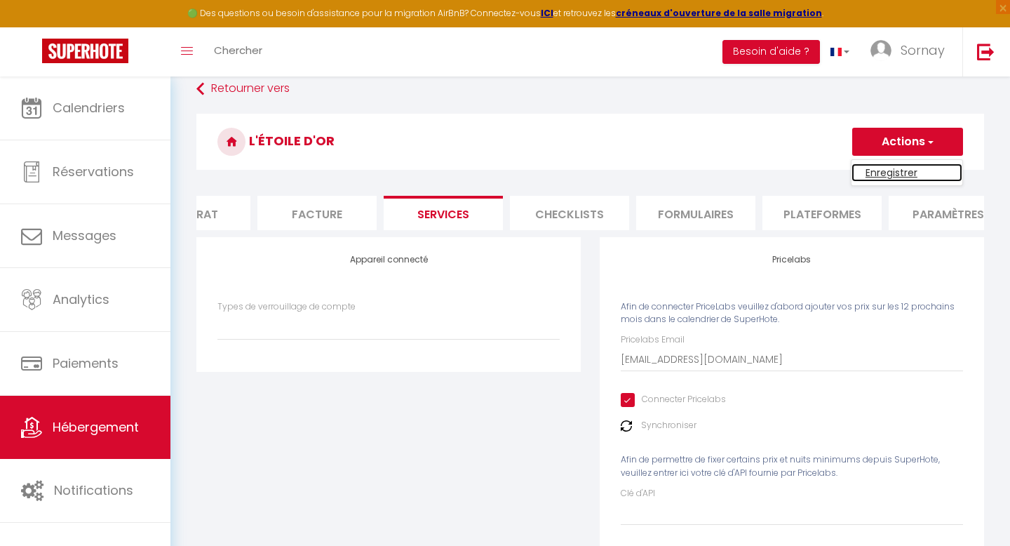
click at [885, 172] on link "Enregistrer" at bounding box center [907, 172] width 111 height 18
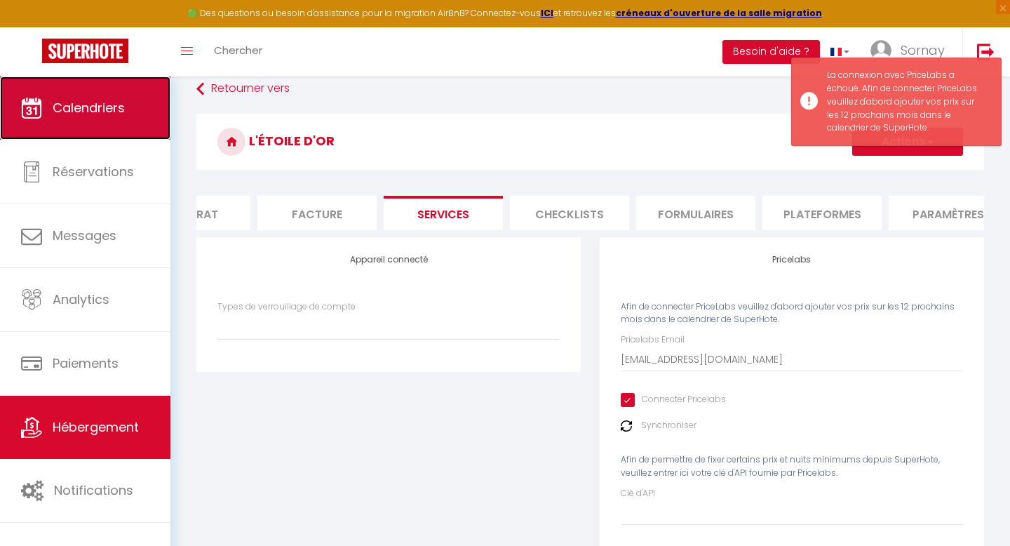
click at [107, 122] on link "Calendriers" at bounding box center [85, 107] width 171 height 63
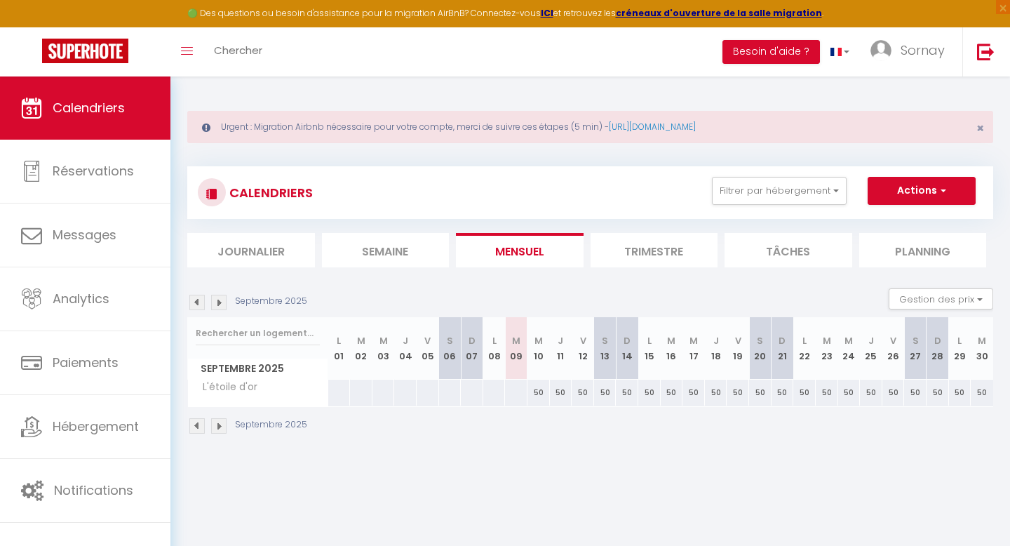
click at [559, 392] on div "50" at bounding box center [561, 393] width 22 height 26
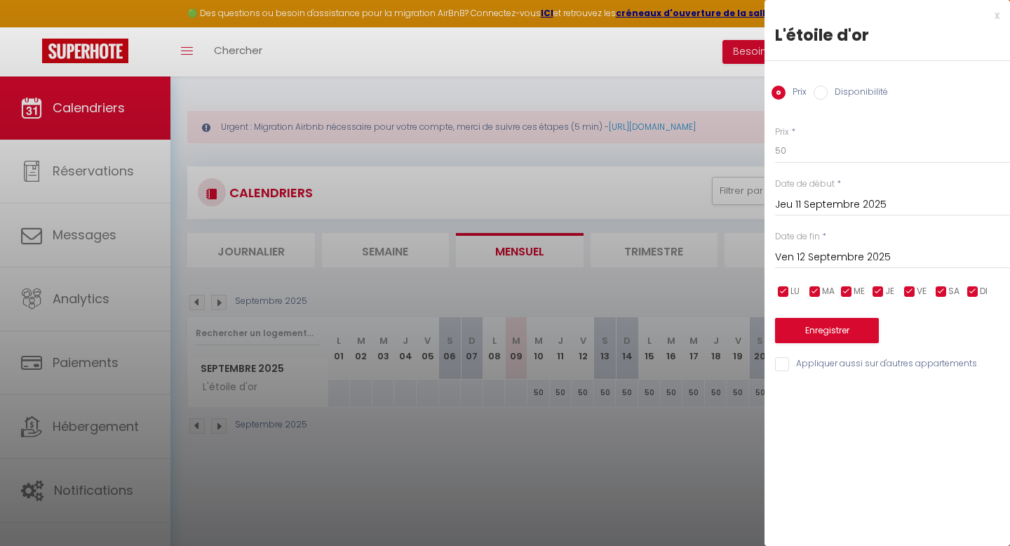
click at [865, 264] on input "Ven 12 Septembre 2025" at bounding box center [892, 257] width 235 height 18
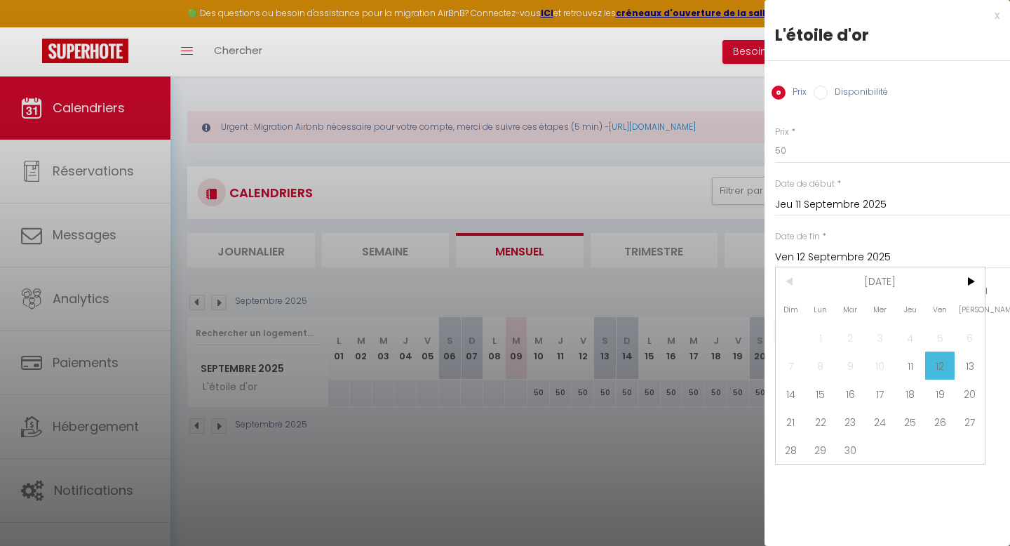
click at [842, 229] on div "Prix * 50 Statut * Disponible Indisponible Date de début * [DATE] < [DATE] > Di…" at bounding box center [888, 240] width 246 height 265
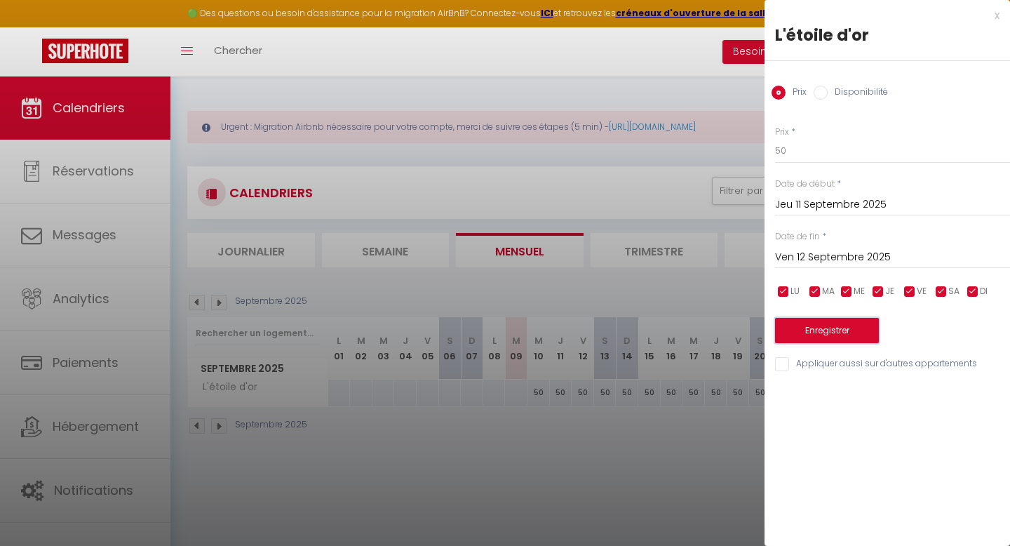
click at [851, 333] on button "Enregistrer" at bounding box center [827, 330] width 104 height 25
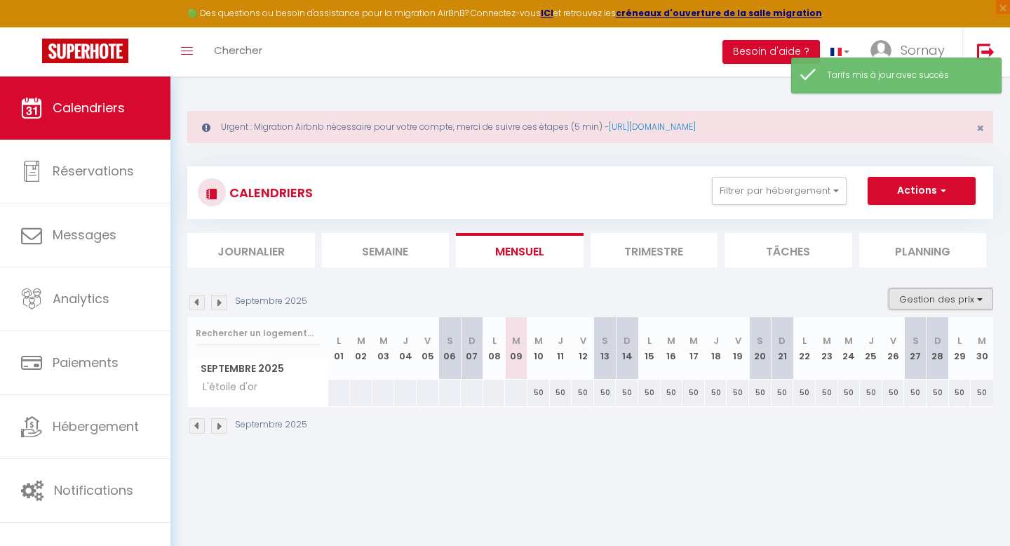
click at [922, 305] on button "Gestion des prix" at bounding box center [941, 298] width 105 height 21
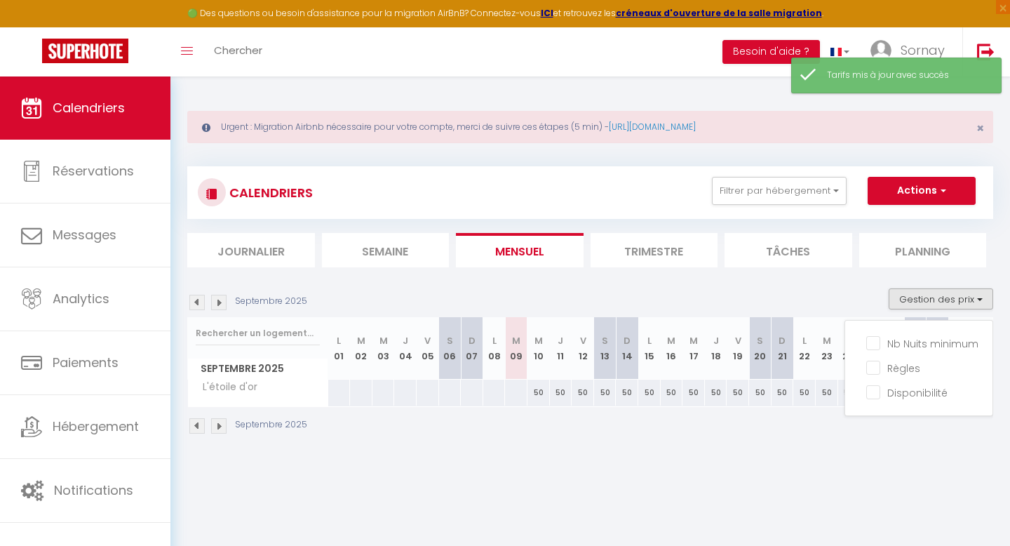
click at [800, 453] on div "Urgent : Migration Airbnb nécessaire pour votre compte, merci de suivre ces éta…" at bounding box center [591, 270] width 840 height 389
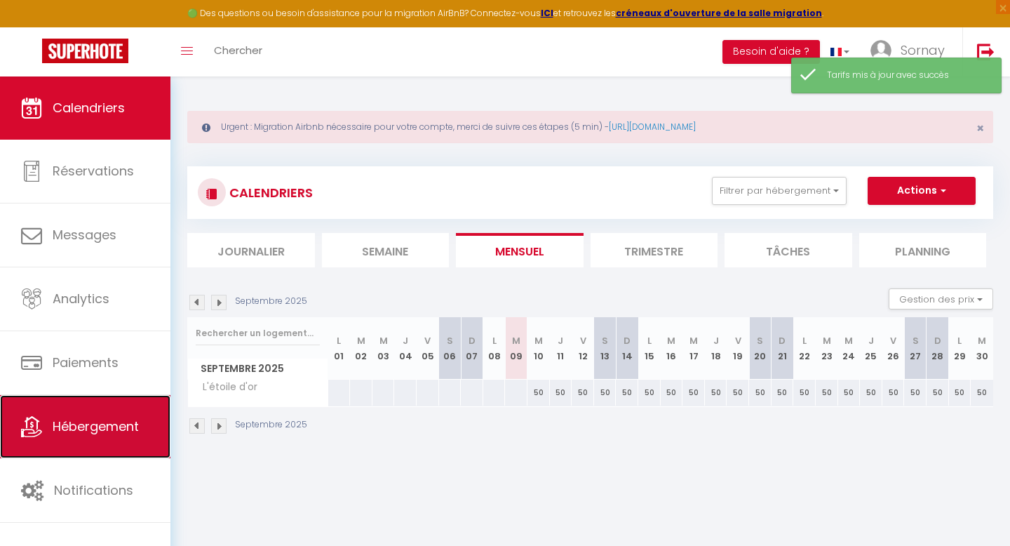
click at [133, 413] on link "Hébergement" at bounding box center [85, 426] width 171 height 63
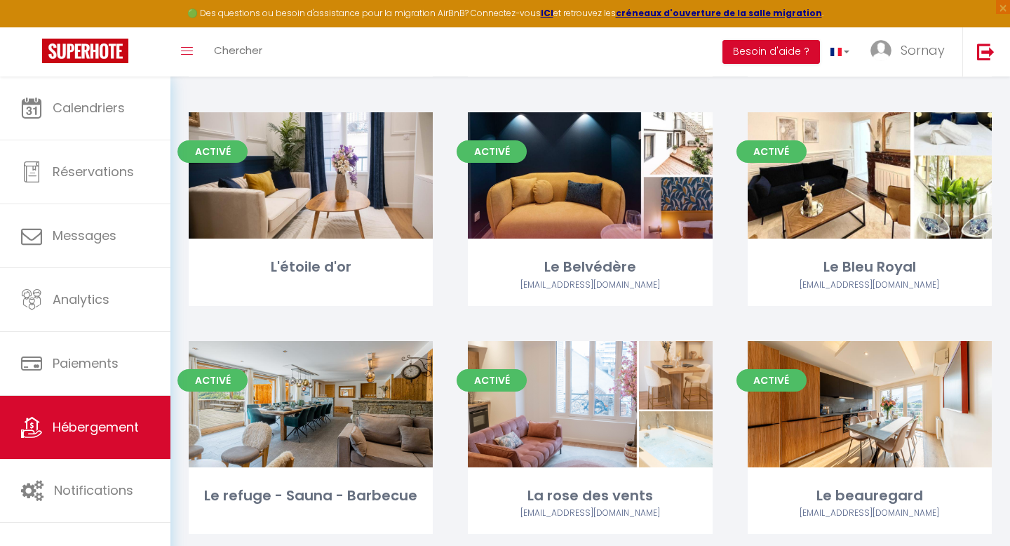
scroll to position [2766, 0]
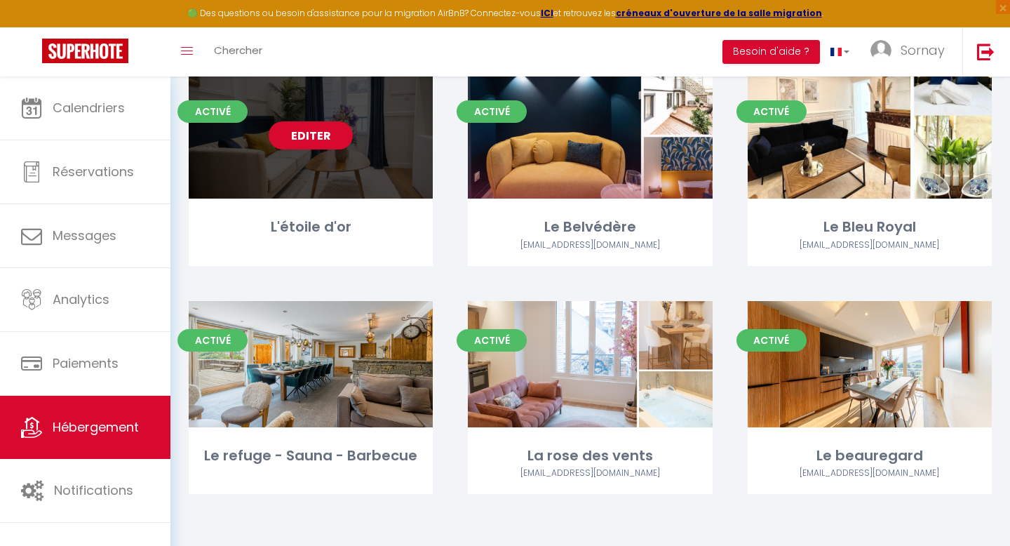
click at [352, 136] on link "Editer" at bounding box center [311, 135] width 84 height 28
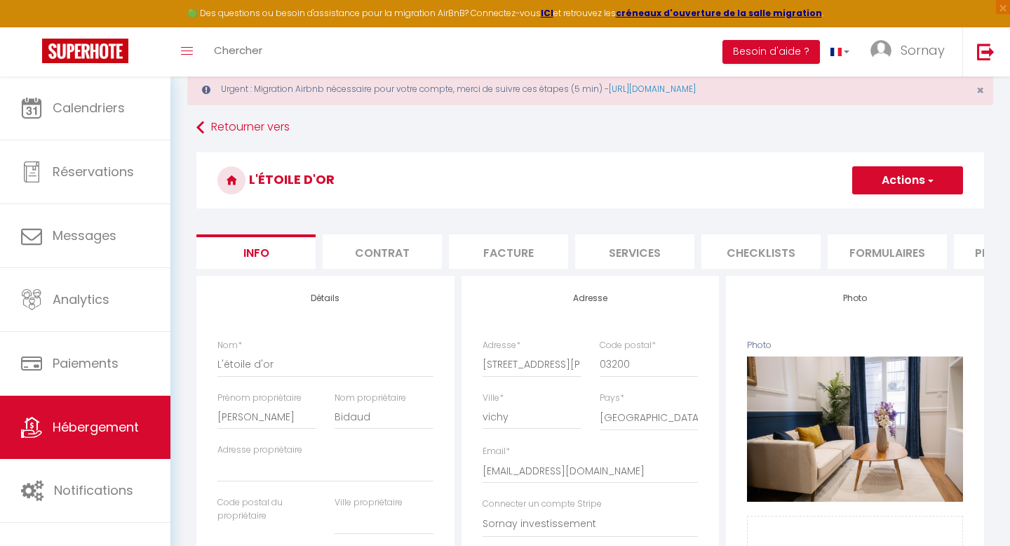
scroll to position [0, 95]
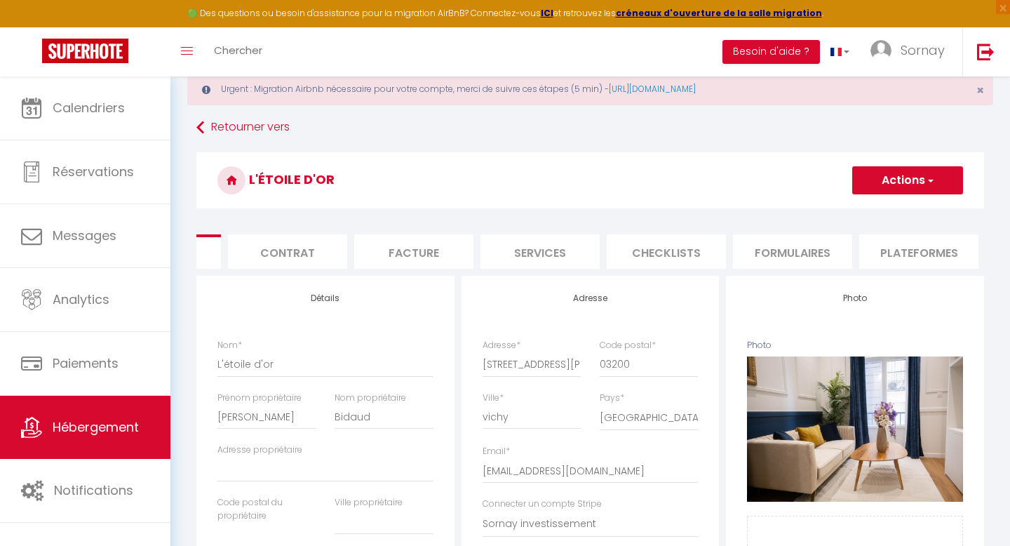
click at [560, 253] on li "Services" at bounding box center [540, 251] width 119 height 34
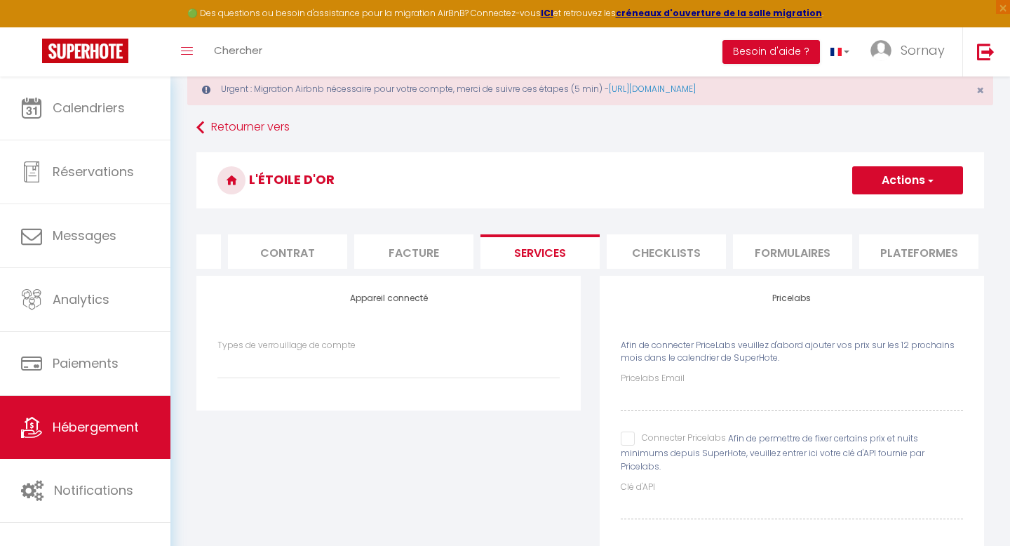
click at [633, 440] on input "Connecter Pricelabs" at bounding box center [673, 439] width 105 height 14
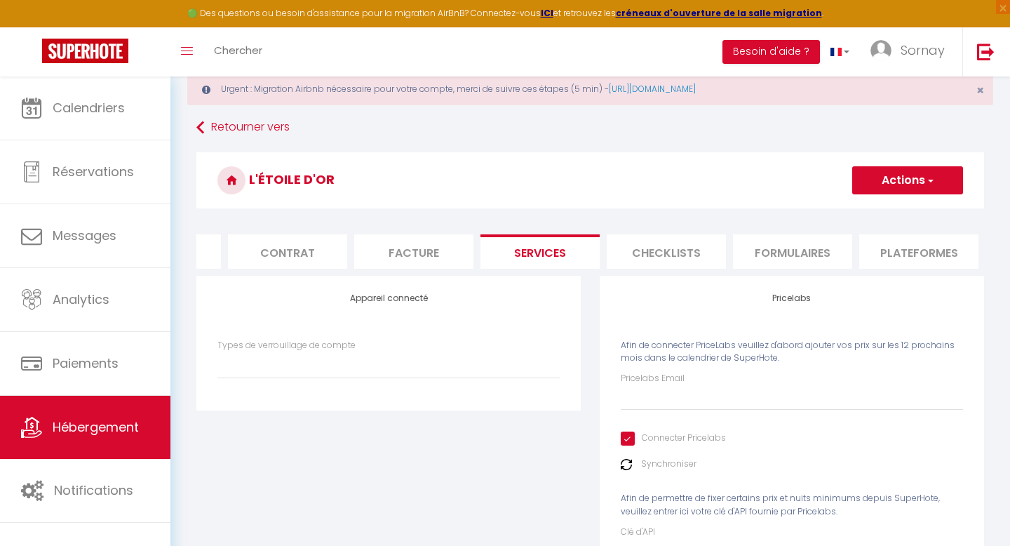
scroll to position [130, 0]
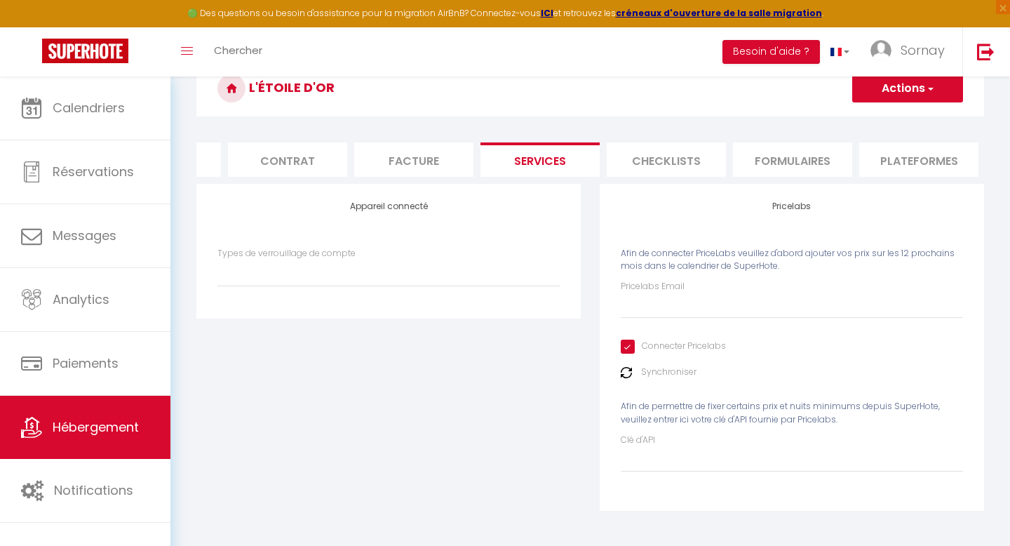
click at [629, 368] on img at bounding box center [626, 372] width 11 height 11
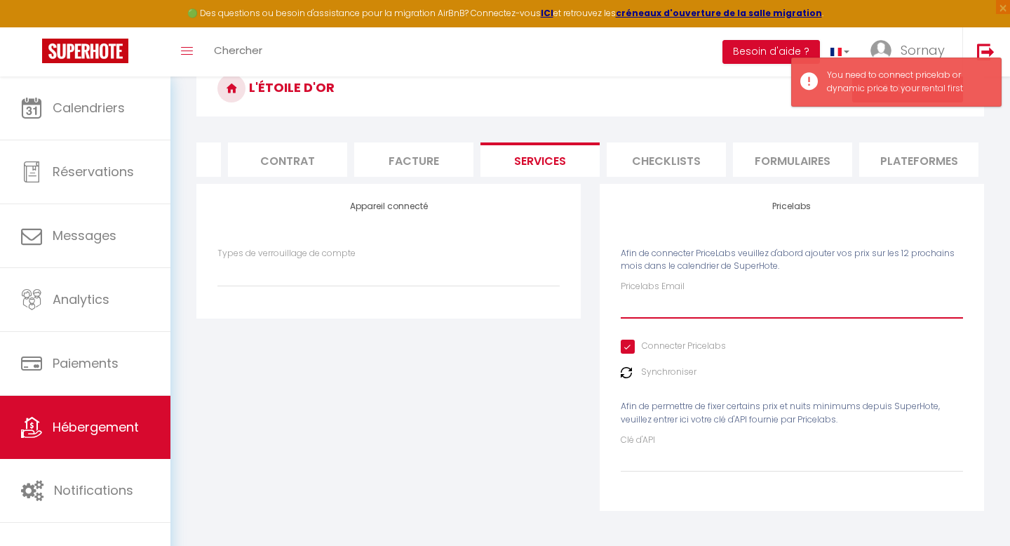
click at [654, 312] on input "Pricelabs Email" at bounding box center [792, 305] width 342 height 25
paste input "[EMAIL_ADDRESS][DOMAIN_NAME]"
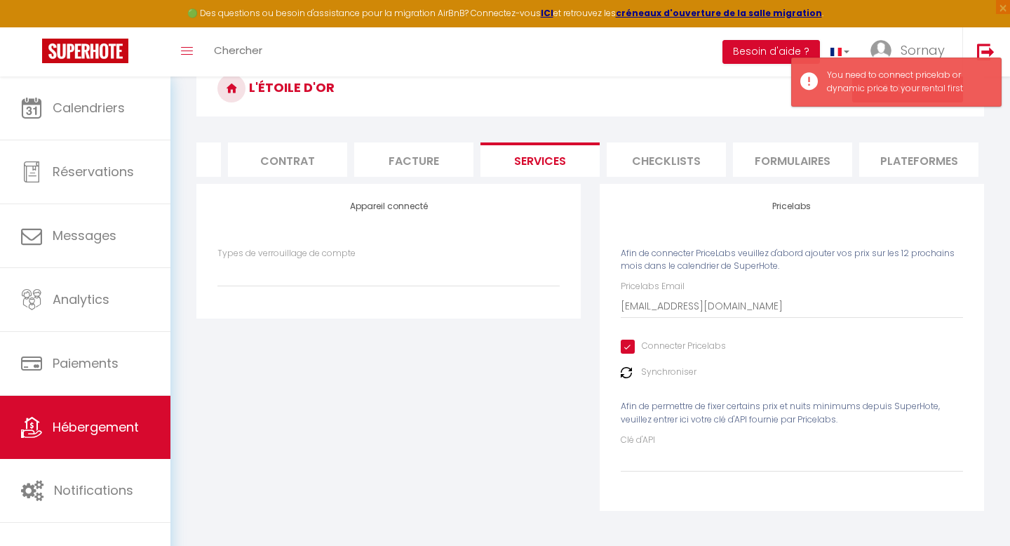
click at [576, 376] on div "Appareil connecté Types de verrouillage de compte" at bounding box center [388, 356] width 403 height 345
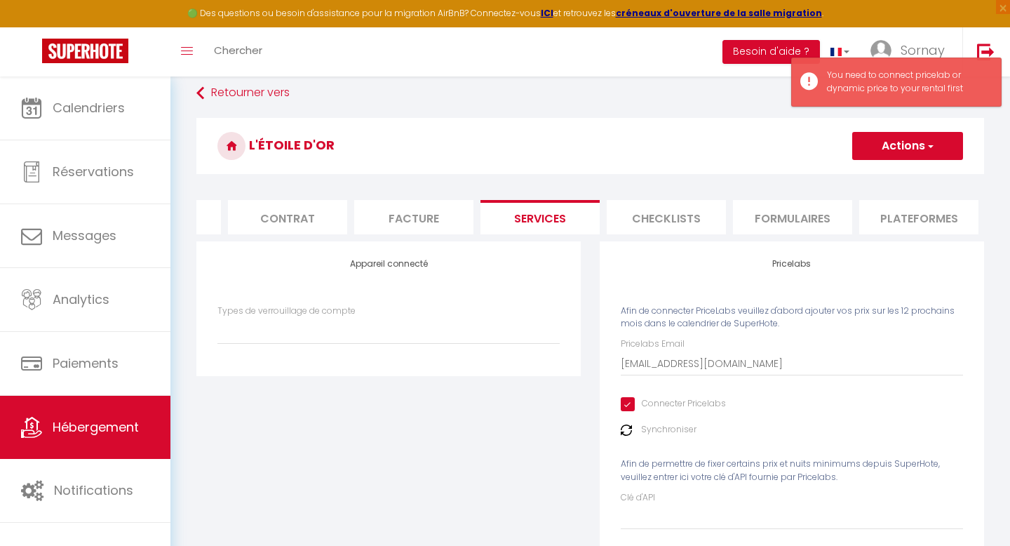
scroll to position [0, 0]
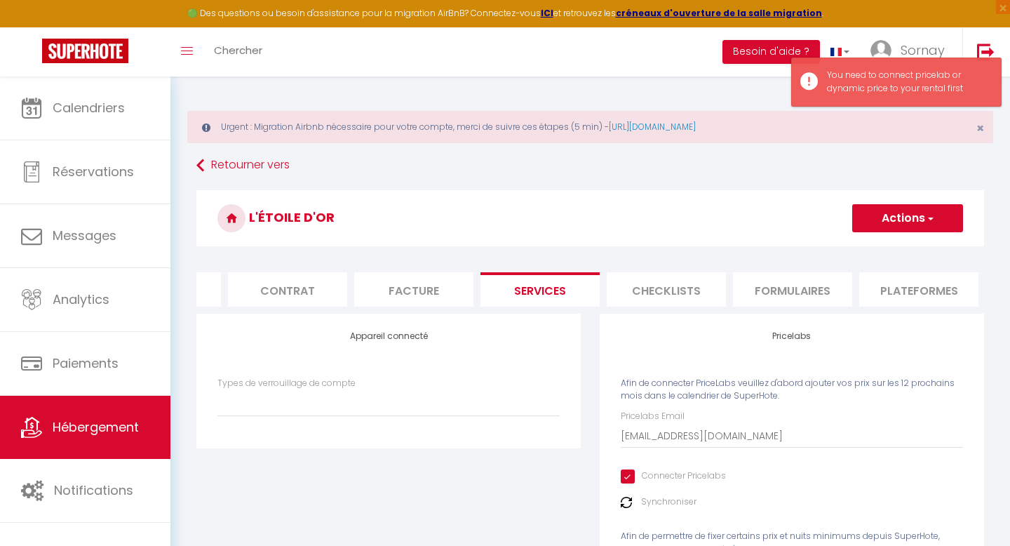
click at [906, 215] on button "Actions" at bounding box center [908, 218] width 111 height 28
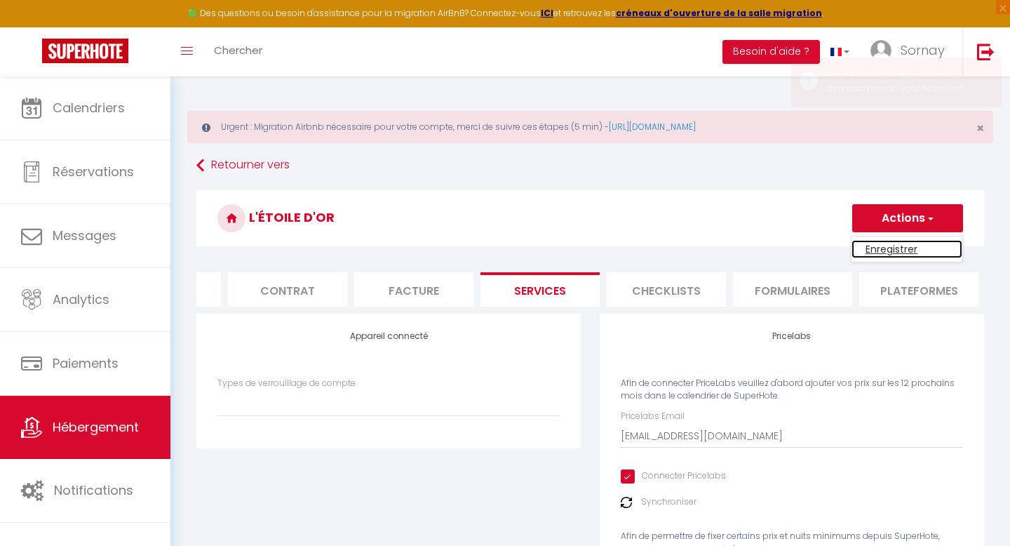
click at [878, 243] on link "Enregistrer" at bounding box center [907, 249] width 111 height 18
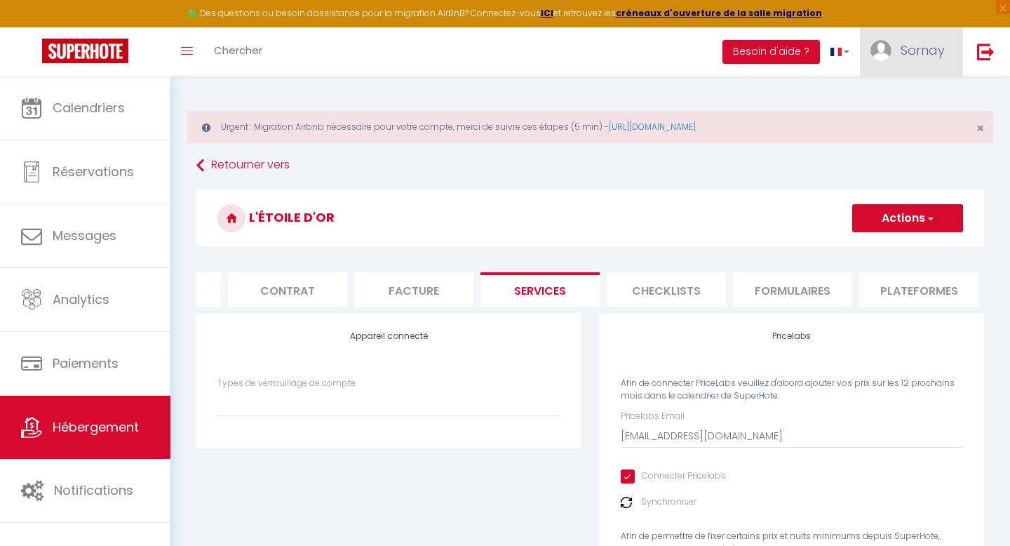
click at [931, 54] on span "Sornay" at bounding box center [923, 50] width 44 height 18
click at [899, 121] on link "Équipe" at bounding box center [907, 123] width 104 height 24
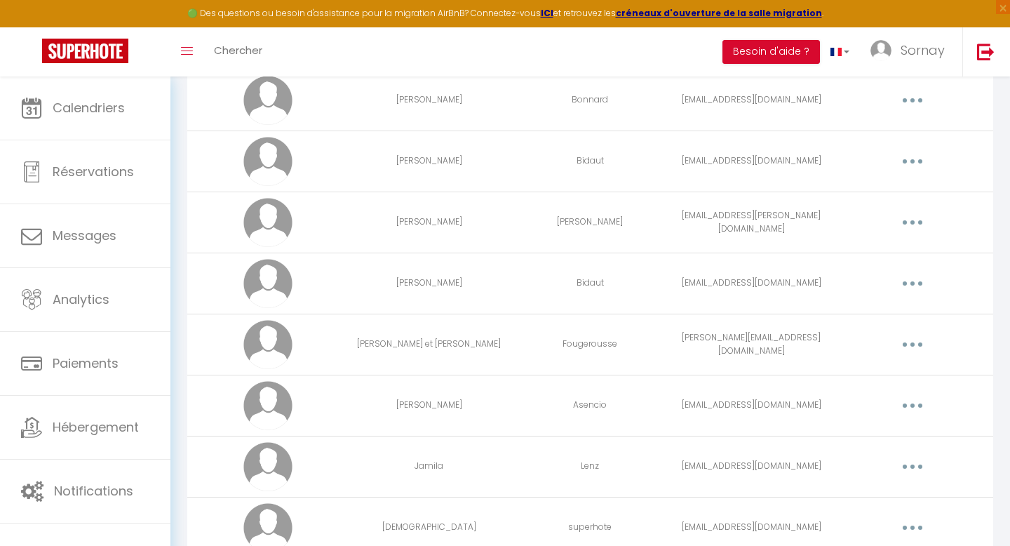
scroll to position [1997, 0]
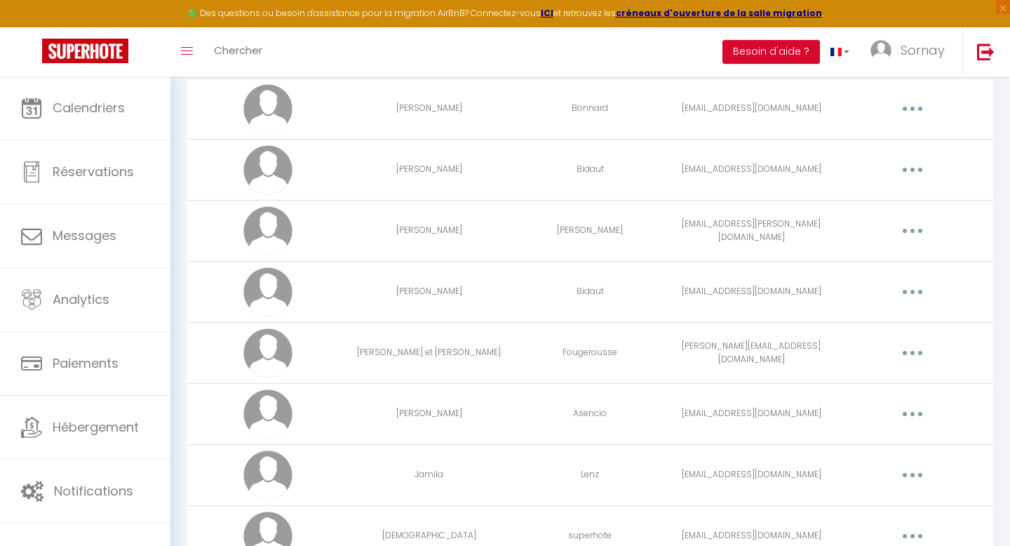
click at [922, 290] on button "button" at bounding box center [912, 292] width 39 height 22
click at [866, 322] on link "Editer" at bounding box center [876, 324] width 104 height 24
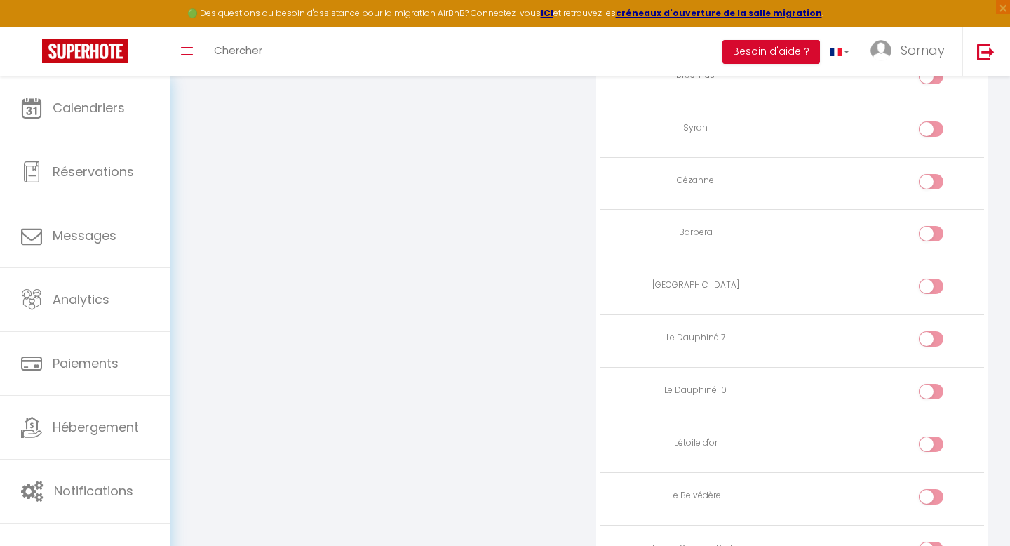
scroll to position [2335, 0]
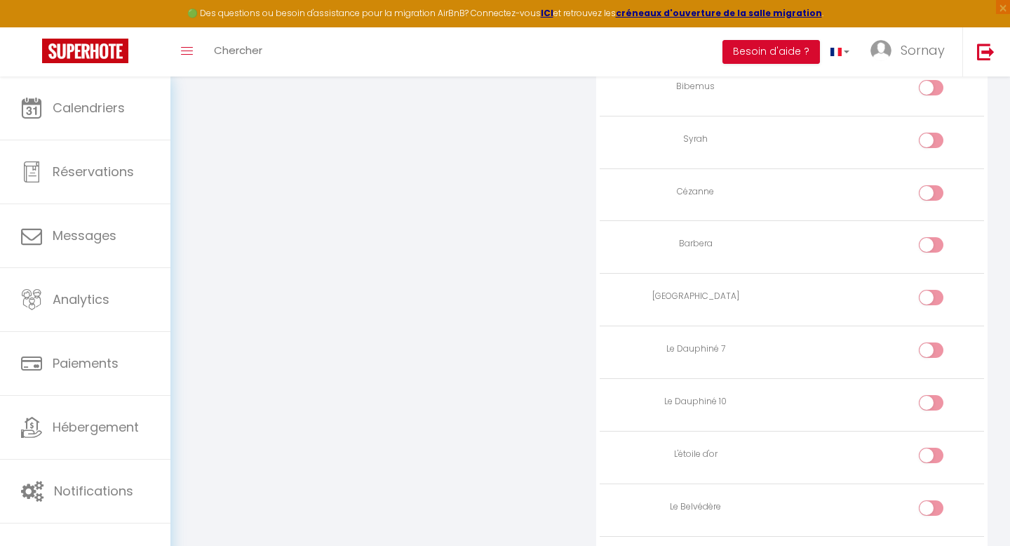
click at [935, 448] on input "checkbox" at bounding box center [943, 458] width 25 height 21
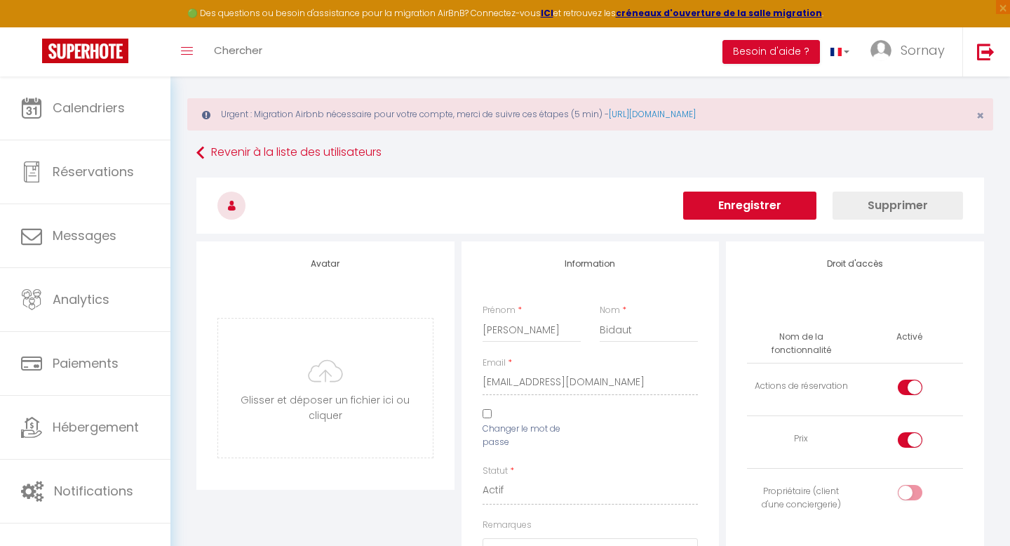
scroll to position [0, 0]
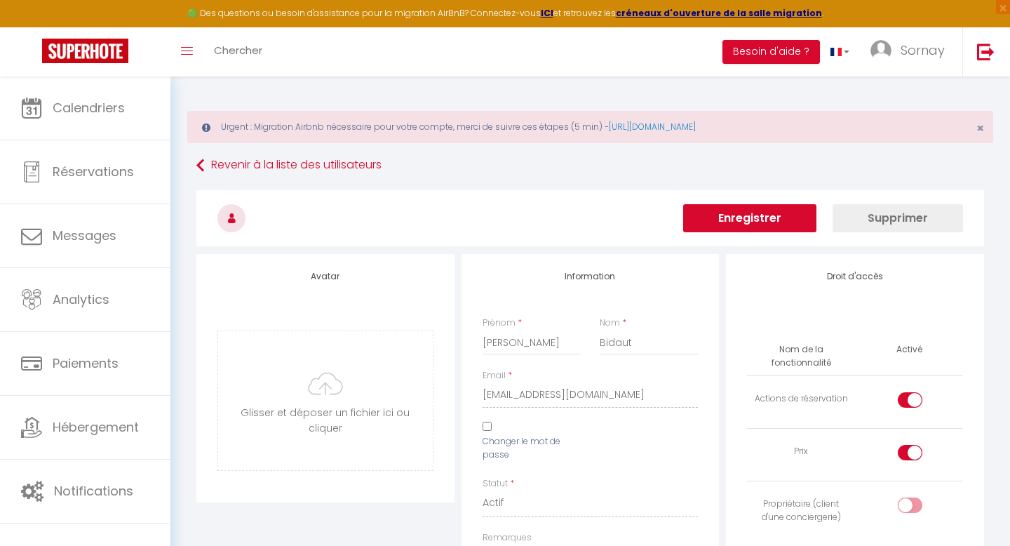
click at [766, 227] on button "Enregistrer" at bounding box center [749, 218] width 133 height 28
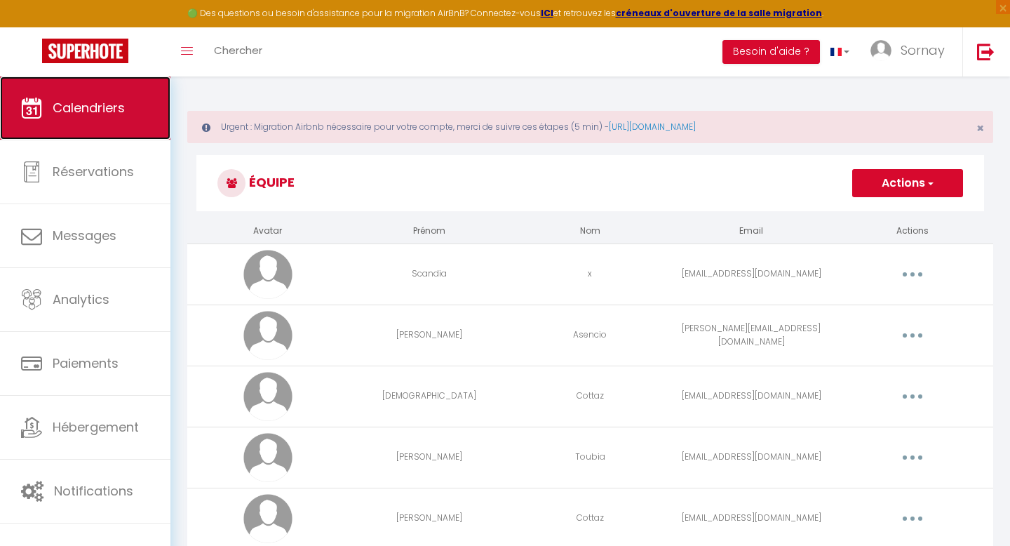
click at [107, 100] on span "Calendriers" at bounding box center [89, 108] width 72 height 18
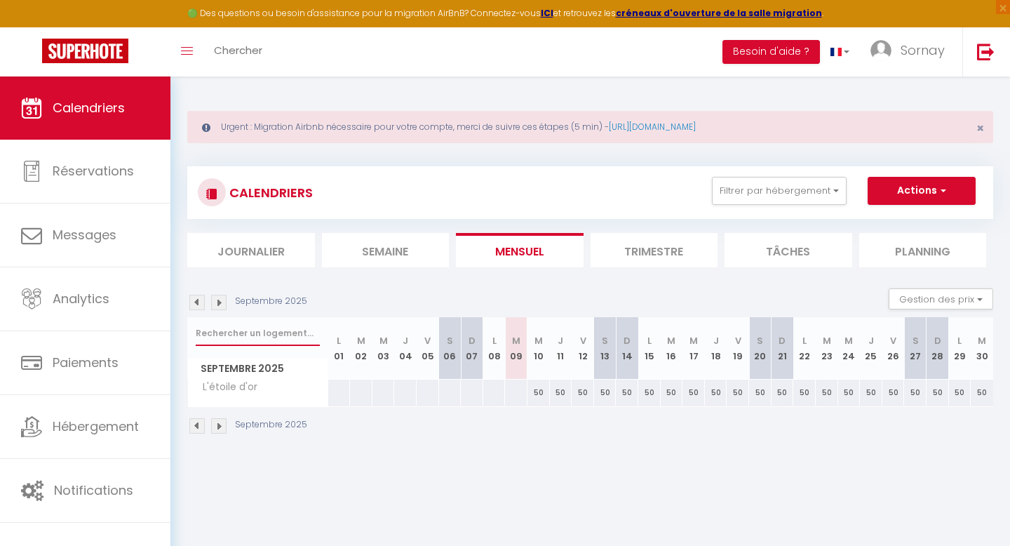
click at [248, 337] on input "text" at bounding box center [258, 333] width 124 height 25
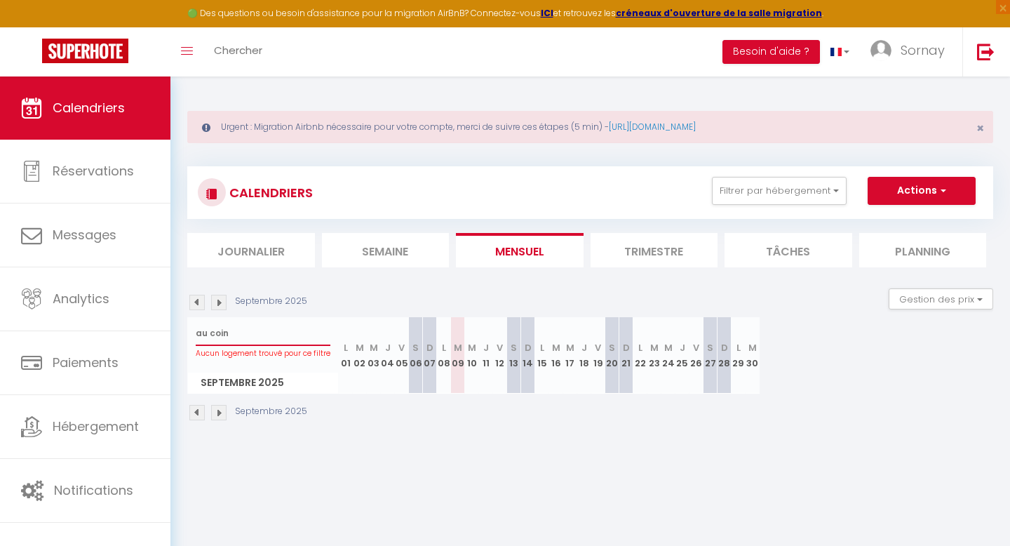
click at [265, 338] on input "au coin" at bounding box center [263, 333] width 135 height 25
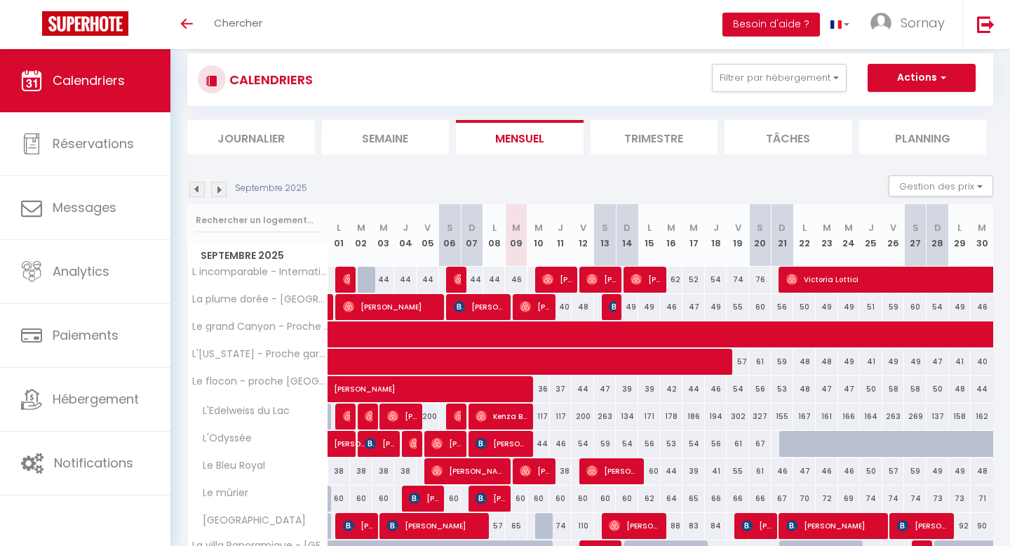
scroll to position [51, 0]
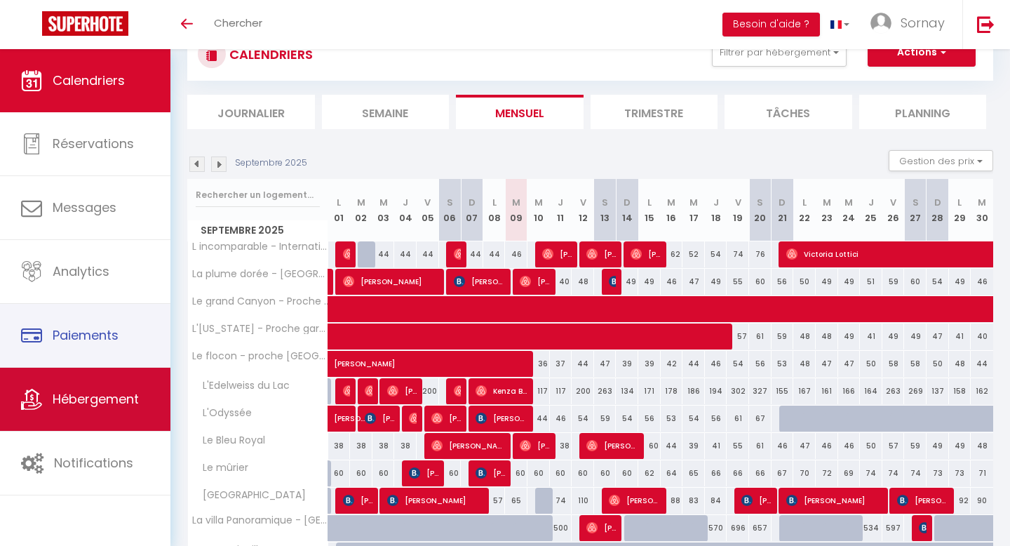
click at [63, 399] on span "Hébergement" at bounding box center [96, 399] width 86 height 18
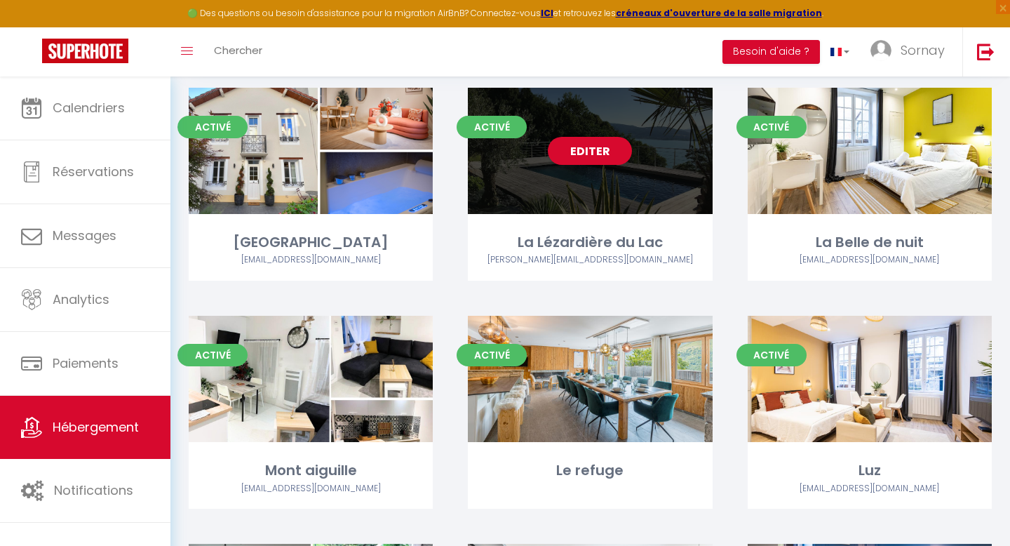
scroll to position [160, 0]
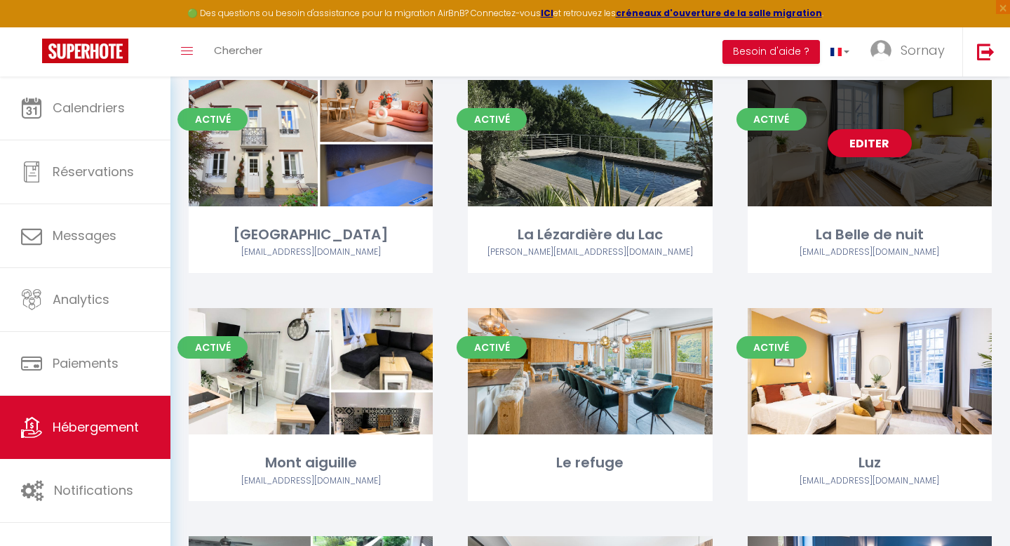
click at [838, 167] on div "Editer" at bounding box center [870, 143] width 244 height 126
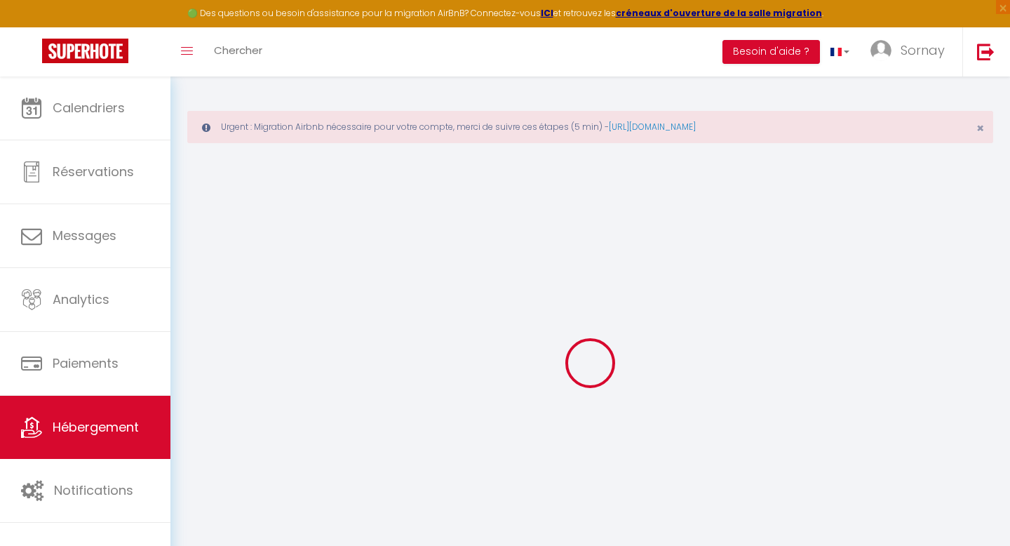
select select
type input "[EMAIL_ADDRESS][DOMAIN_NAME]"
checkbox input "true"
select select
checkbox input "false"
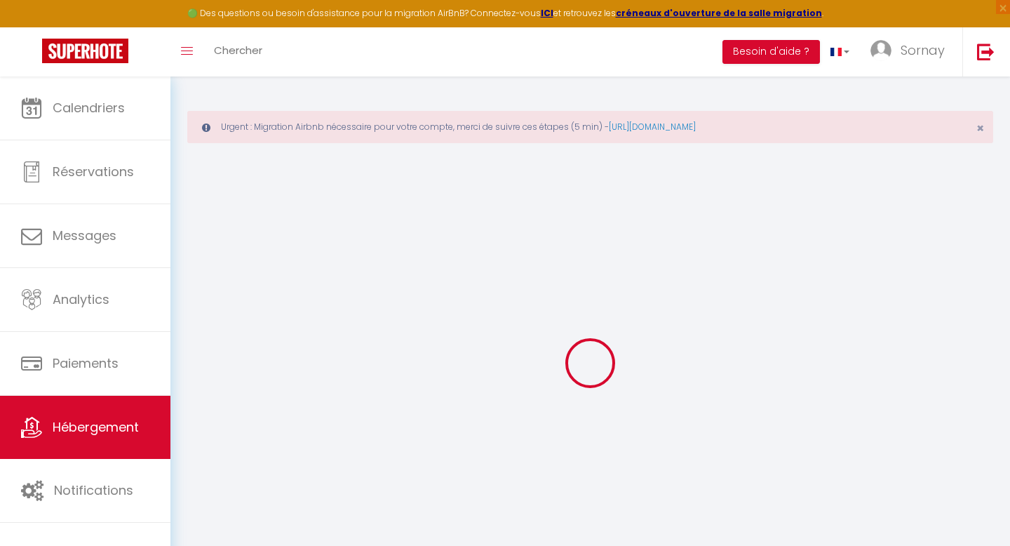
checkbox input "false"
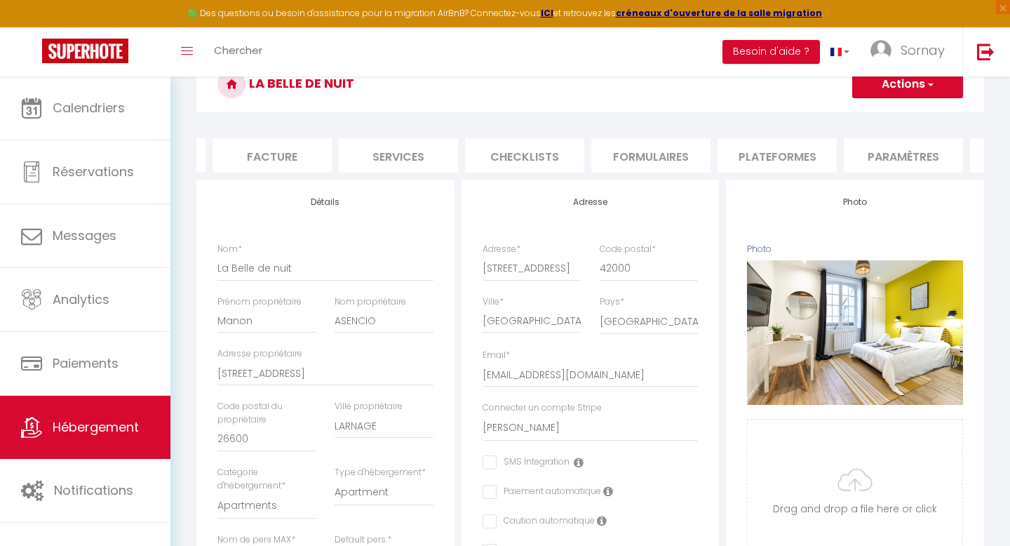
scroll to position [0, 245]
click at [382, 159] on li "Services" at bounding box center [389, 155] width 119 height 34
select select
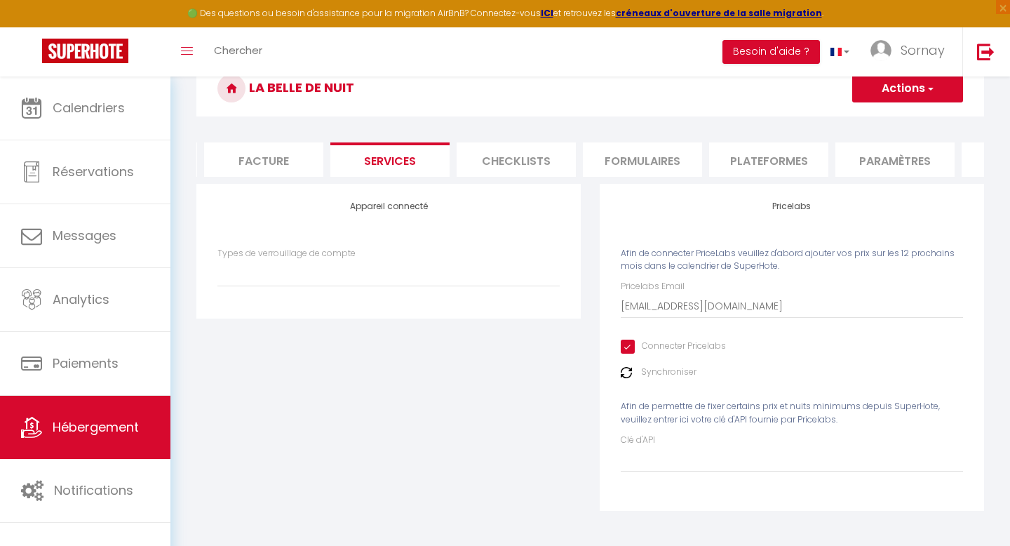
scroll to position [130, 0]
drag, startPoint x: 778, startPoint y: 308, endPoint x: 561, endPoint y: 306, distance: 217.5
click at [561, 306] on div "Appareil connecté Types de verrouillage de compte Pricelabs Afin de connecter P…" at bounding box center [590, 356] width 806 height 345
